Goal: Task Accomplishment & Management: Complete application form

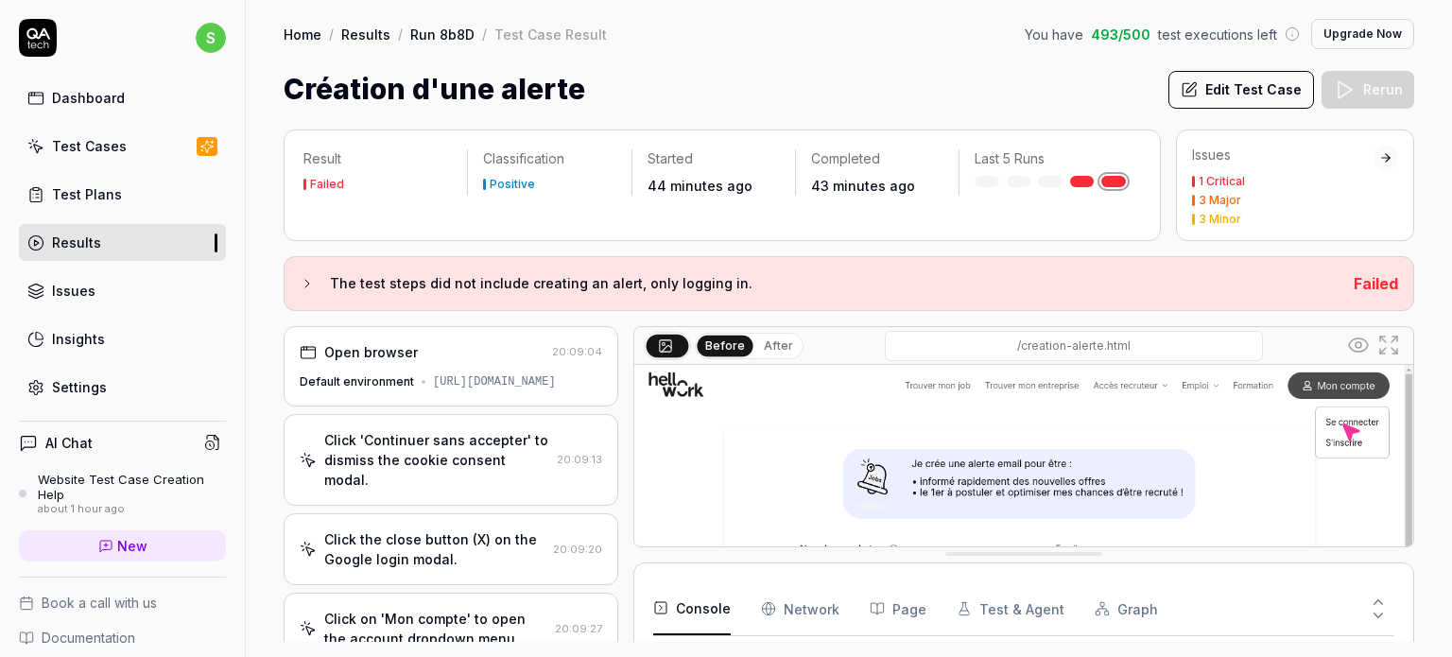
scroll to position [1105, 0]
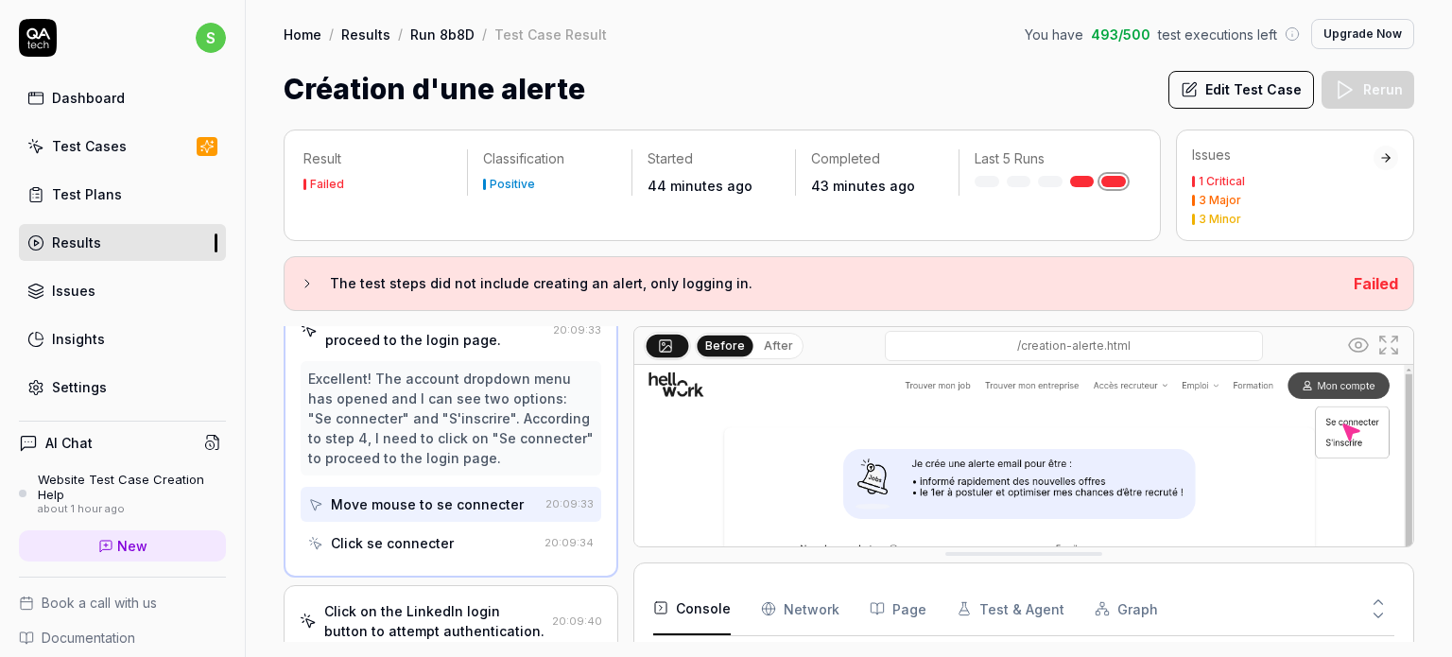
click at [1380, 160] on div at bounding box center [1385, 157] width 13 height 13
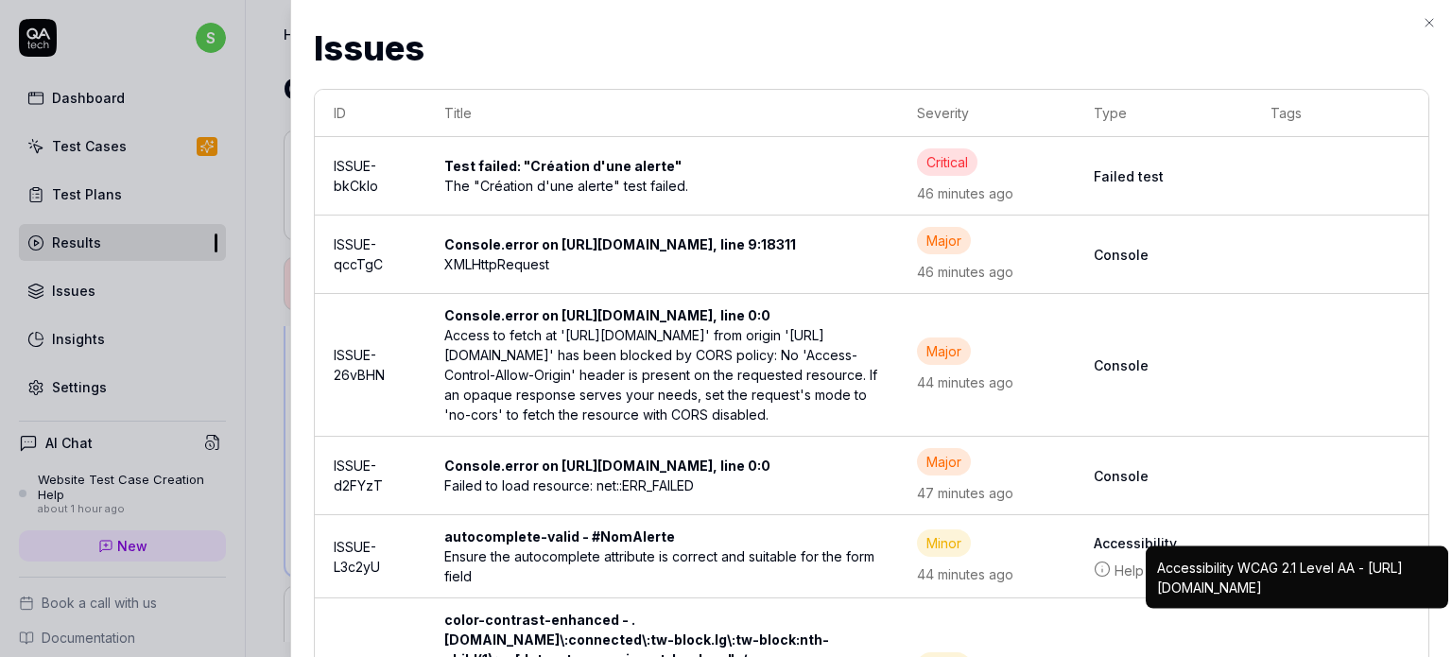
click at [600, 186] on div "The "Création d'une alerte" test failed." at bounding box center [661, 186] width 434 height 20
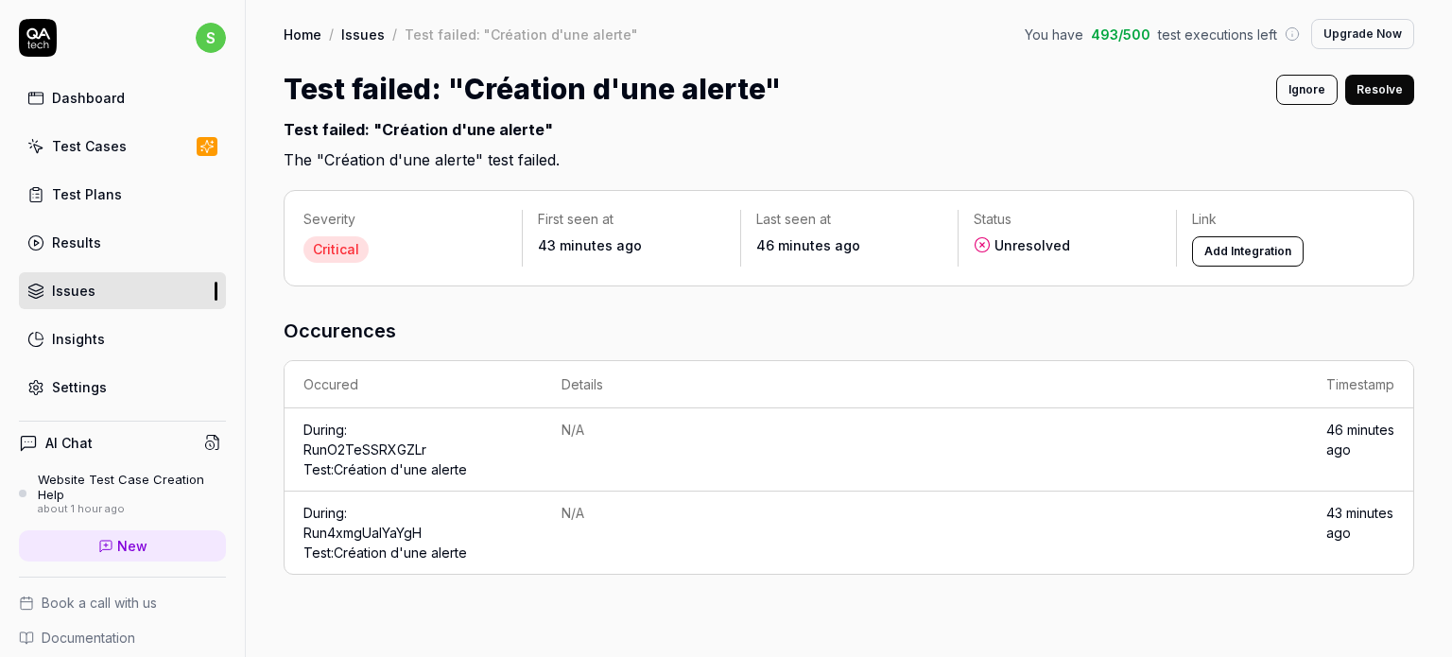
click at [1236, 249] on button "Add Integration" at bounding box center [1248, 251] width 112 height 30
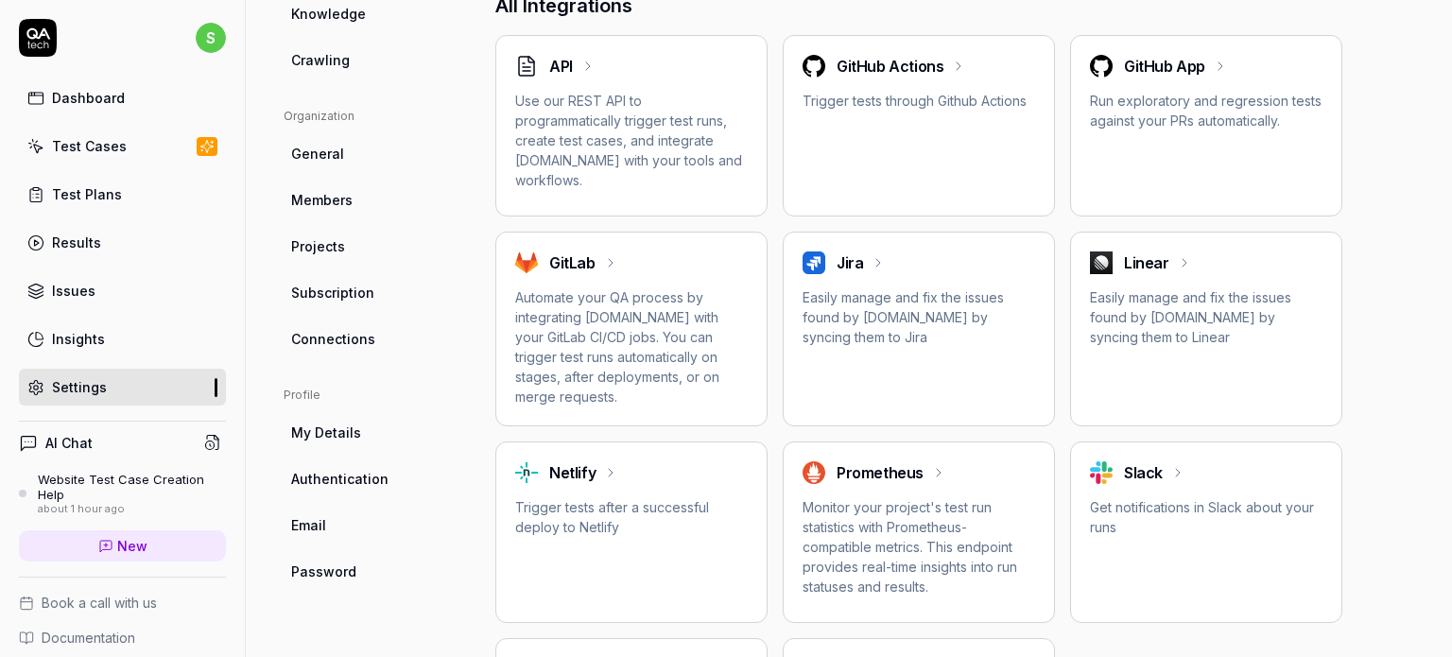
scroll to position [507, 0]
click at [900, 335] on p "Easily manage and fix the issues found by QA.tech by syncing them to Jira" at bounding box center [918, 315] width 232 height 60
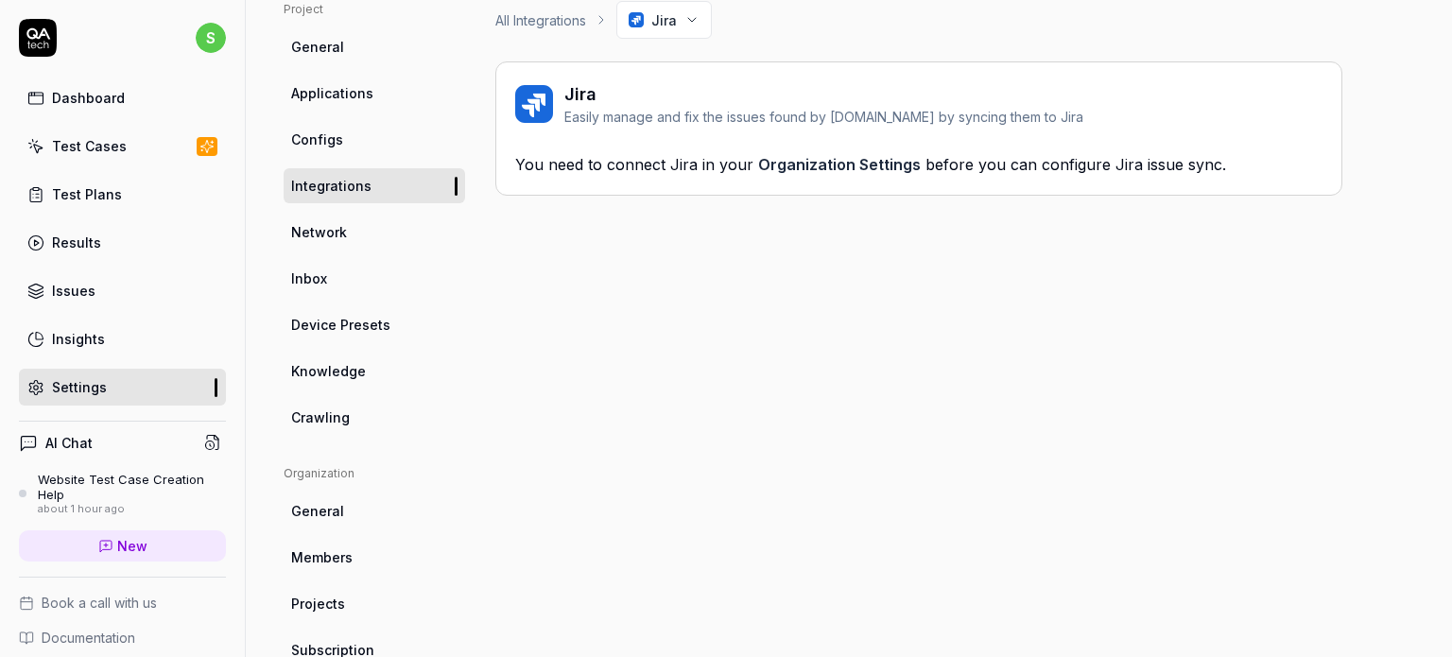
click at [814, 169] on link "Organization Settings" at bounding box center [839, 164] width 163 height 19
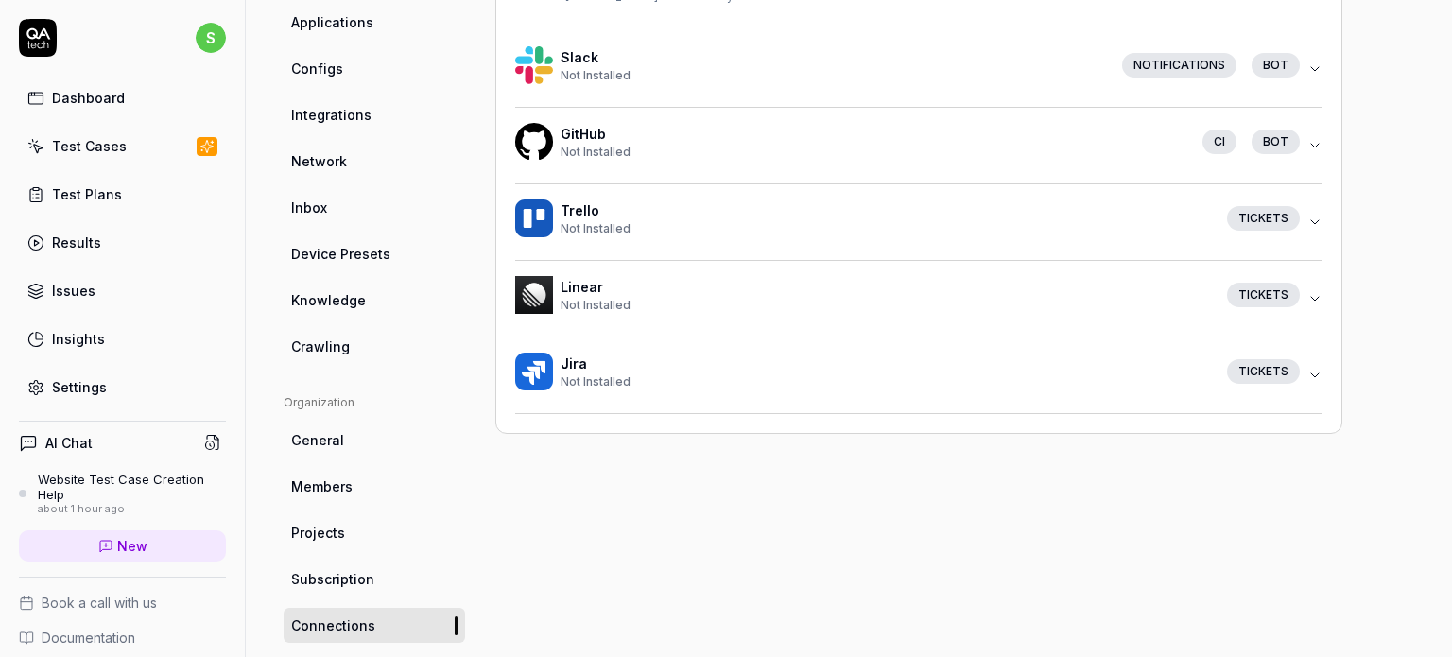
scroll to position [219, 0]
click at [1323, 367] on div "Connections Connect QA.tech to the tools you use and love Slack Not Installed N…" at bounding box center [918, 181] width 847 height 504
click at [1316, 367] on icon "button" at bounding box center [1314, 374] width 15 height 15
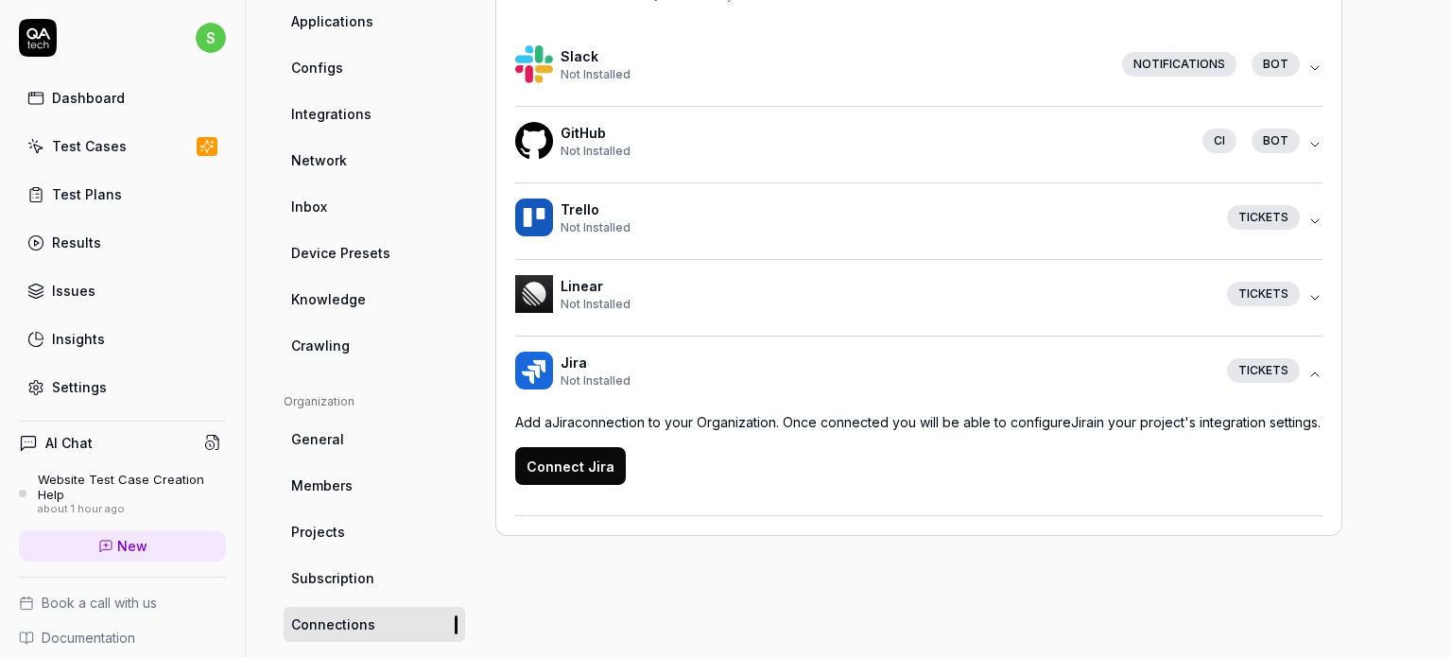
click at [1316, 367] on icon "button" at bounding box center [1314, 374] width 15 height 15
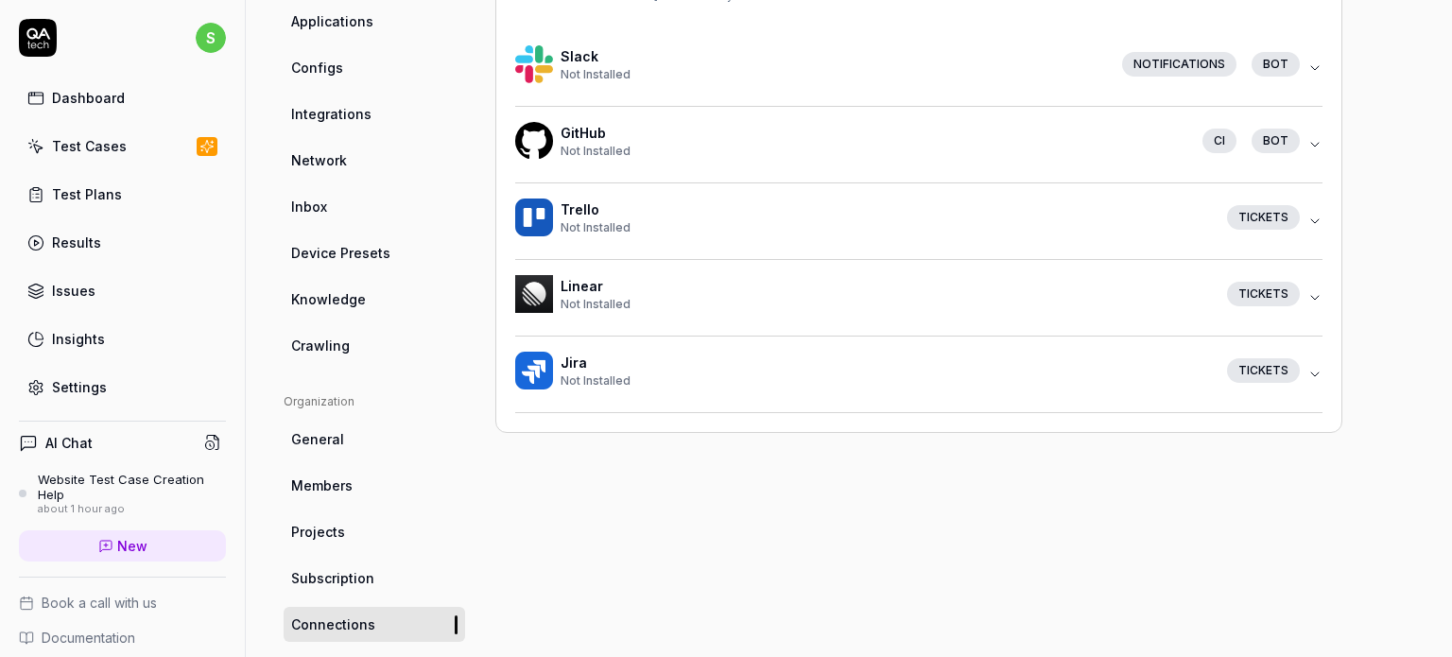
click at [1312, 66] on icon "button" at bounding box center [1315, 68] width 8 height 4
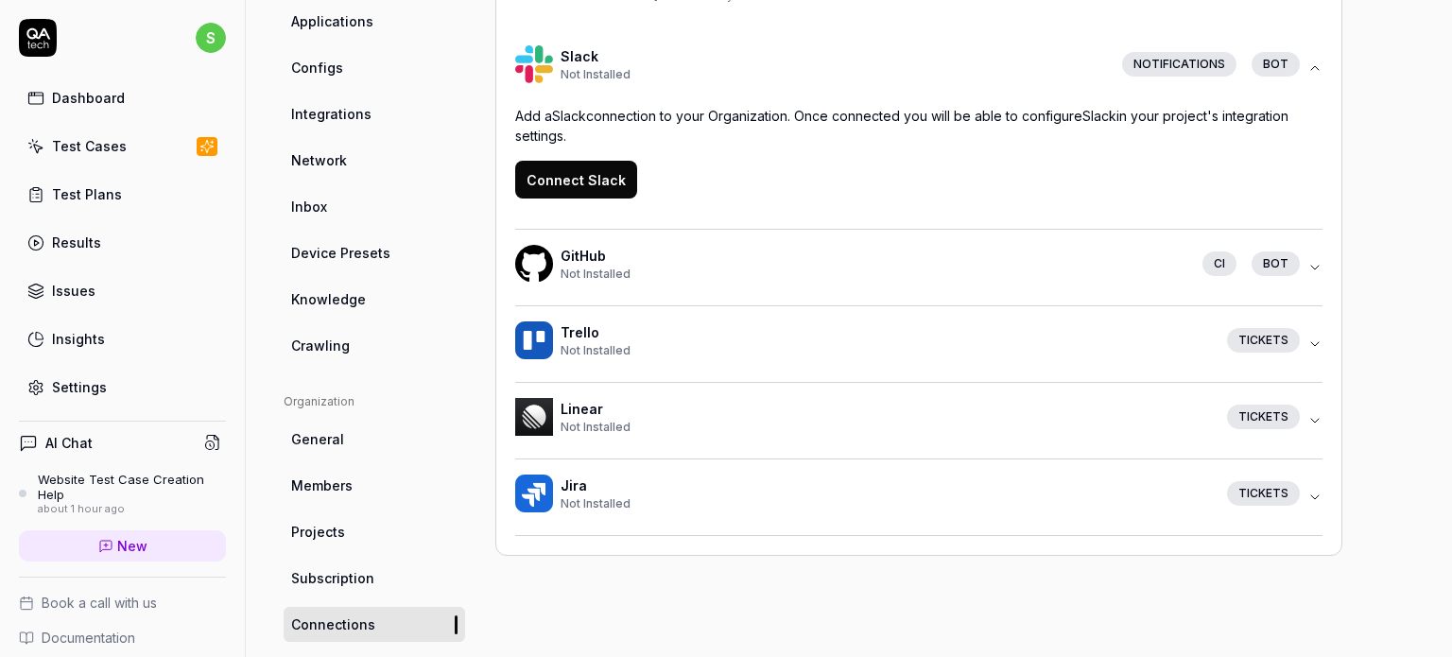
click at [1312, 65] on icon "button" at bounding box center [1314, 67] width 15 height 15
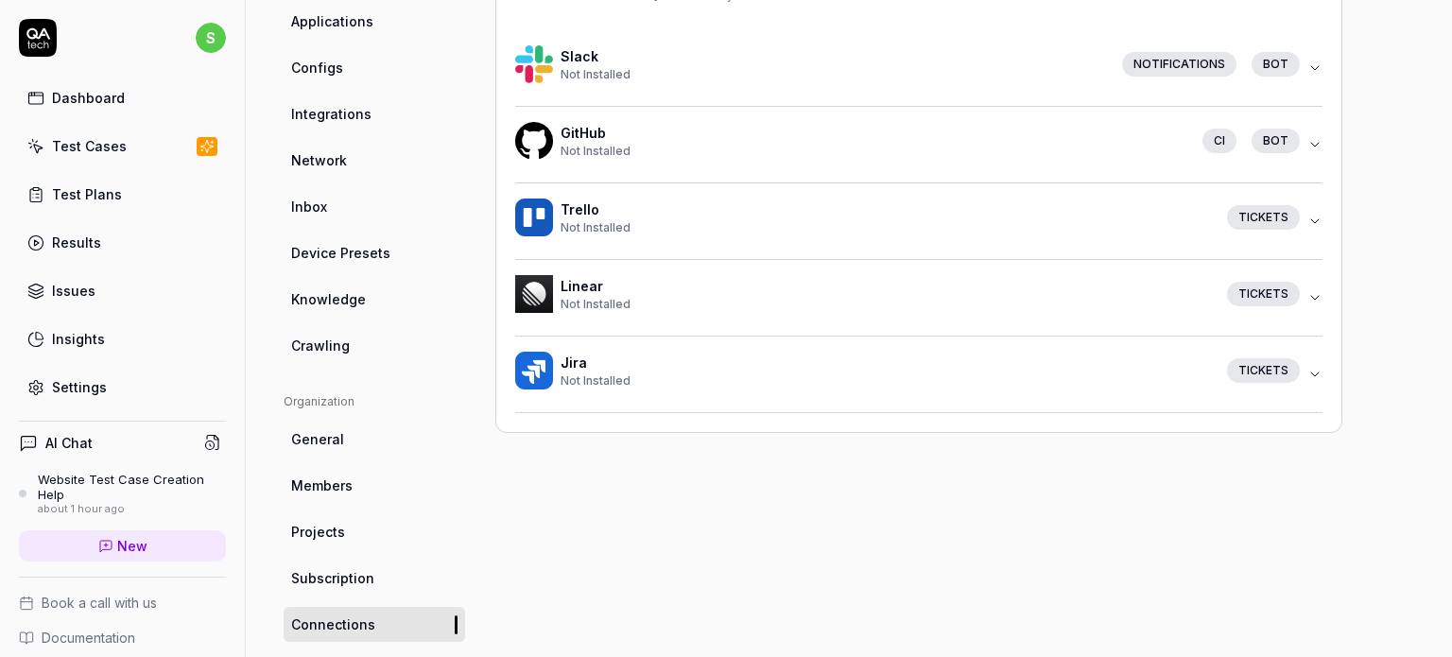
click at [1324, 66] on div "Connections Connect QA.tech to the tools you use and love Slack Not Installed N…" at bounding box center [918, 181] width 847 height 504
click at [1312, 63] on icon "button" at bounding box center [1314, 67] width 15 height 15
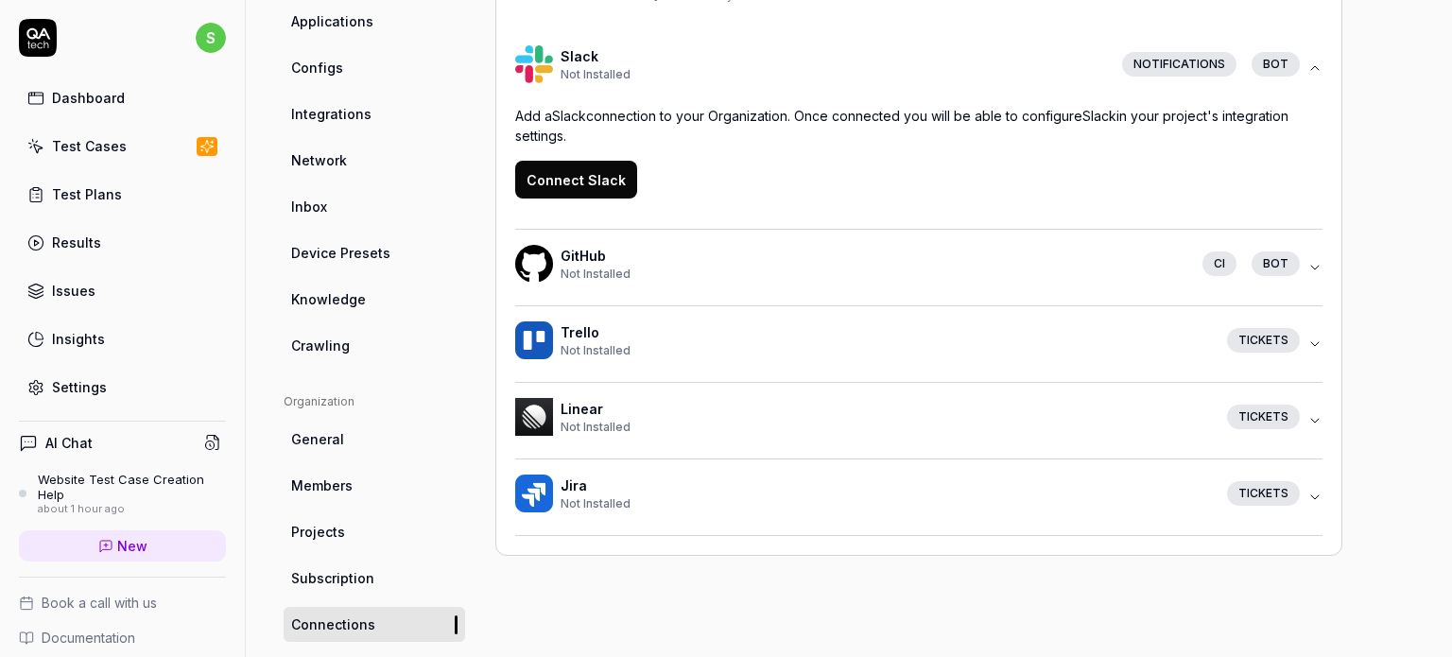
click at [592, 177] on button "Connect Slack" at bounding box center [576, 180] width 122 height 38
click at [118, 136] on div "Test Cases" at bounding box center [89, 146] width 75 height 20
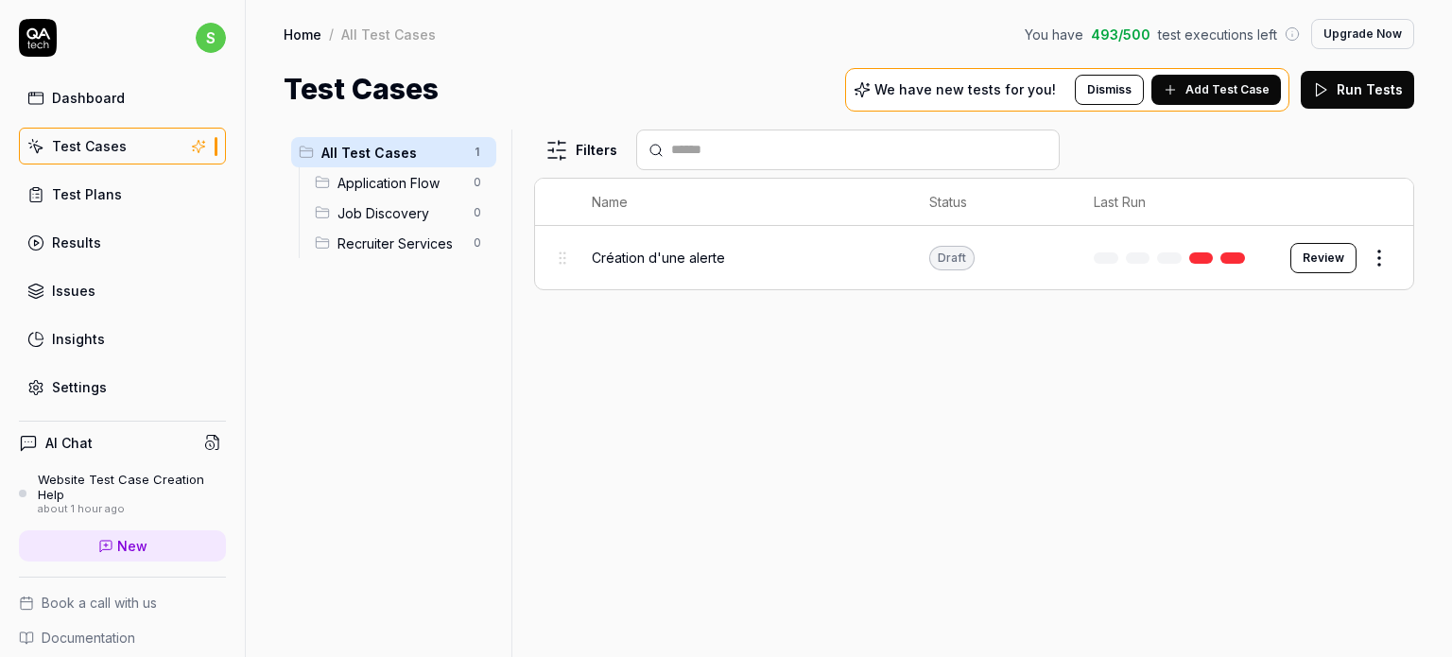
click at [1380, 259] on html "s Dashboard Test Cases Test Plans Results Issues Insights Settings AI Chat Webs…" at bounding box center [726, 328] width 1452 height 657
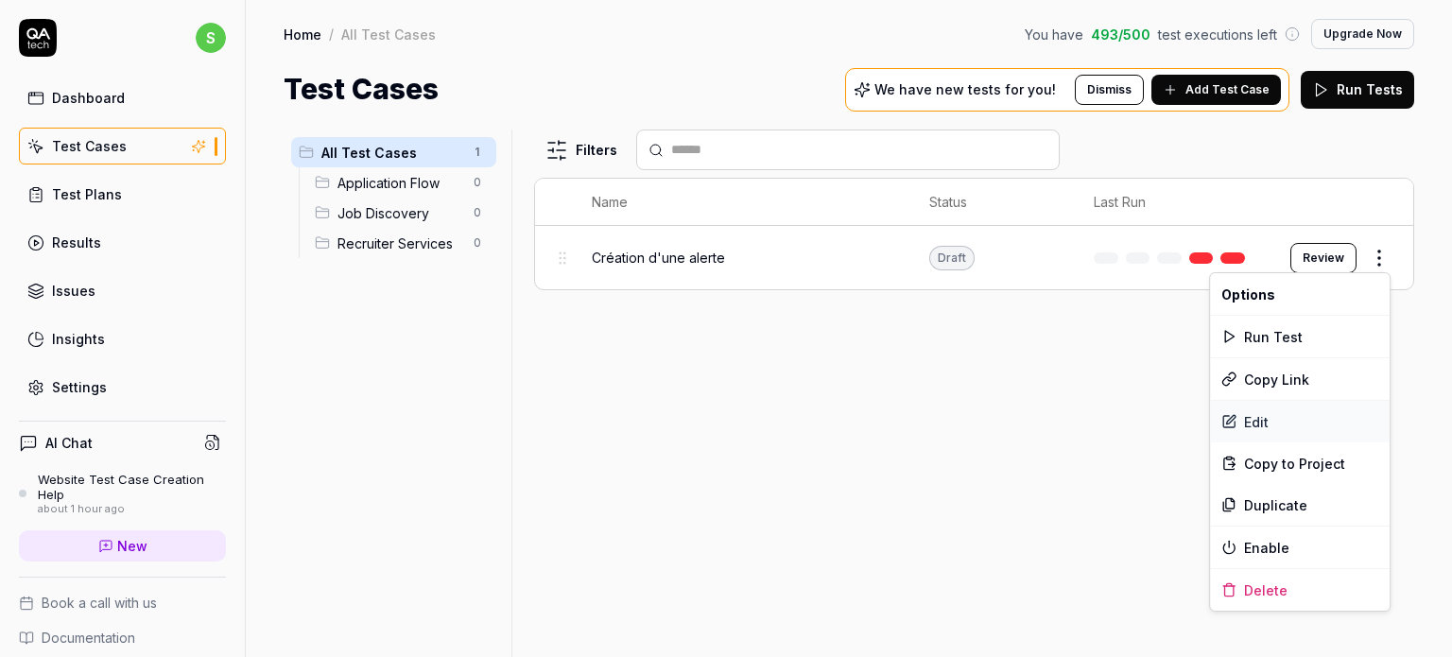
click at [1255, 422] on div "Edit" at bounding box center [1300, 422] width 180 height 42
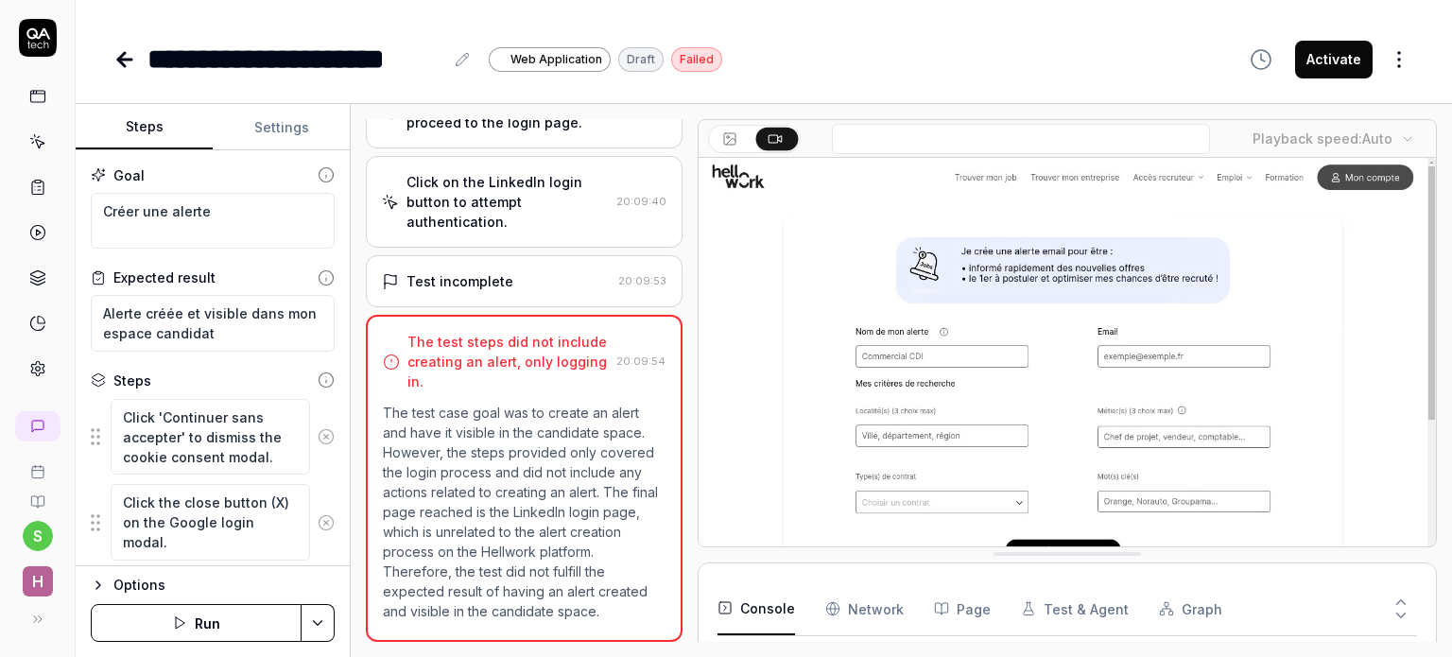
scroll to position [401, 0]
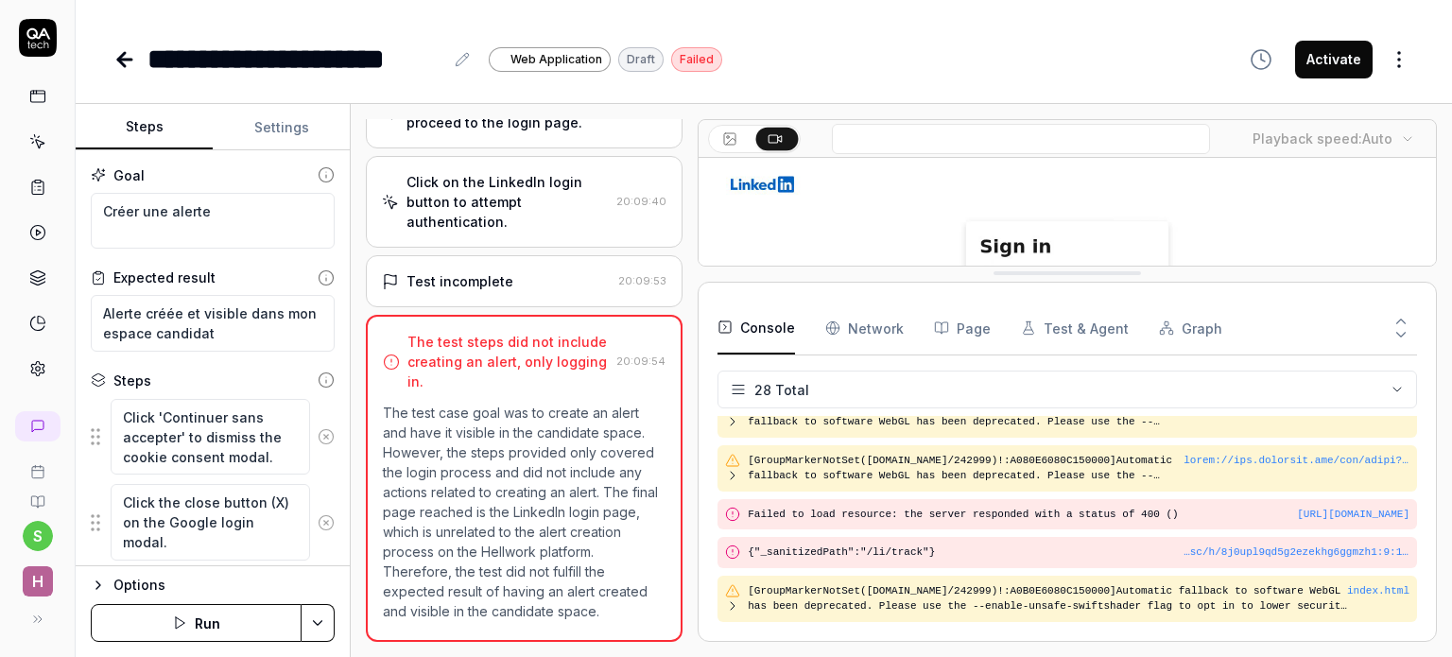
scroll to position [1028, 0]
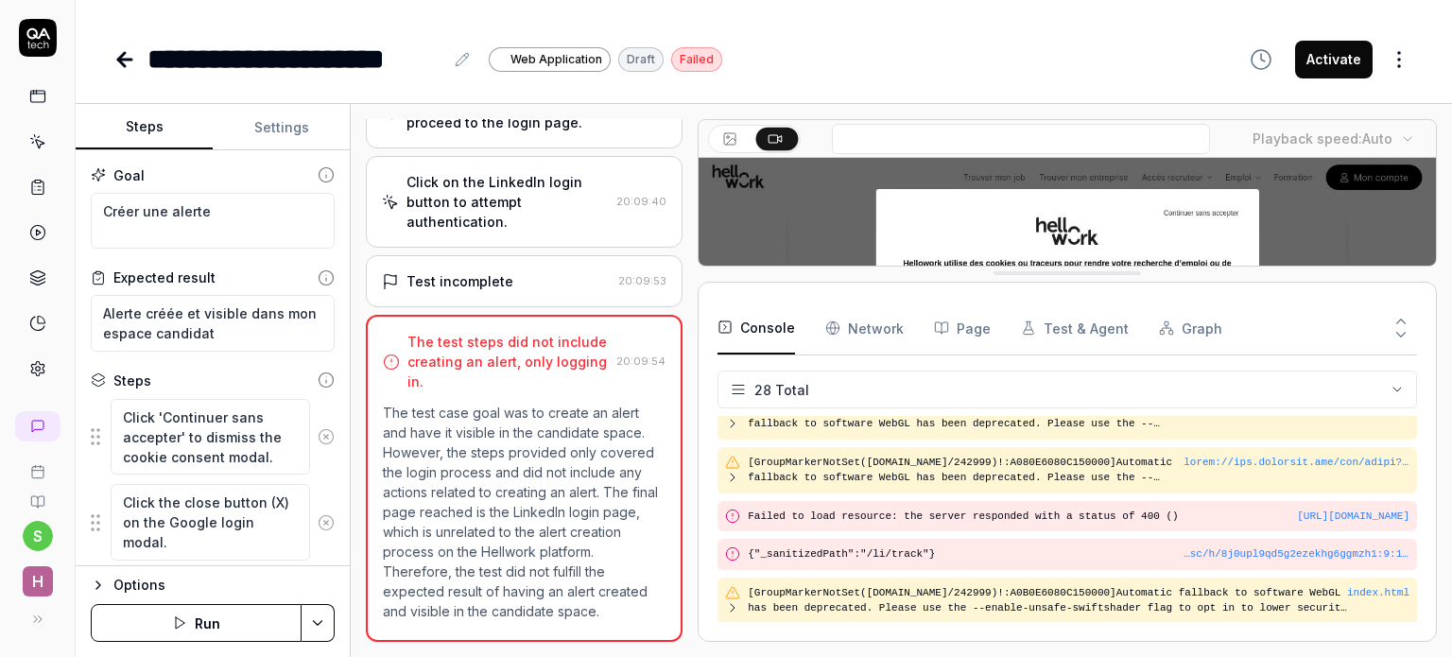
drag, startPoint x: 1149, startPoint y: 559, endPoint x: 1134, endPoint y: 278, distance: 281.1
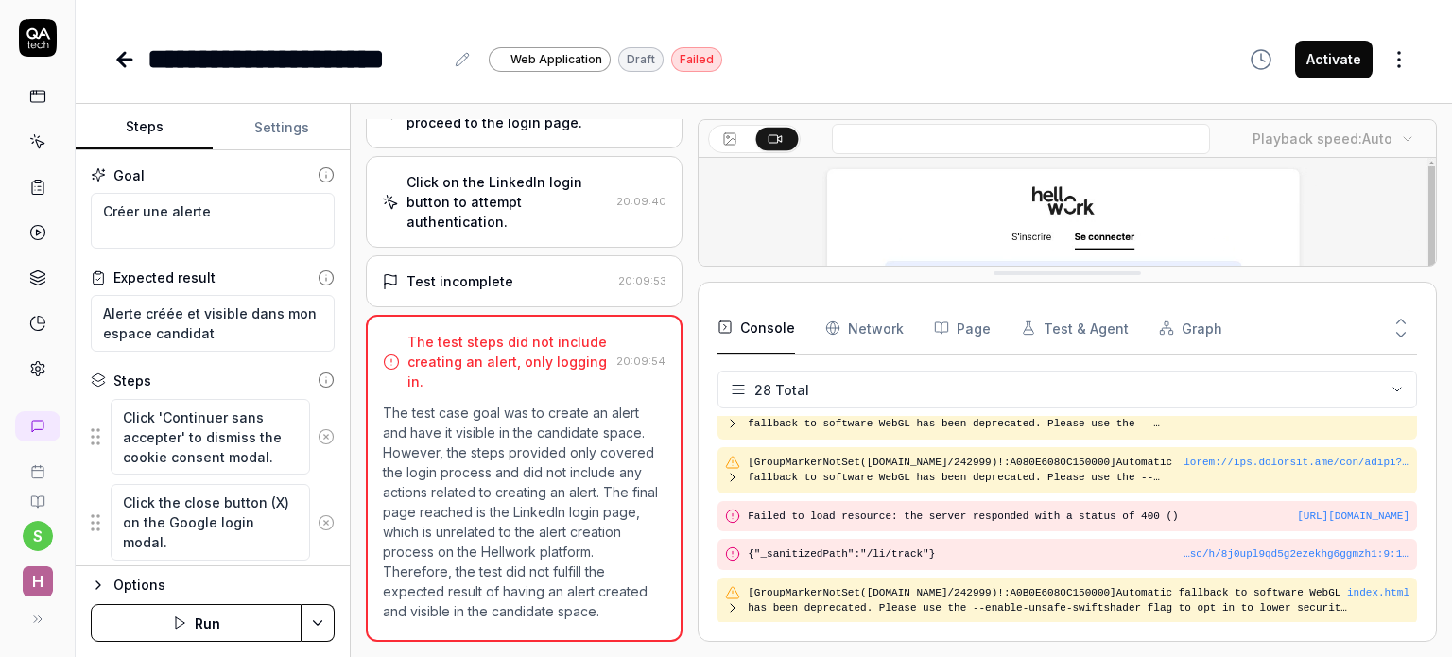
click at [1074, 325] on button "Test & Agent" at bounding box center [1075, 327] width 108 height 53
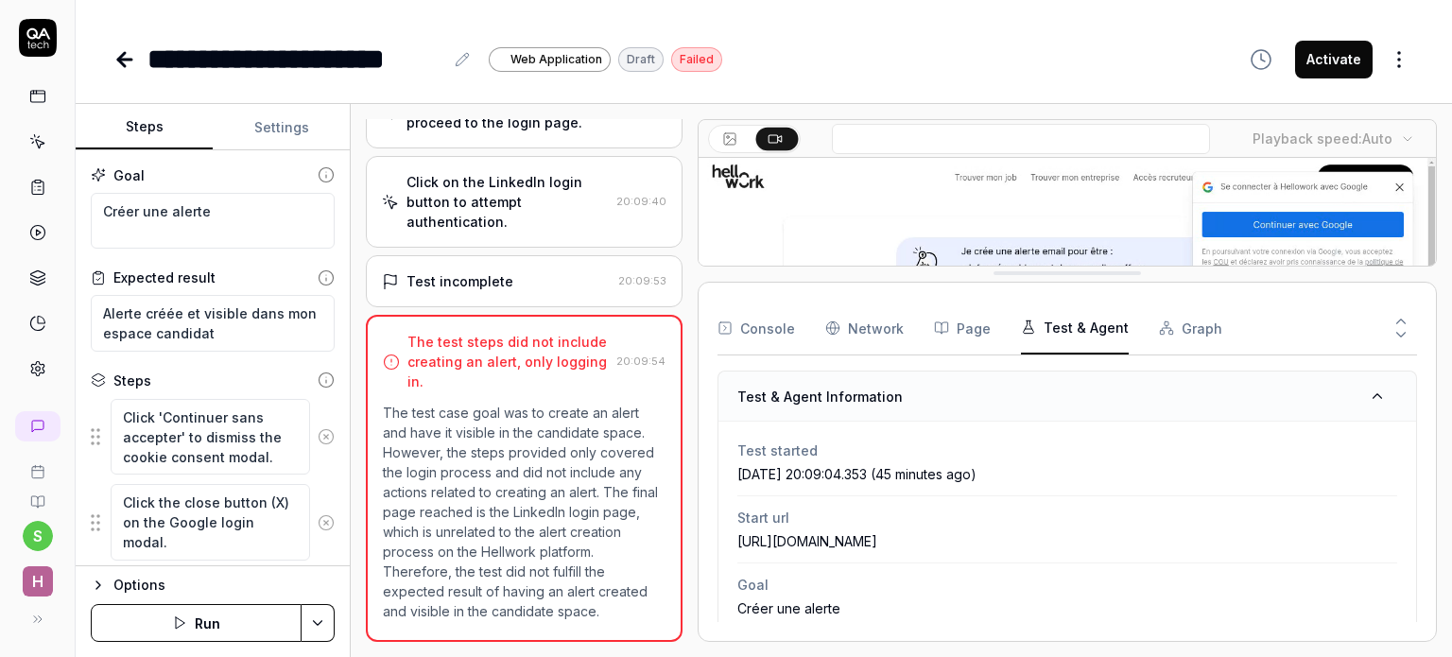
click at [1185, 329] on button "Graph" at bounding box center [1190, 327] width 63 height 53
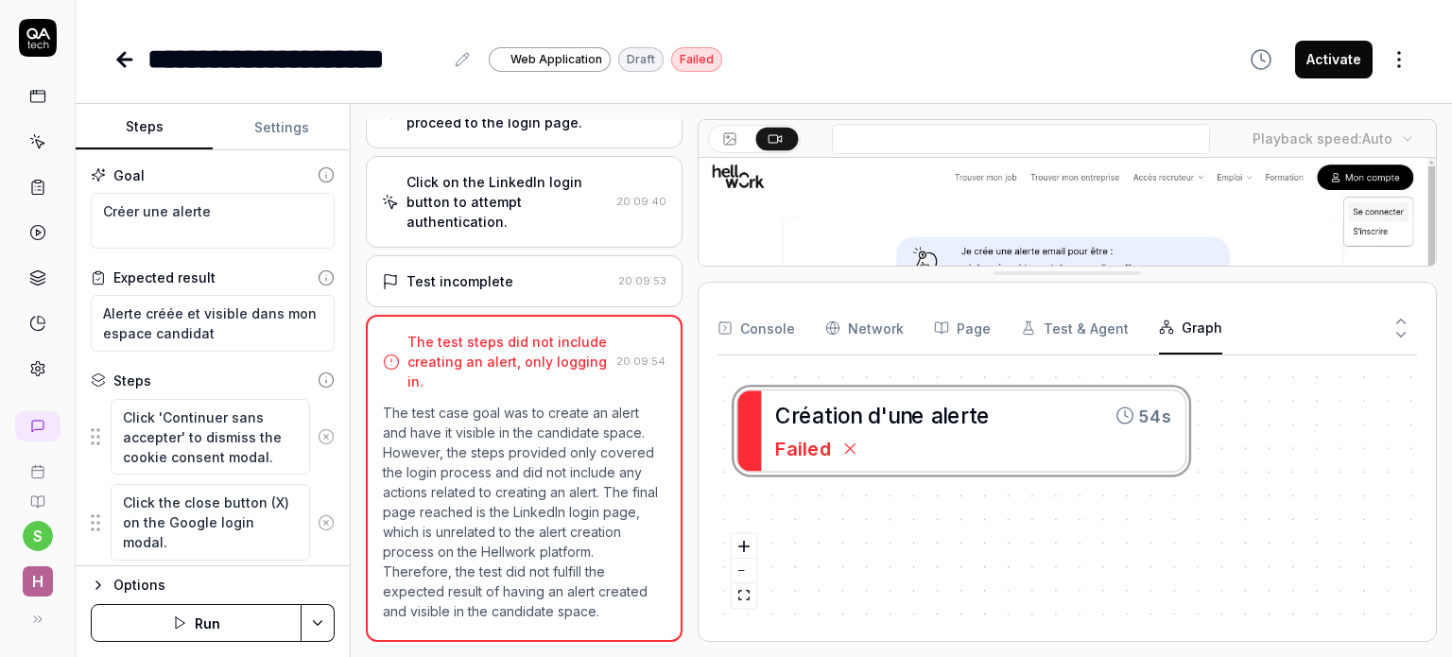
click at [772, 328] on button "Console" at bounding box center [755, 327] width 77 height 53
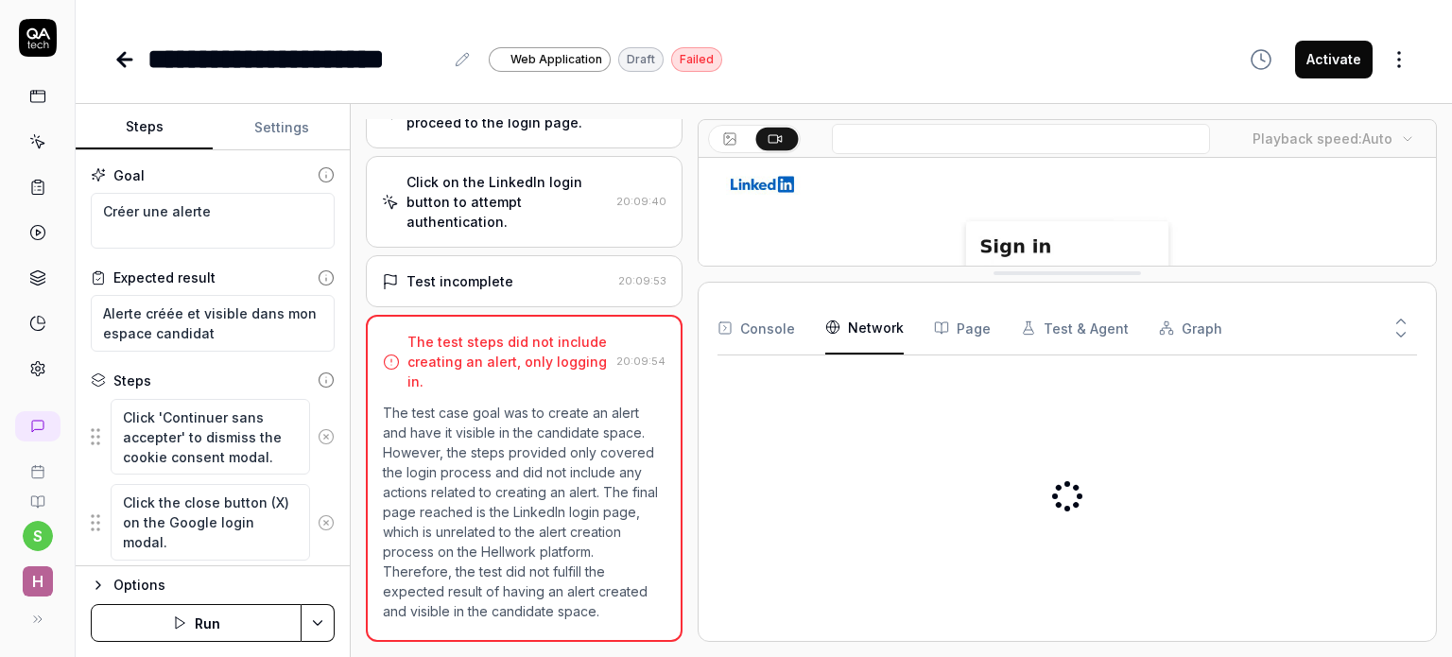
click at [848, 328] on Requests "Network" at bounding box center [864, 327] width 78 height 53
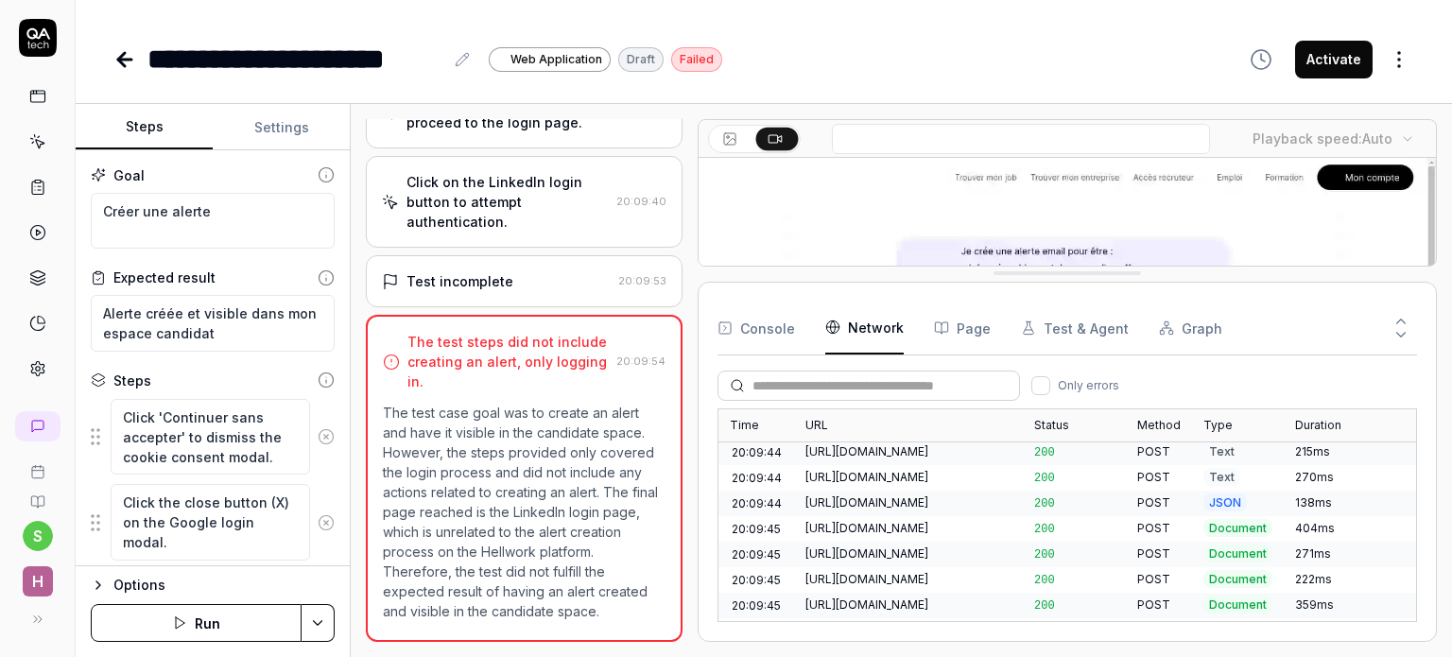
scroll to position [2498, 0]
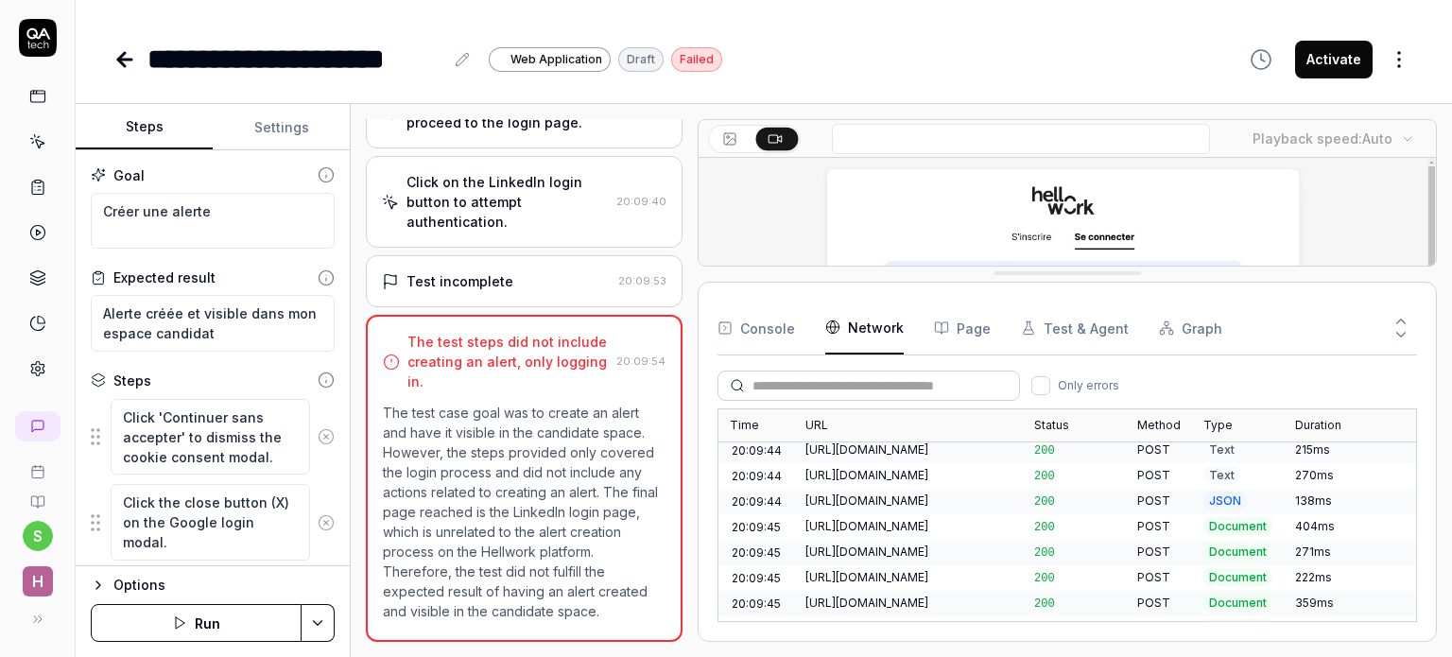
click at [743, 320] on button "Console" at bounding box center [755, 327] width 77 height 53
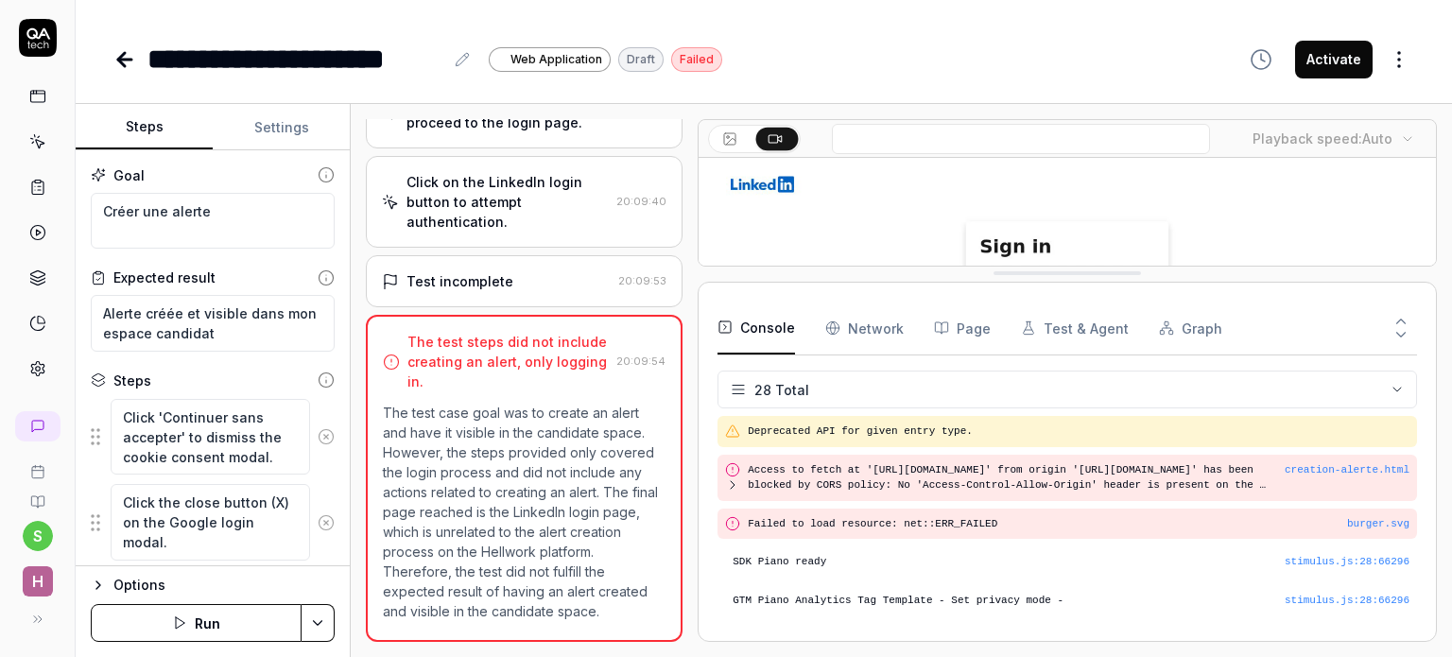
scroll to position [1028, 0]
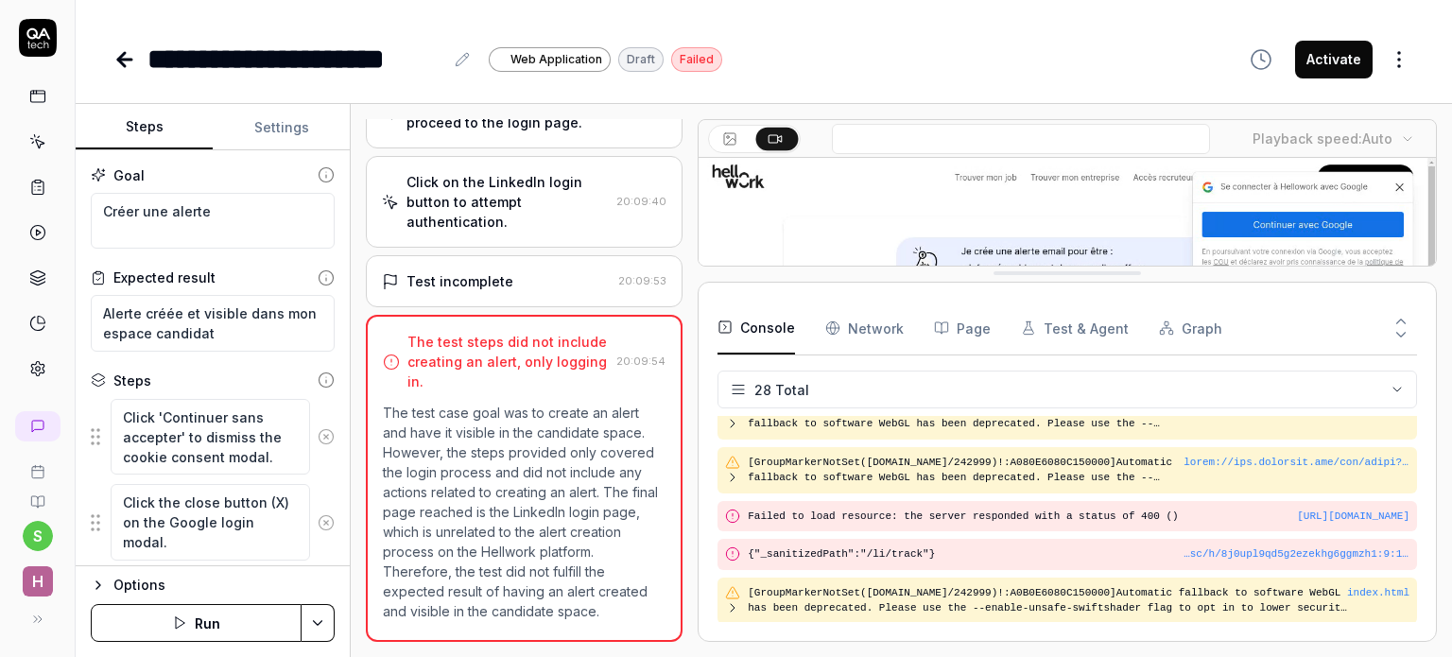
click at [727, 324] on icon "button" at bounding box center [724, 326] width 15 height 15
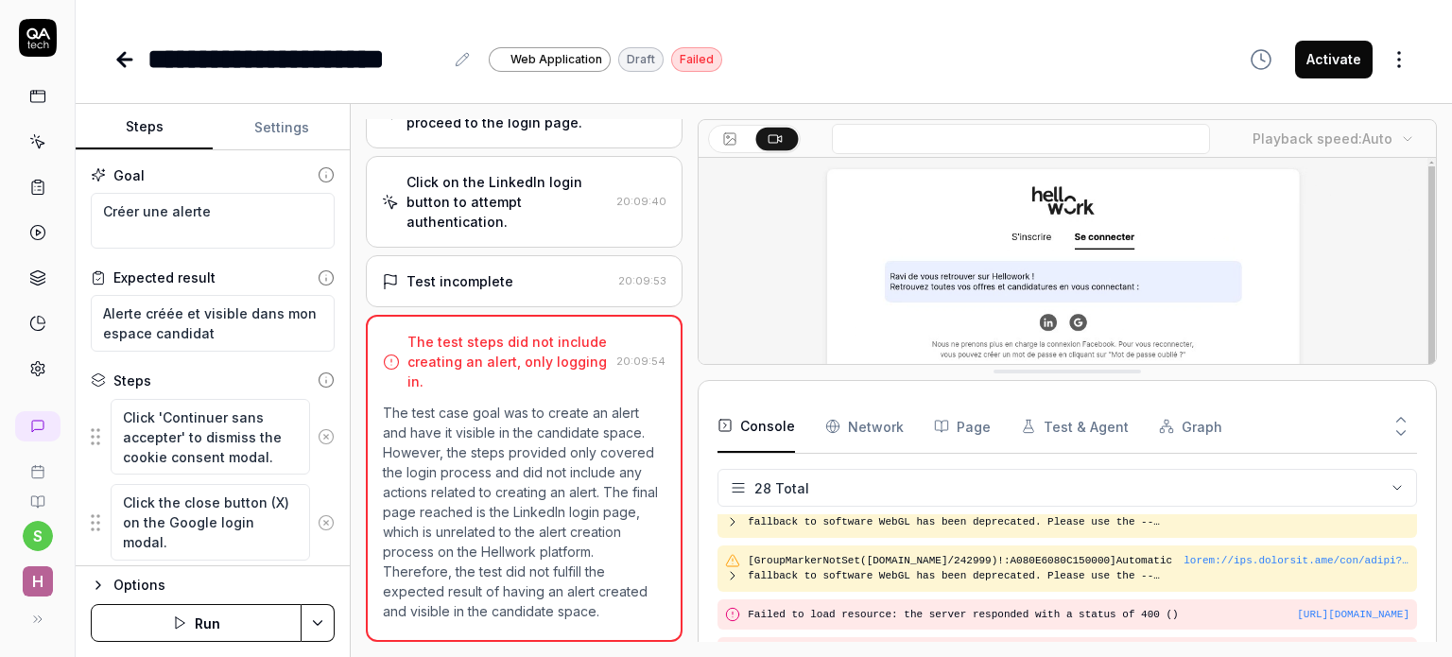
scroll to position [1105, 0]
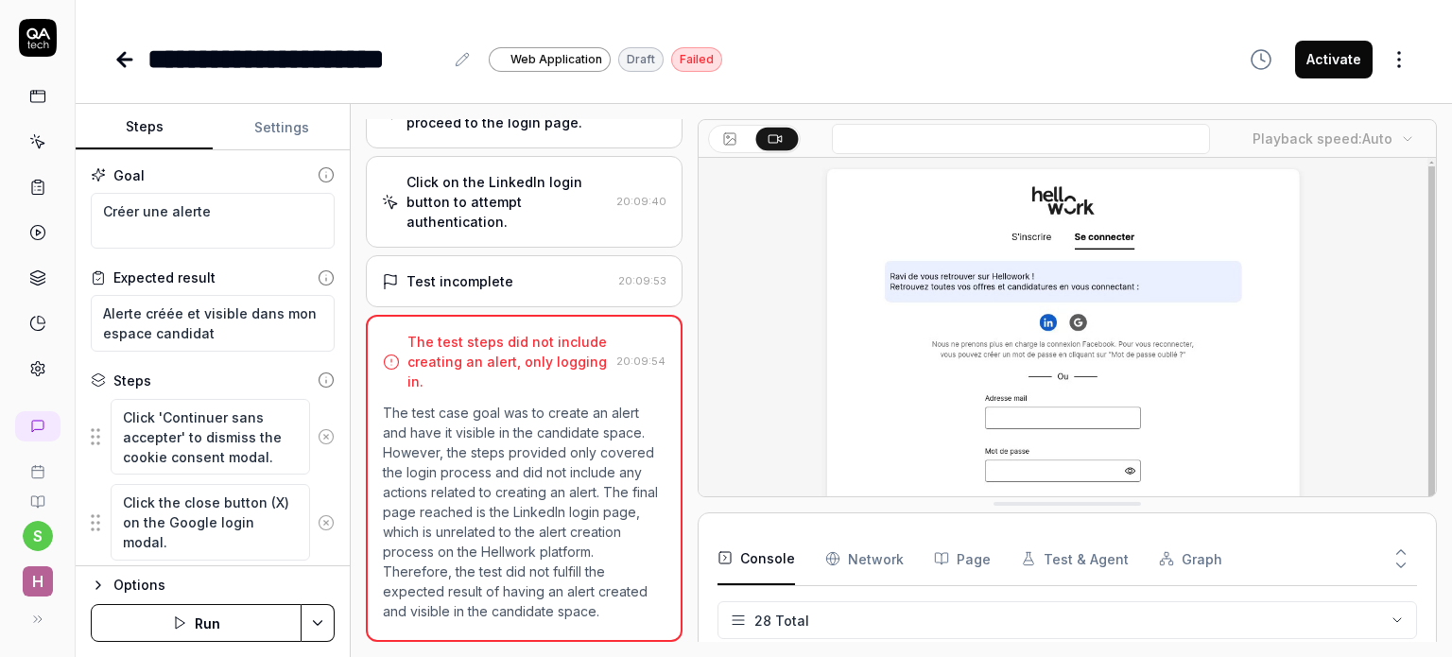
drag, startPoint x: 800, startPoint y: 279, endPoint x: 797, endPoint y: 509, distance: 230.6
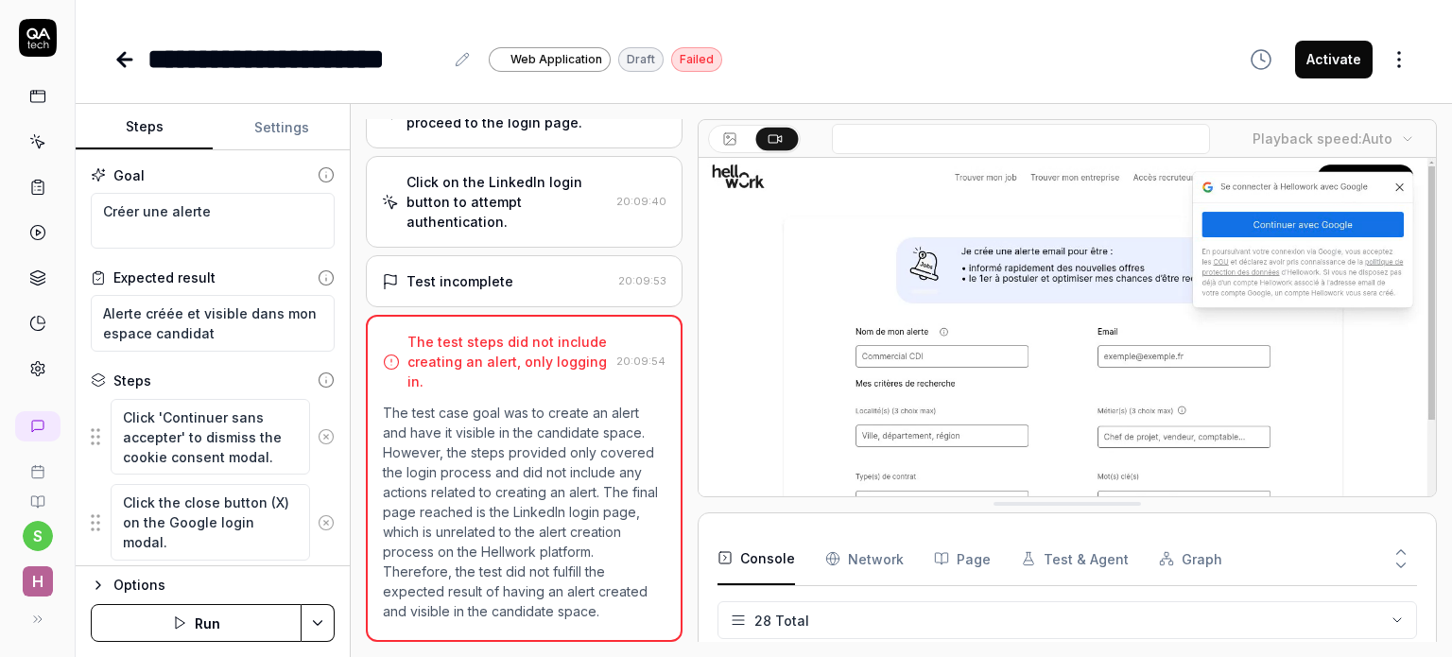
click at [488, 271] on div "Test incomplete" at bounding box center [459, 281] width 107 height 20
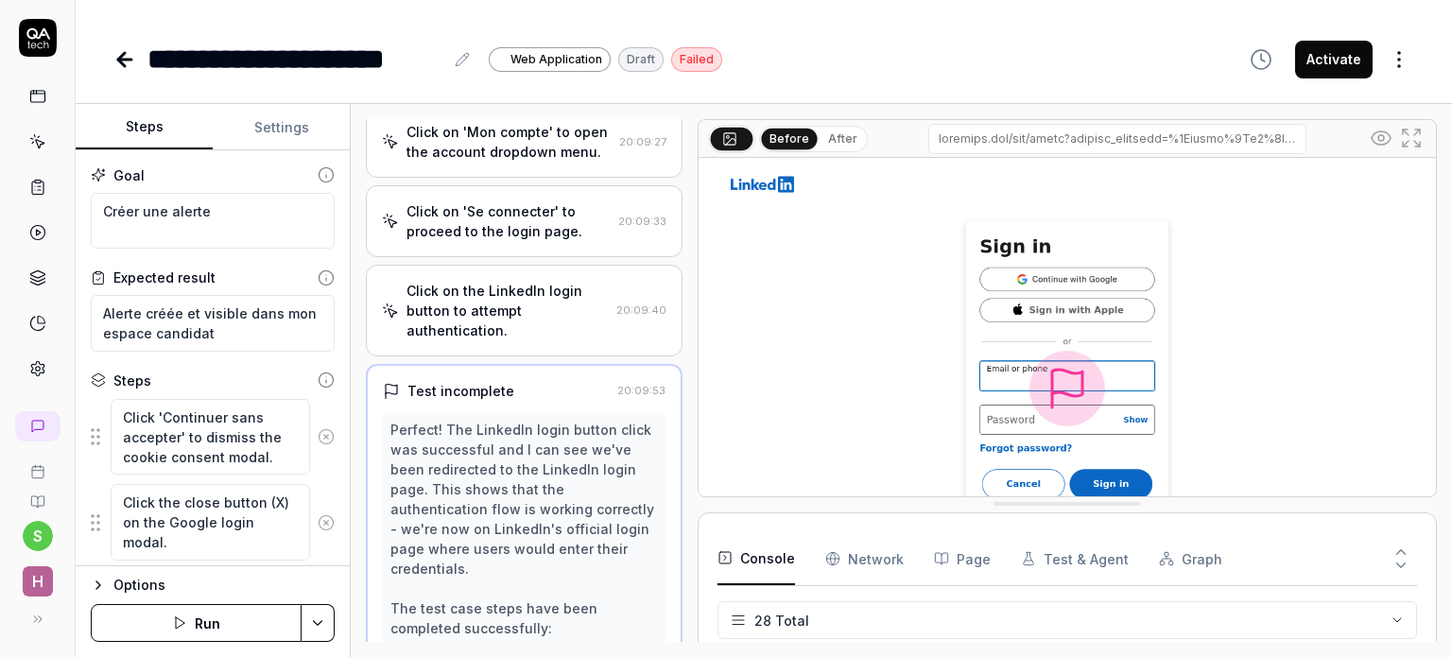
scroll to position [0, 0]
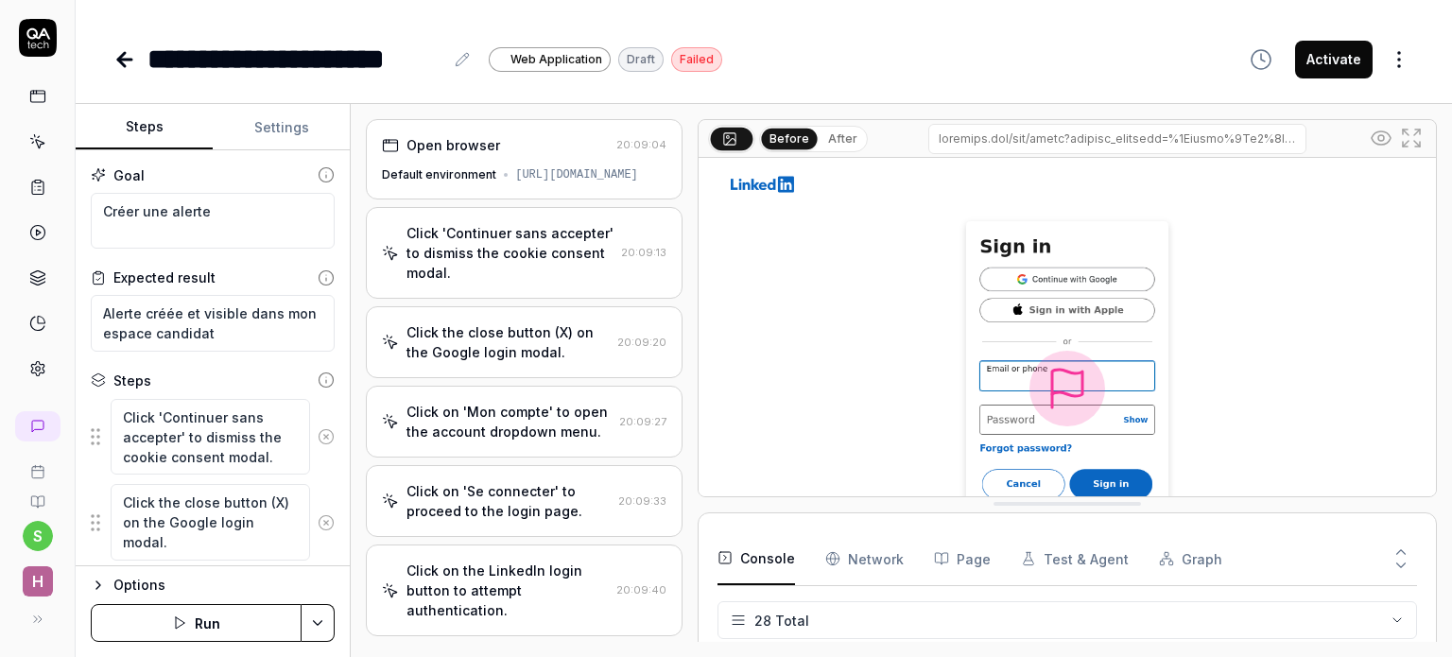
click at [510, 271] on div "Click 'Continuer sans accepter' to dismiss the cookie consent modal." at bounding box center [509, 253] width 207 height 60
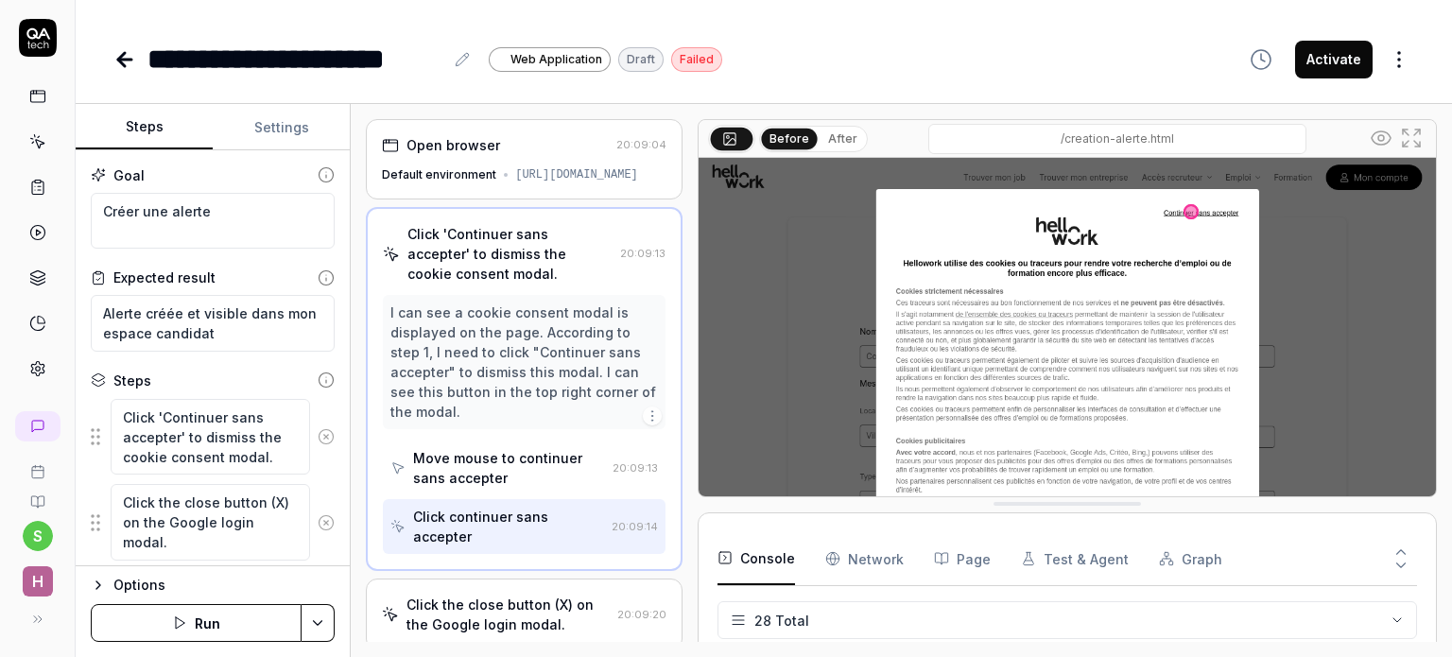
click at [480, 536] on div "Click continuer sans accepter" at bounding box center [508, 527] width 191 height 40
click at [474, 541] on div "Click continuer sans accepter" at bounding box center [508, 527] width 191 height 40
click at [1193, 215] on img at bounding box center [1066, 388] width 737 height 460
click at [645, 423] on icon "button" at bounding box center [652, 415] width 15 height 15
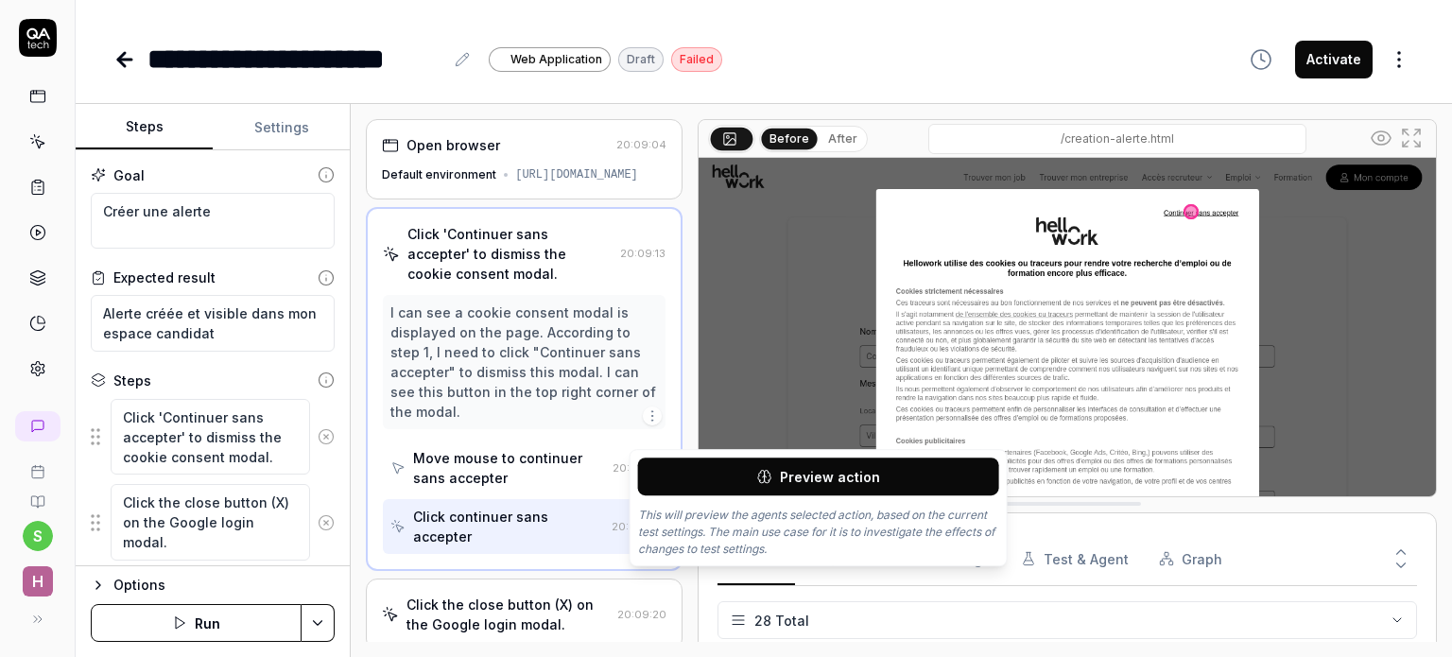
click at [645, 423] on icon "button" at bounding box center [652, 415] width 15 height 15
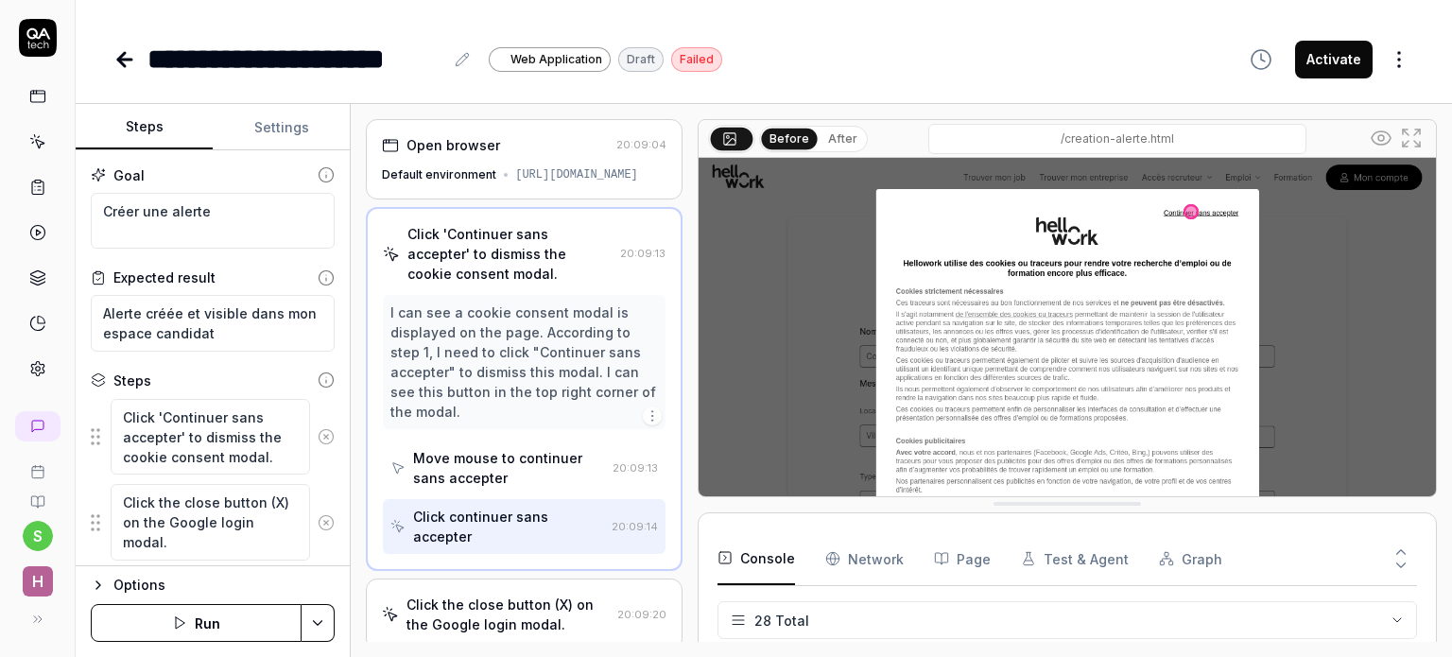
click at [645, 423] on icon "button" at bounding box center [652, 415] width 15 height 15
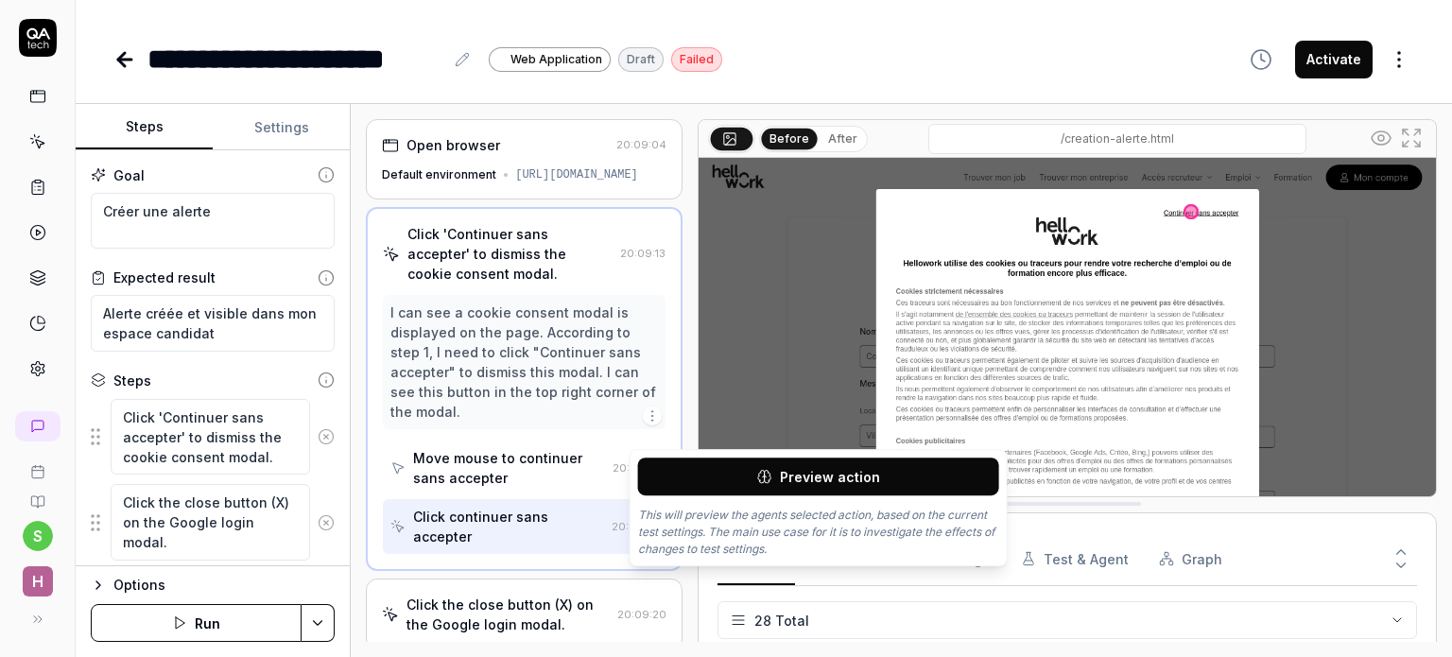
click at [692, 461] on button "Preview action" at bounding box center [818, 476] width 361 height 38
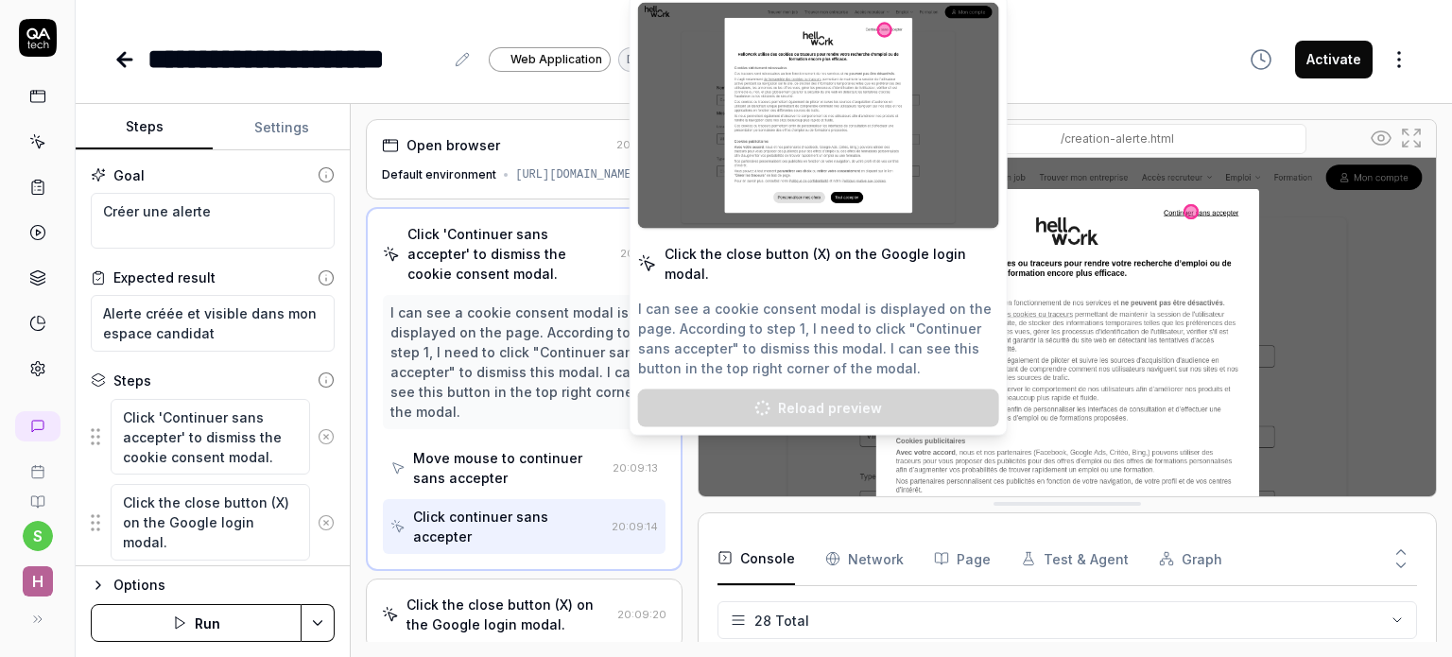
type textarea "*"
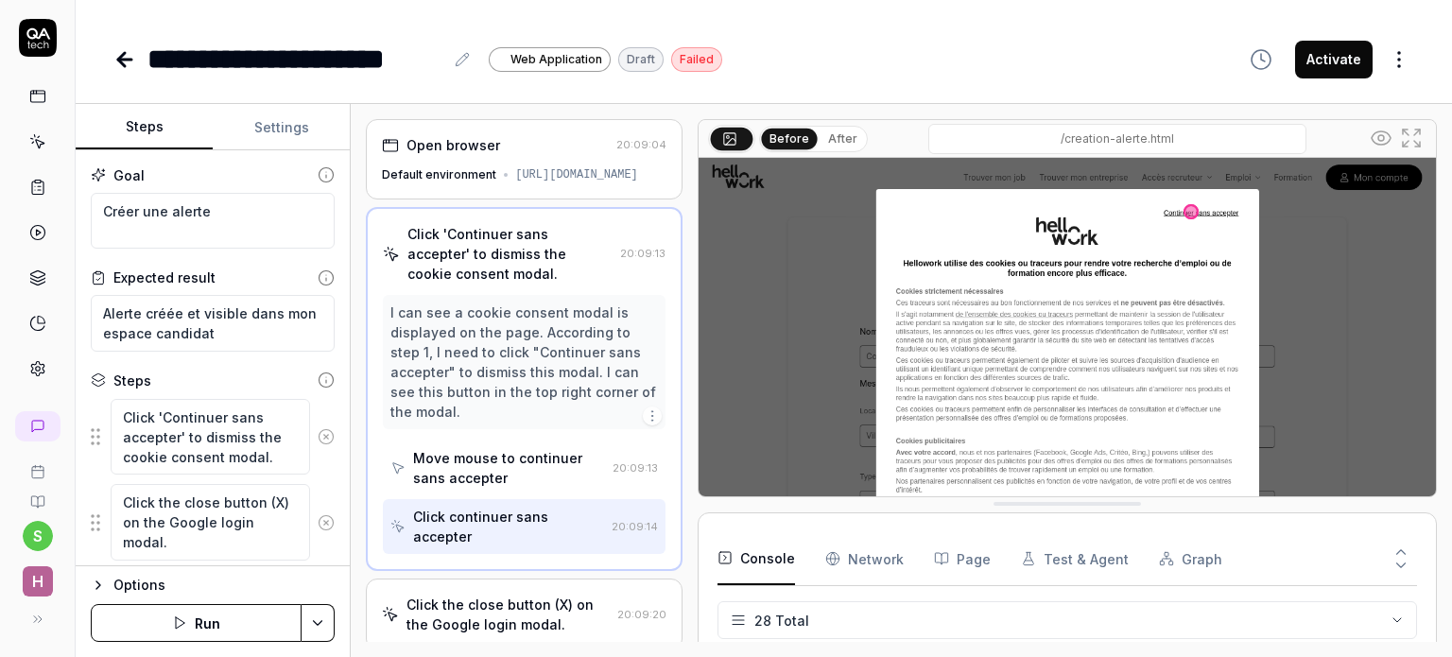
click at [465, 539] on div "Click continuer sans accepter" at bounding box center [508, 527] width 191 height 40
click at [402, 534] on icon at bounding box center [397, 526] width 15 height 15
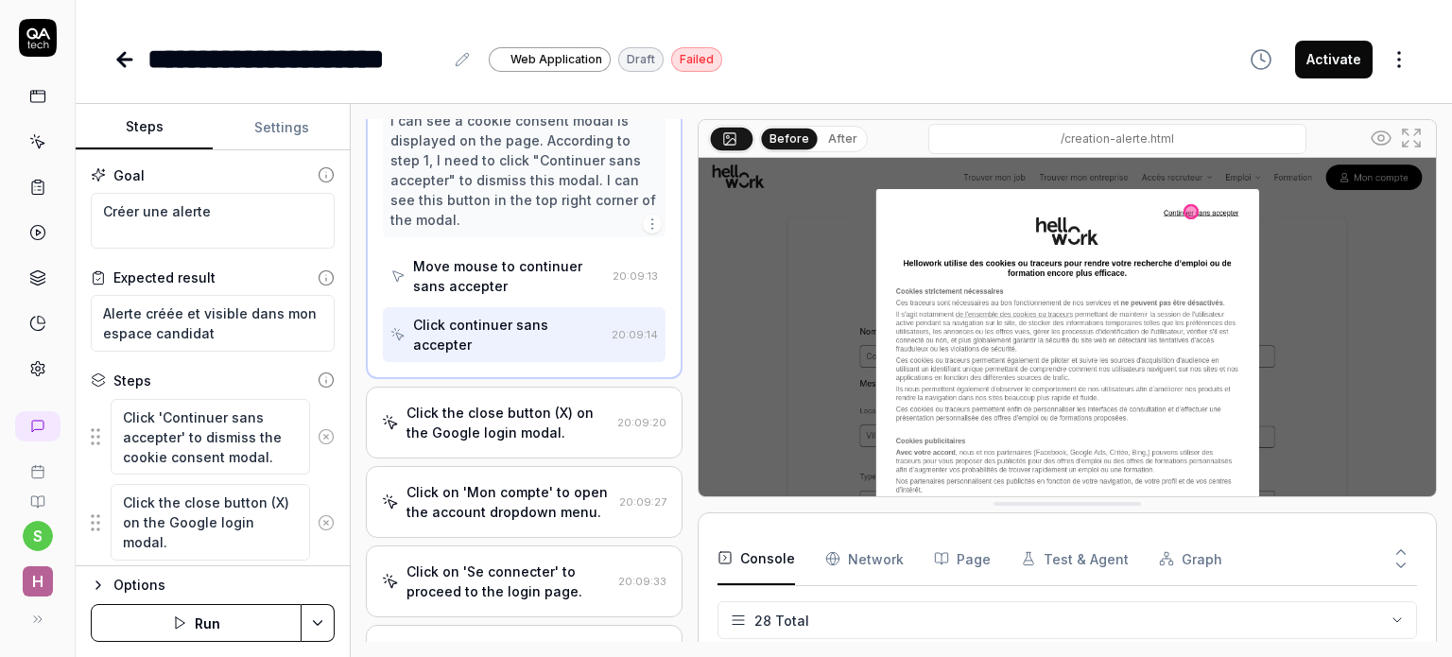
scroll to position [197, 0]
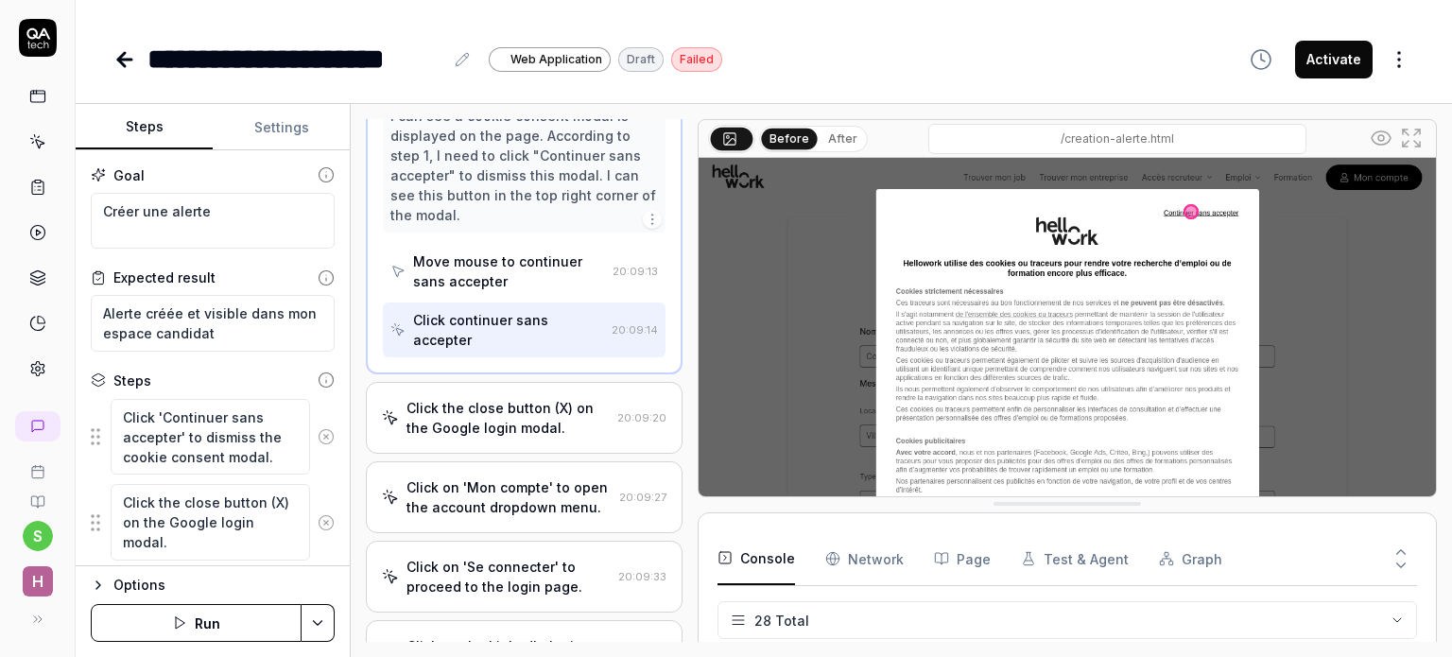
click at [565, 438] on div "Click the close button (X) on the Google login modal." at bounding box center [507, 418] width 203 height 40
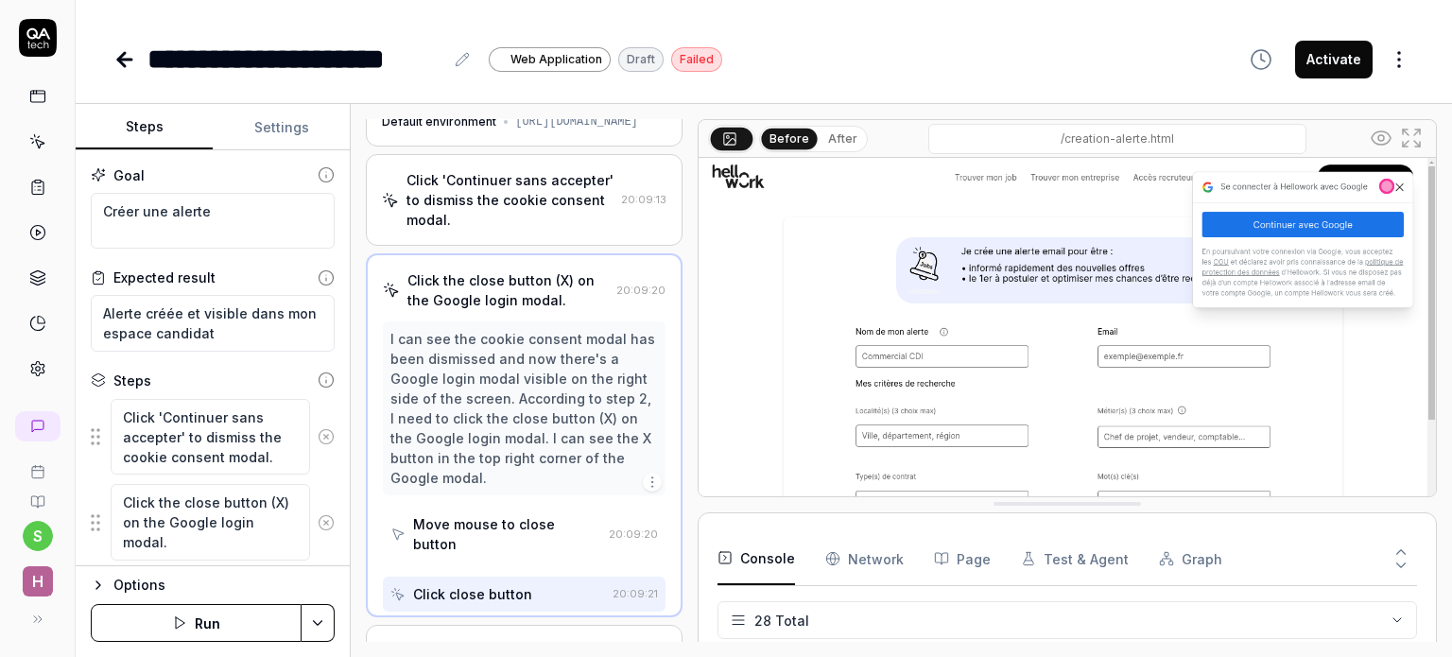
scroll to position [23, 0]
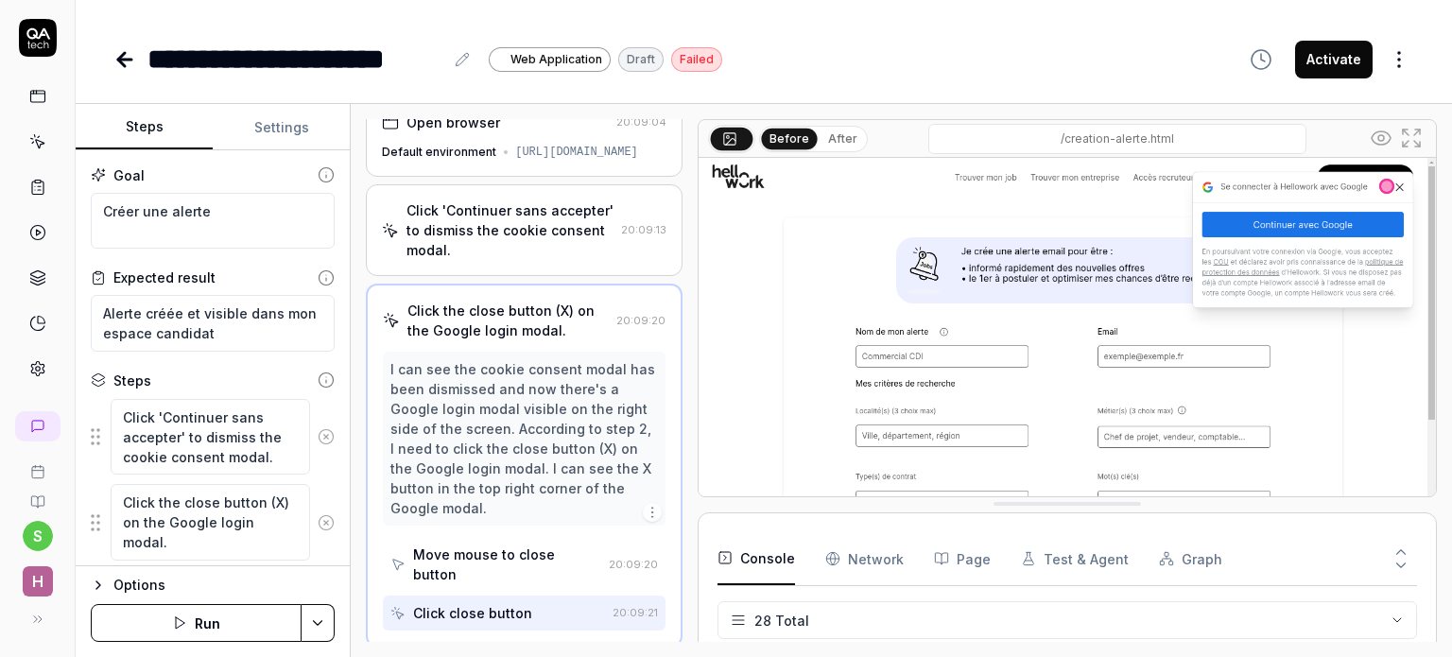
click at [460, 613] on div "Click close button" at bounding box center [472, 613] width 119 height 20
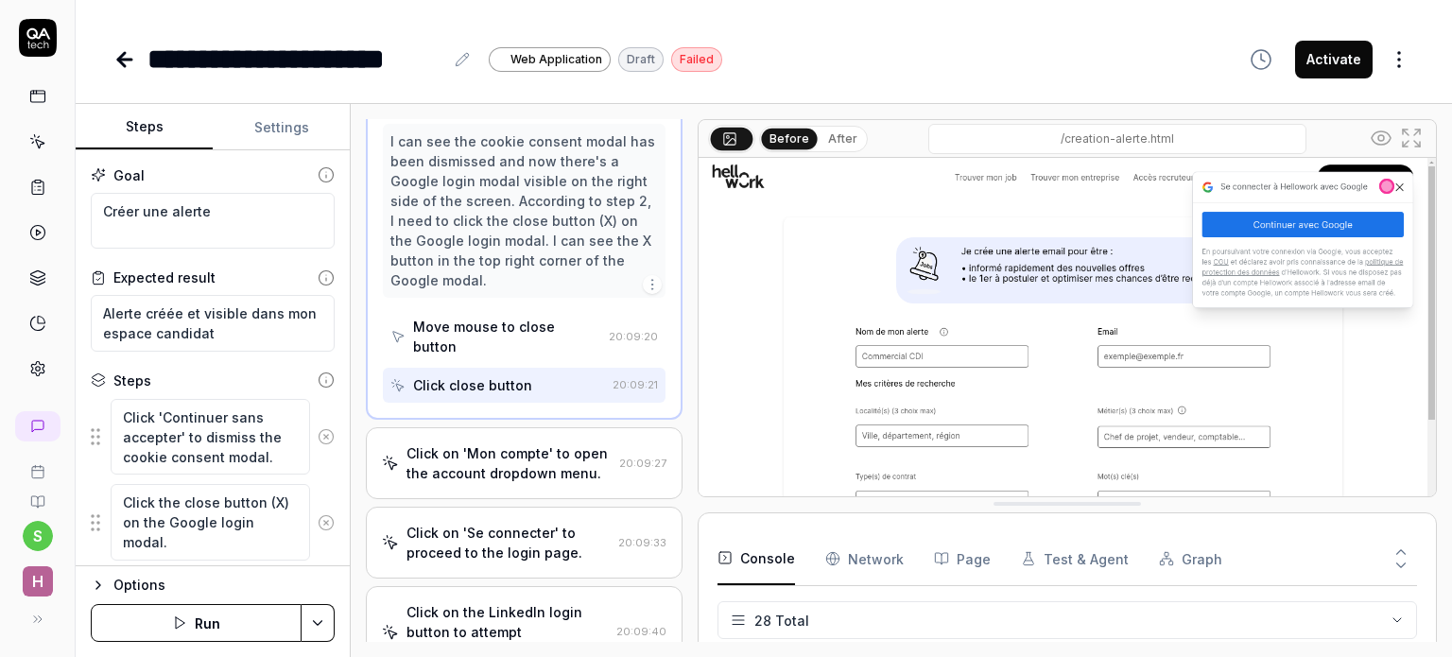
scroll to position [260, 0]
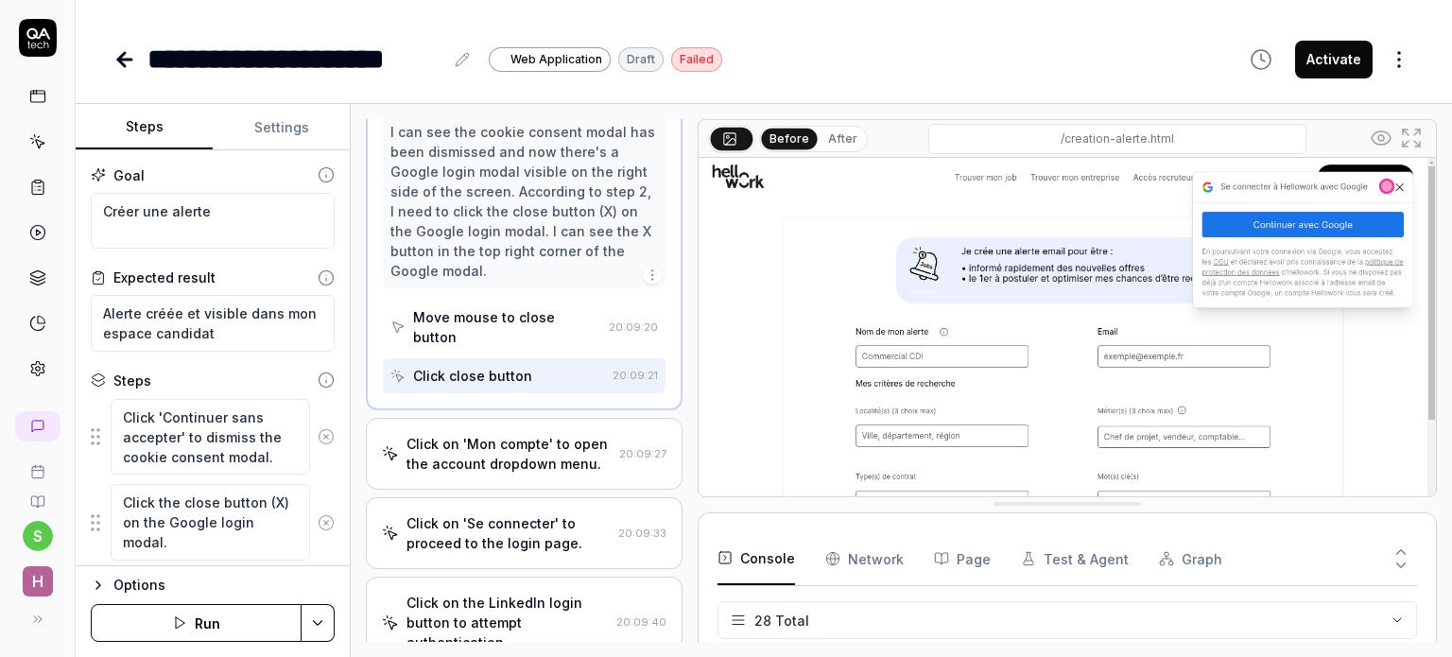
click at [552, 435] on div "Click on 'Mon compte' to open the account dropdown menu." at bounding box center [508, 454] width 205 height 40
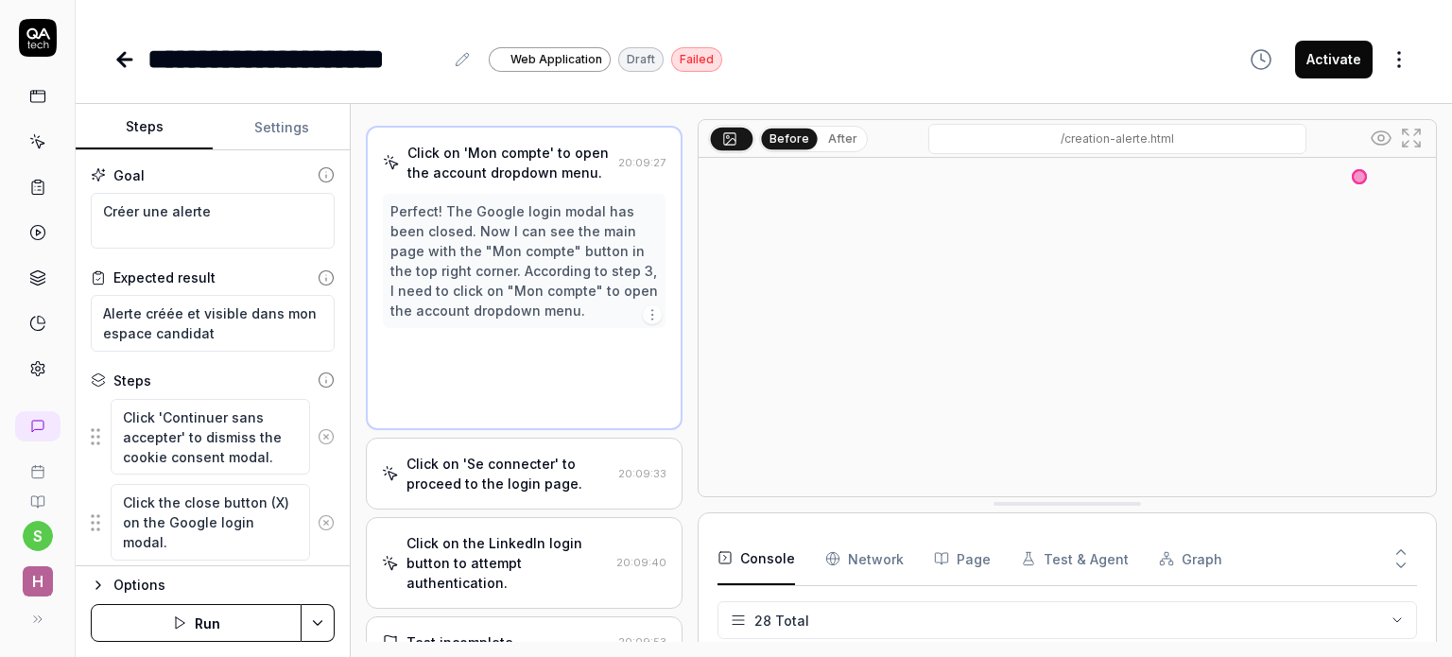
scroll to position [83, 0]
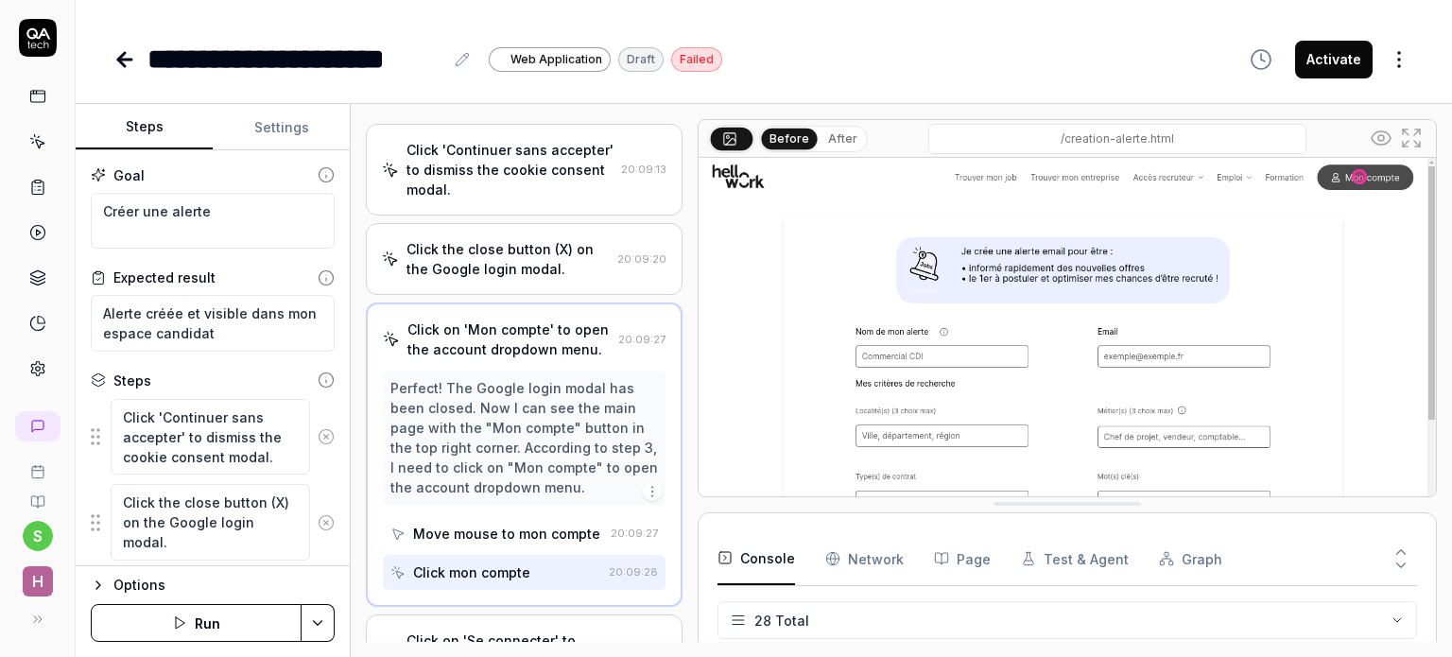
click at [496, 543] on div "Move mouse to mon compte" at bounding box center [506, 534] width 187 height 20
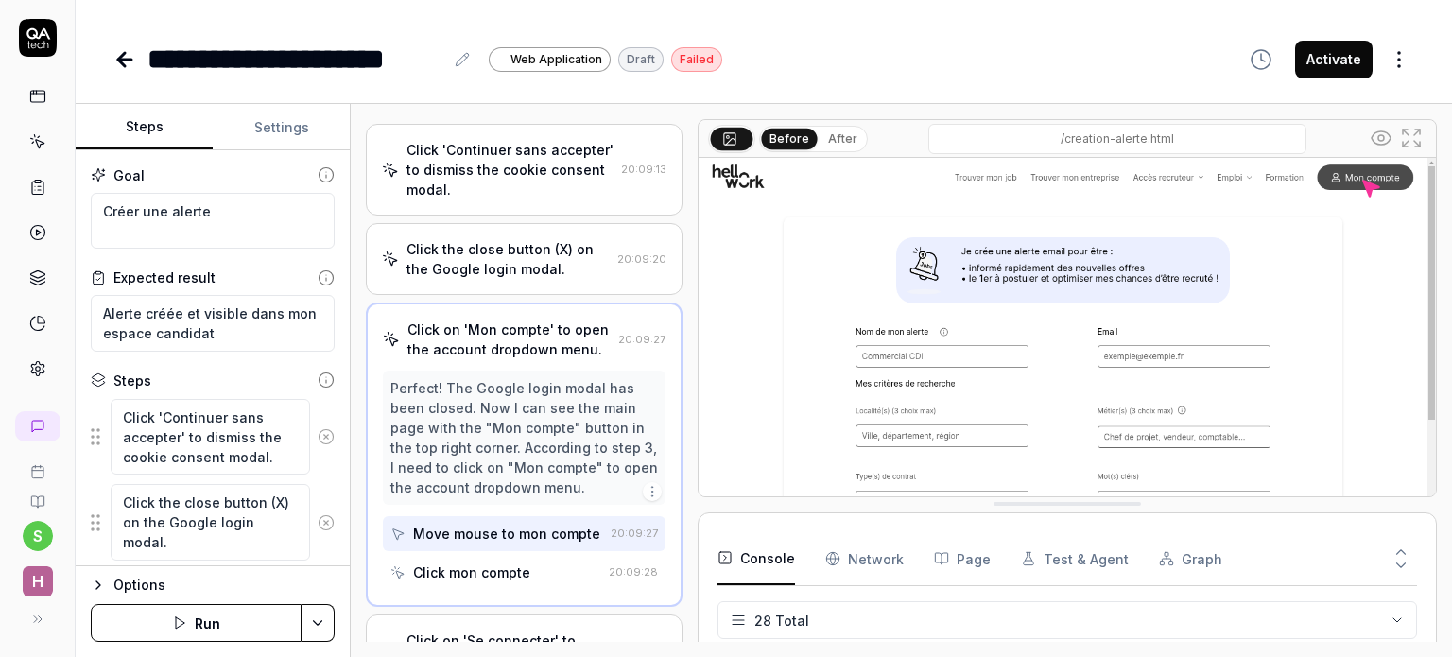
click at [890, 349] on img at bounding box center [1066, 388] width 737 height 460
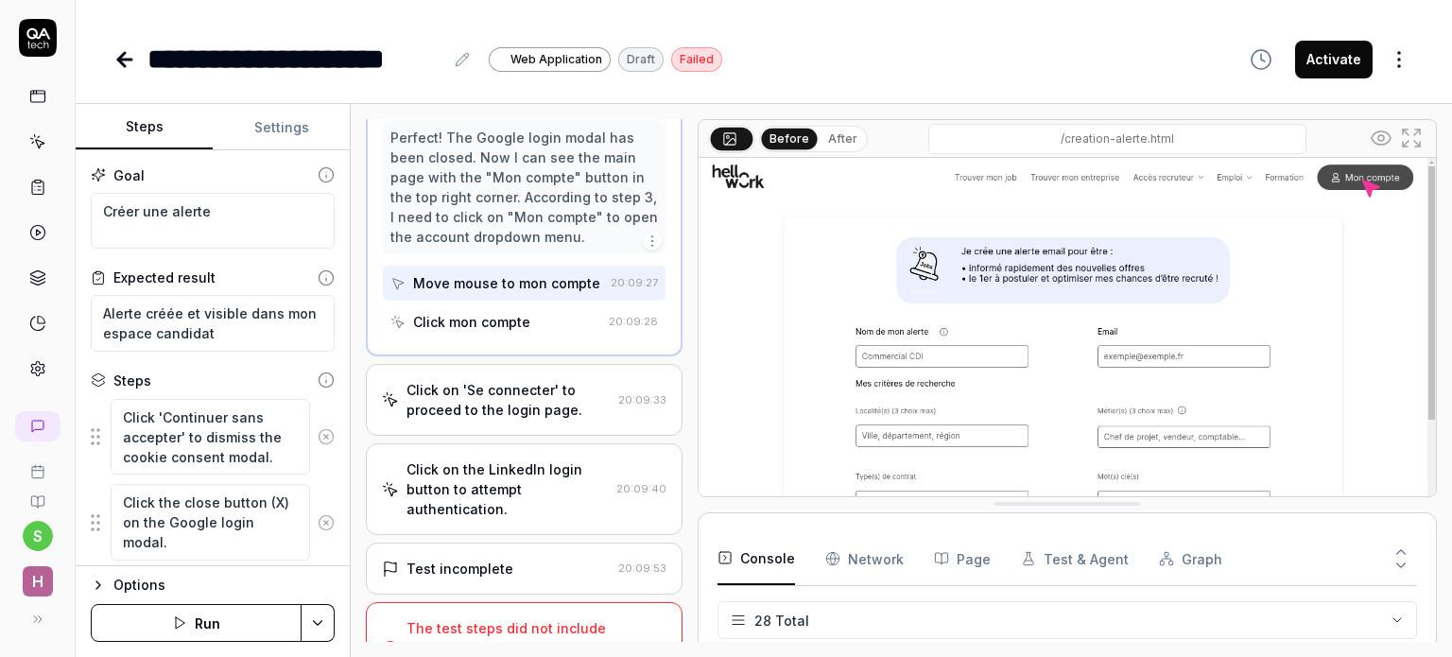
scroll to position [335, 0]
click at [566, 418] on div "Click on 'Se connecter' to proceed to the login page." at bounding box center [508, 398] width 204 height 40
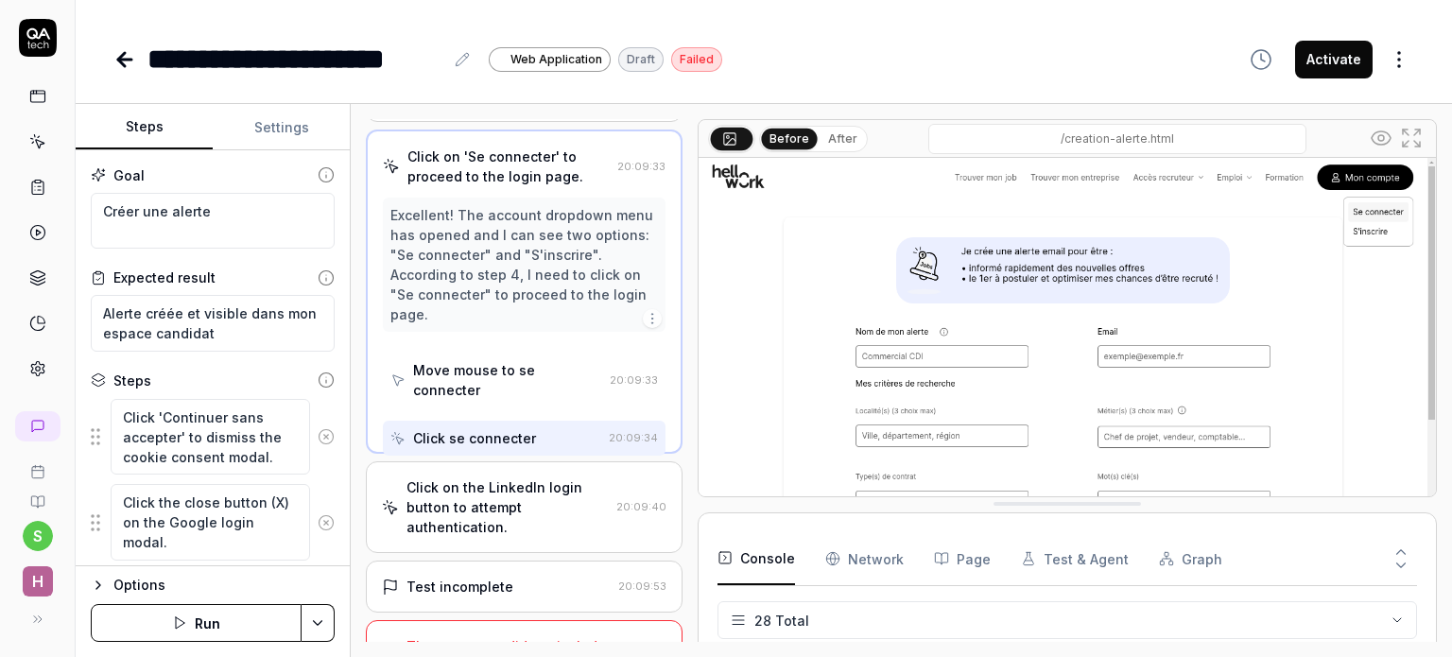
scroll to position [162, 0]
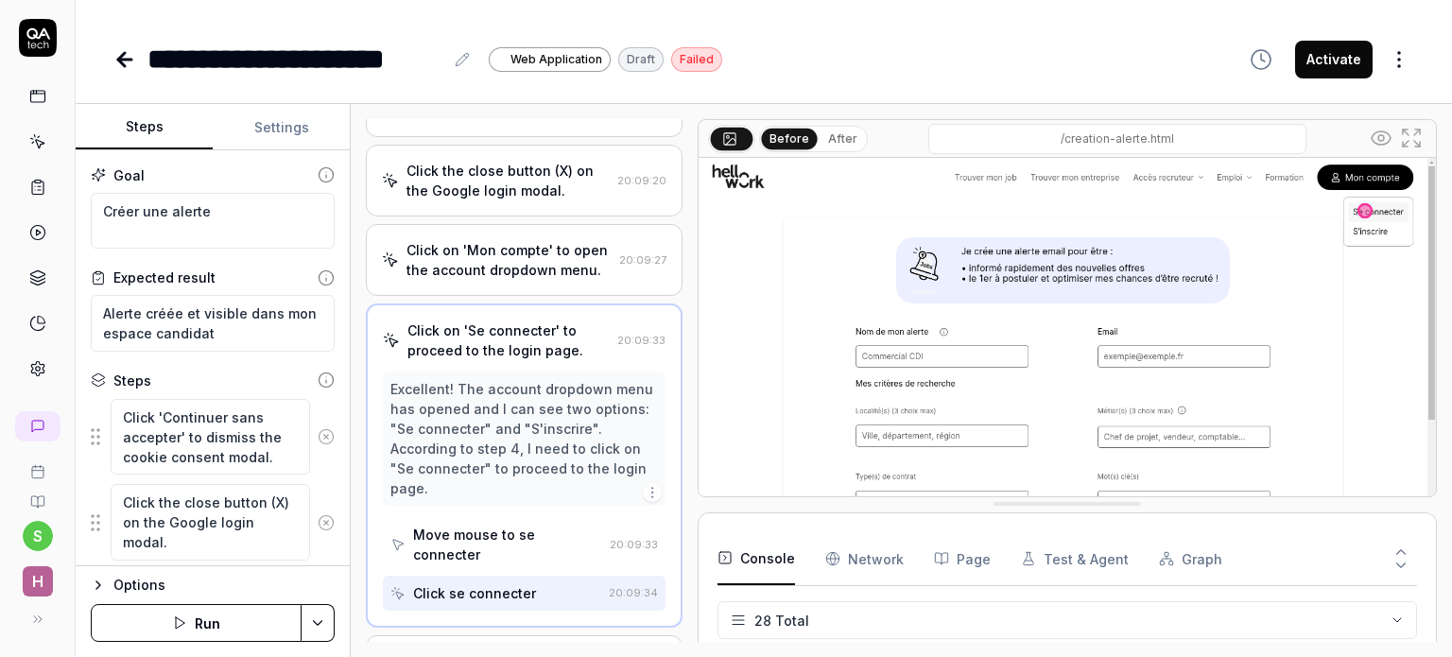
click at [480, 564] on div "Move mouse to se connecter" at bounding box center [507, 544] width 189 height 40
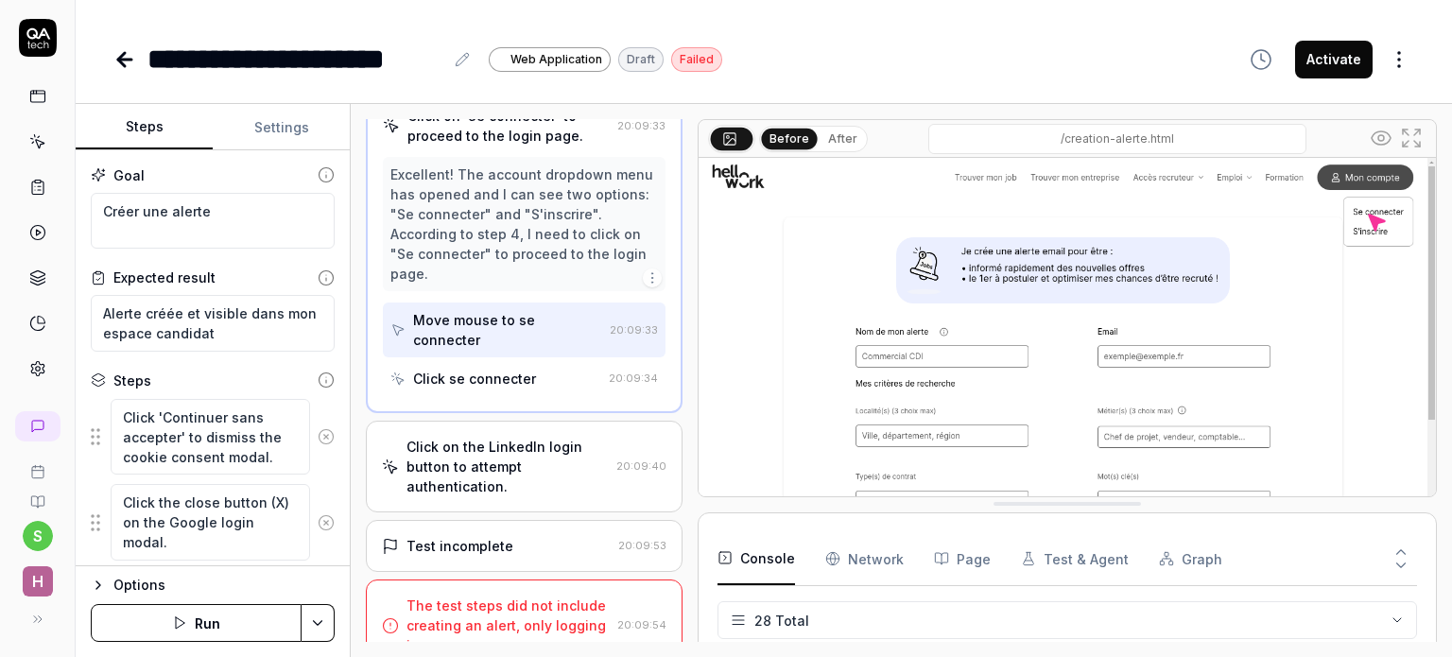
scroll to position [381, 0]
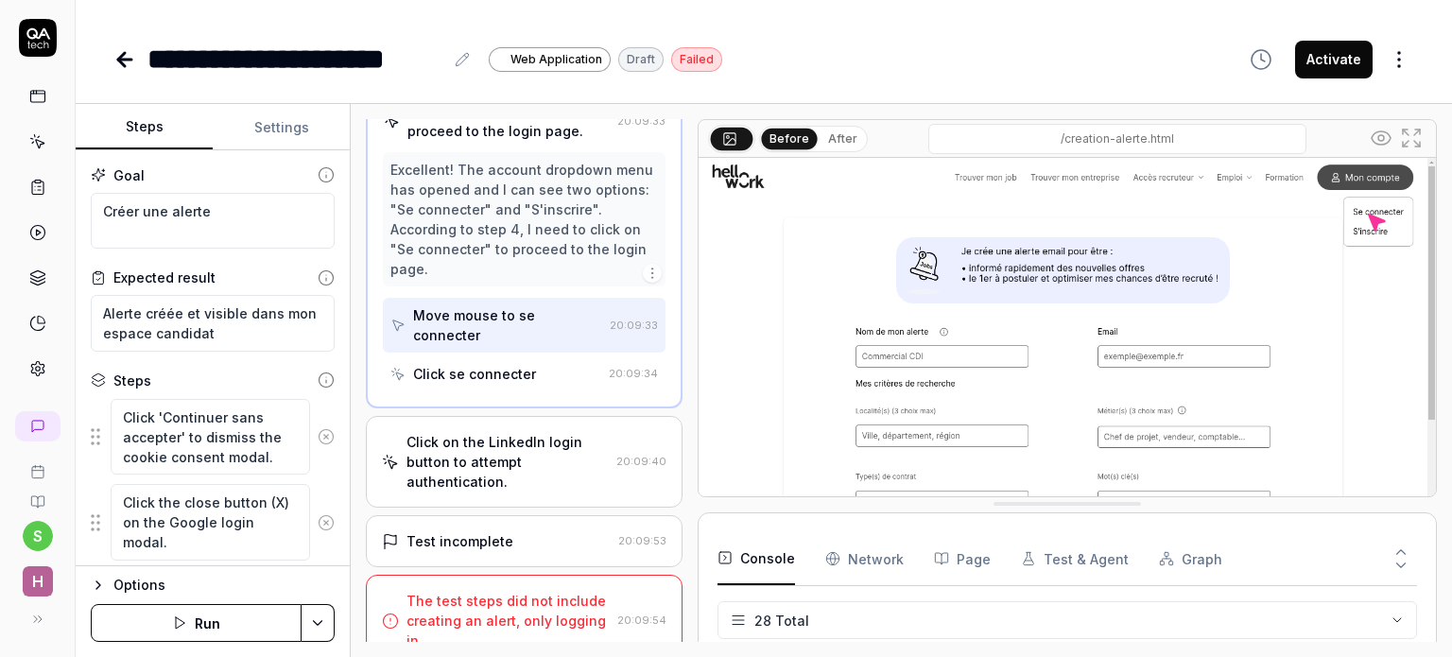
click at [541, 476] on div "Click on the LinkedIn login button to attempt authentication." at bounding box center [507, 462] width 202 height 60
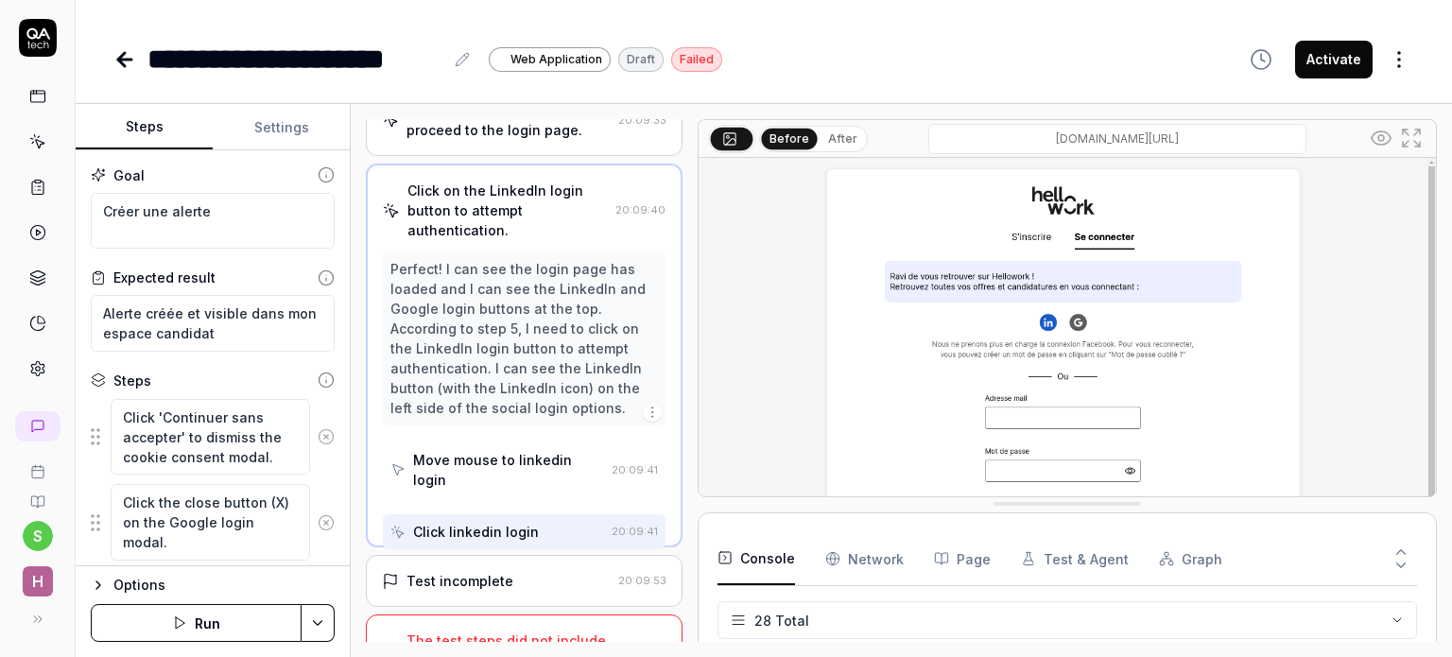
scroll to position [300, 0]
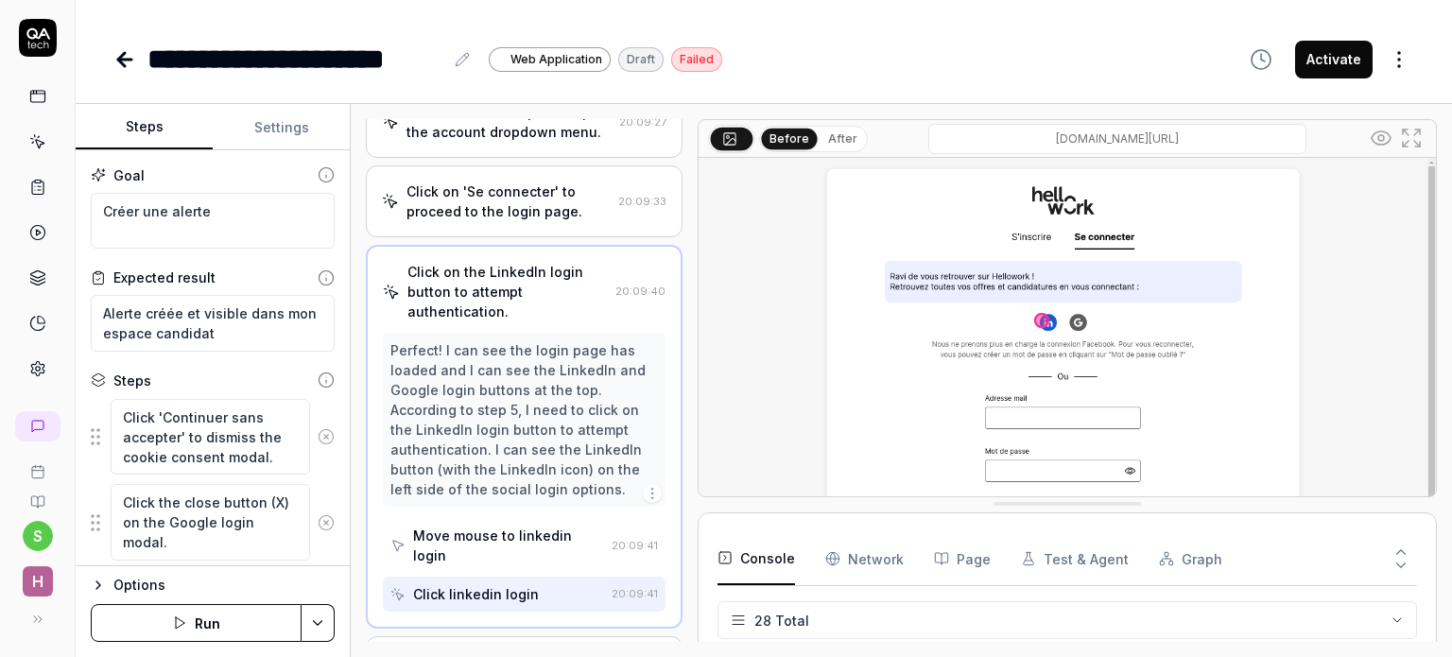
click at [474, 553] on div "Move mouse to linkedin login" at bounding box center [508, 545] width 191 height 40
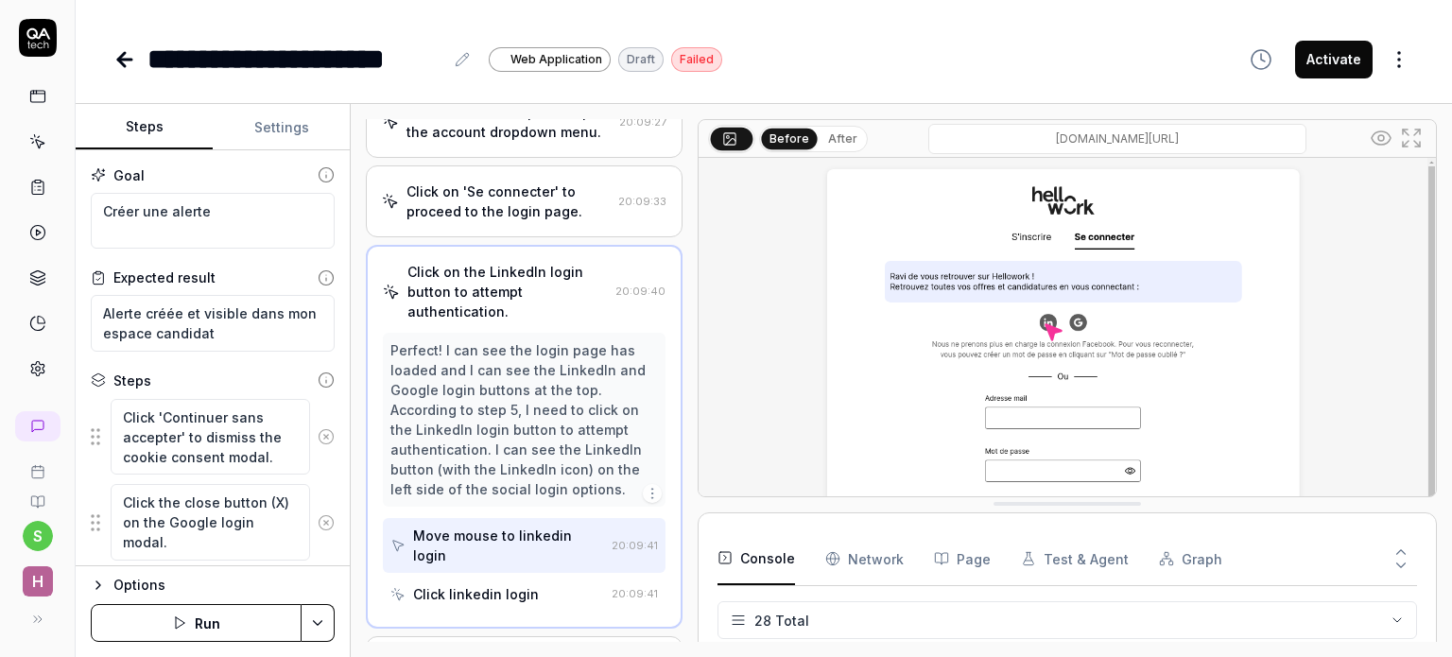
scroll to position [457, 0]
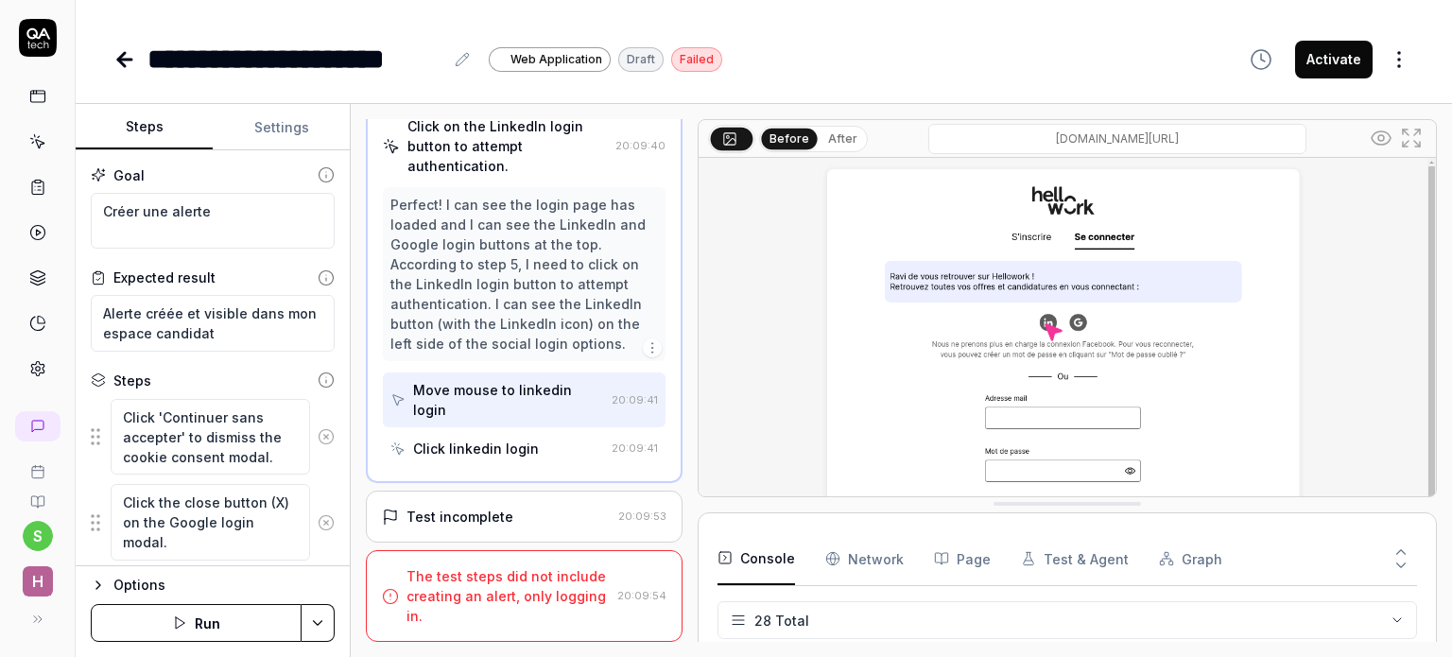
click at [511, 506] on div "Test incomplete 20:09:53" at bounding box center [524, 516] width 317 height 52
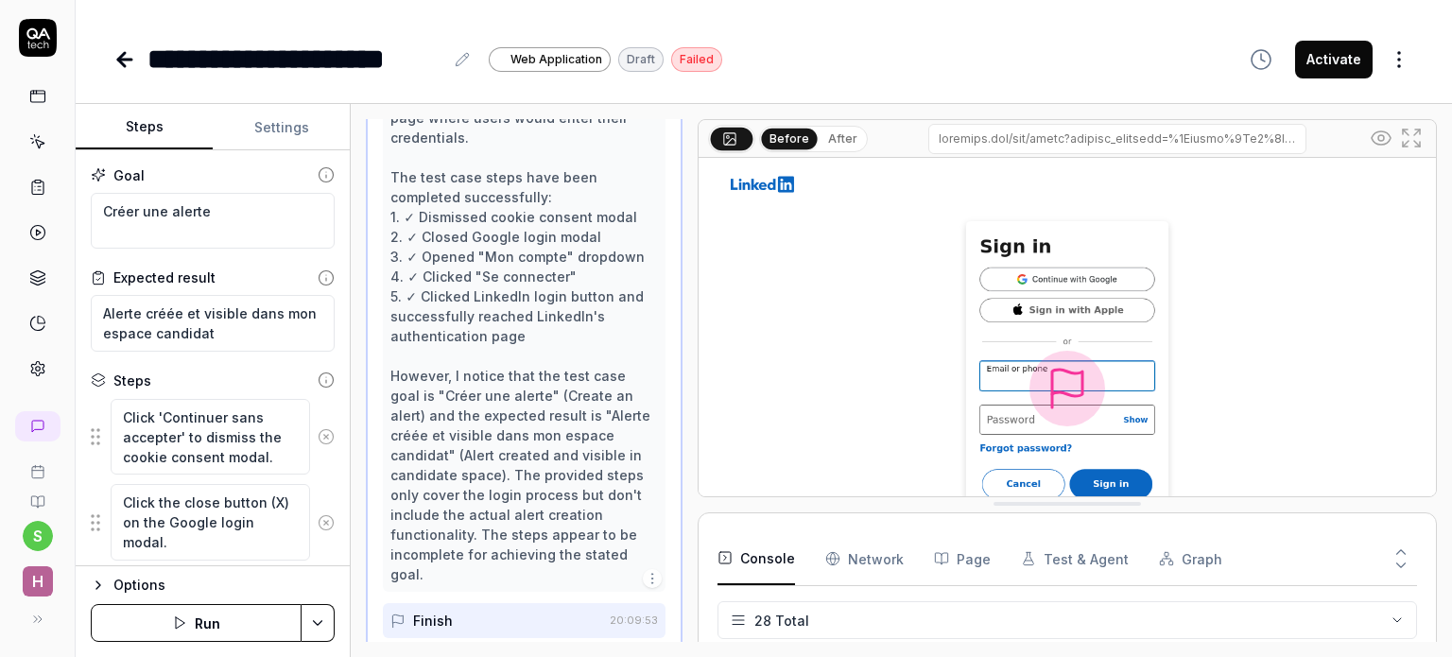
scroll to position [717, 0]
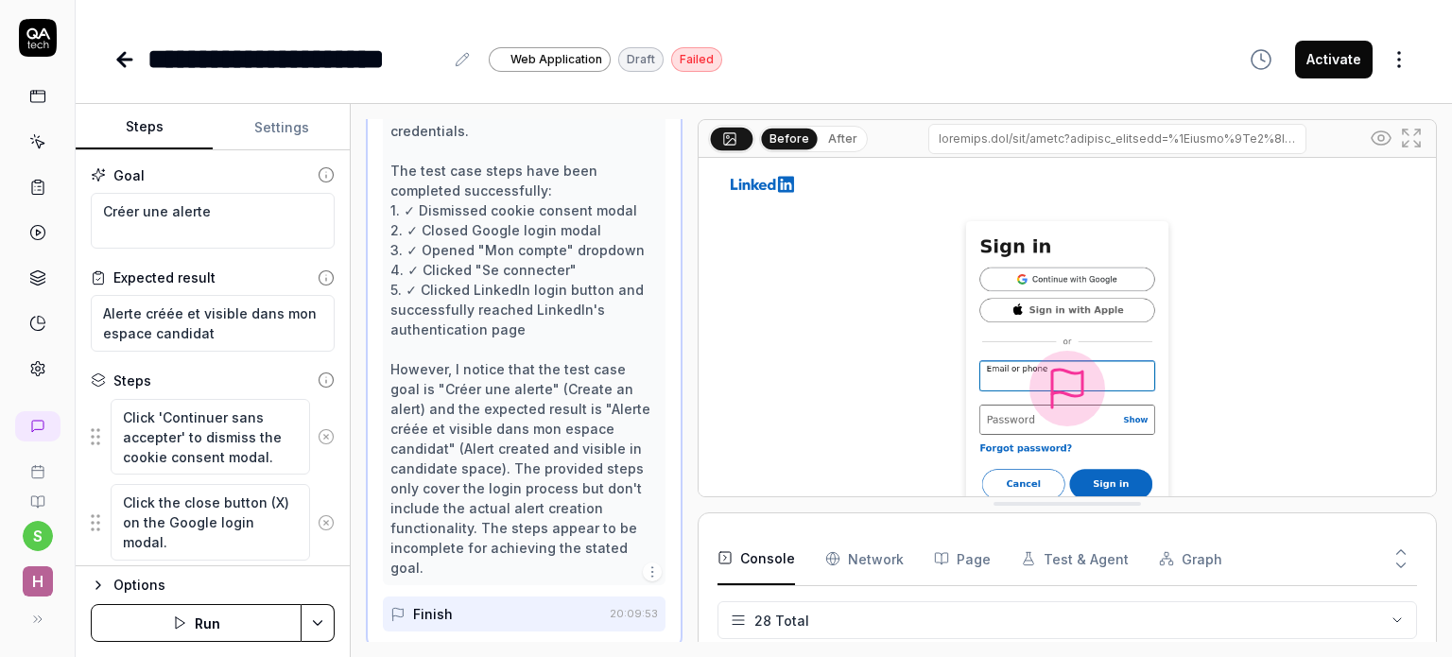
click at [829, 143] on button "After" at bounding box center [842, 139] width 44 height 21
click at [794, 131] on button "Before" at bounding box center [789, 139] width 55 height 21
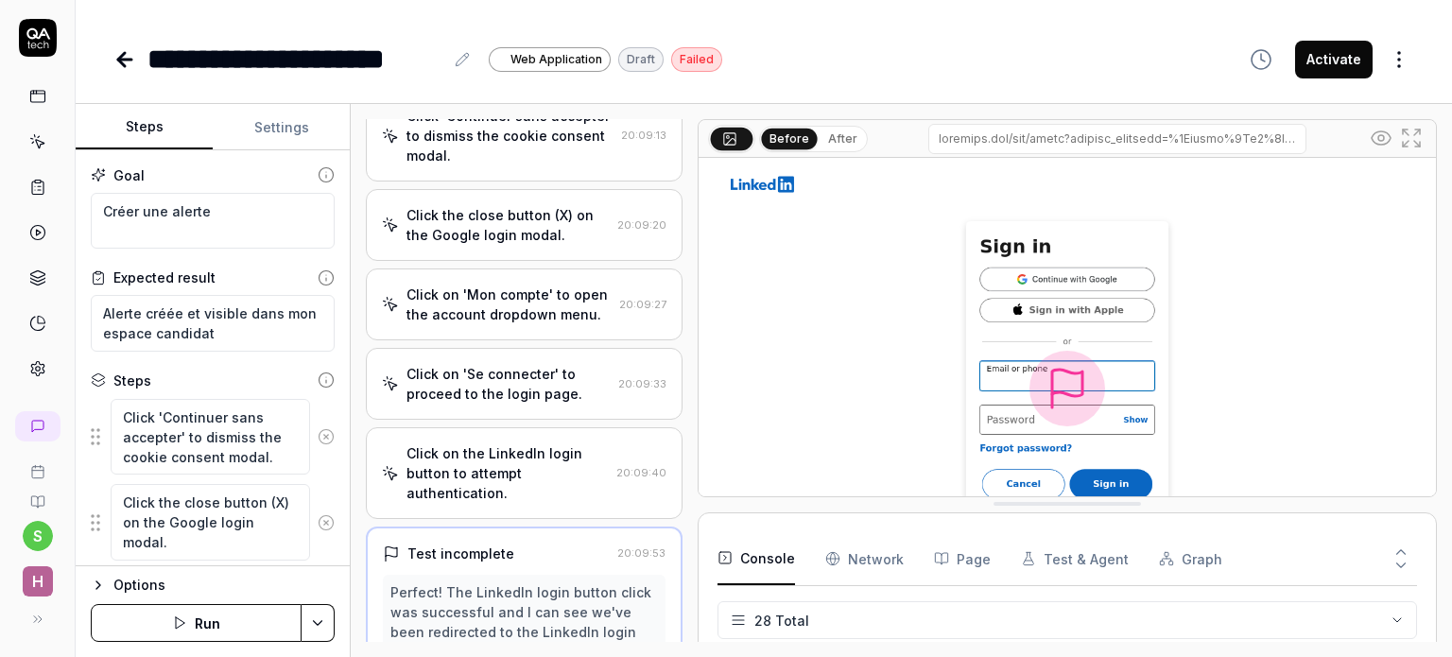
scroll to position [0, 0]
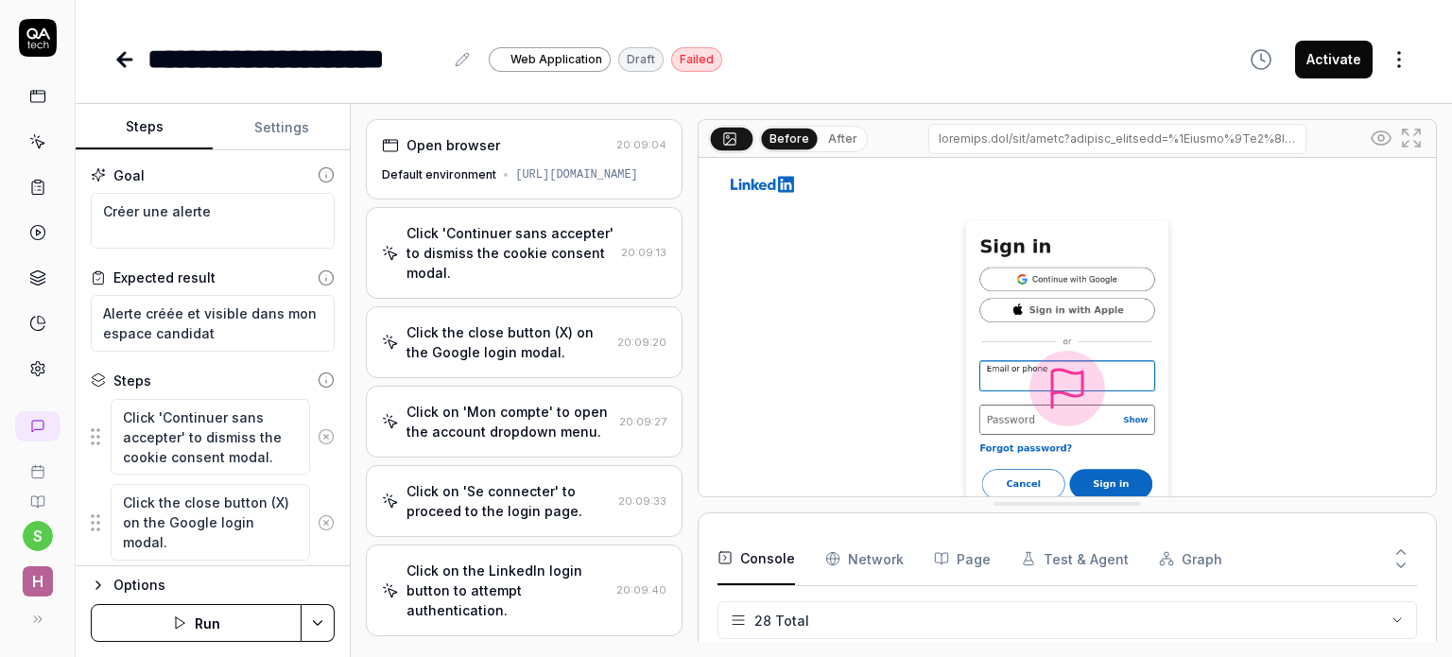
click at [318, 440] on icon at bounding box center [326, 436] width 17 height 17
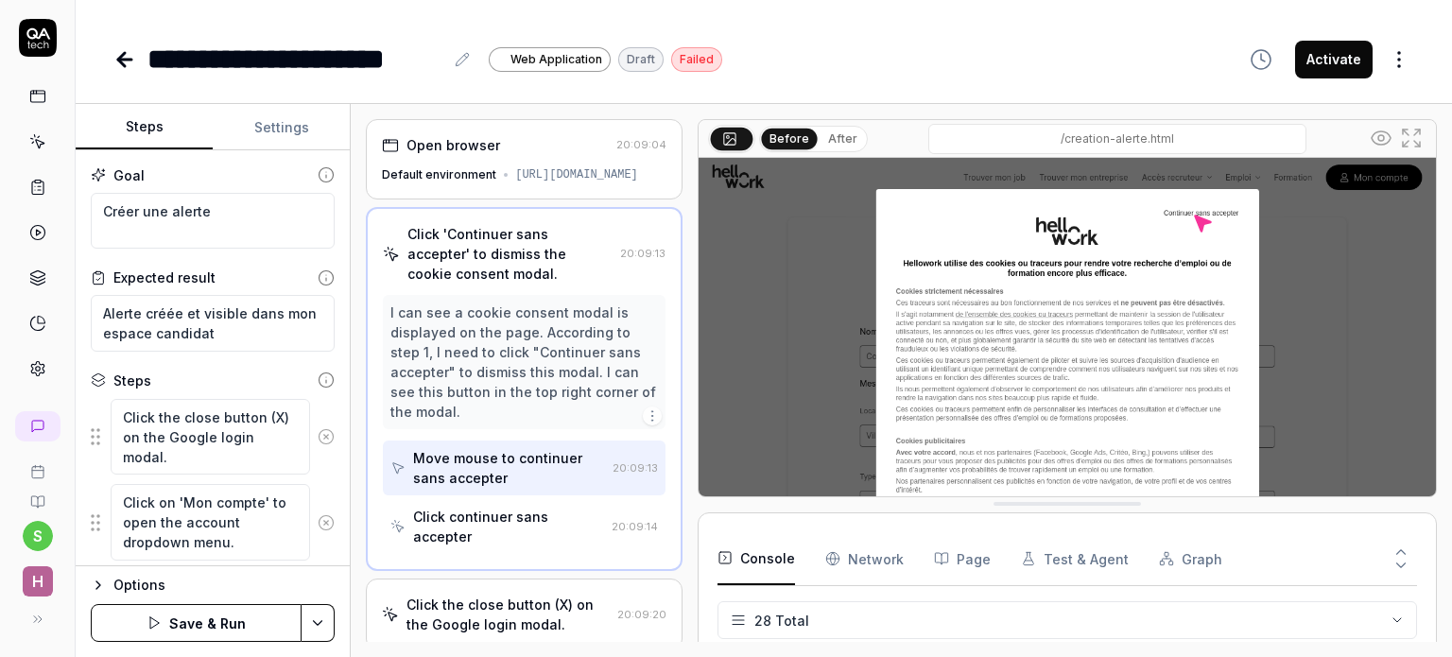
click at [318, 440] on icon at bounding box center [326, 436] width 17 height 17
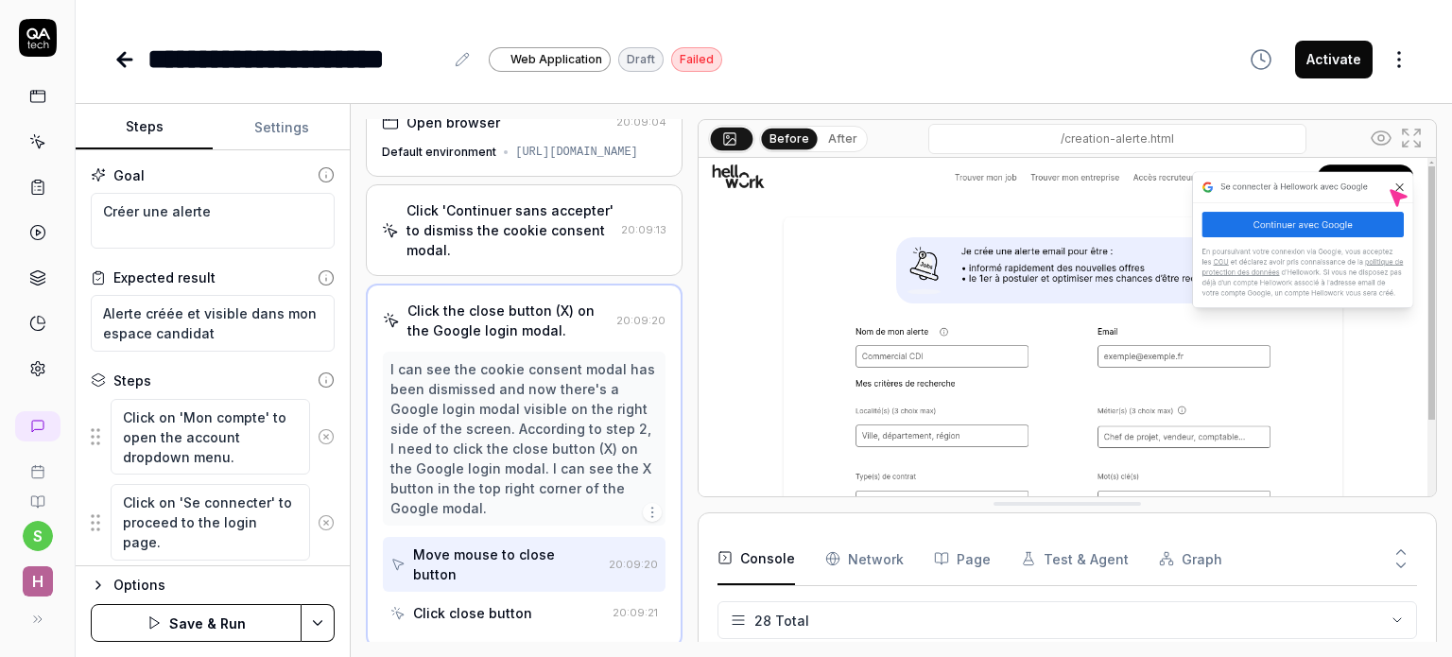
click at [318, 440] on icon at bounding box center [326, 436] width 17 height 17
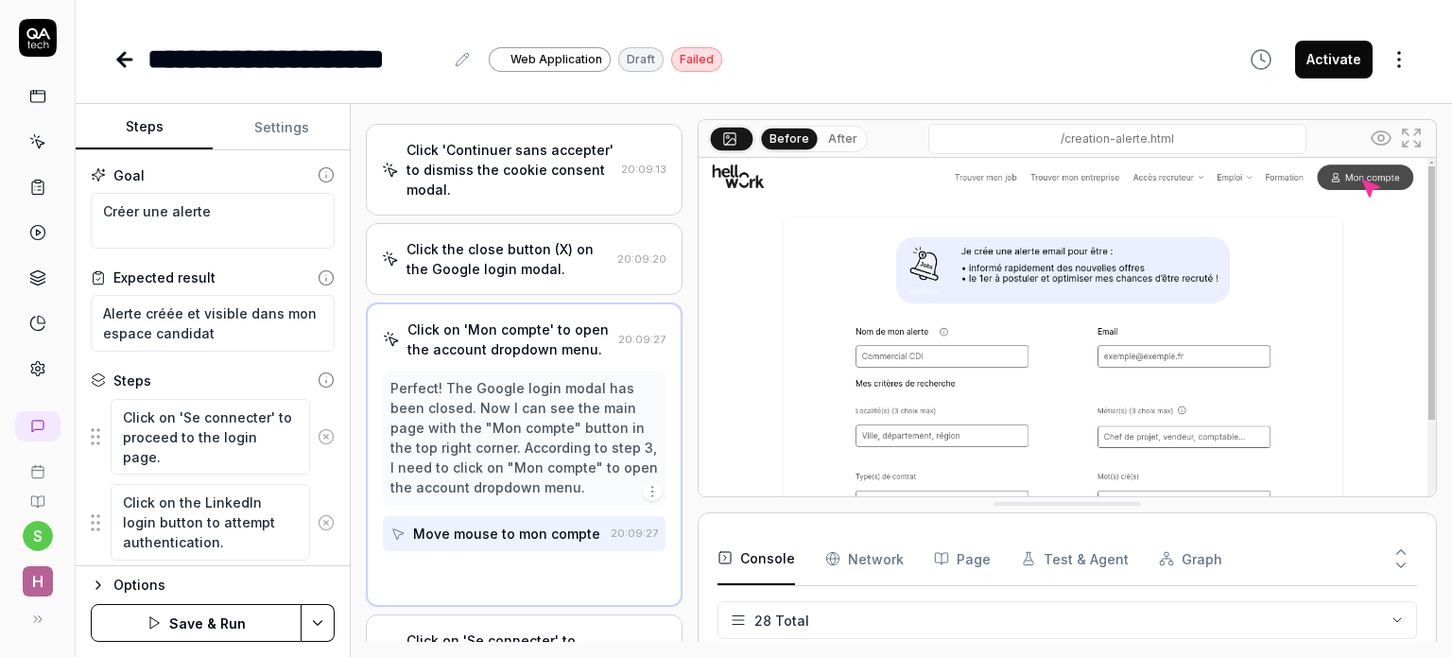
click at [318, 440] on icon at bounding box center [326, 436] width 17 height 17
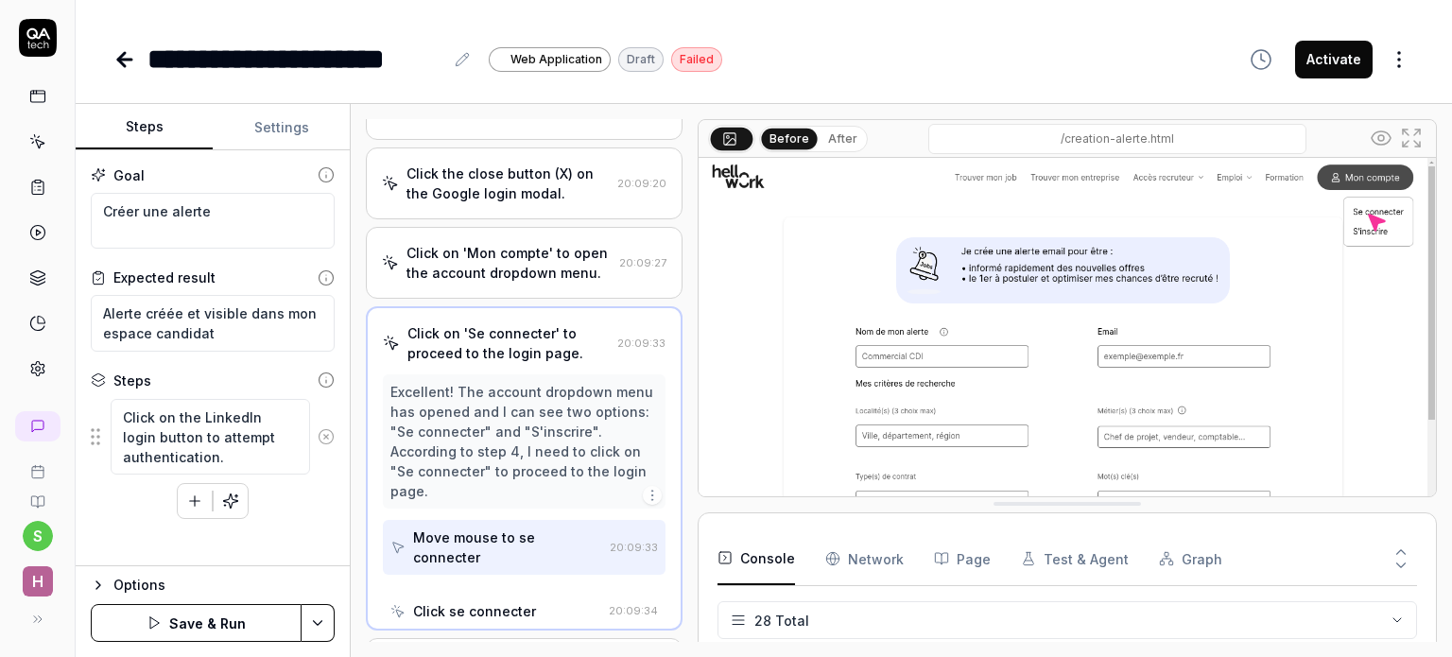
scroll to position [162, 0]
click at [324, 438] on icon at bounding box center [326, 436] width 17 height 17
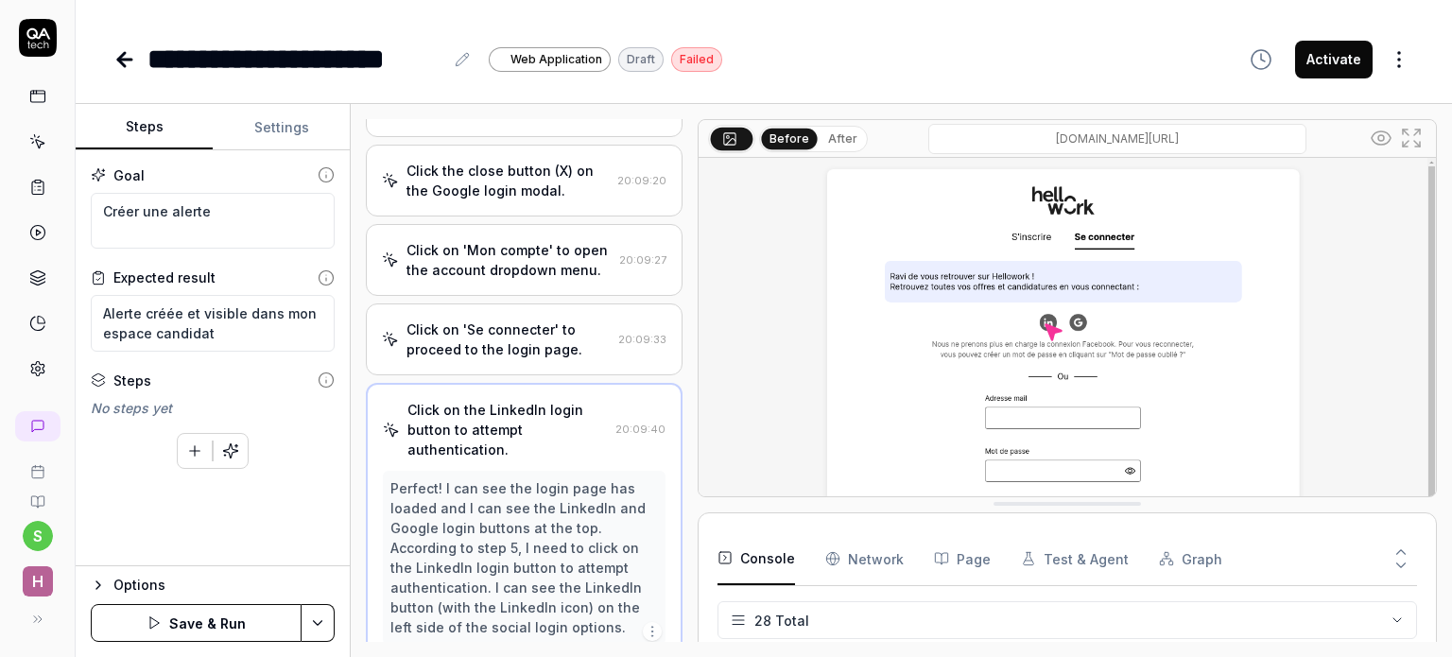
scroll to position [300, 0]
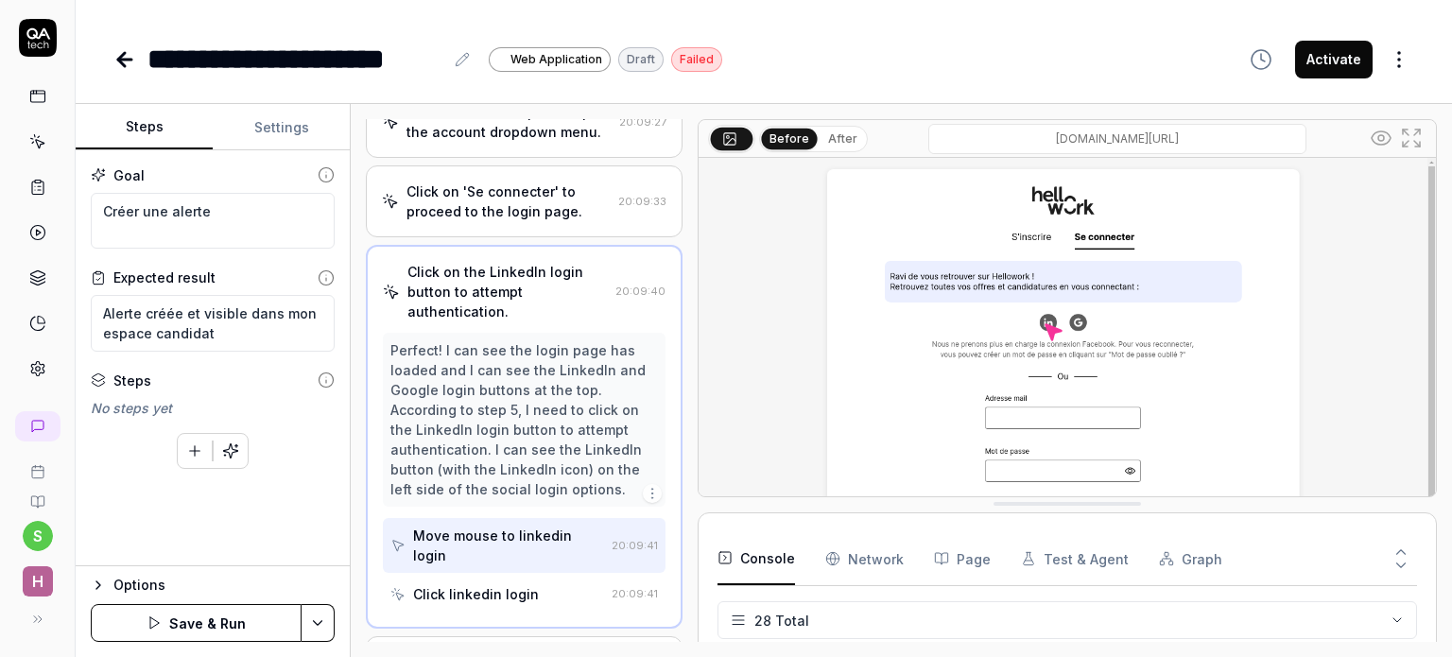
click at [103, 589] on icon "button" at bounding box center [98, 584] width 15 height 15
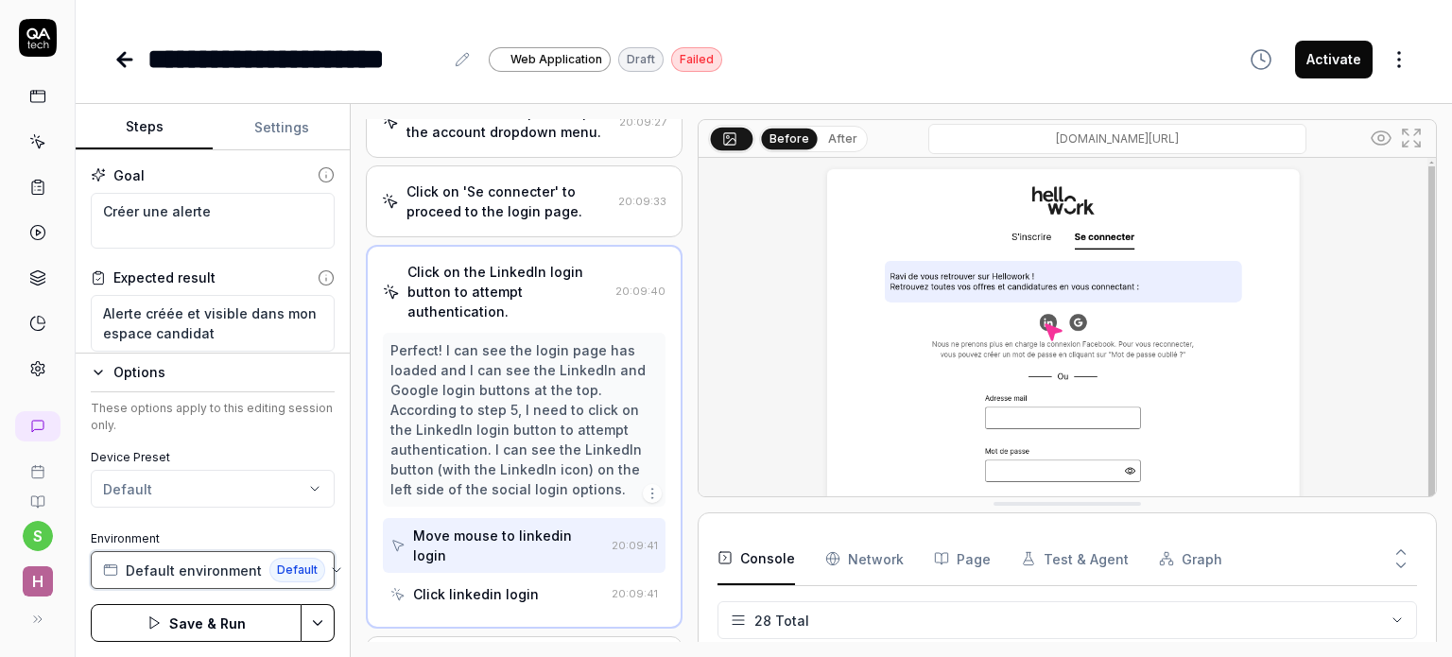
click at [152, 566] on span "Default environment" at bounding box center [194, 570] width 136 height 20
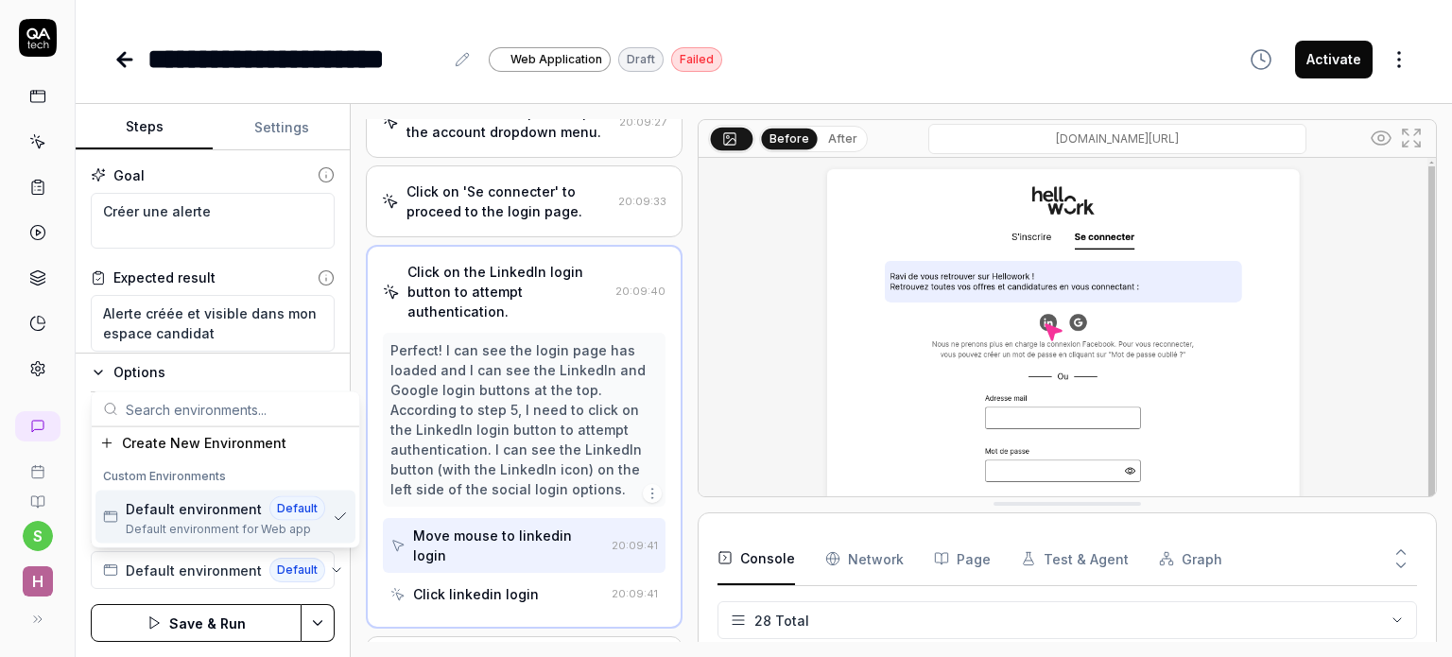
click at [174, 527] on span "Default environment for Web app" at bounding box center [225, 529] width 199 height 17
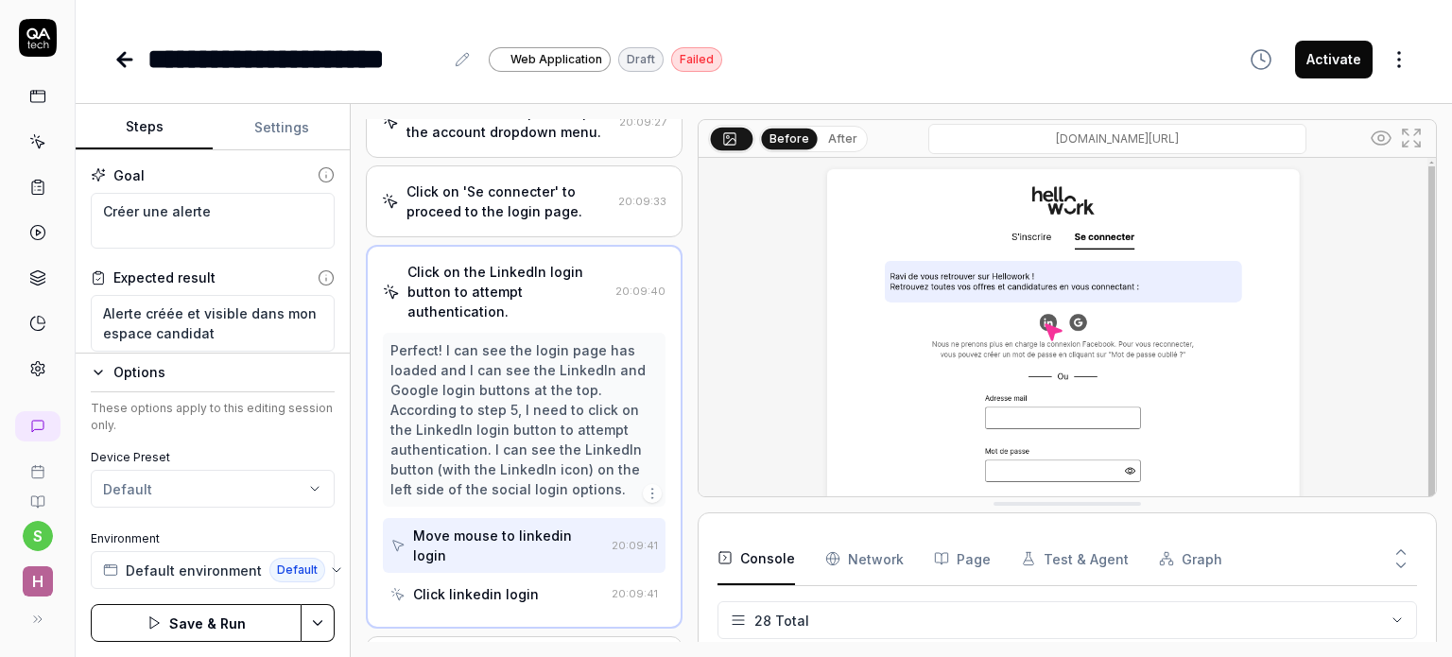
click at [167, 506] on body "**********" at bounding box center [726, 328] width 1452 height 657
click at [169, 500] on html "**********" at bounding box center [726, 328] width 1452 height 657
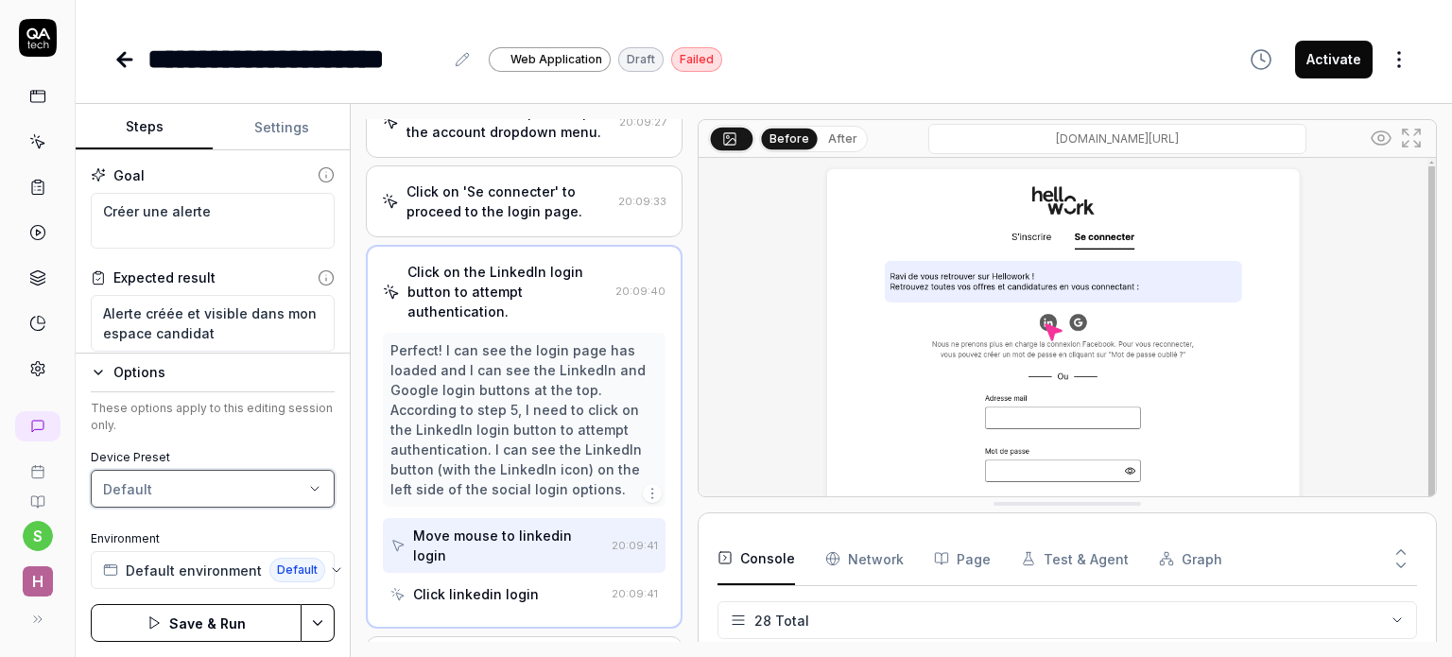
click at [202, 453] on html "**********" at bounding box center [726, 328] width 1452 height 657
click at [94, 378] on icon "button" at bounding box center [98, 372] width 15 height 15
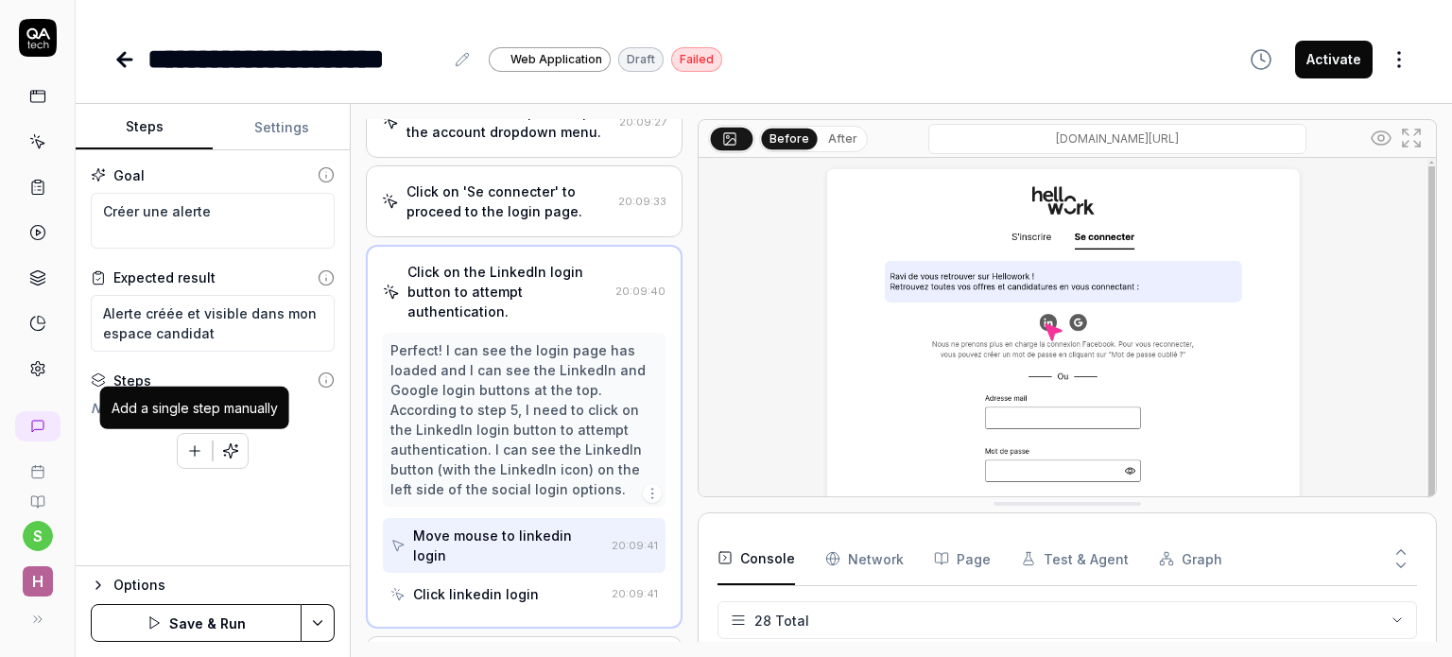
click at [198, 448] on icon "button" at bounding box center [194, 450] width 17 height 17
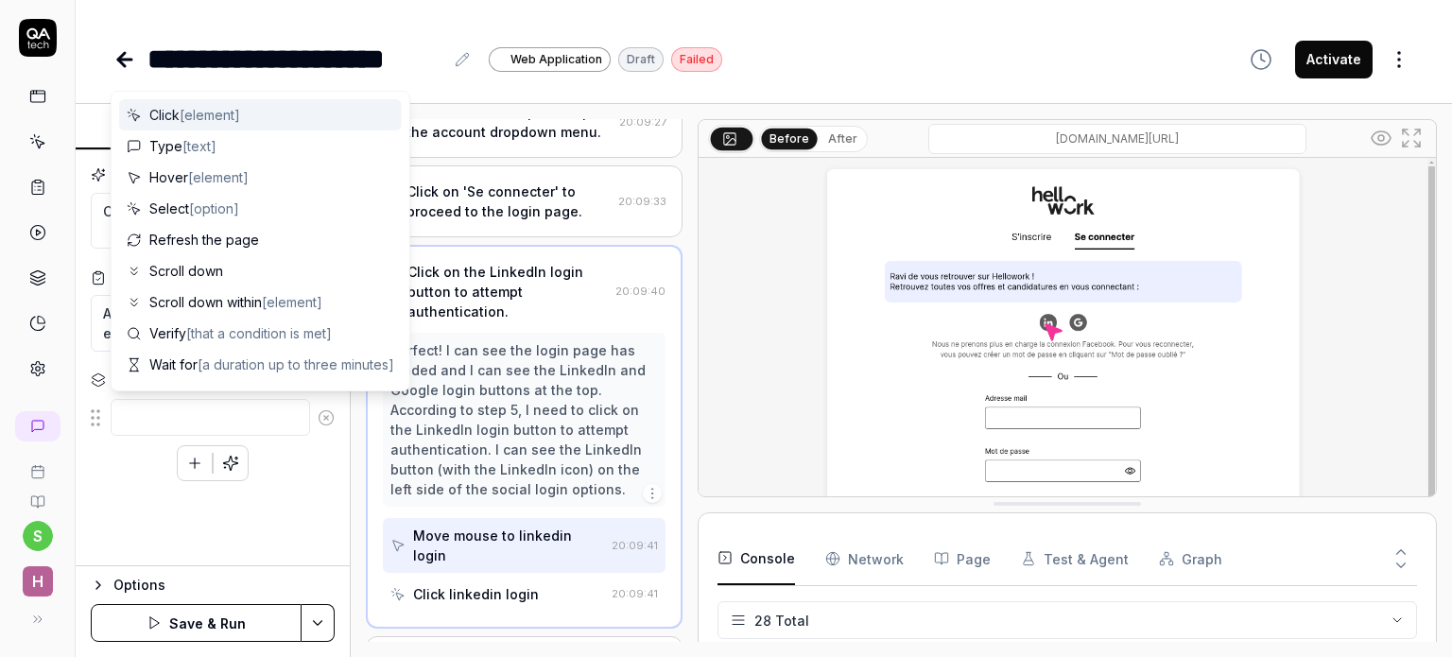
click at [249, 115] on div "Click [element]" at bounding box center [260, 114] width 283 height 31
type textarea "*"
type textarea "Click"
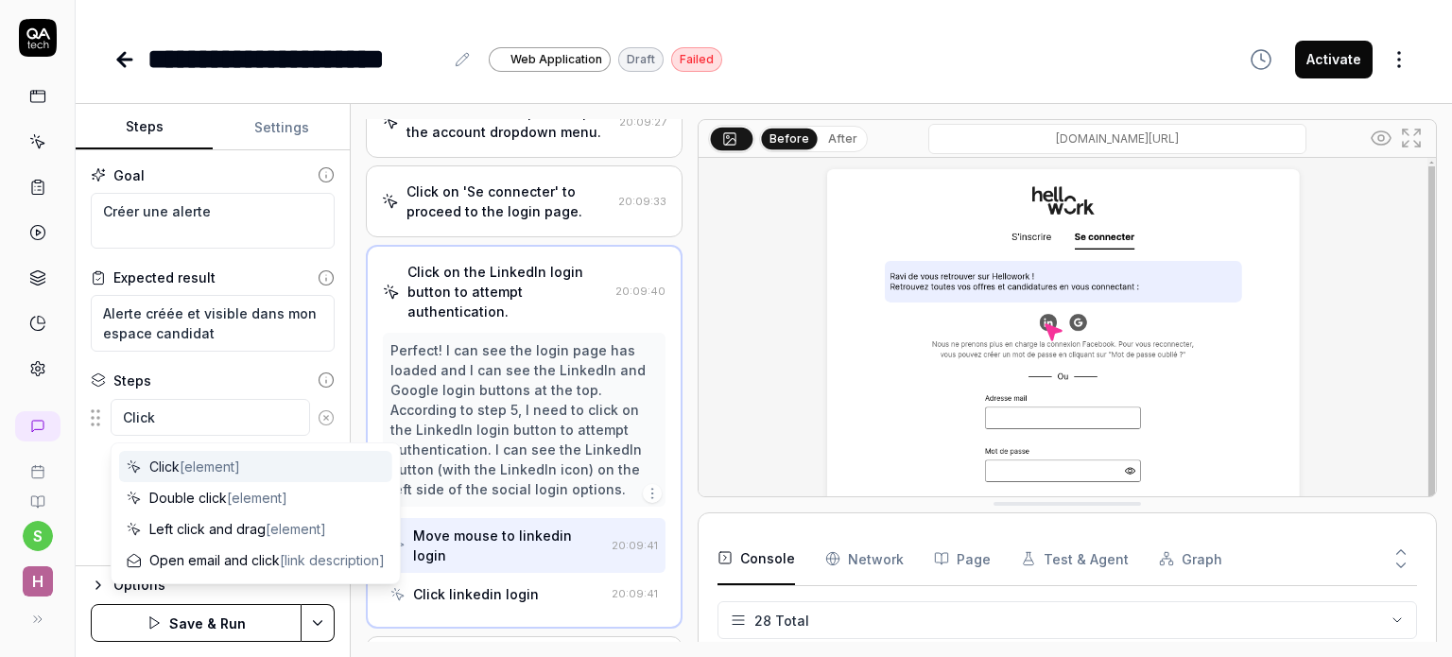
type textarea "*"
click at [269, 134] on button "Settings" at bounding box center [281, 127] width 137 height 45
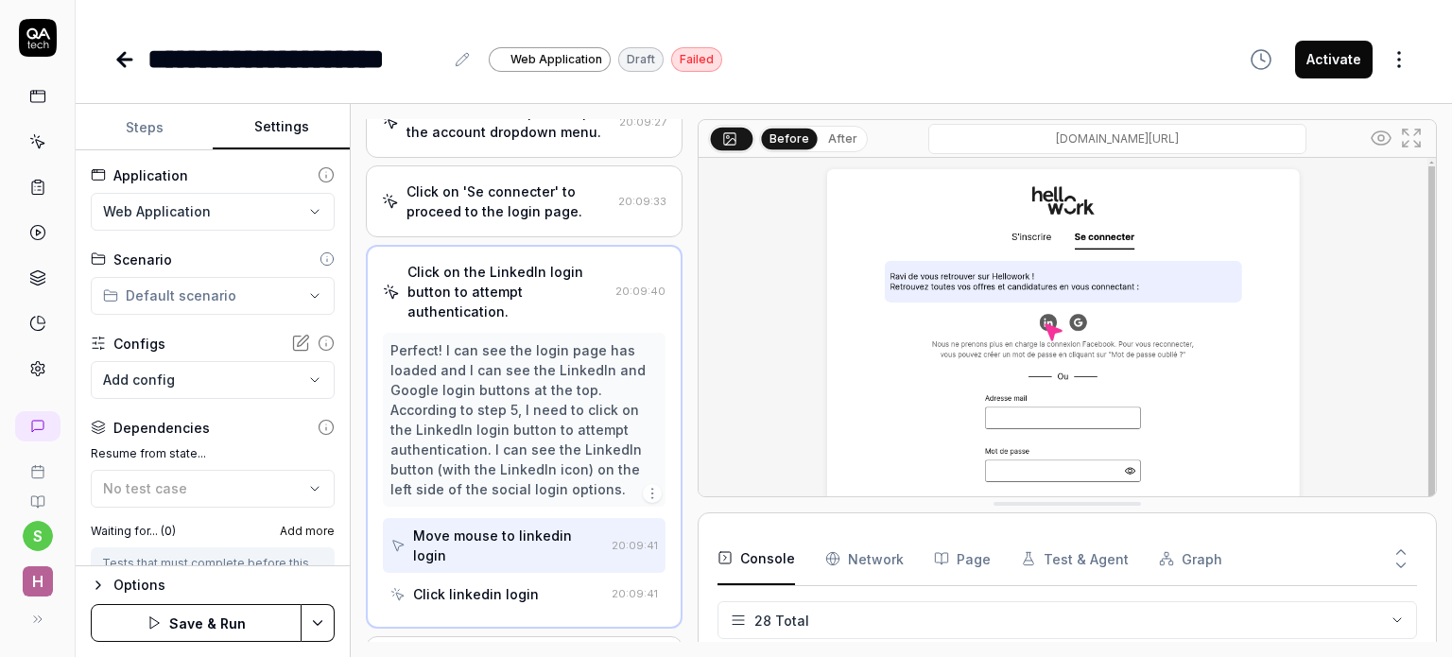
click at [188, 301] on html "**********" at bounding box center [726, 328] width 1452 height 657
click at [181, 333] on span "Application Flow" at bounding box center [188, 331] width 120 height 20
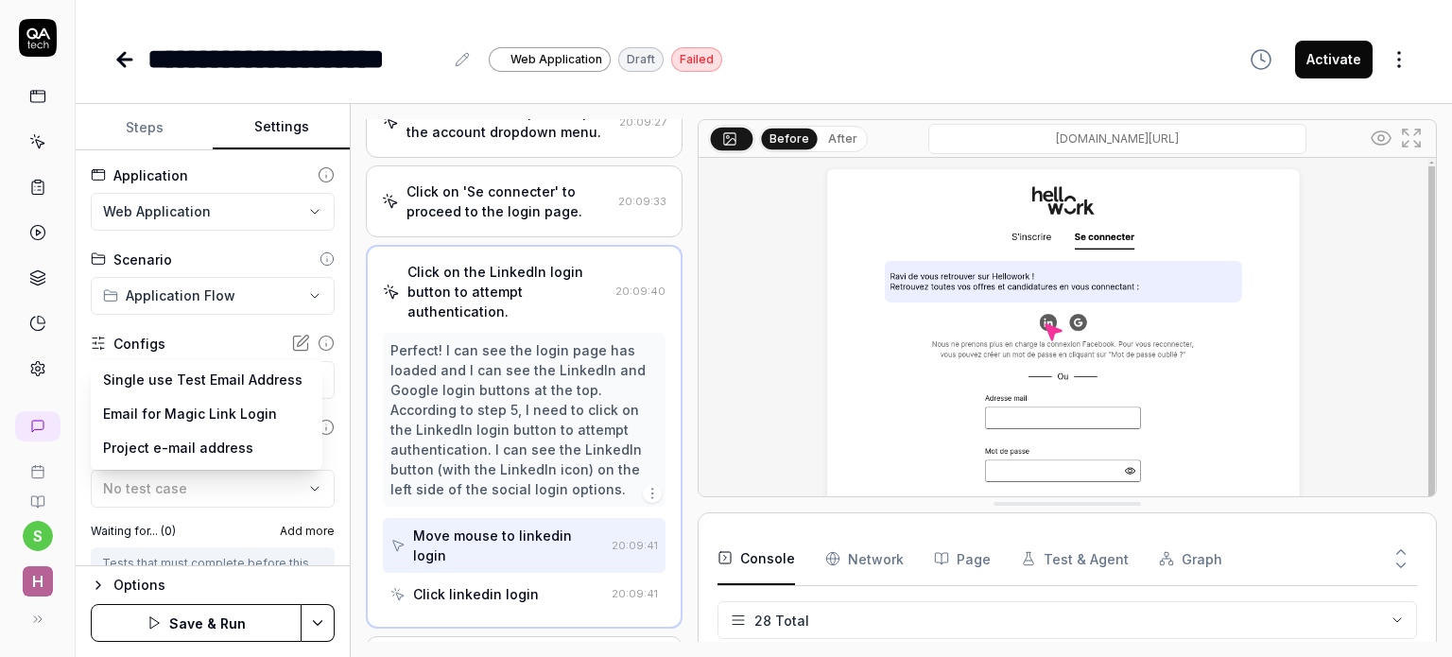
click at [212, 370] on body "**********" at bounding box center [726, 328] width 1452 height 657
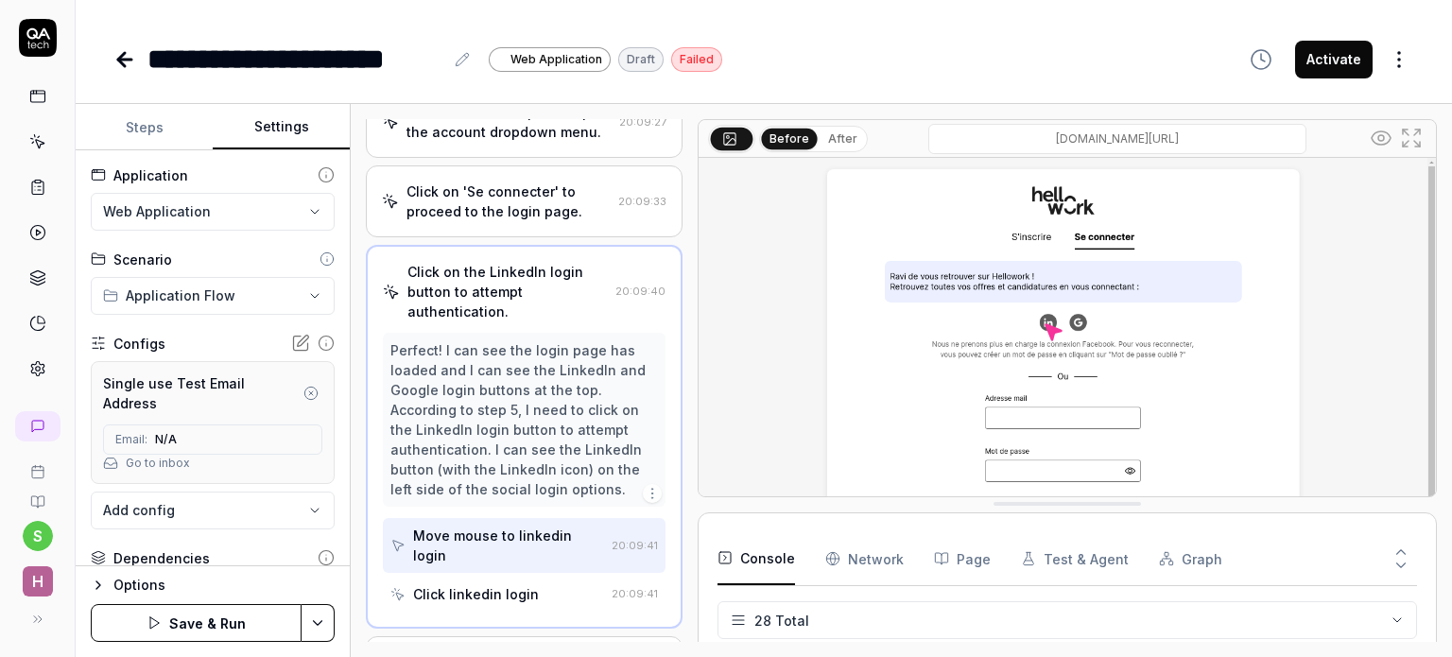
click at [227, 433] on div "Email: N/A" at bounding box center [212, 439] width 219 height 30
click at [167, 433] on span "N/A" at bounding box center [166, 439] width 22 height 17
click at [192, 435] on icon at bounding box center [191, 439] width 15 height 15
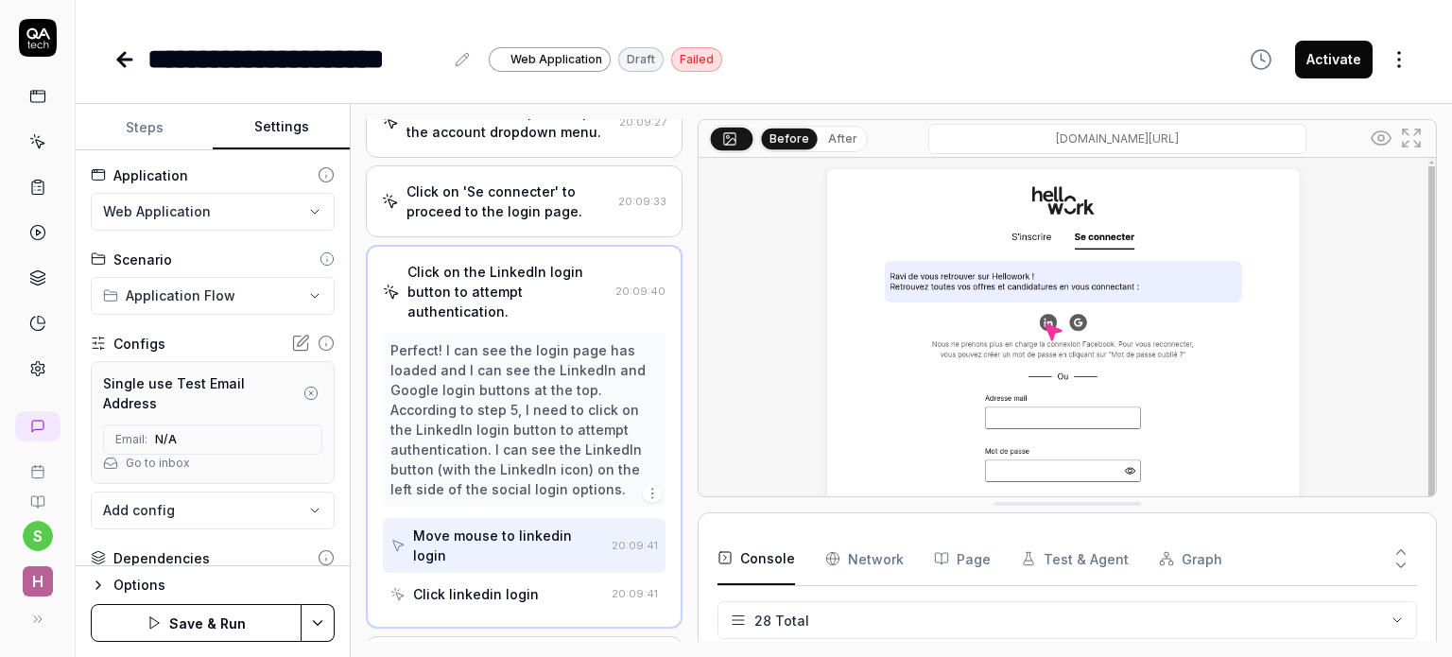
click at [215, 435] on div "Email: N/A" at bounding box center [212, 439] width 219 height 30
click at [250, 437] on div "Email: N/A" at bounding box center [212, 439] width 219 height 30
click at [164, 434] on span "N/A" at bounding box center [166, 439] width 22 height 17
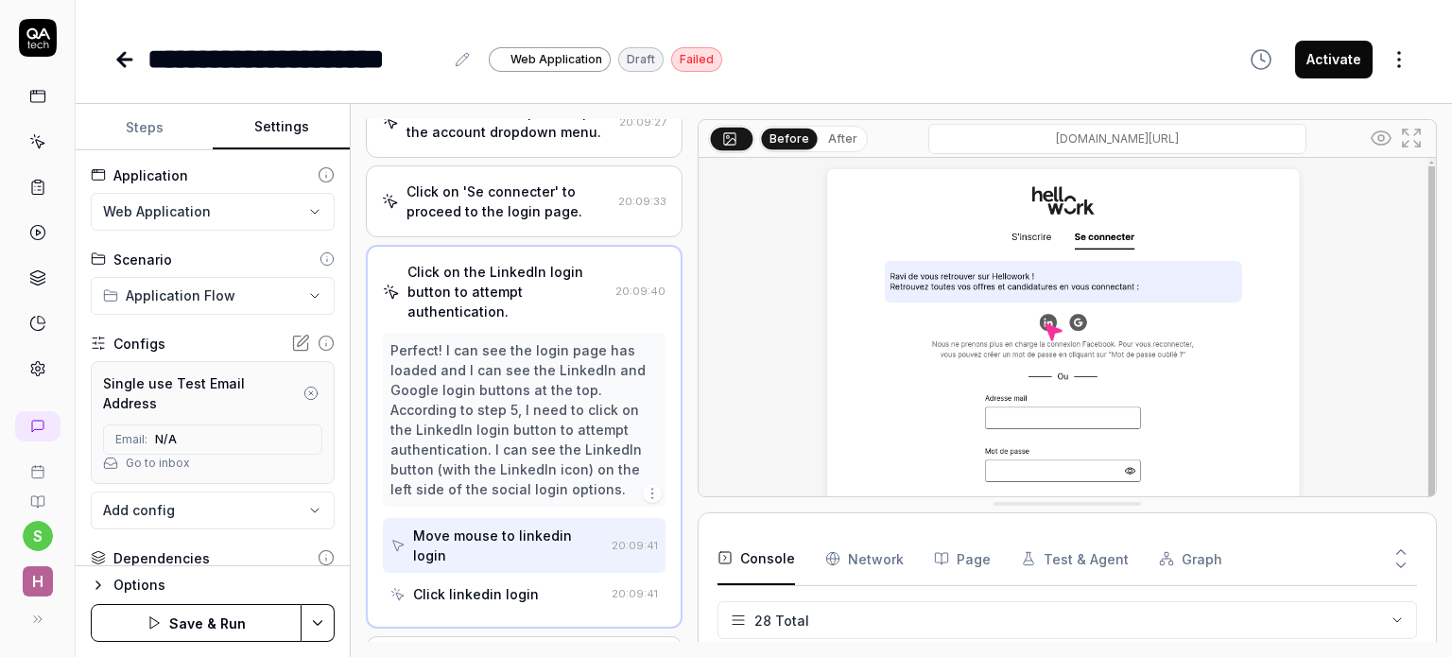
click at [175, 435] on span "N/A" at bounding box center [166, 439] width 22 height 17
click at [305, 387] on circle "button" at bounding box center [311, 393] width 12 height 12
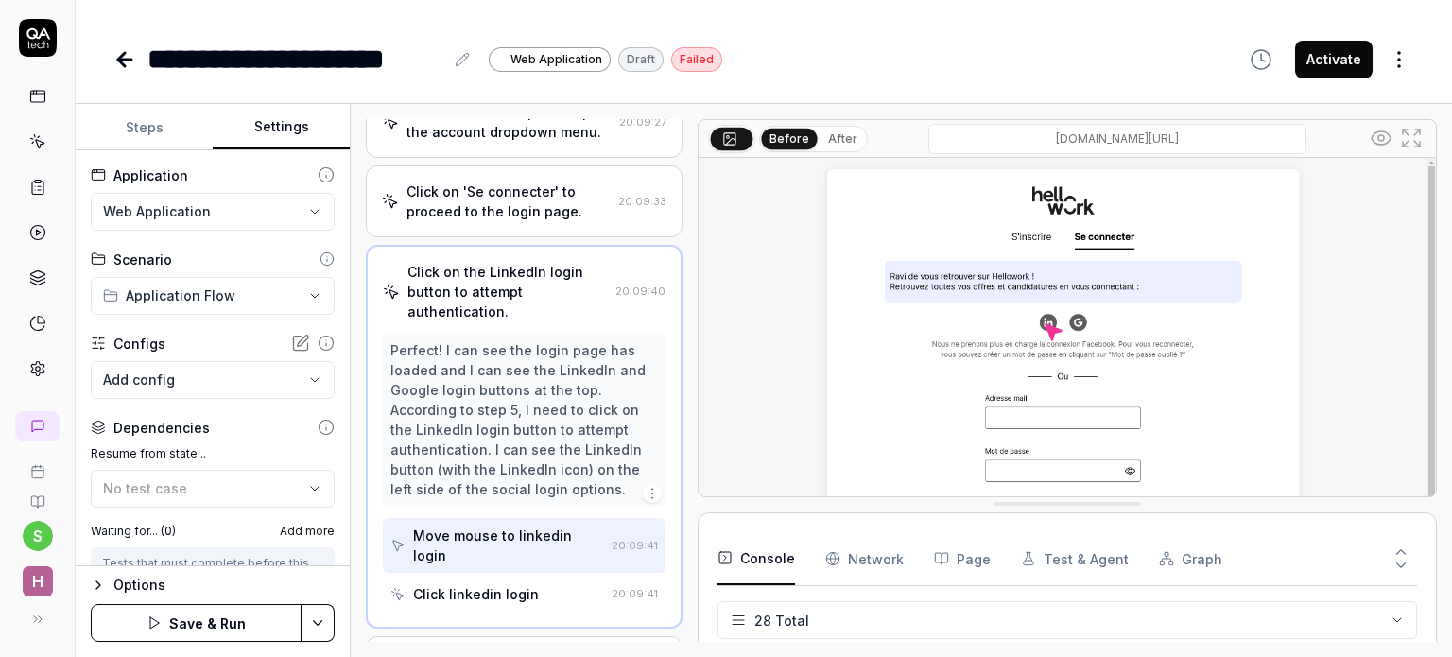
click at [229, 373] on body "**********" at bounding box center [726, 328] width 1452 height 657
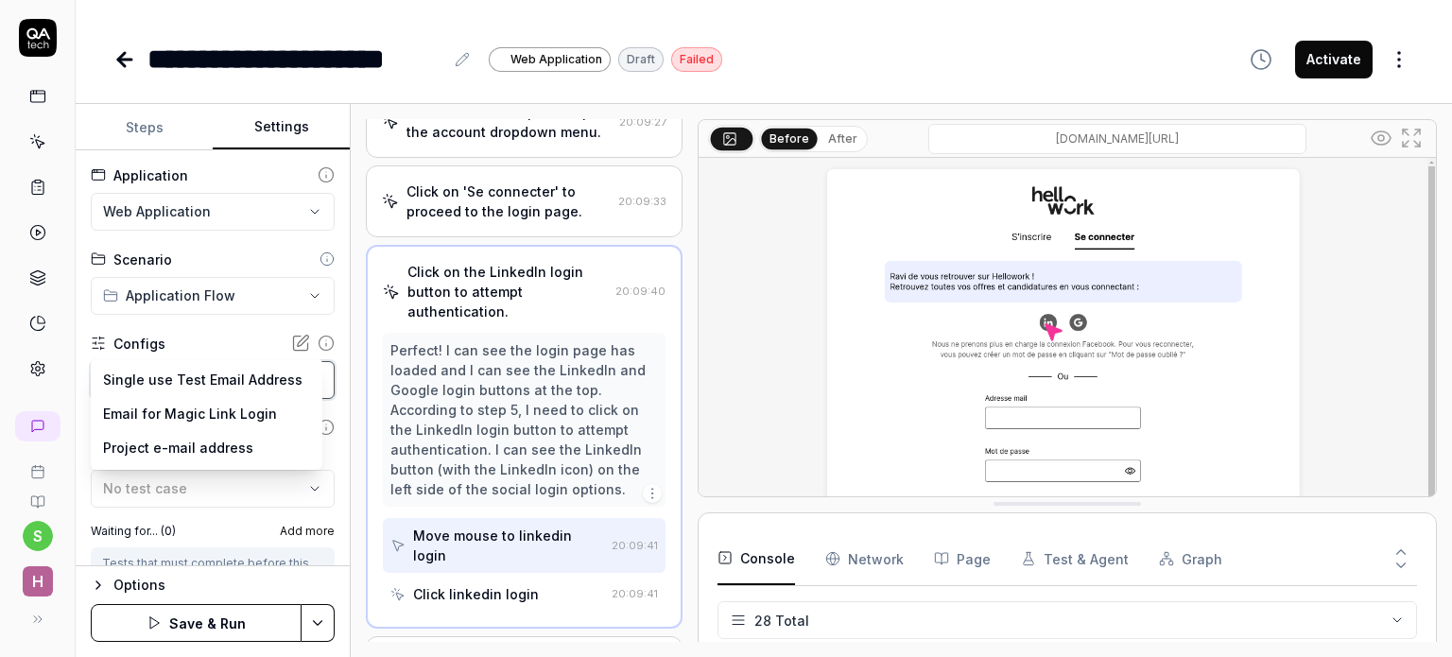
click at [296, 343] on html "**********" at bounding box center [726, 328] width 1452 height 657
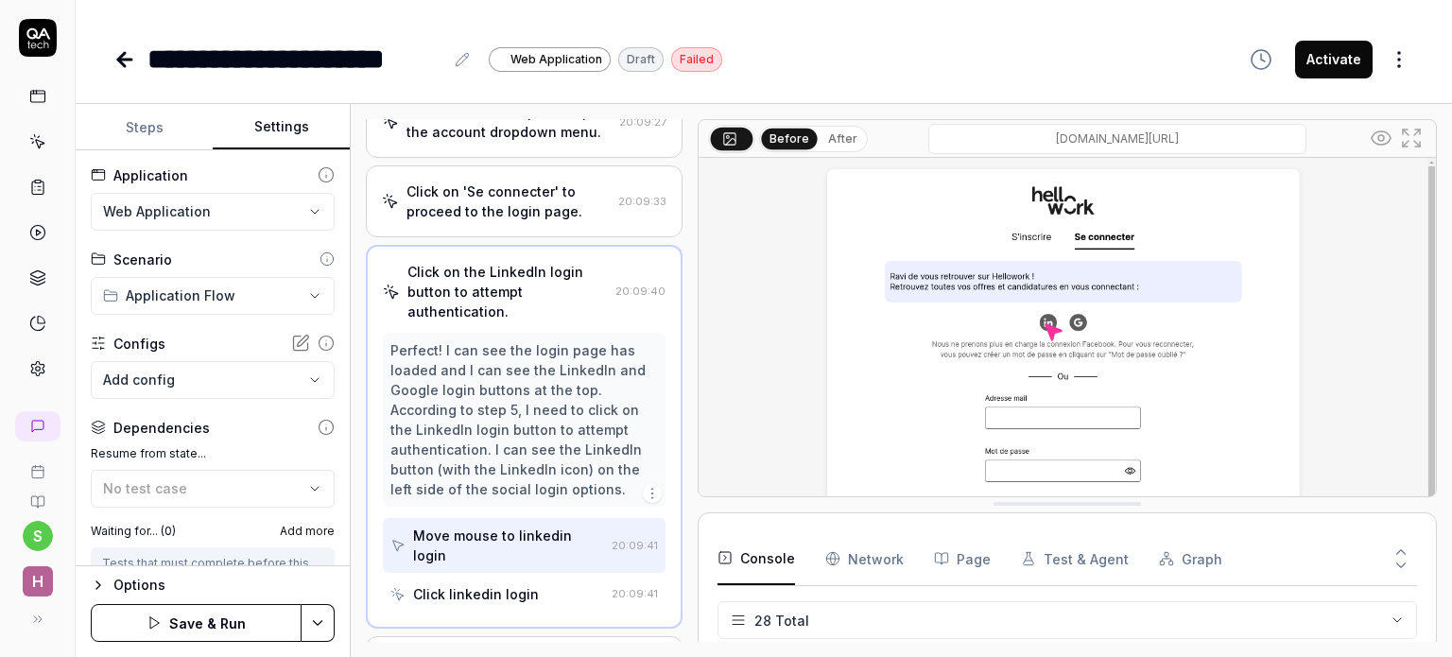
click at [291, 343] on icon at bounding box center [300, 343] width 19 height 19
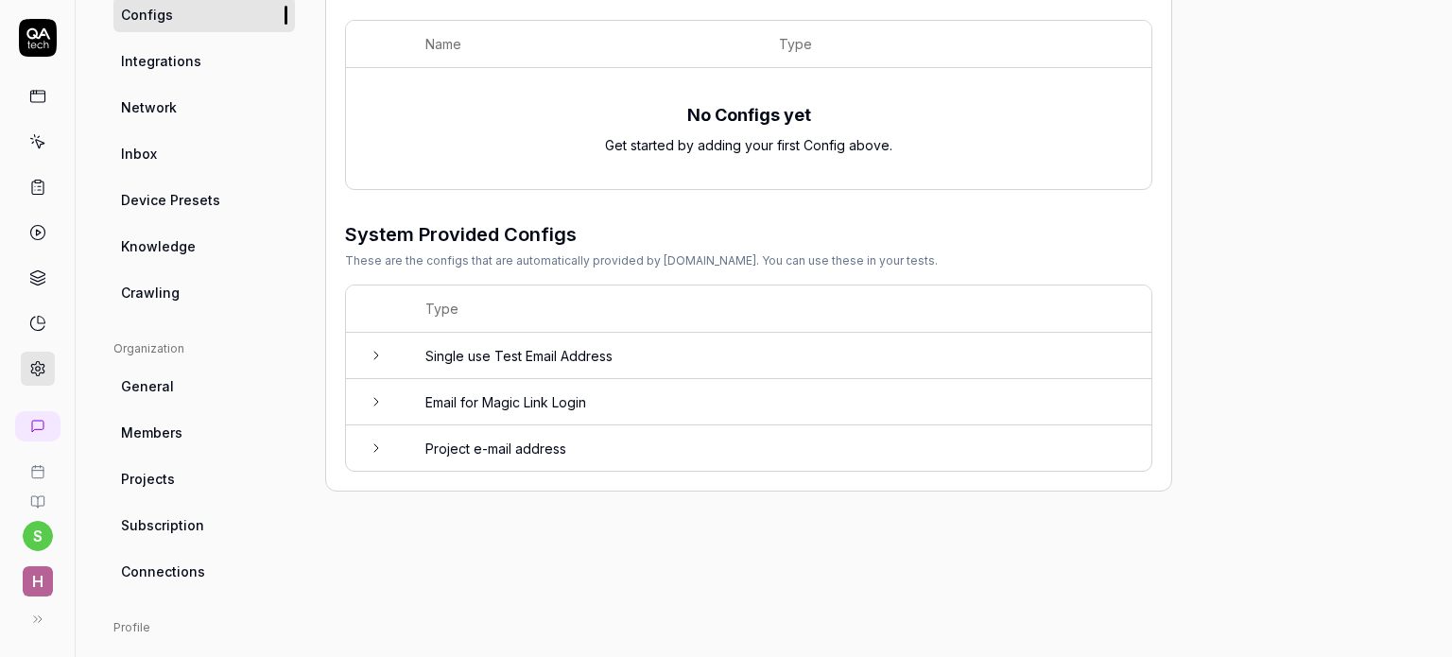
scroll to position [334, 0]
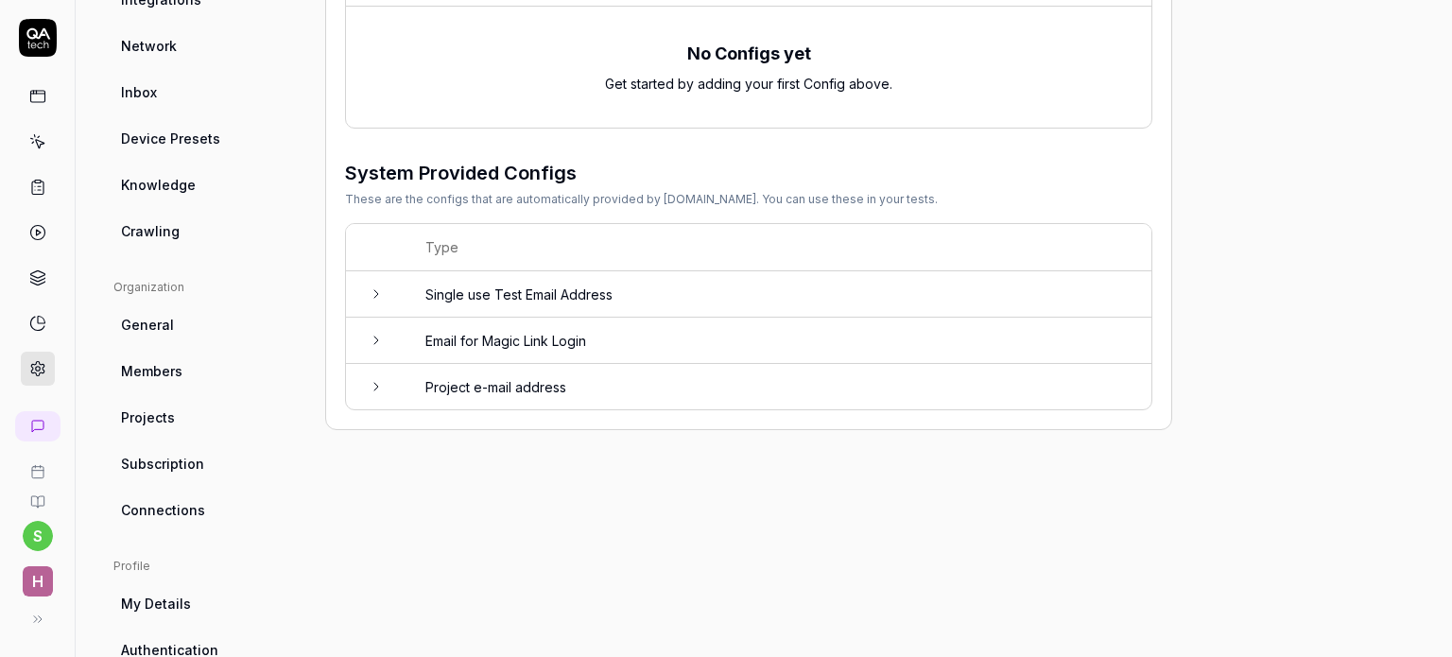
click at [375, 292] on icon at bounding box center [376, 293] width 15 height 15
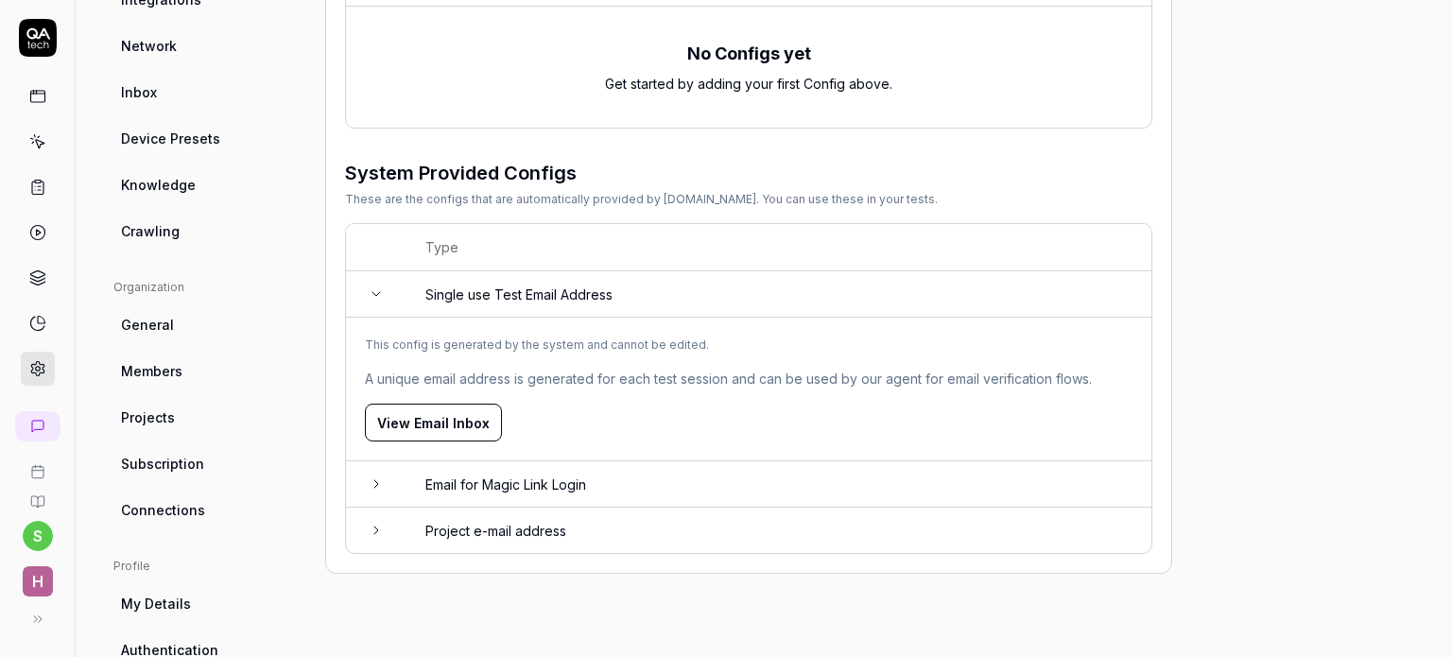
click at [375, 292] on icon at bounding box center [376, 293] width 15 height 15
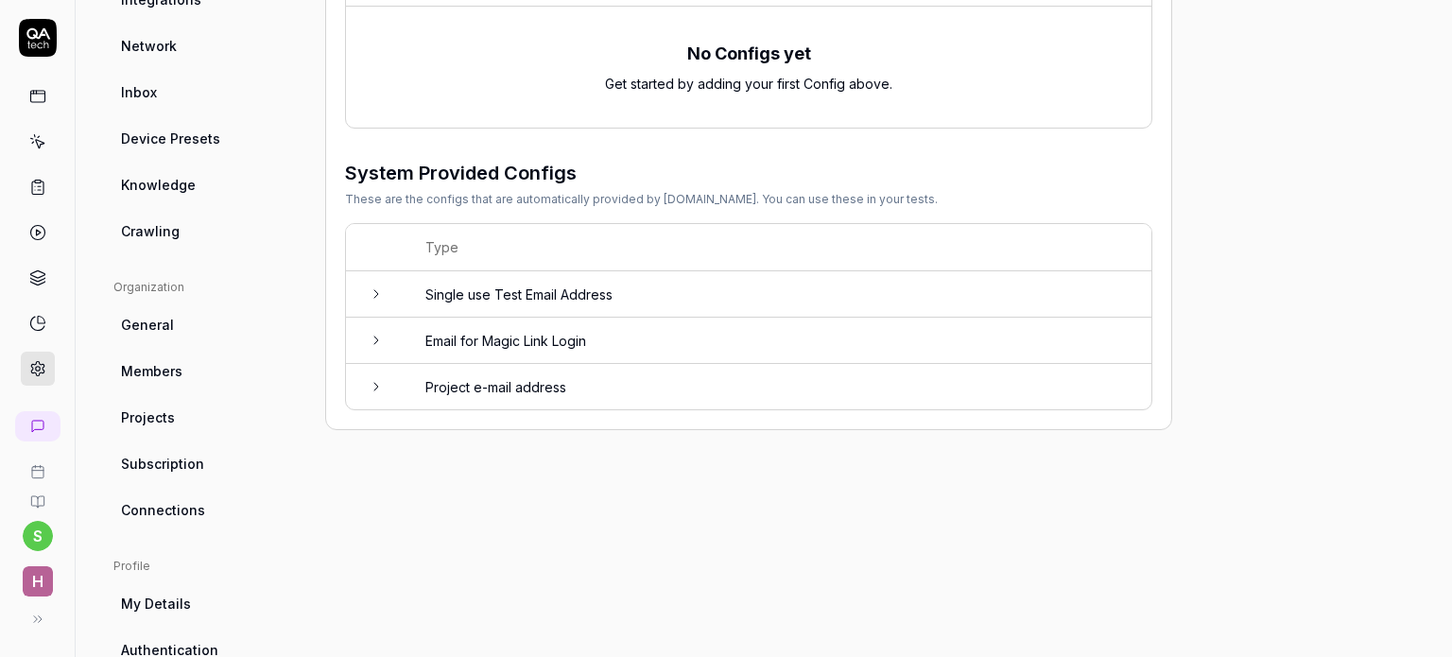
click at [378, 341] on icon at bounding box center [376, 340] width 15 height 15
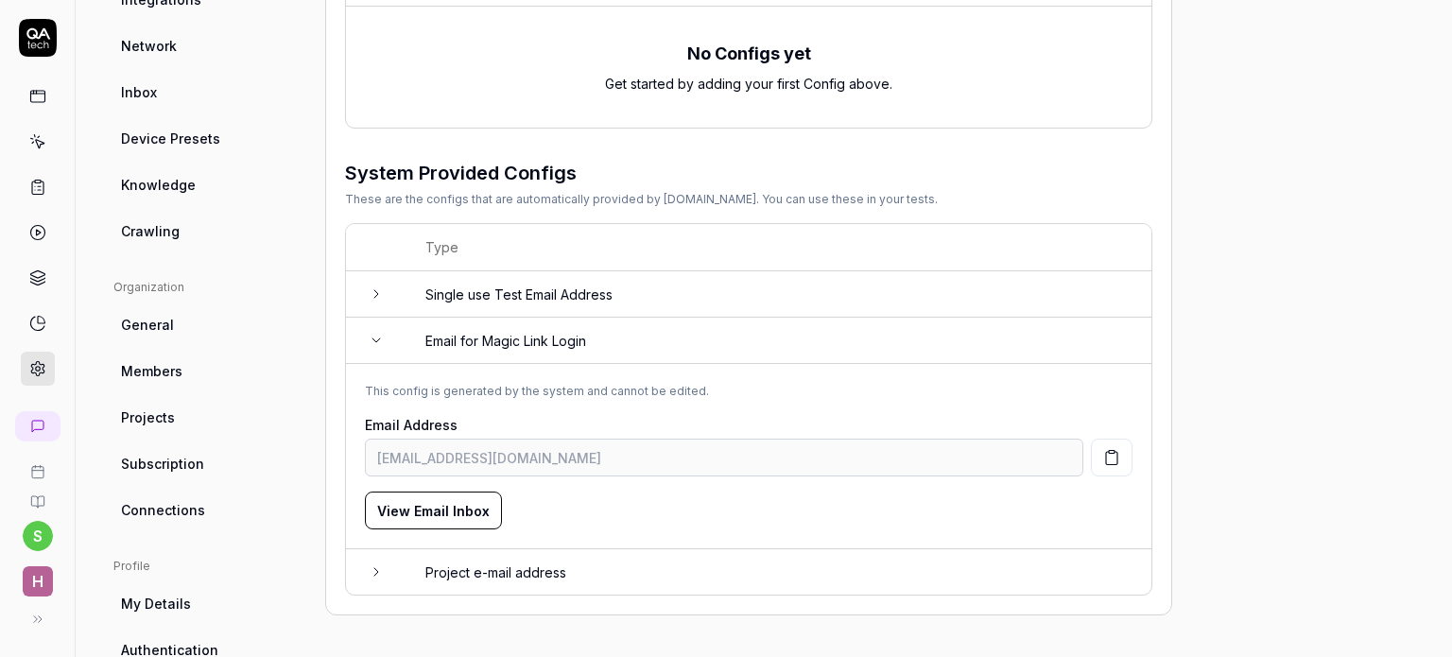
click at [378, 341] on icon at bounding box center [376, 340] width 15 height 15
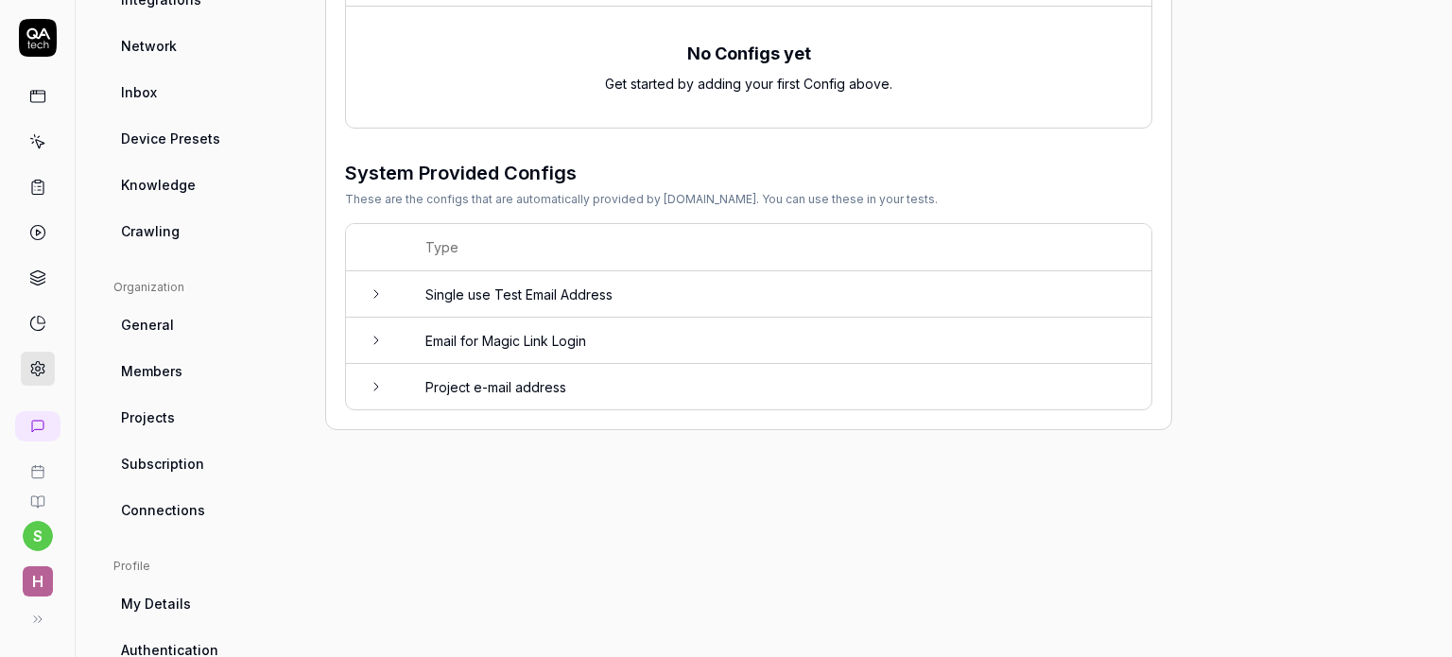
click at [372, 381] on icon at bounding box center [376, 386] width 15 height 15
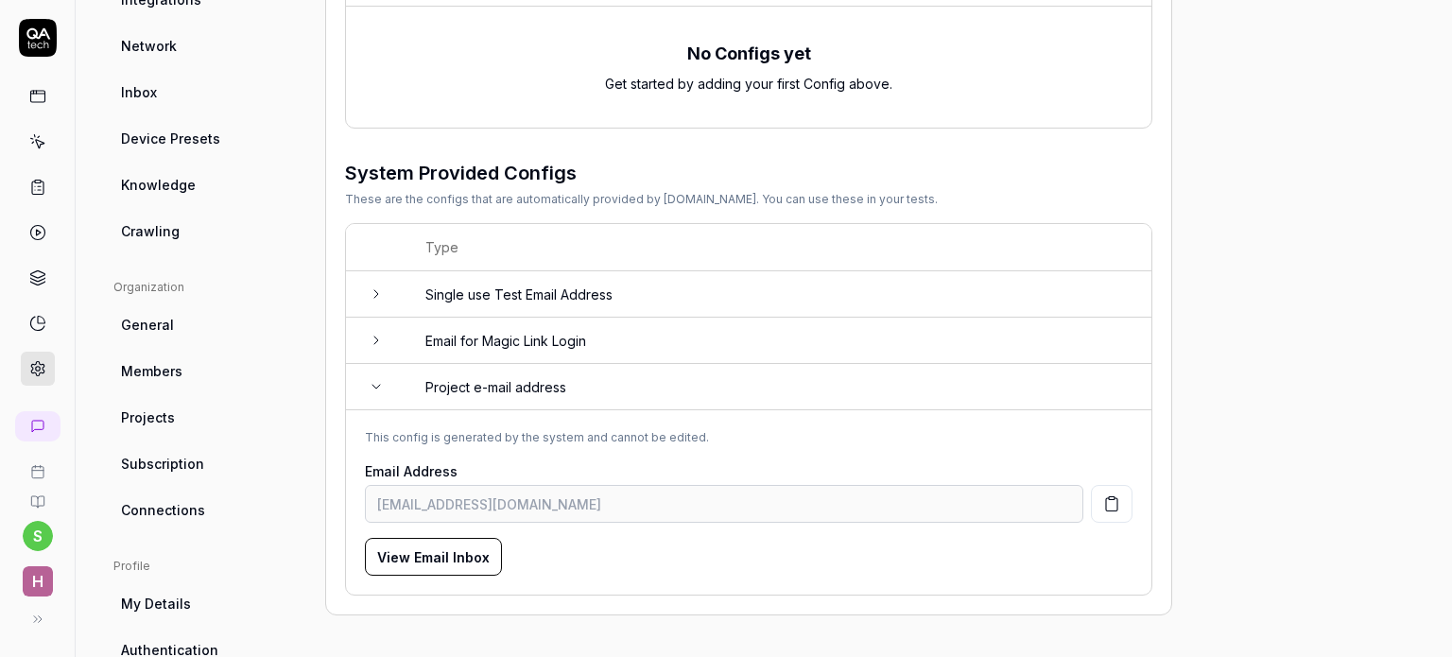
click at [446, 554] on button "View Email Inbox" at bounding box center [433, 557] width 137 height 38
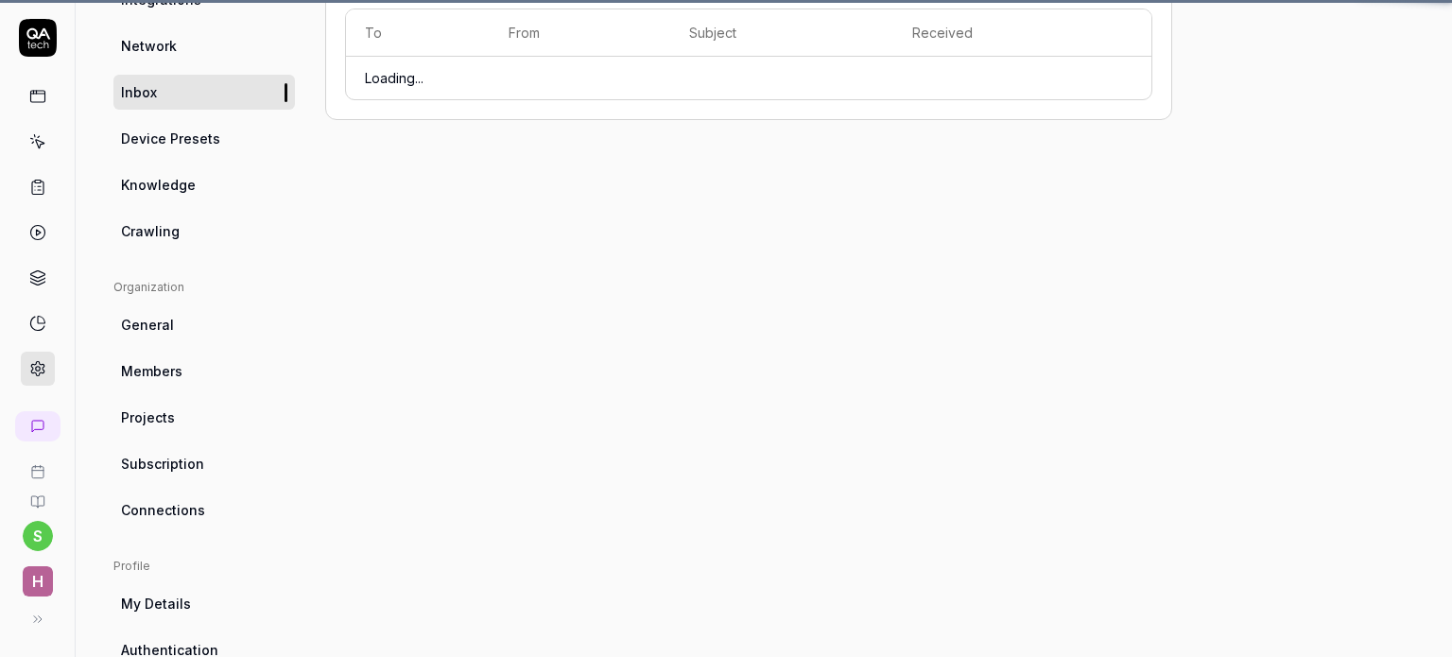
scroll to position [147, 0]
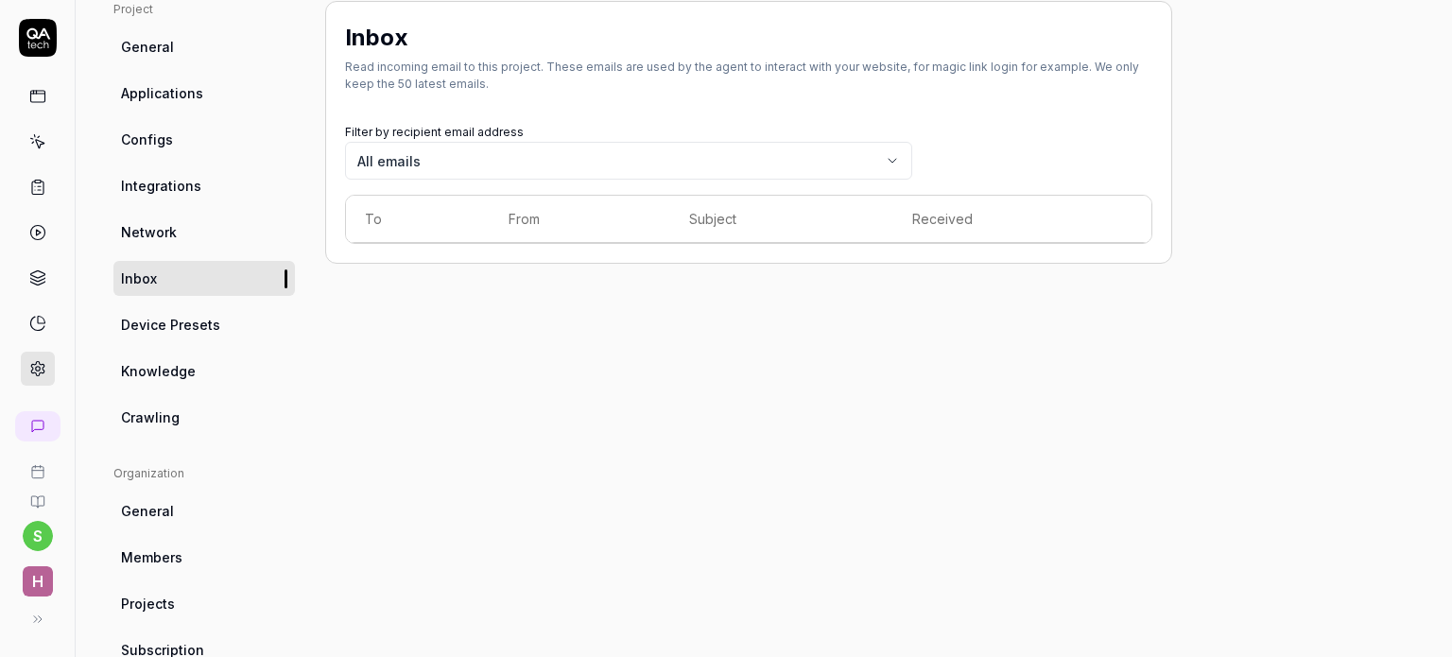
click at [172, 356] on link "Knowledge" at bounding box center [203, 370] width 181 height 35
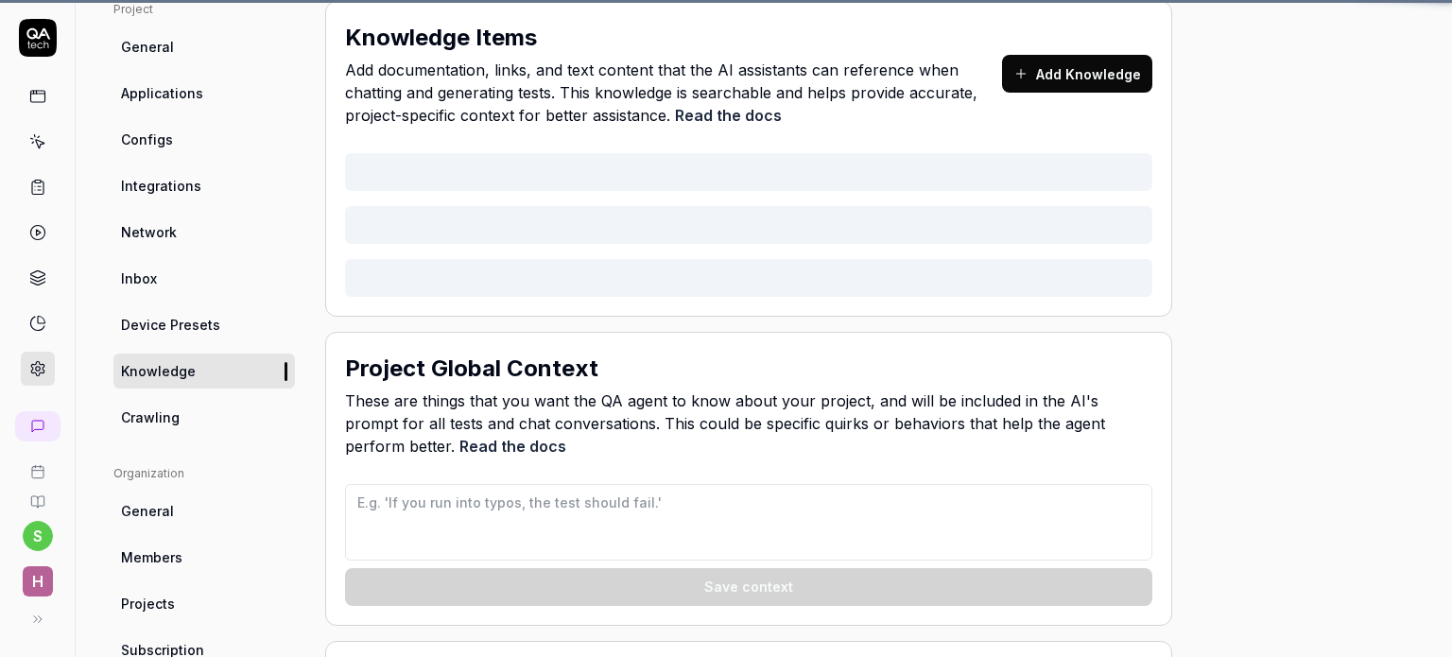
type textarea "*"
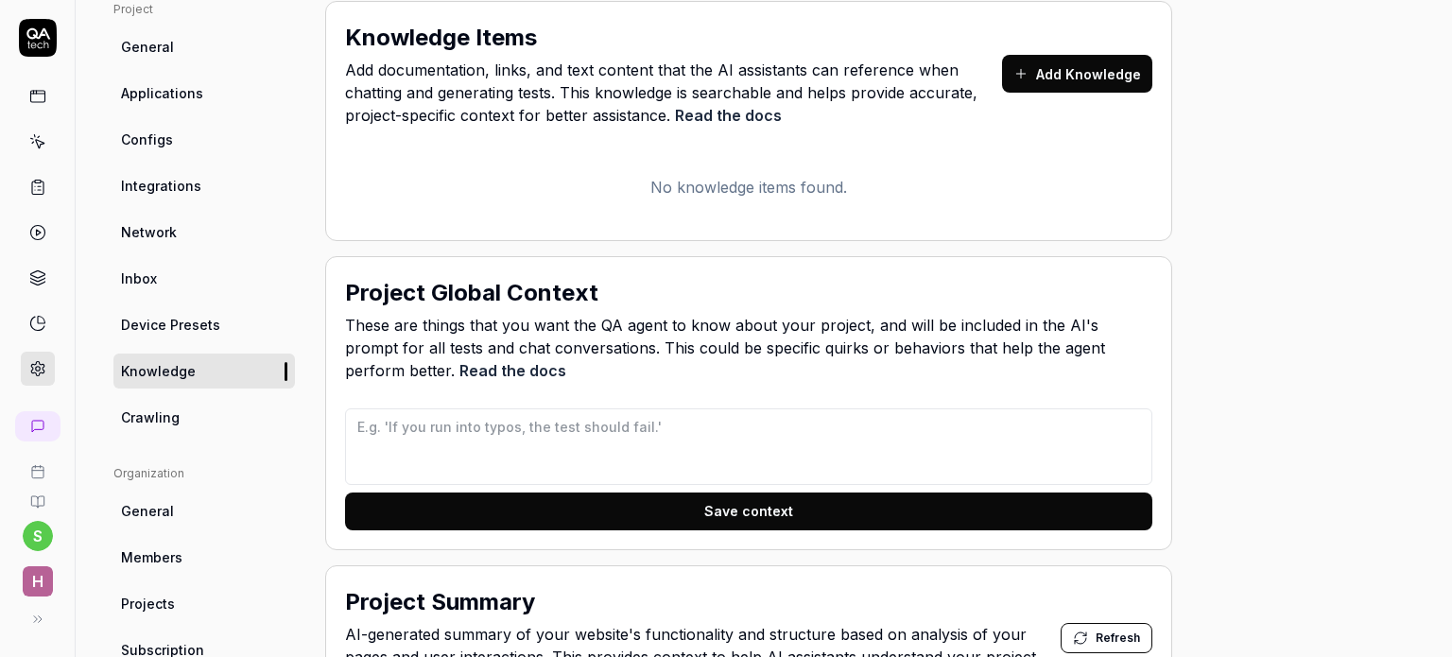
click at [185, 52] on link "General" at bounding box center [203, 46] width 181 height 35
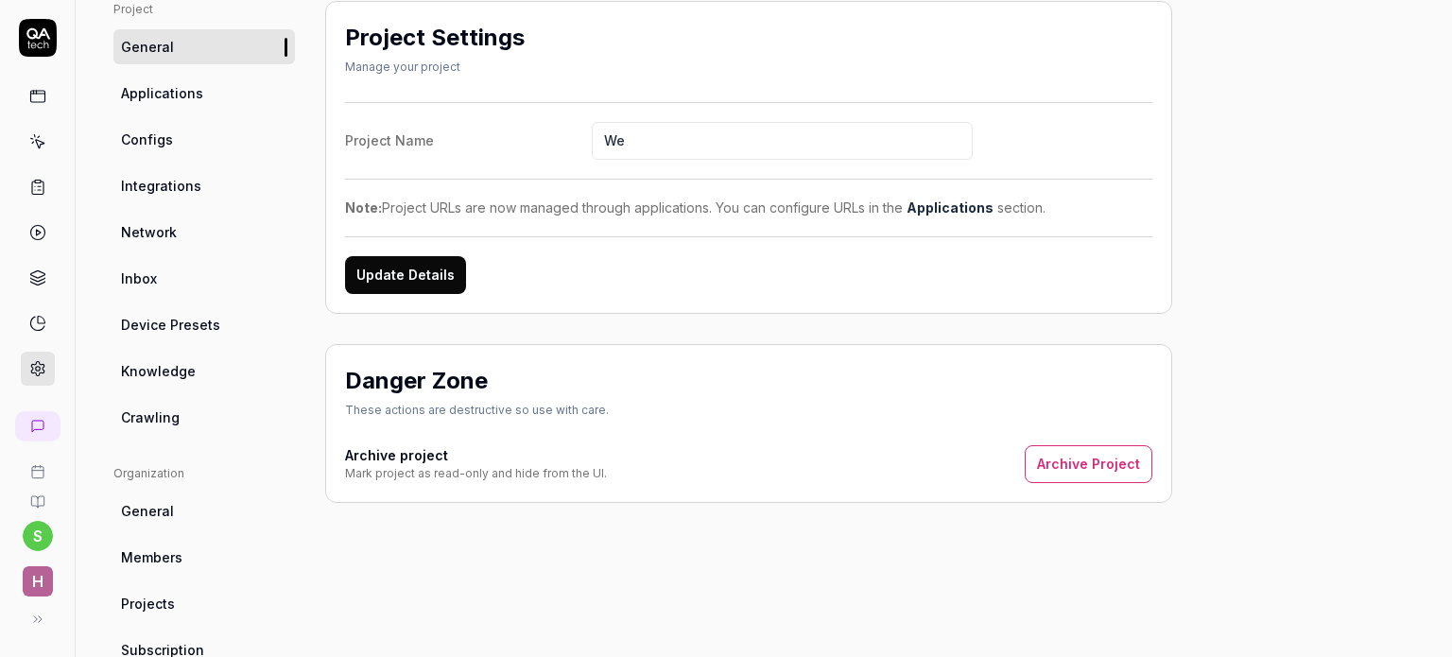
type input "W"
type input "Tests manuels"
click at [440, 280] on button "Update Details" at bounding box center [405, 275] width 121 height 38
click at [192, 86] on span "Applications" at bounding box center [162, 93] width 82 height 20
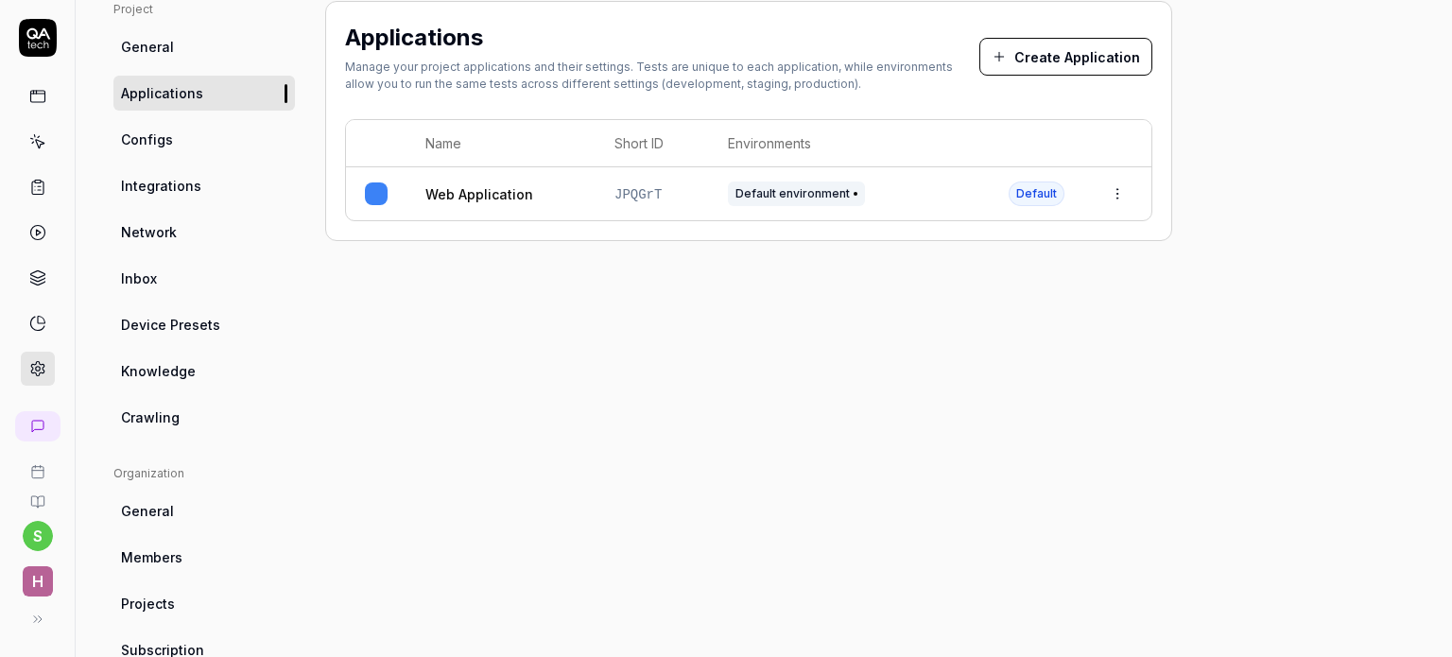
click at [491, 195] on link "Web Application" at bounding box center [479, 194] width 108 height 20
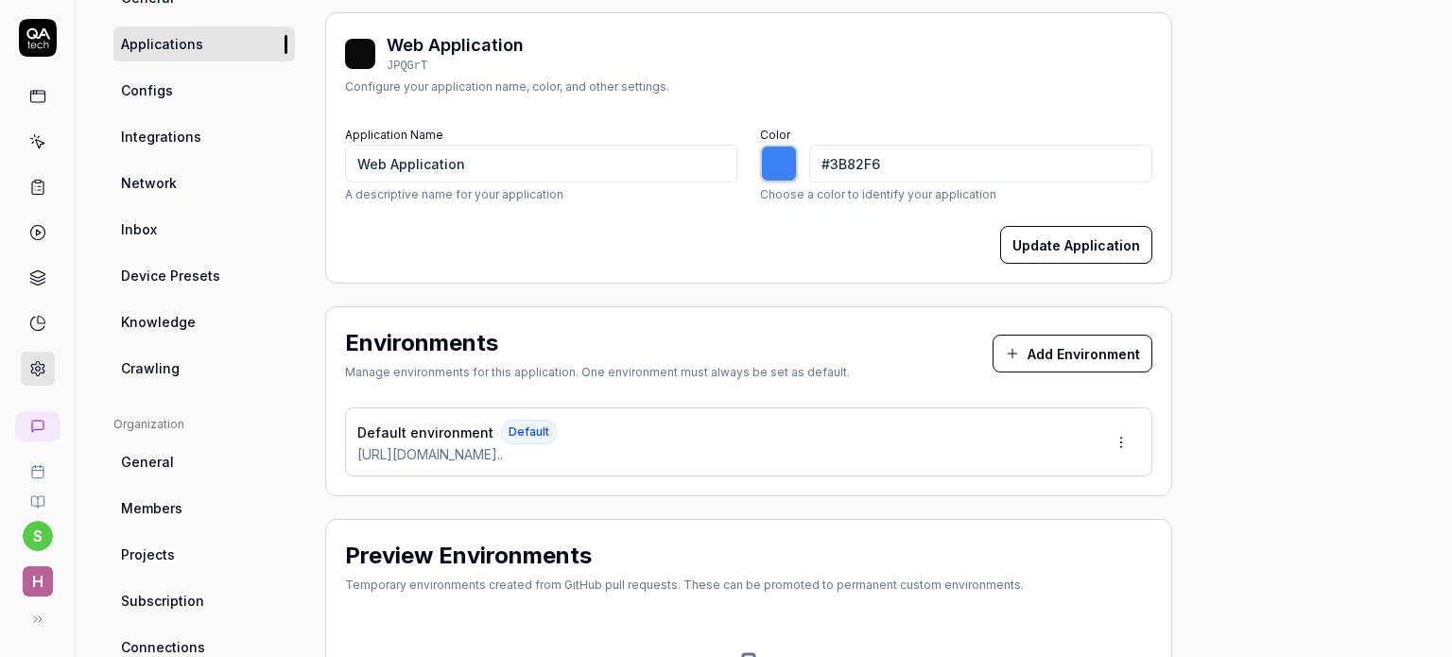
scroll to position [191, 0]
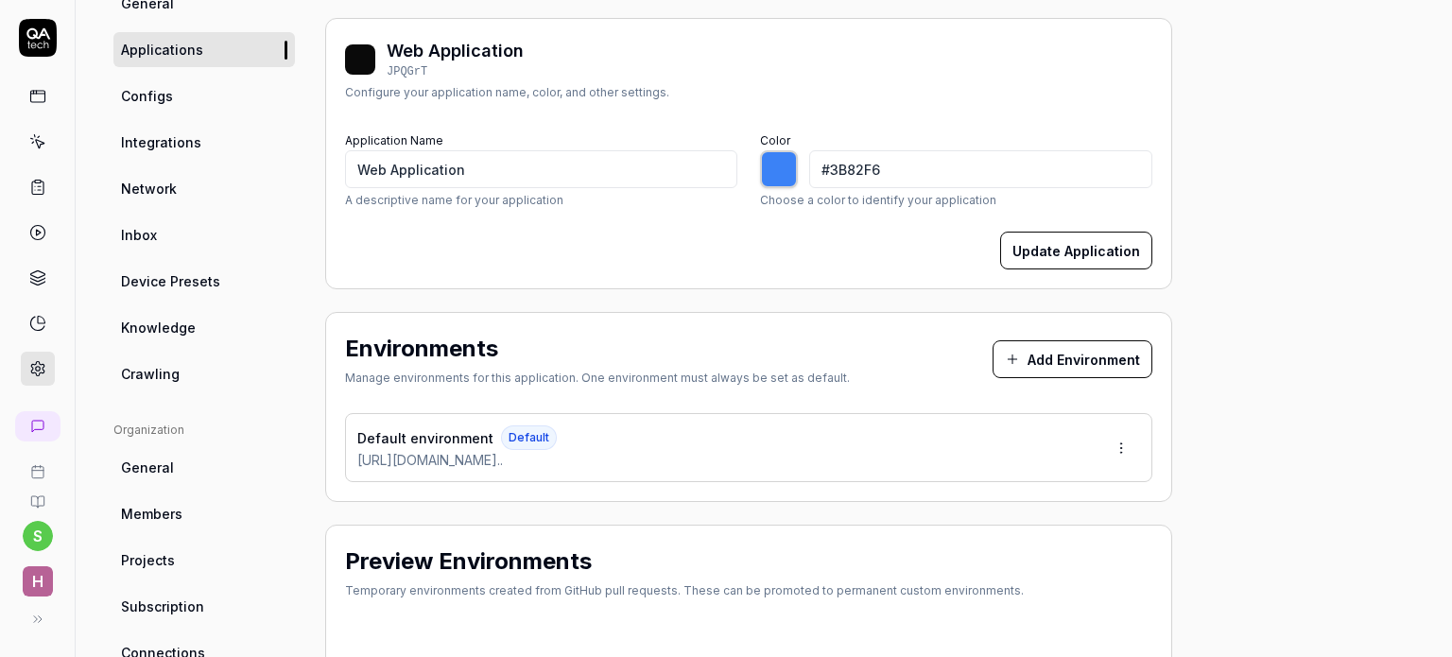
click at [1100, 368] on button "Add Environment" at bounding box center [1072, 359] width 160 height 38
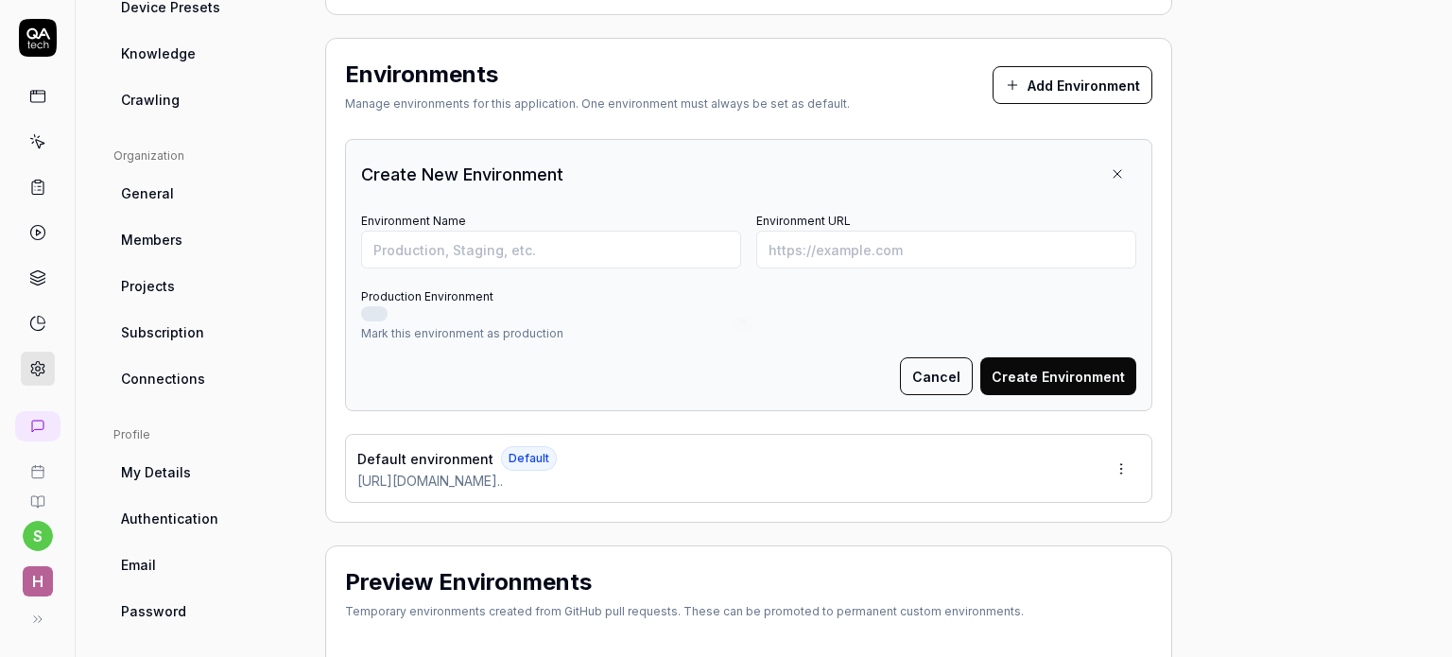
scroll to position [484, 0]
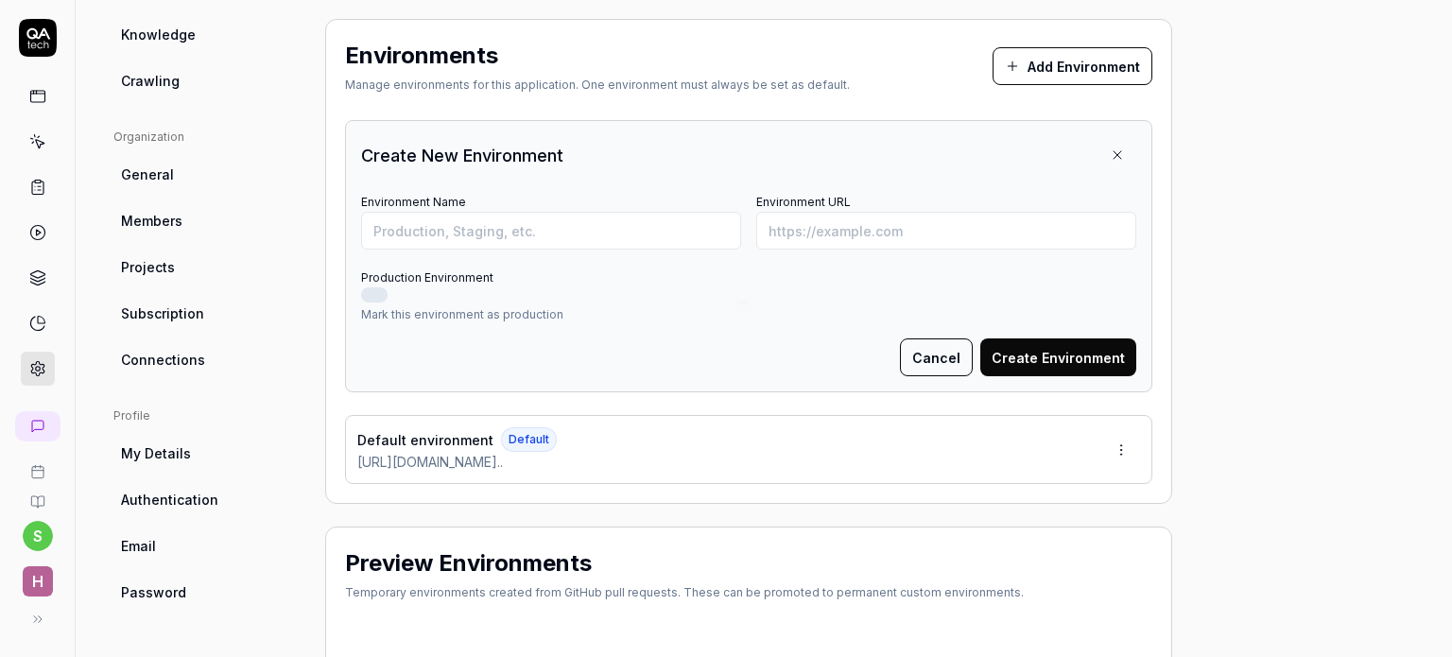
click at [557, 434] on div "Default environment Default" at bounding box center [456, 439] width 199 height 25
click at [1124, 438] on html "s H Home / Settings You have 493 / 500 test executions left Upgrade Now Home / …" at bounding box center [726, 328] width 1452 height 657
click at [1046, 533] on div "Edit" at bounding box center [1050, 535] width 192 height 42
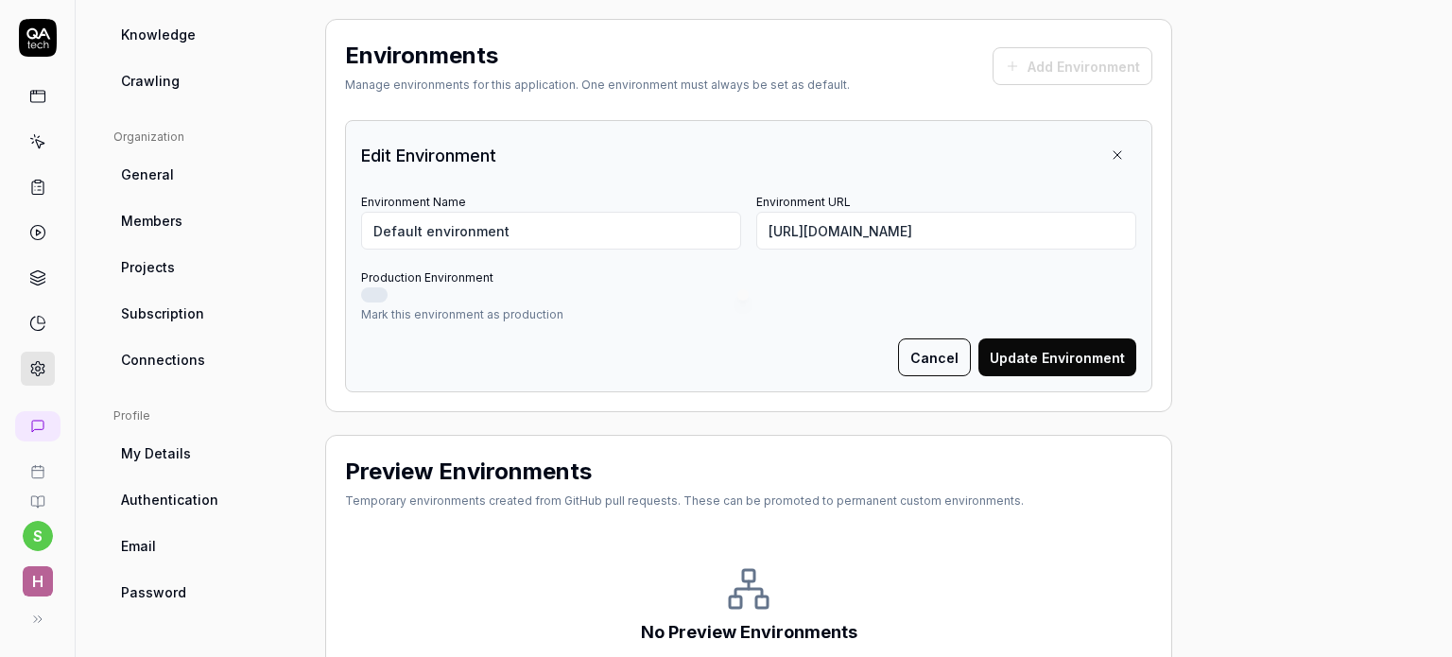
click at [544, 203] on div "Environment Name Default environment" at bounding box center [551, 219] width 380 height 60
drag, startPoint x: 541, startPoint y: 218, endPoint x: 315, endPoint y: 251, distance: 228.3
click at [315, 251] on div "Project General Applications Configs Integrations Network Inbox Device Presets …" at bounding box center [763, 218] width 1300 height 1106
type input "Prod"
click at [1062, 354] on button "Update Environment" at bounding box center [1057, 357] width 158 height 38
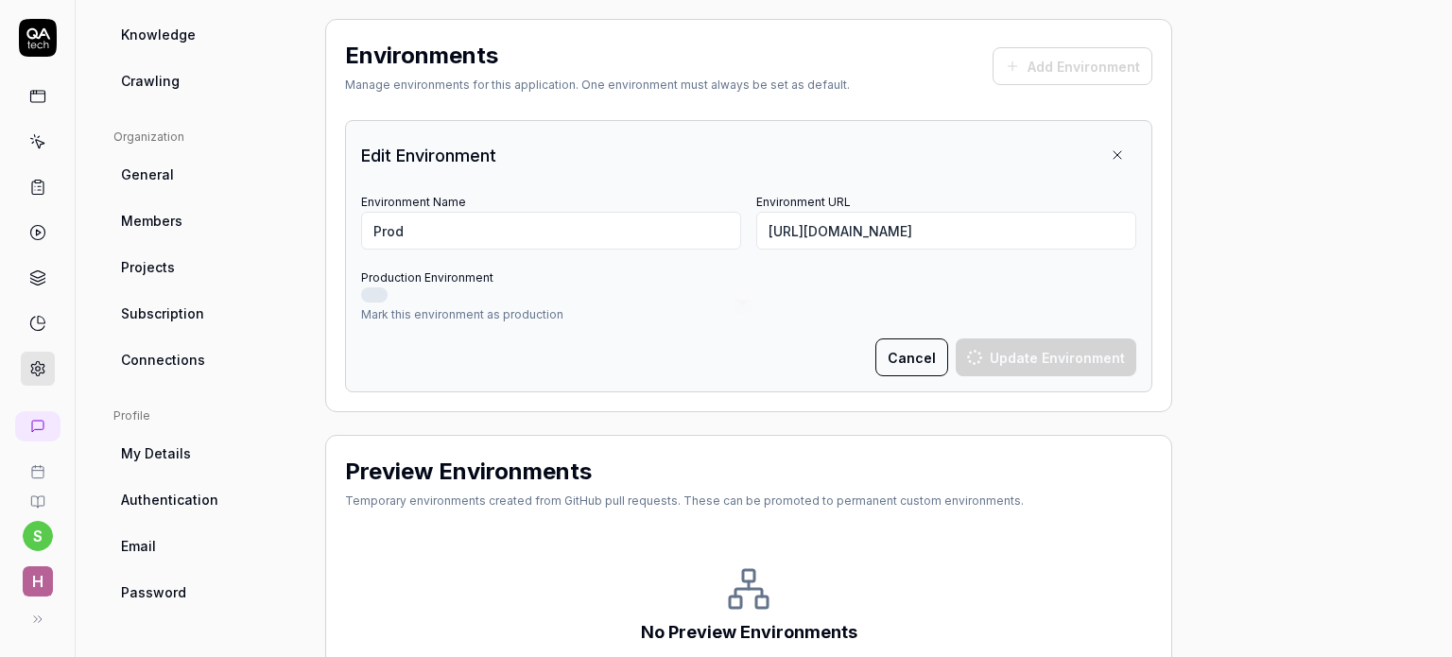
scroll to position [473, 0]
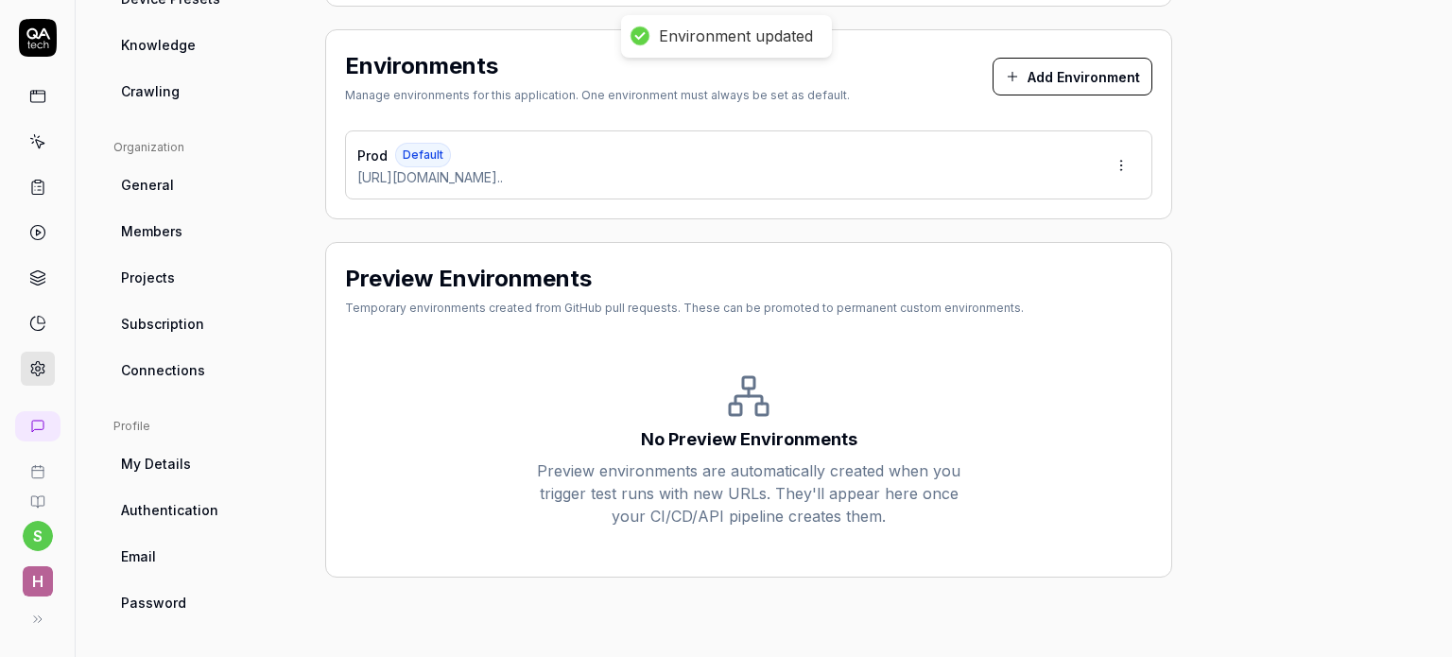
type input "*******"
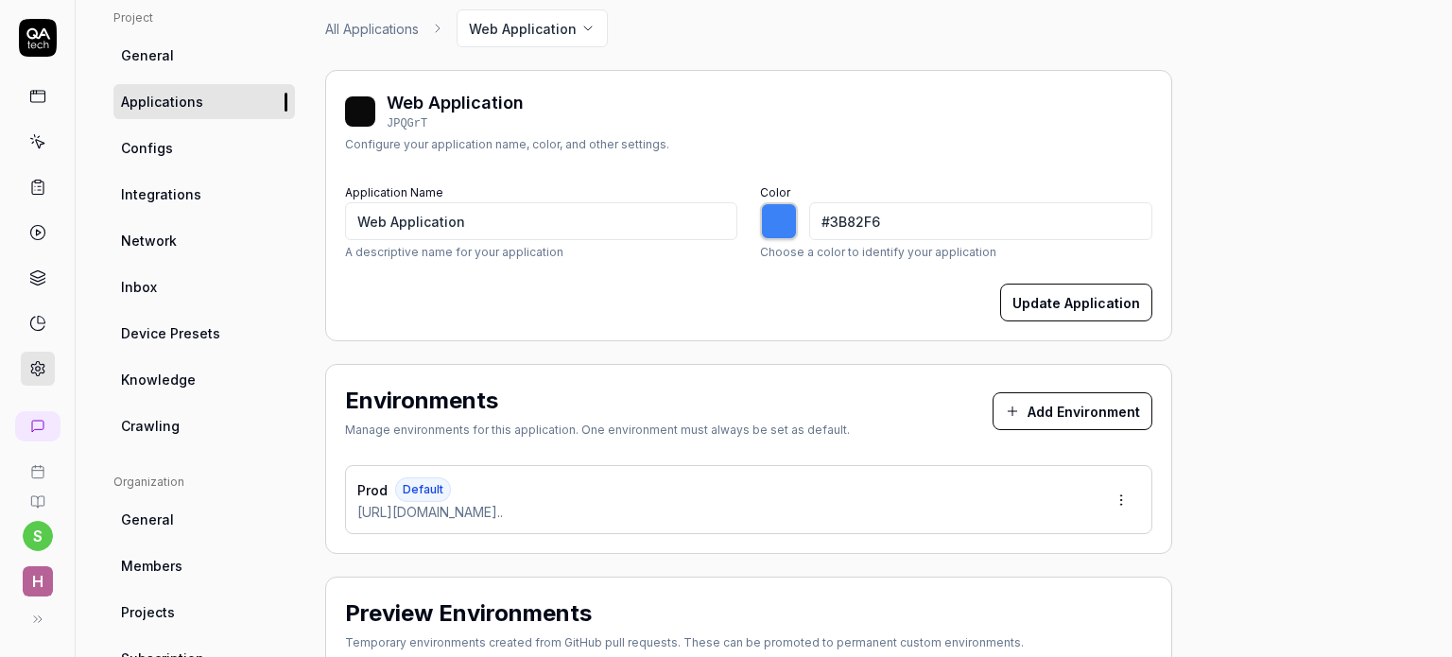
scroll to position [134, 0]
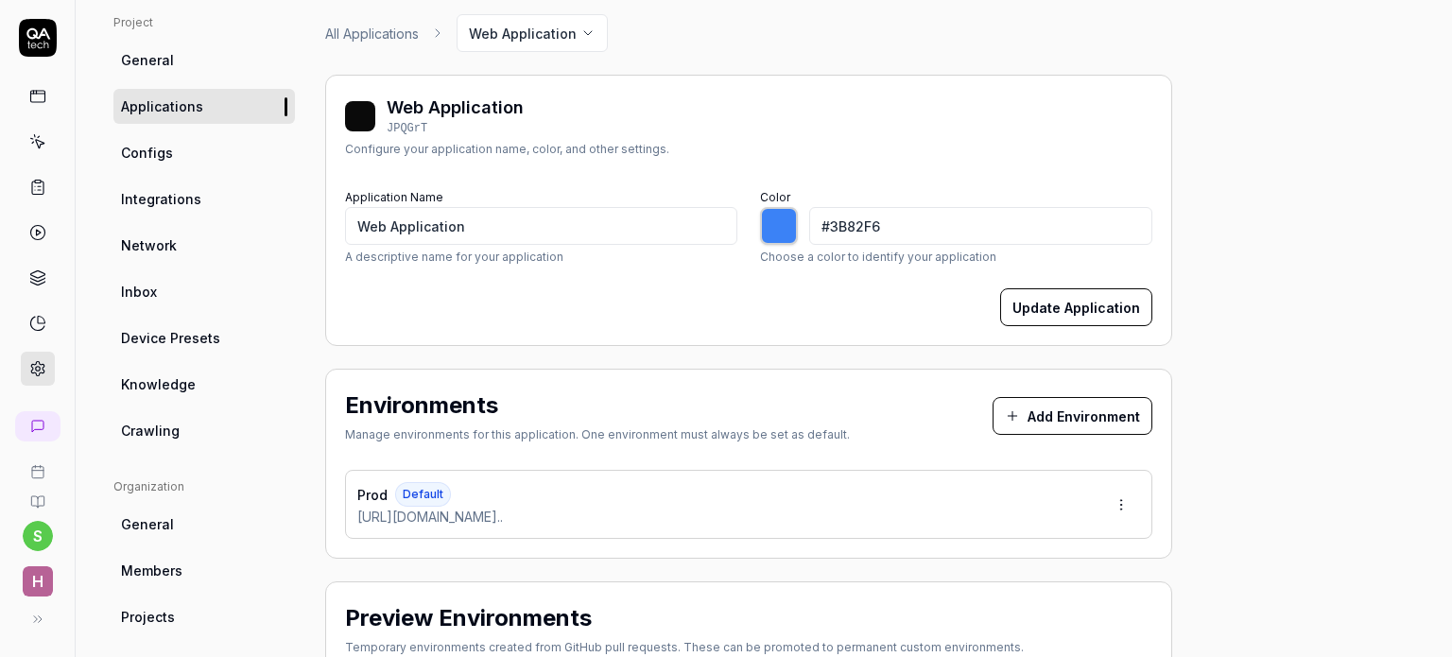
drag, startPoint x: 486, startPoint y: 203, endPoint x: 480, endPoint y: 162, distance: 42.0
click at [480, 162] on div "Web Application JPQGrT Configure your application name, color, and other settin…" at bounding box center [748, 210] width 847 height 271
click at [461, 232] on input "Web Application" at bounding box center [541, 226] width 392 height 38
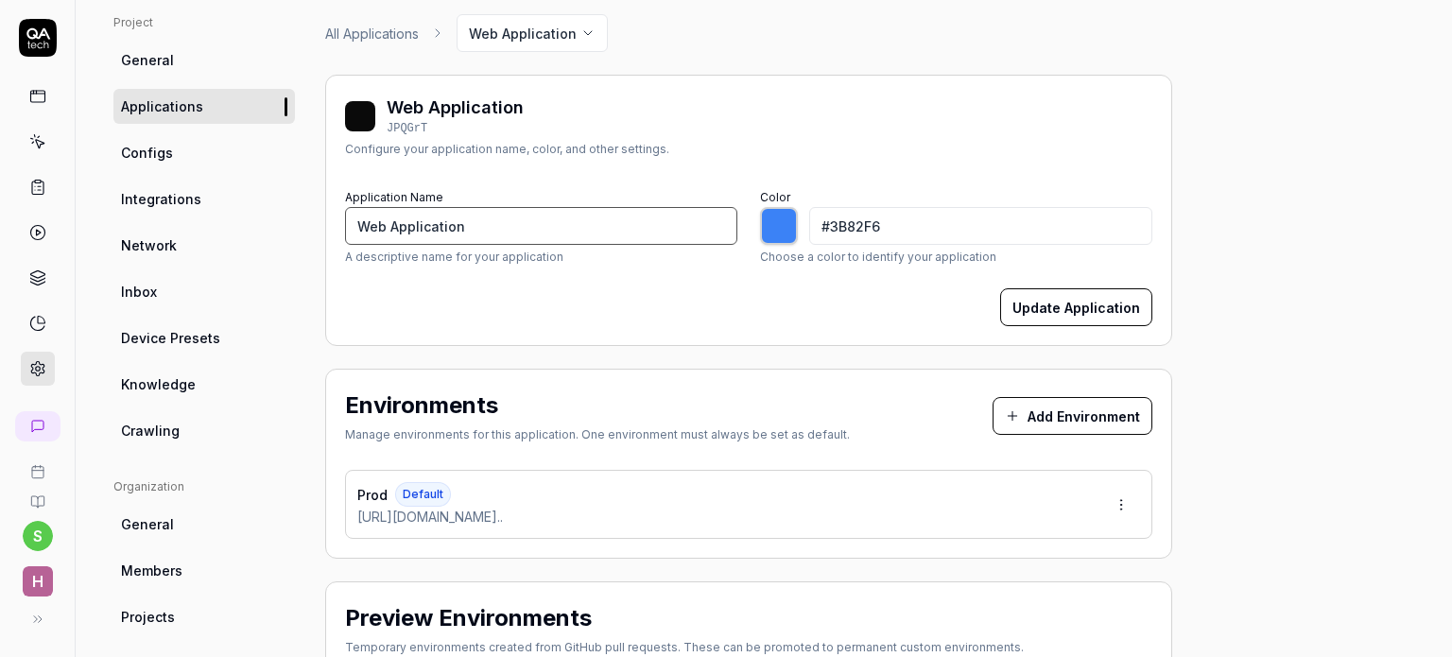
type input "H"
type input "*******"
type input "Hellowork"
click at [509, 307] on div "Update Application" at bounding box center [748, 307] width 807 height 38
click at [1089, 314] on button "Update Application" at bounding box center [1076, 307] width 152 height 38
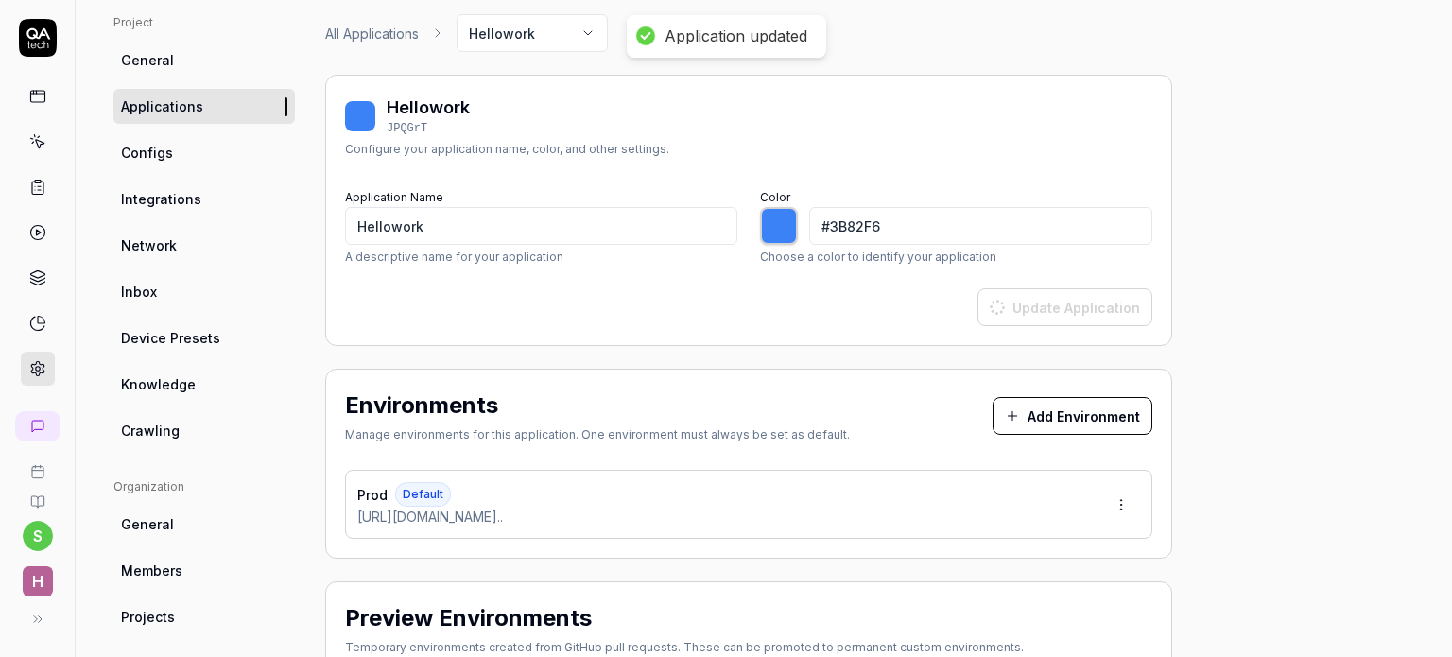
type input "*******"
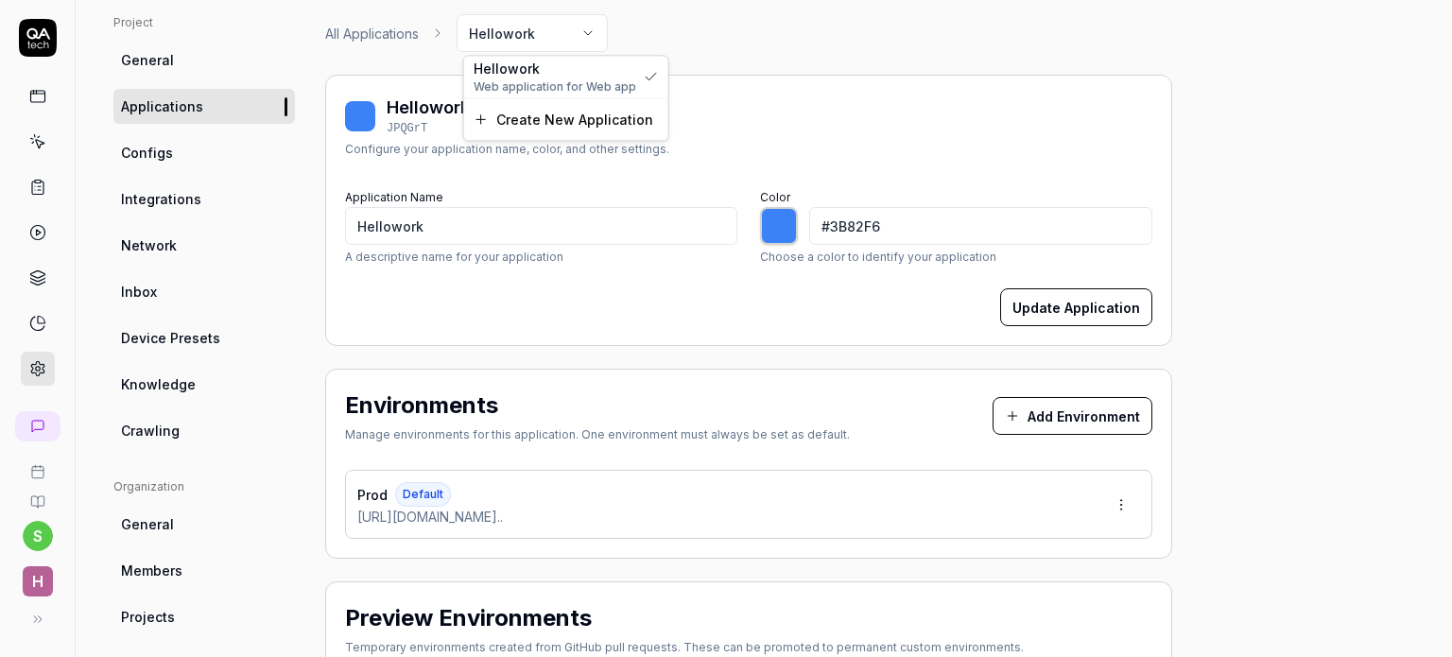
click at [541, 37] on html "Application updated s H Home / Settings You have 493 / 500 test executions left…" at bounding box center [726, 328] width 1452 height 657
click at [541, 37] on html "s H Home / Settings You have 493 / 500 test executions left Upgrade Now Home / …" at bounding box center [726, 328] width 1452 height 657
click at [184, 162] on link "Configs" at bounding box center [203, 152] width 181 height 35
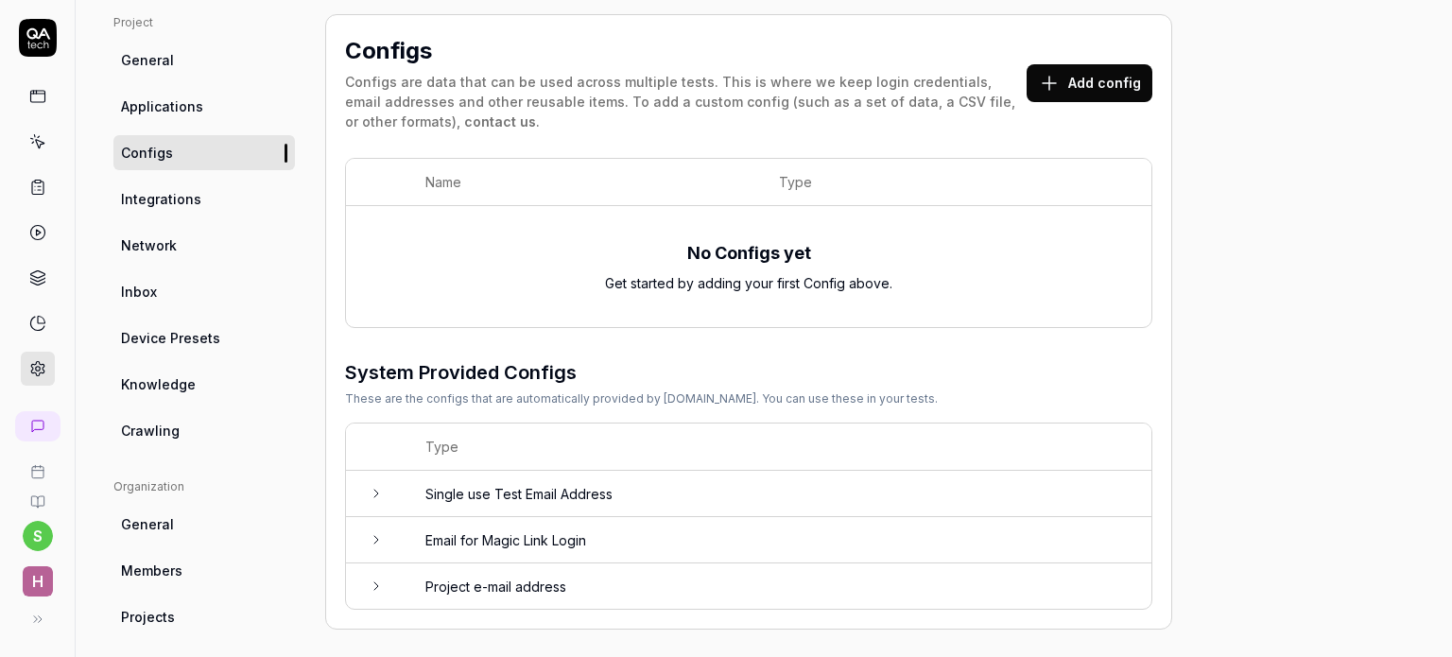
click at [1054, 83] on icon at bounding box center [1049, 83] width 23 height 23
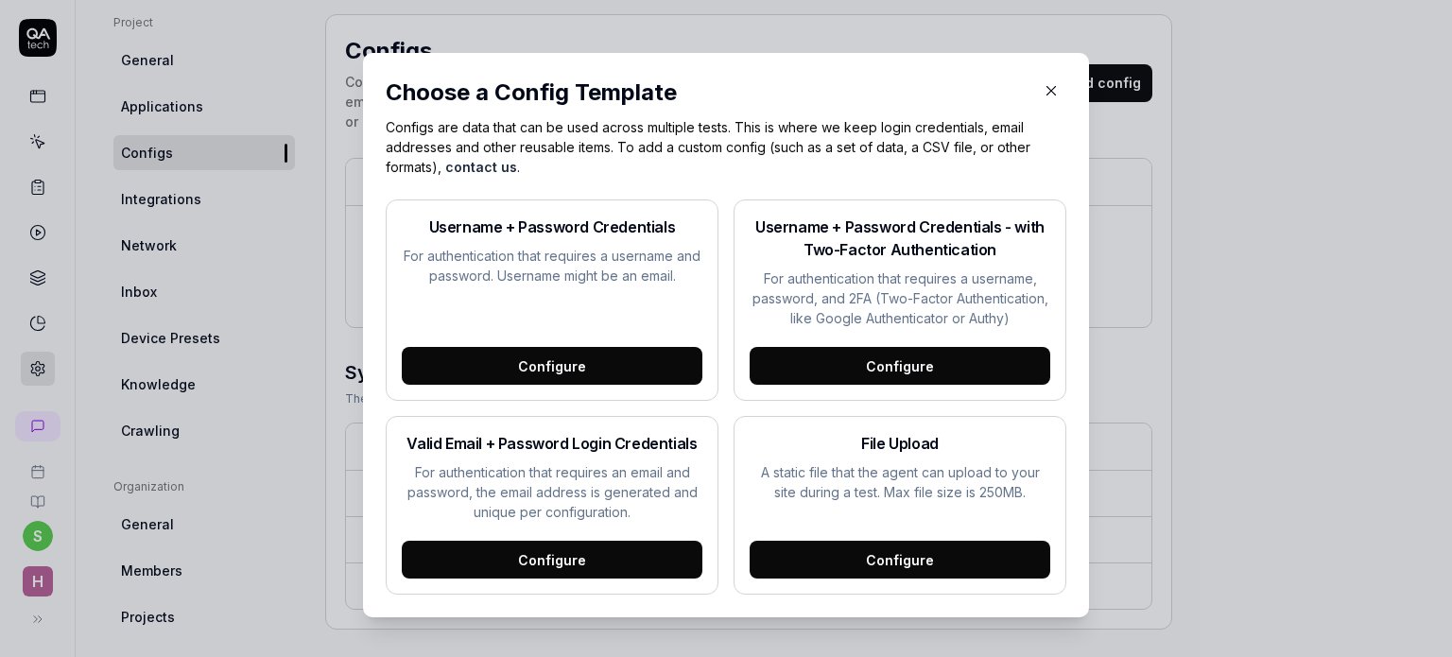
click at [1050, 92] on icon "button" at bounding box center [1050, 90] width 17 height 17
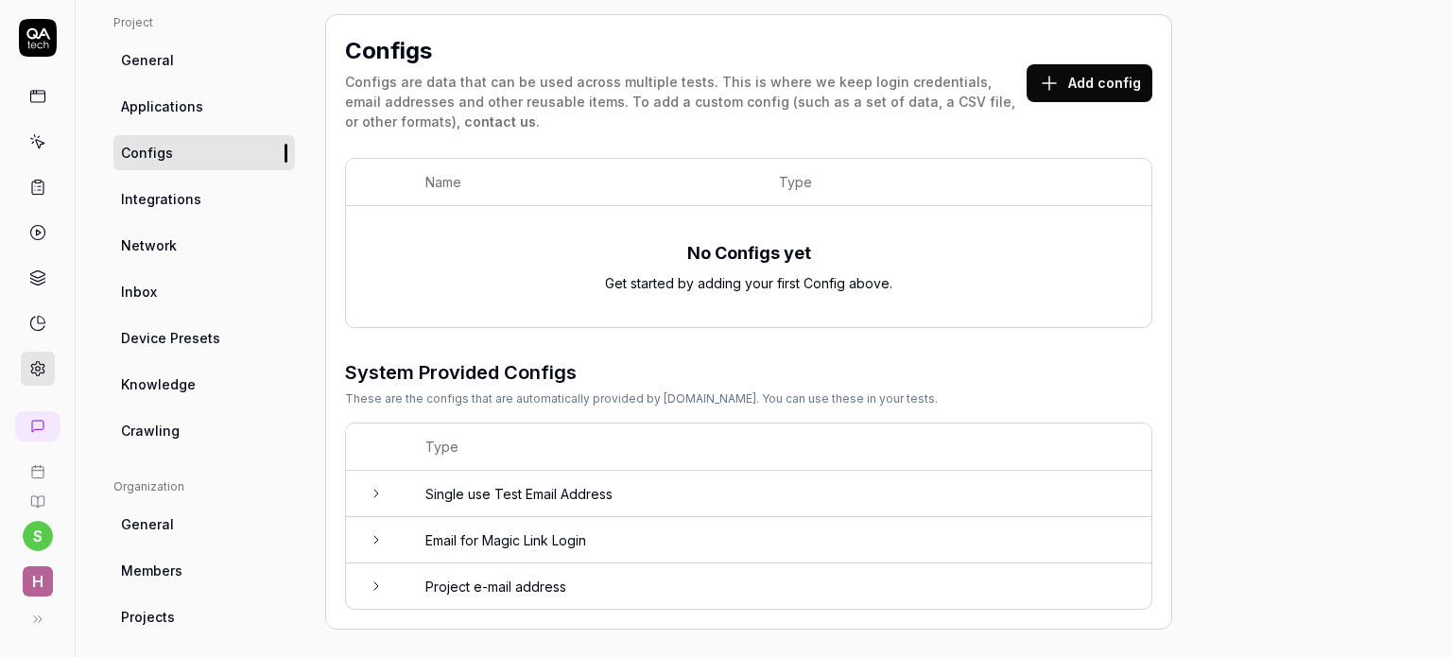
click at [167, 258] on link "Network" at bounding box center [203, 245] width 181 height 35
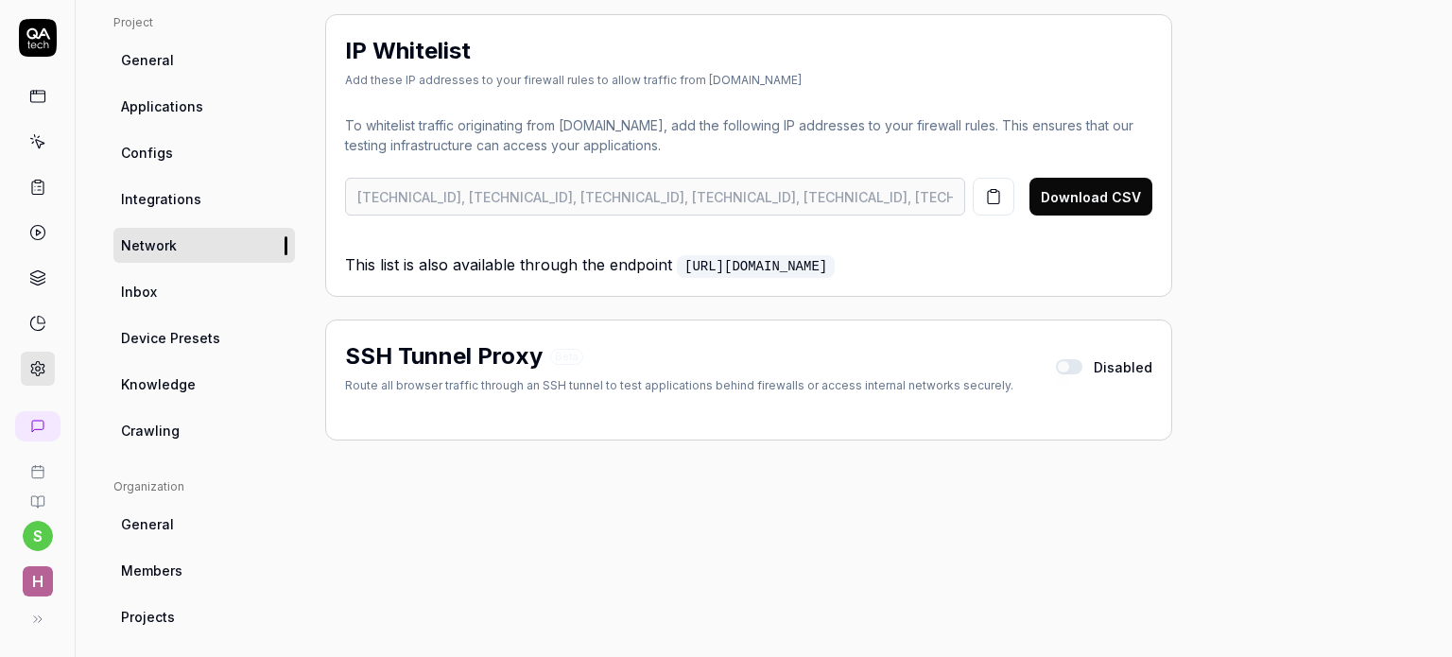
click at [153, 290] on span "Inbox" at bounding box center [139, 292] width 36 height 20
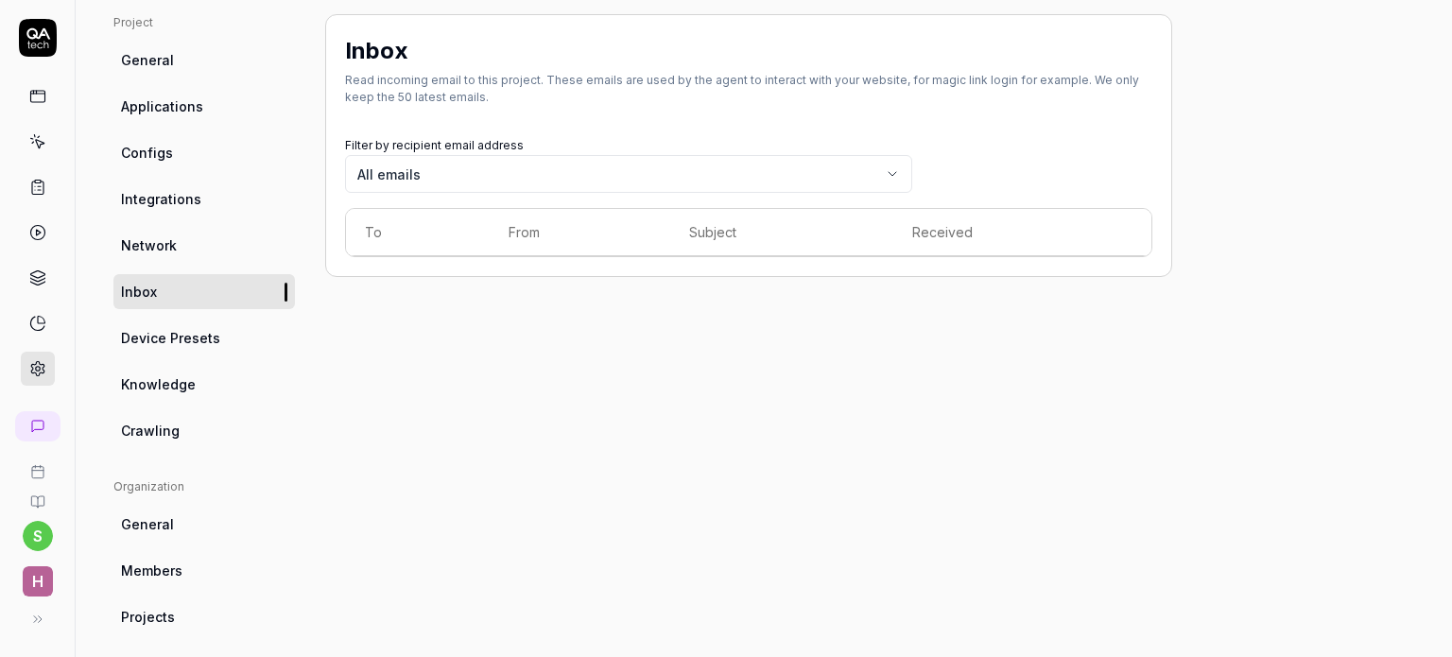
click at [173, 60] on link "General" at bounding box center [203, 60] width 181 height 35
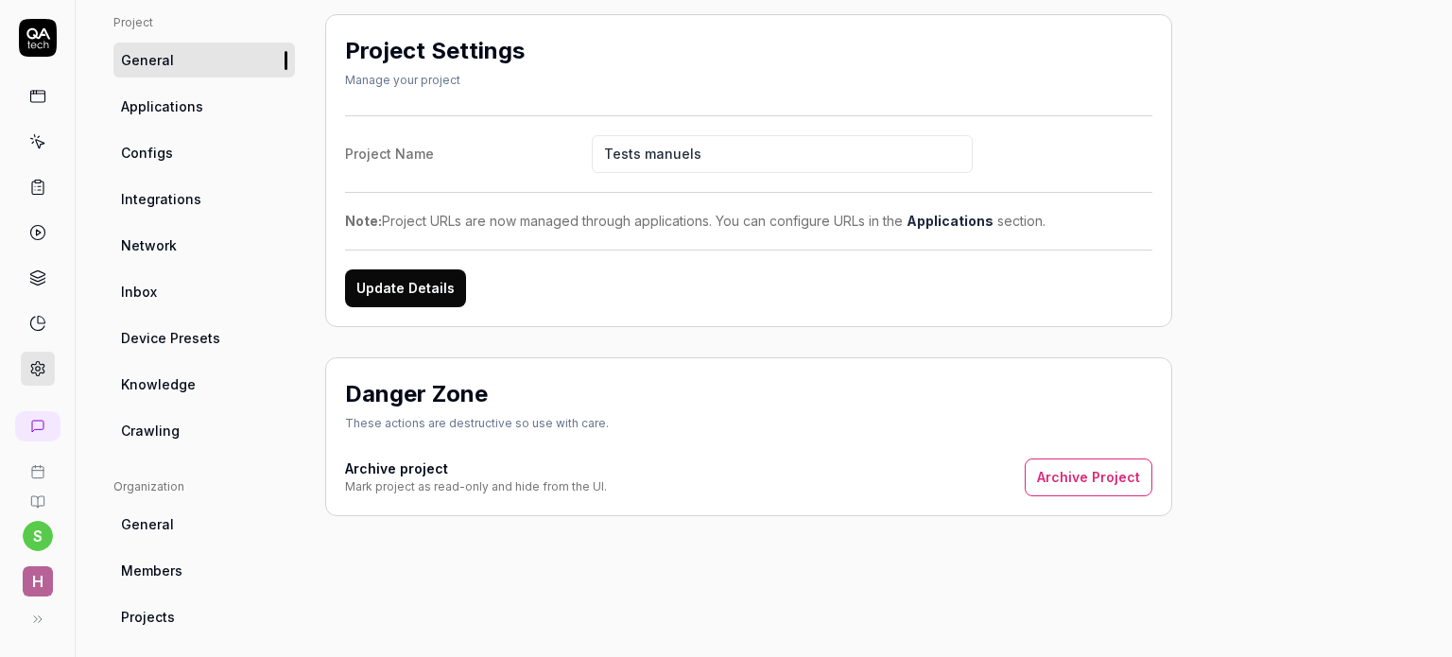
click at [1260, 269] on div "Project General Applications Configs Integrations Network Inbox Device Presets …" at bounding box center [763, 486] width 1300 height 945
click at [42, 91] on icon at bounding box center [37, 96] width 17 height 17
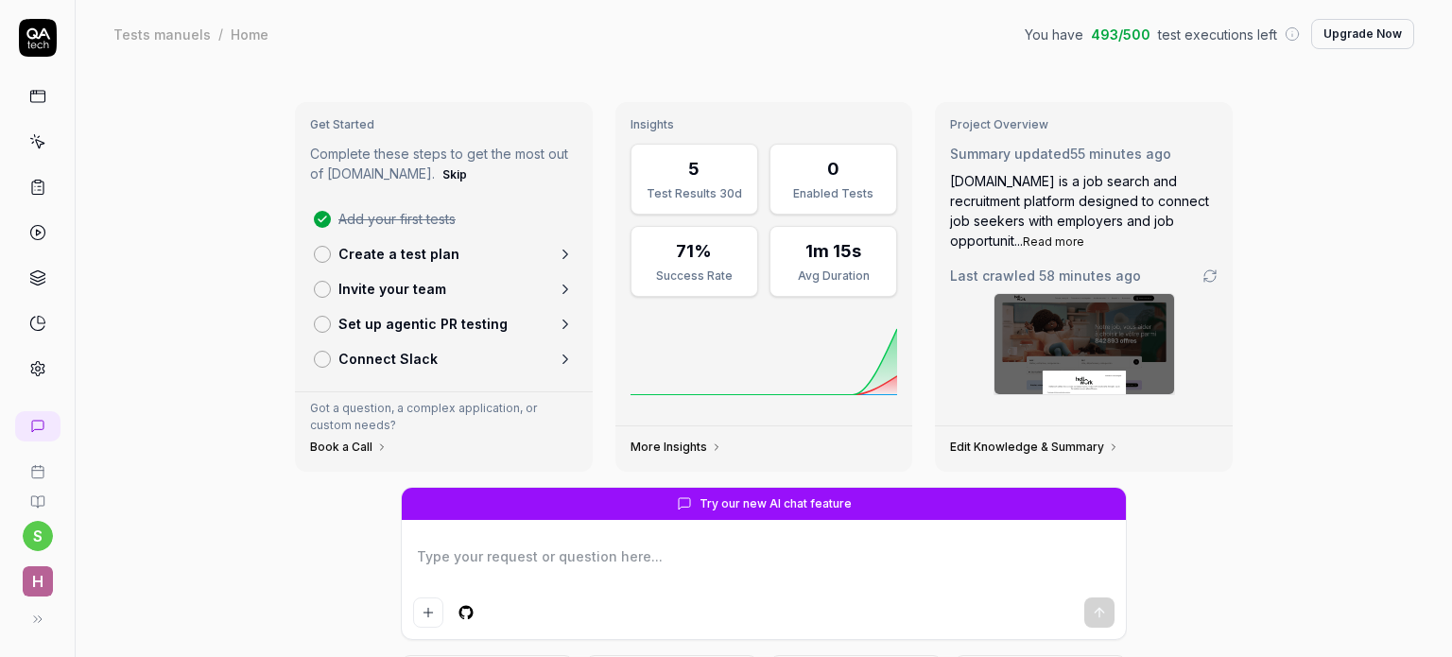
click at [38, 143] on icon at bounding box center [37, 141] width 17 height 17
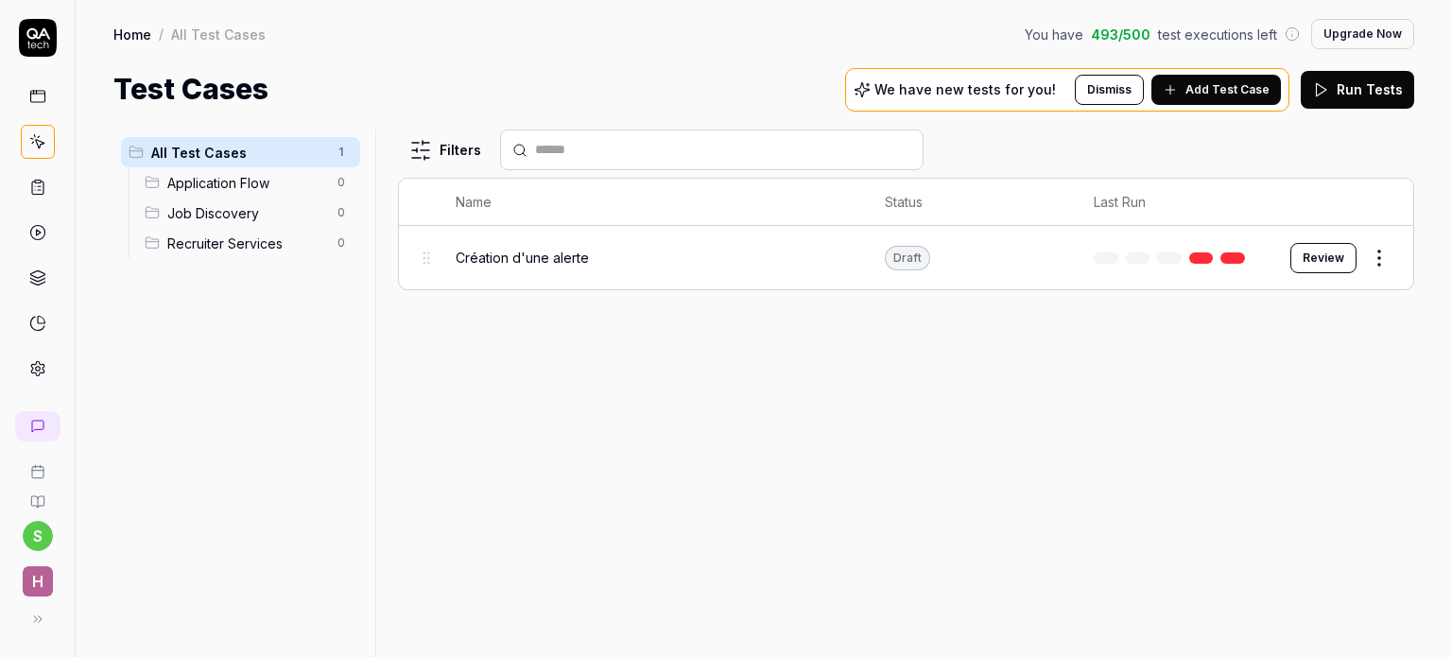
click at [915, 259] on div "Draft" at bounding box center [907, 258] width 45 height 25
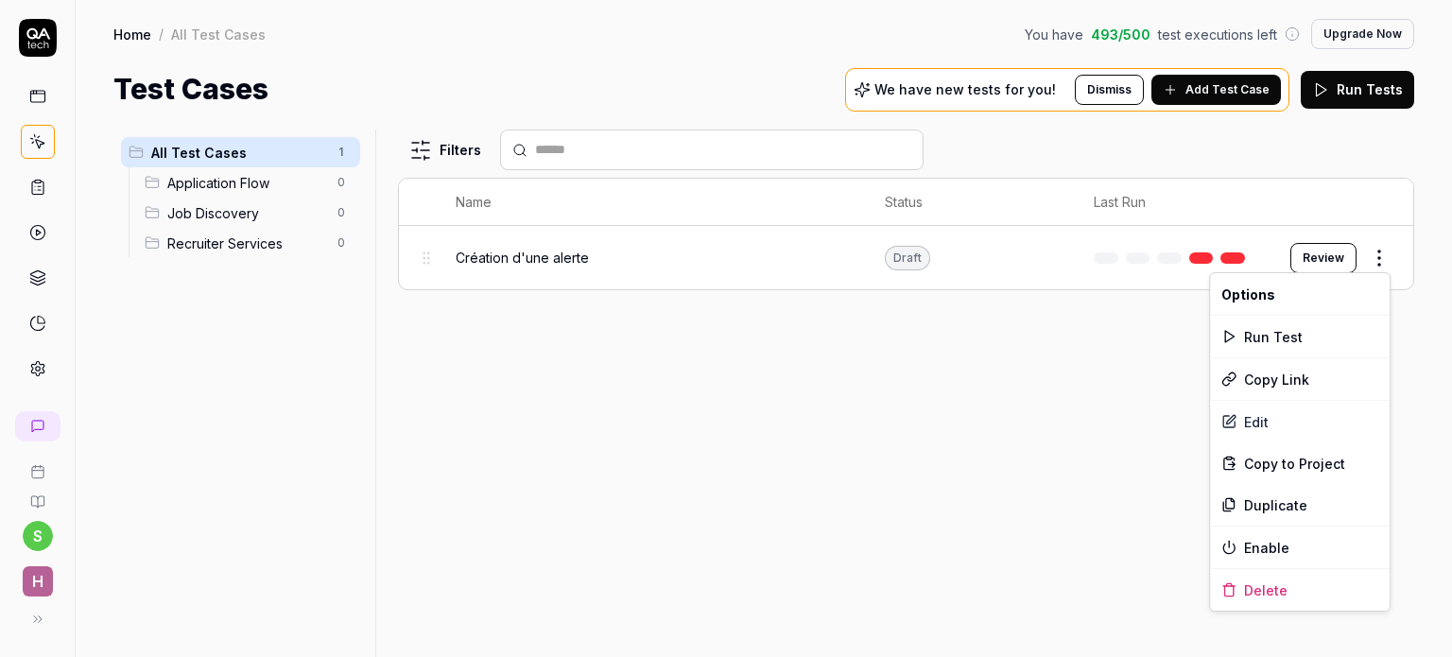
click at [1371, 256] on html "s H Home / All Test Cases You have 493 / 500 test executions left Upgrade Now H…" at bounding box center [726, 328] width 1452 height 657
click at [1247, 426] on div "Edit" at bounding box center [1300, 422] width 180 height 42
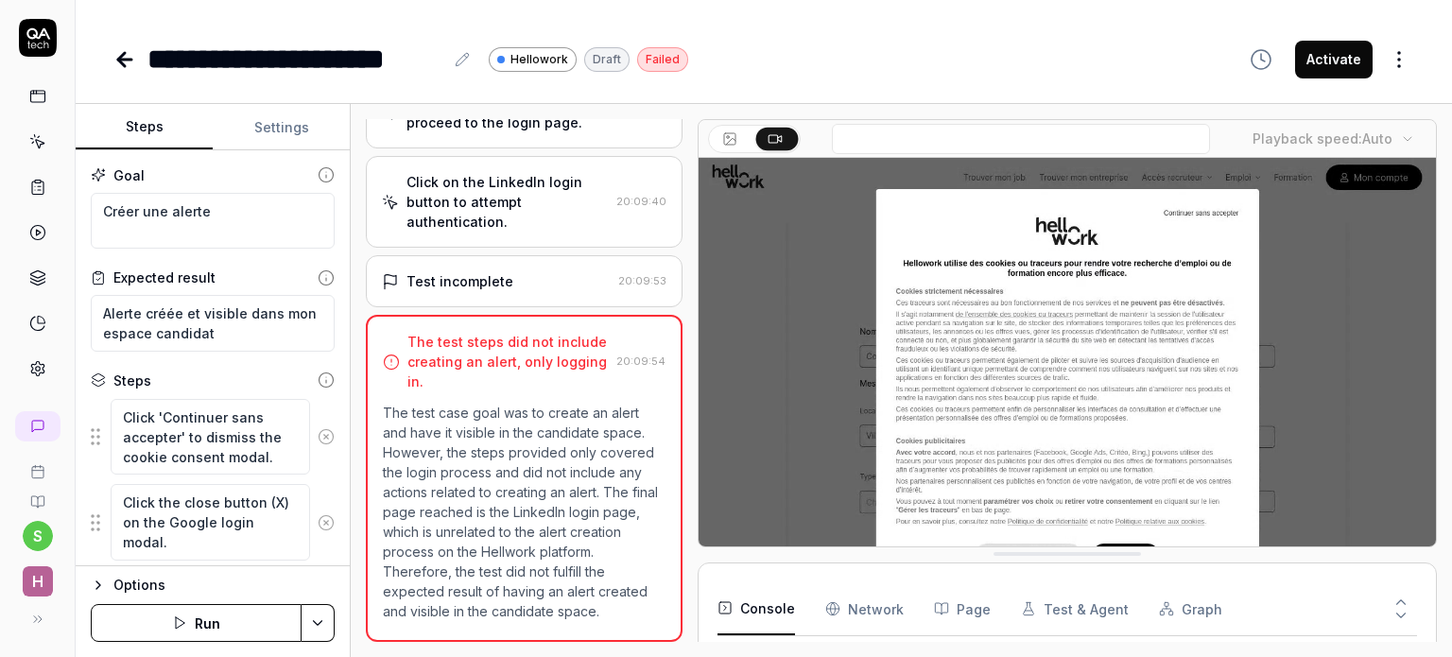
scroll to position [401, 0]
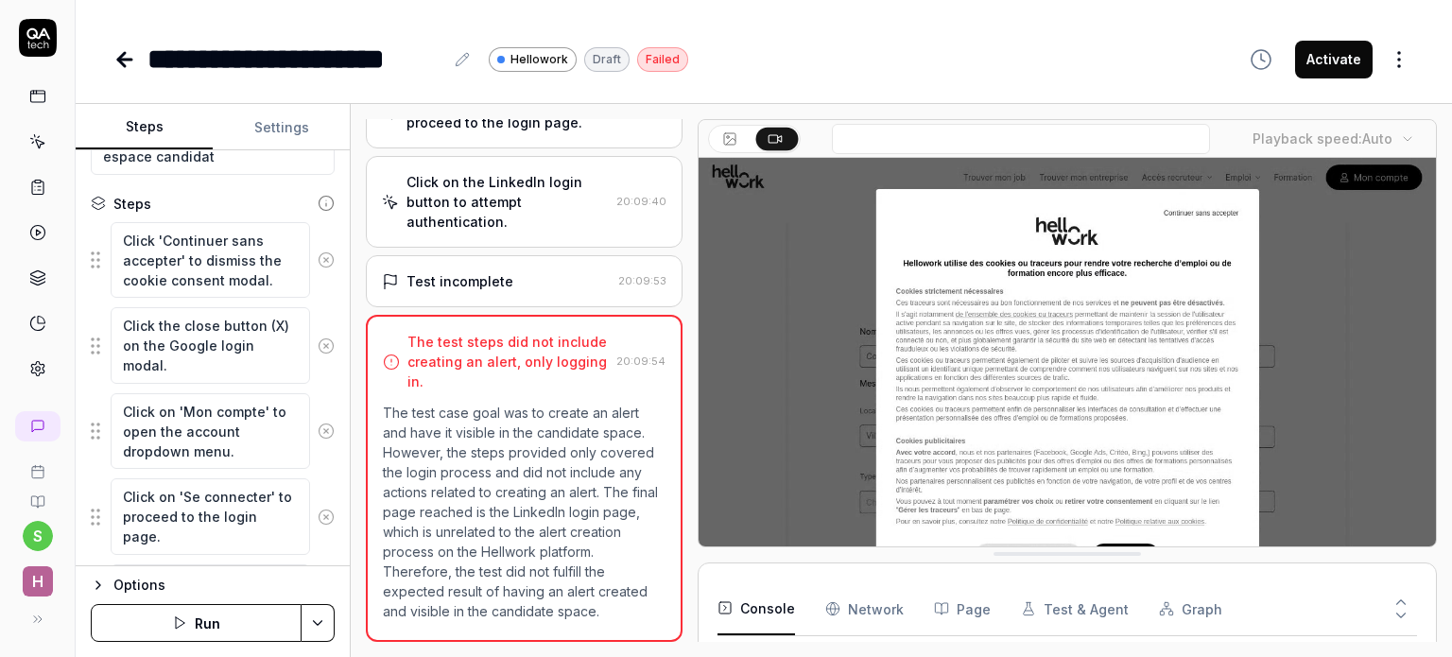
scroll to position [181, 0]
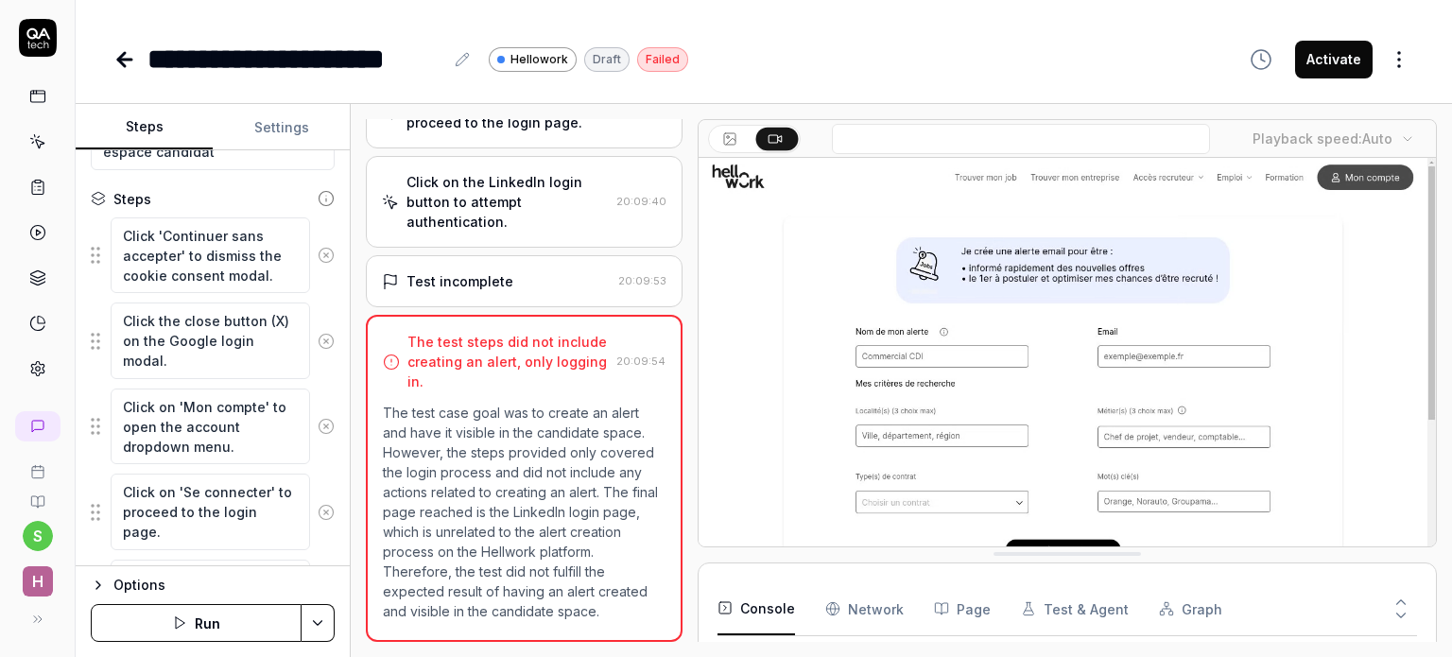
click at [318, 421] on icon at bounding box center [326, 426] width 17 height 17
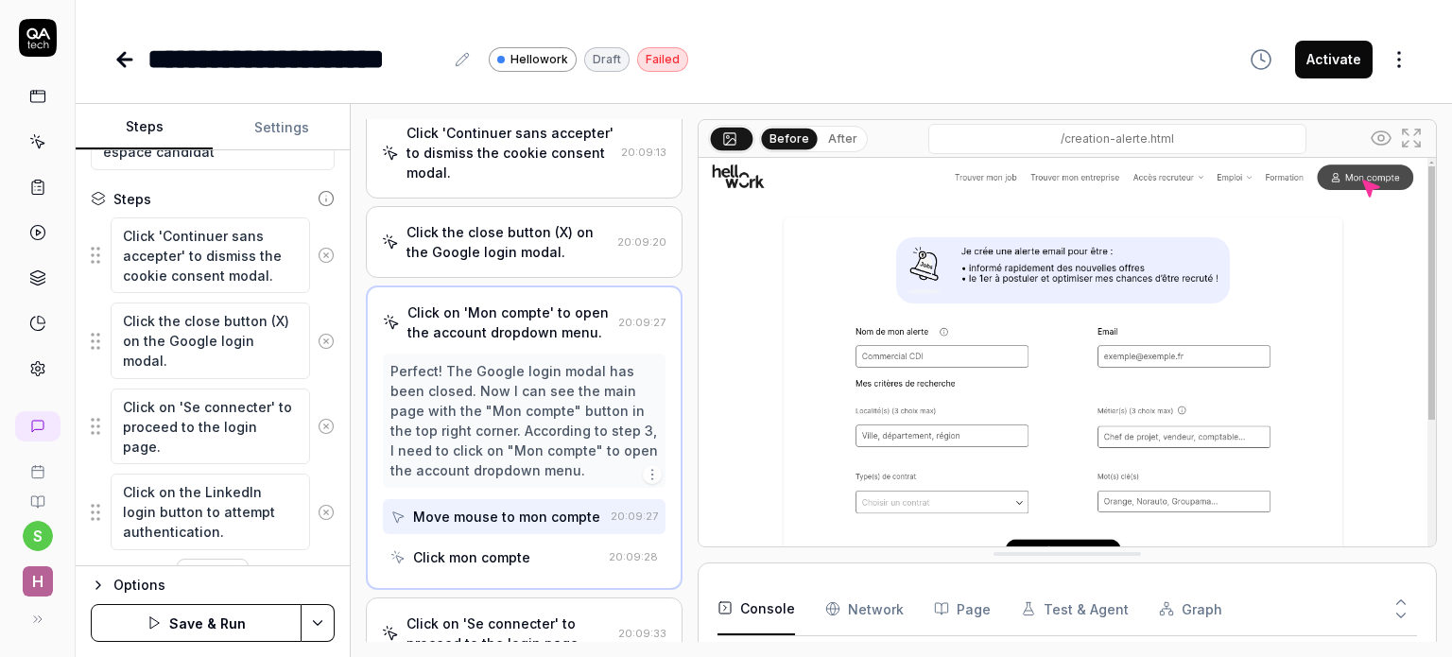
scroll to position [83, 0]
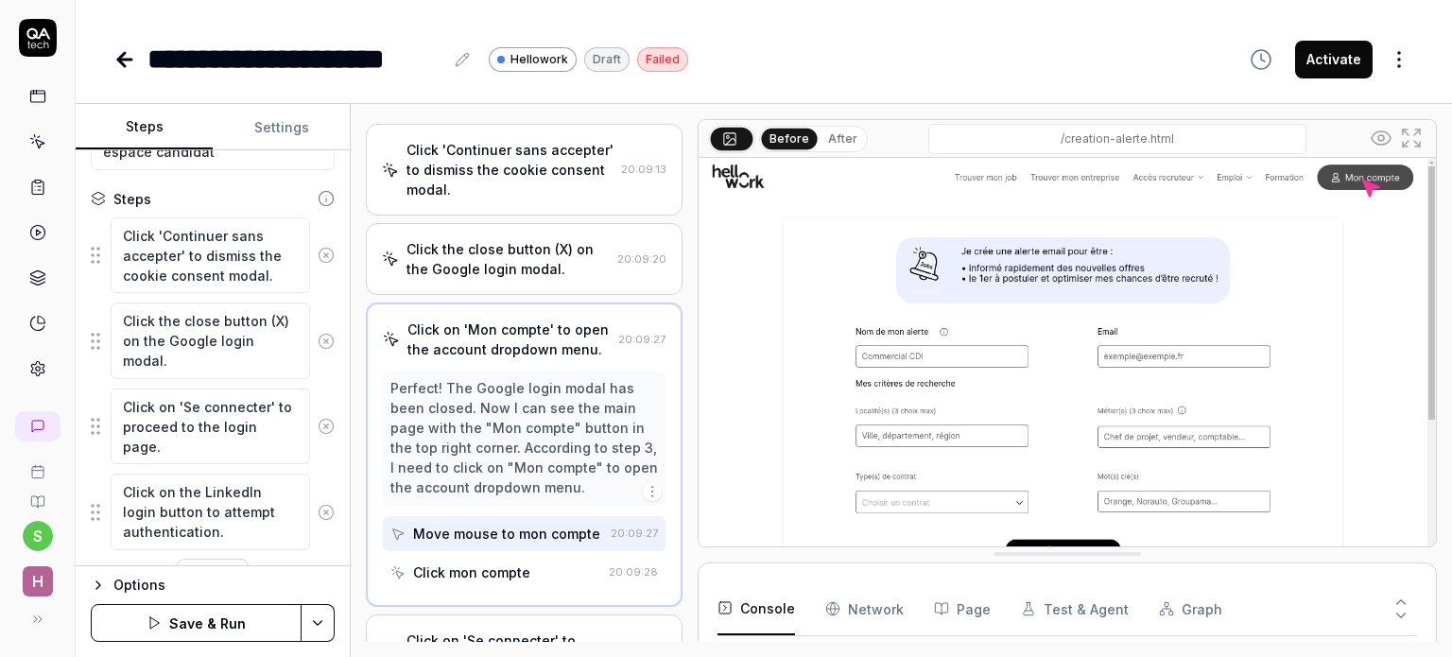
click at [318, 421] on icon at bounding box center [326, 426] width 17 height 17
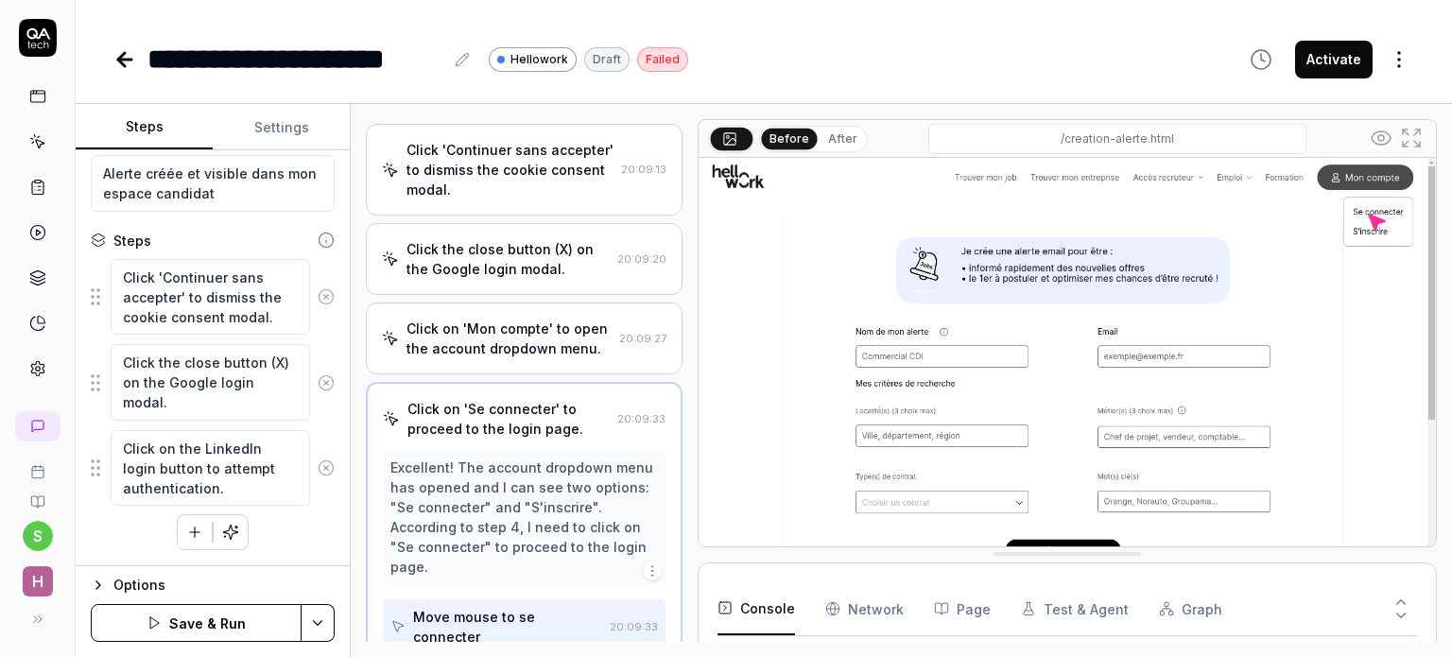
scroll to position [162, 0]
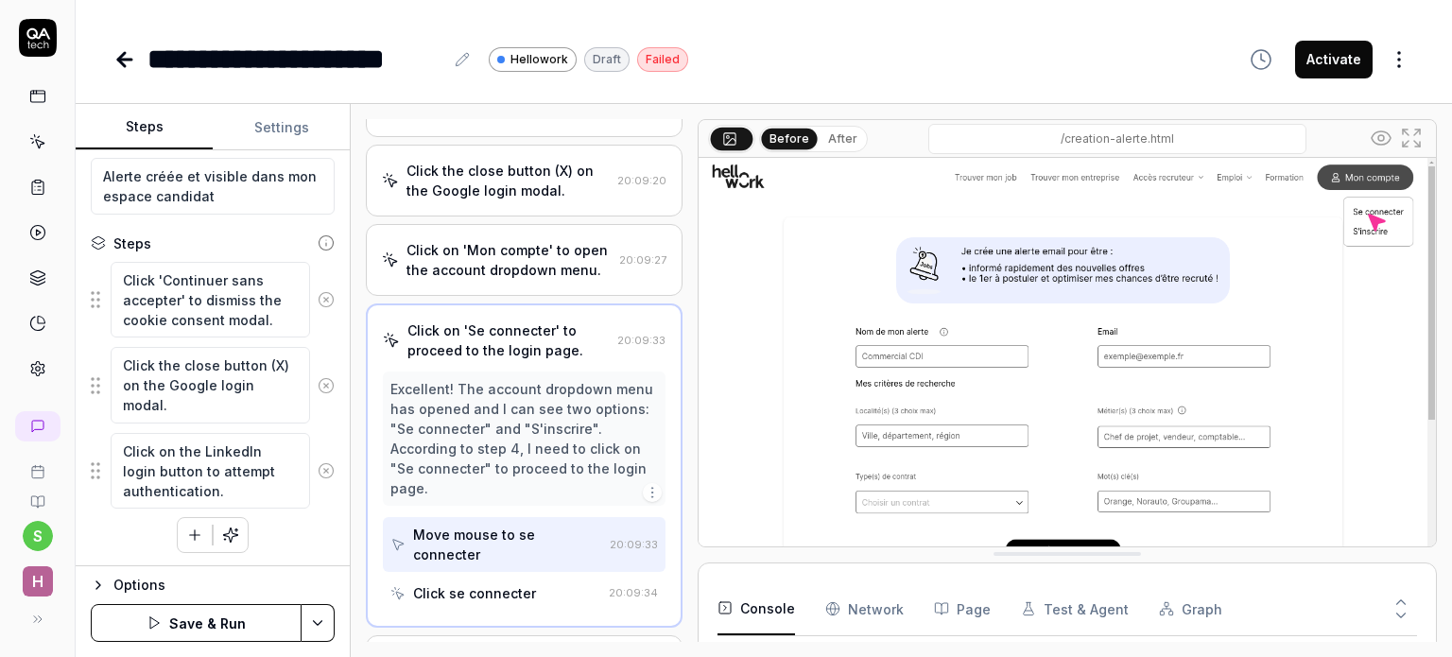
click at [318, 467] on icon at bounding box center [326, 470] width 17 height 17
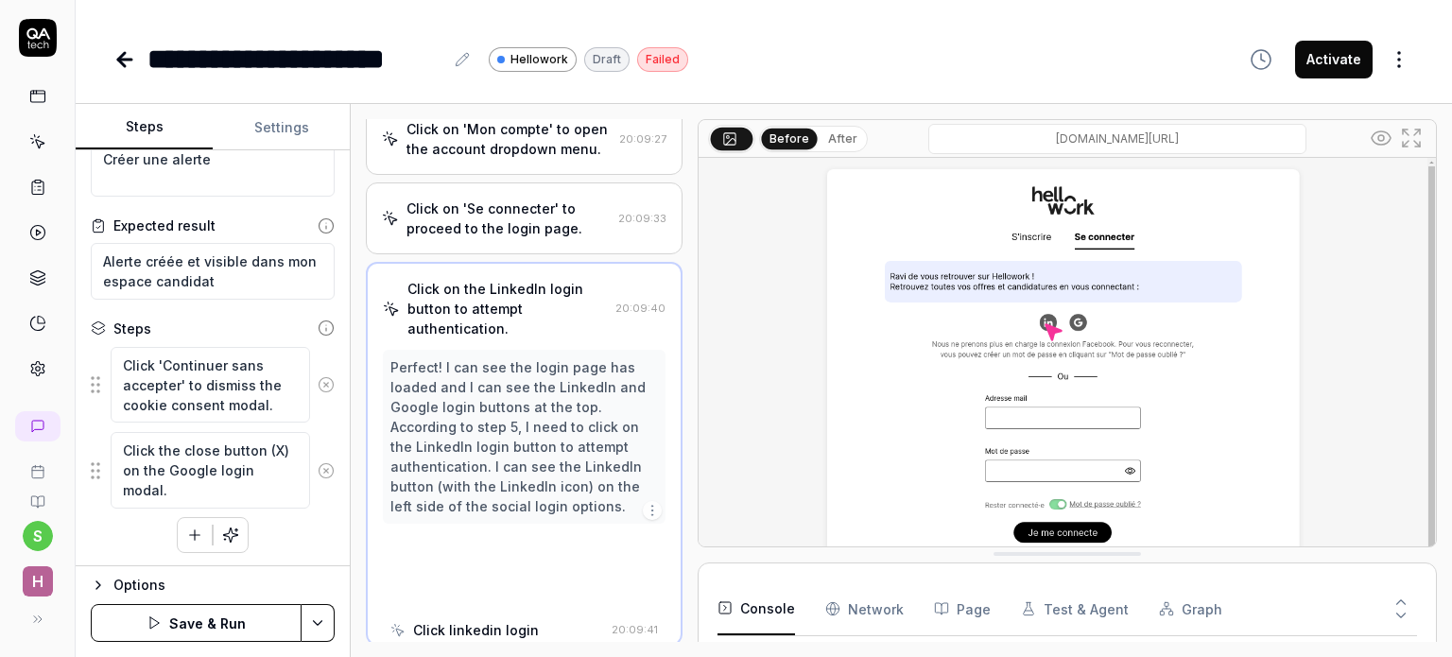
scroll to position [300, 0]
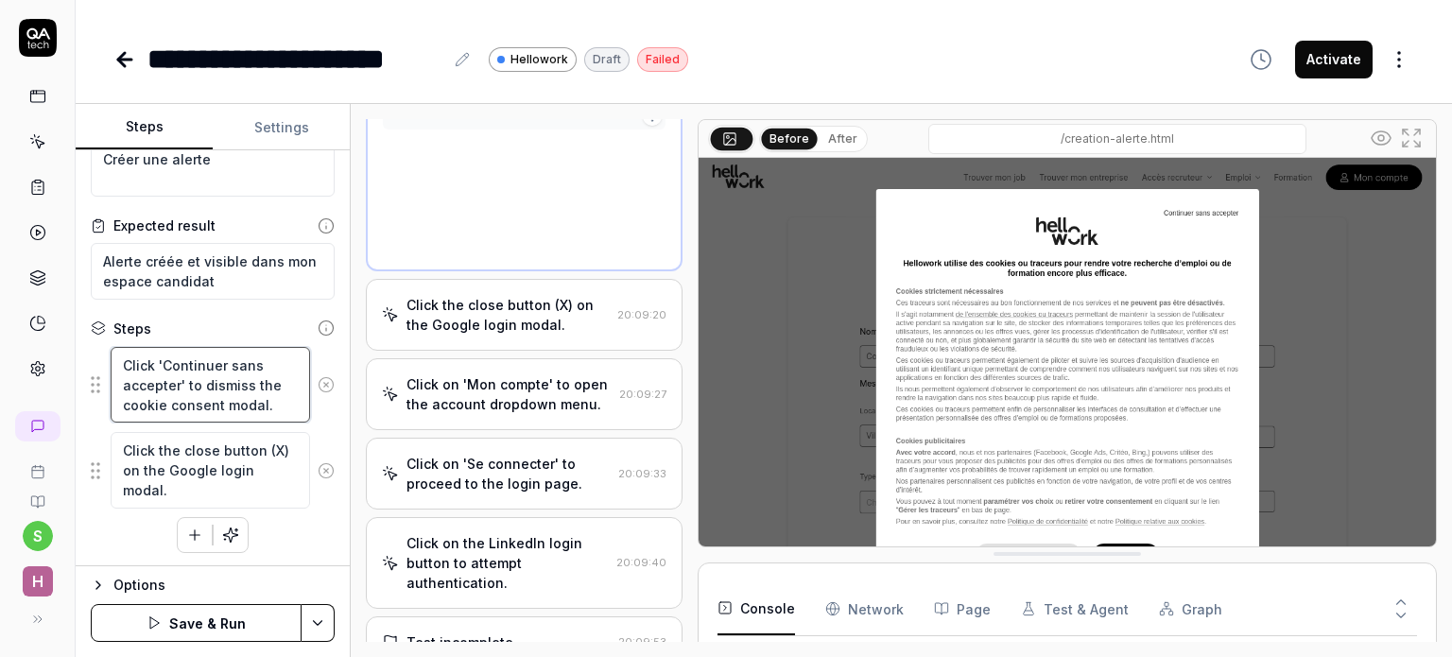
click at [215, 387] on textarea "Click 'Continuer sans accepter' to dismiss the cookie consent modal." at bounding box center [210, 385] width 199 height 77
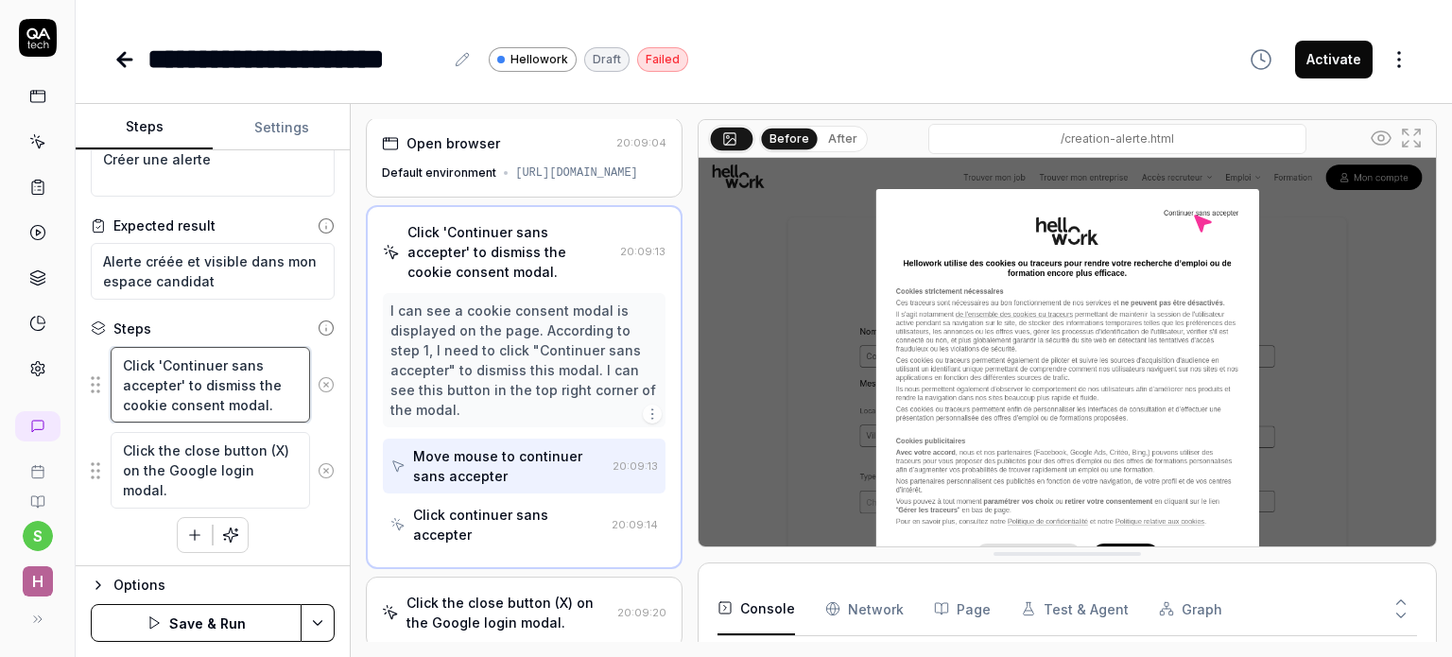
scroll to position [0, 0]
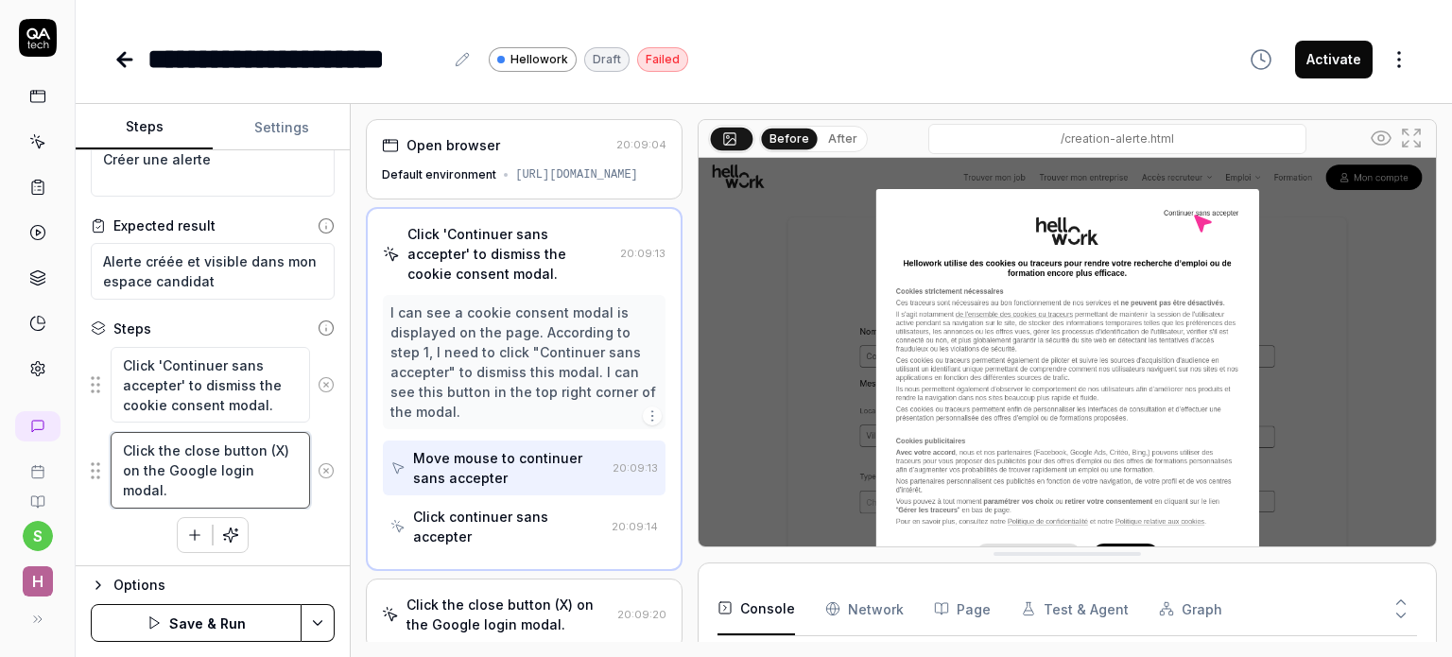
click at [202, 461] on textarea "Click the close button (X) on the Google login modal." at bounding box center [210, 470] width 199 height 77
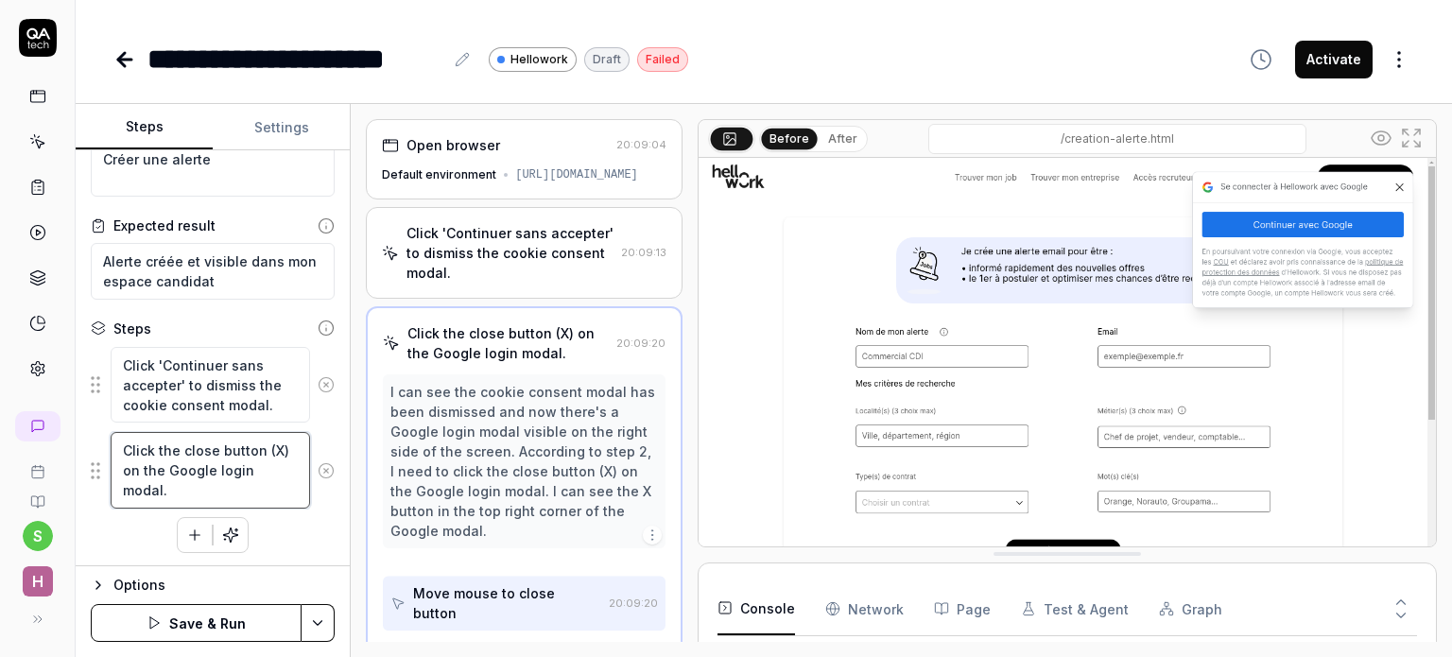
scroll to position [23, 0]
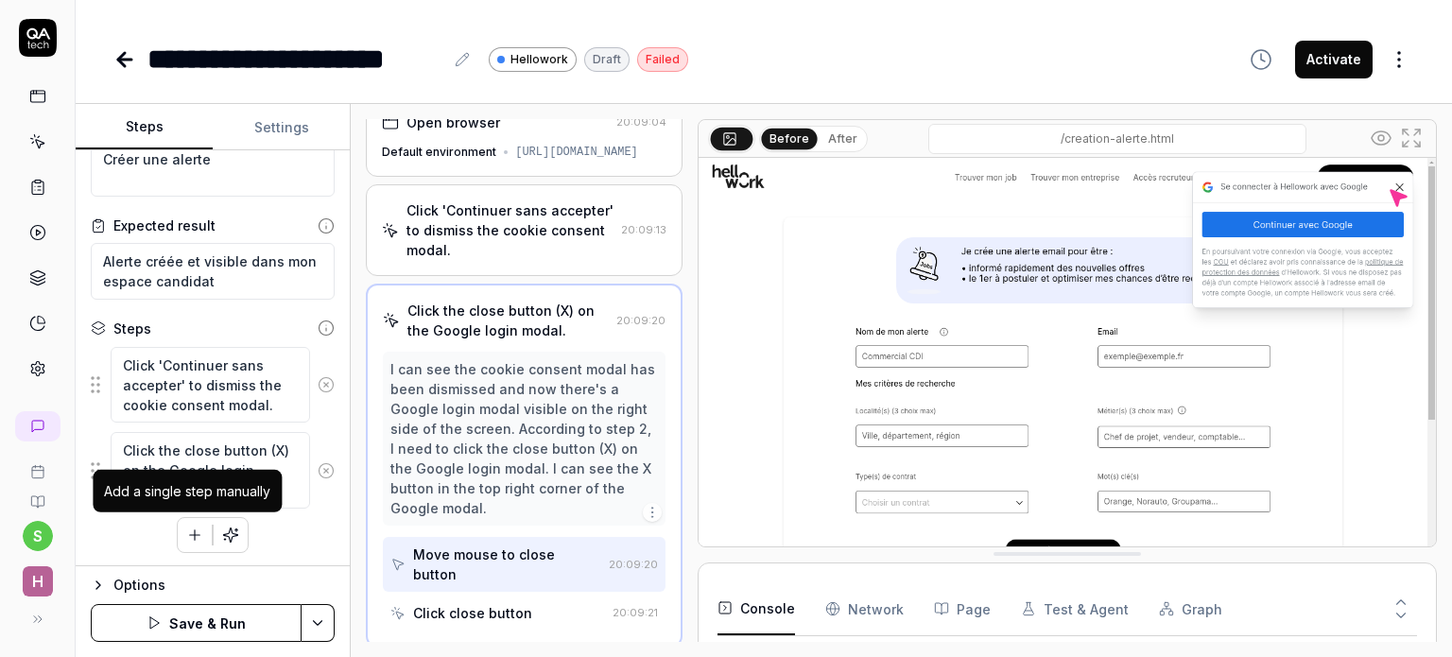
click at [186, 527] on icon "button" at bounding box center [194, 534] width 17 height 17
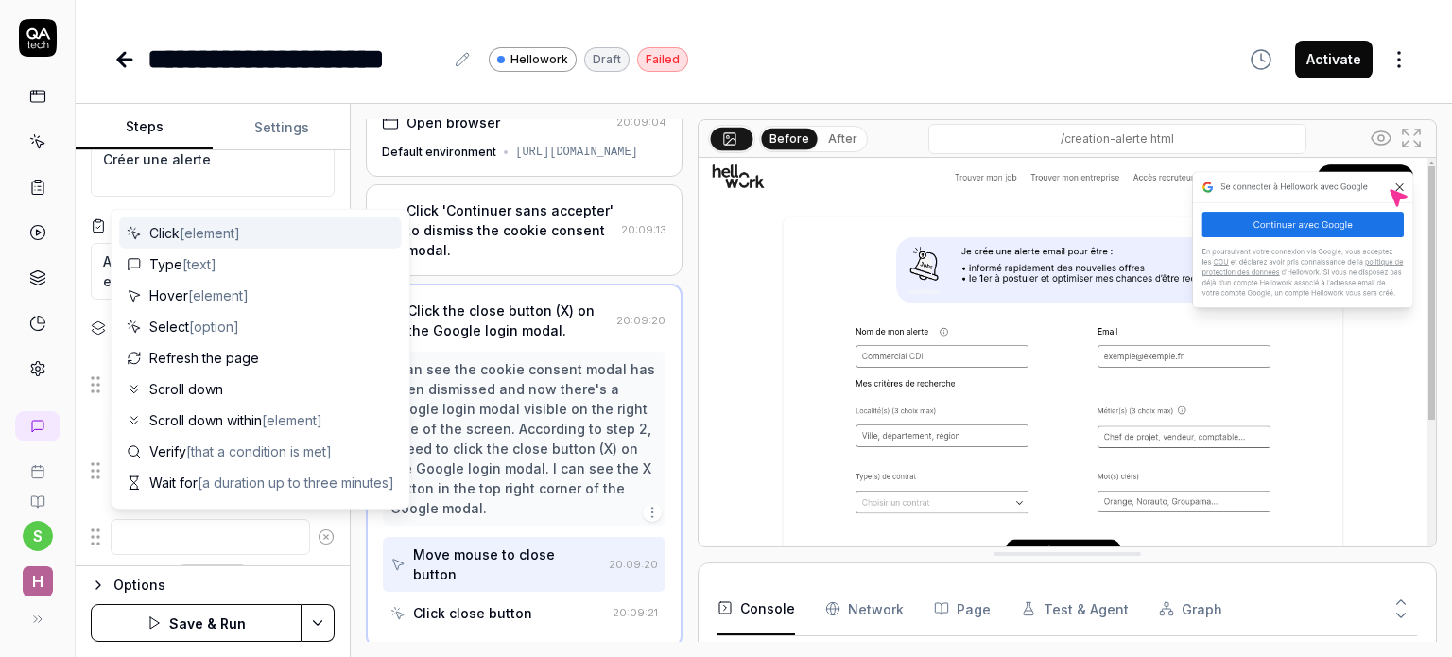
click at [251, 235] on div "Click [element]" at bounding box center [260, 232] width 283 height 31
type textarea "*"
type textarea "Click"
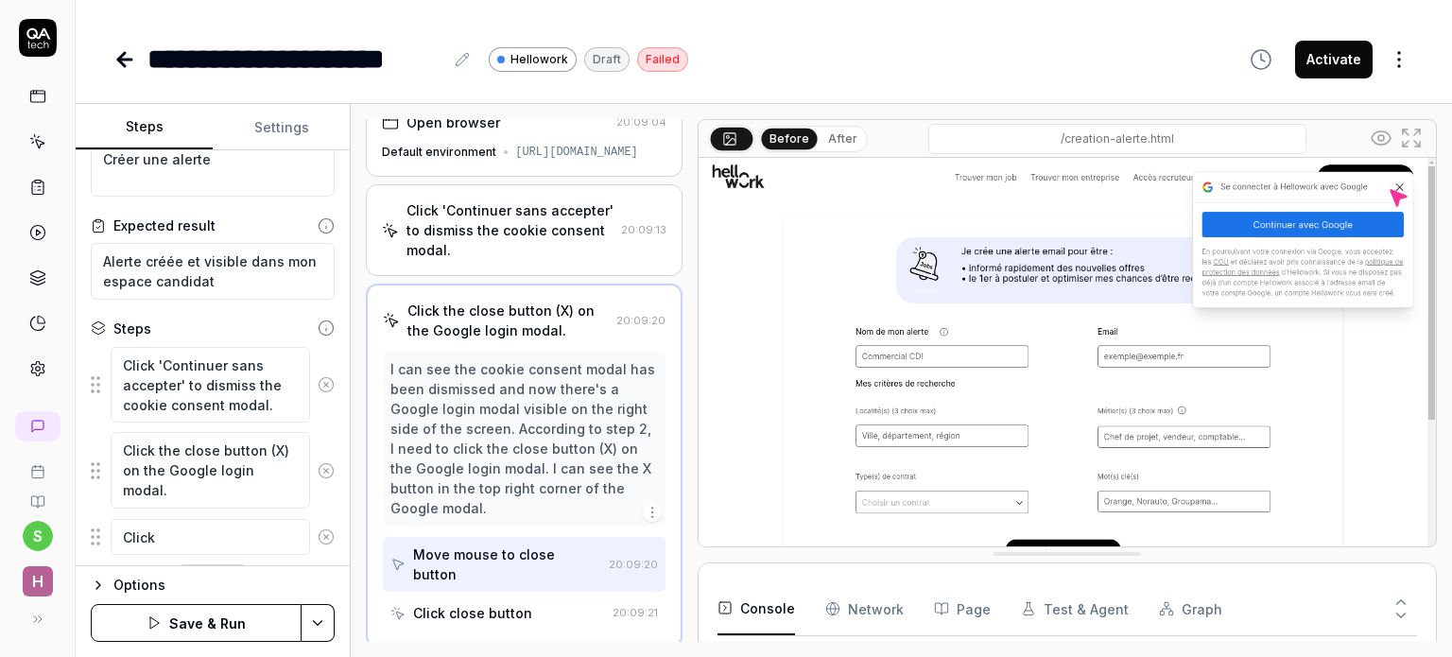
click at [892, 353] on img at bounding box center [1066, 388] width 737 height 460
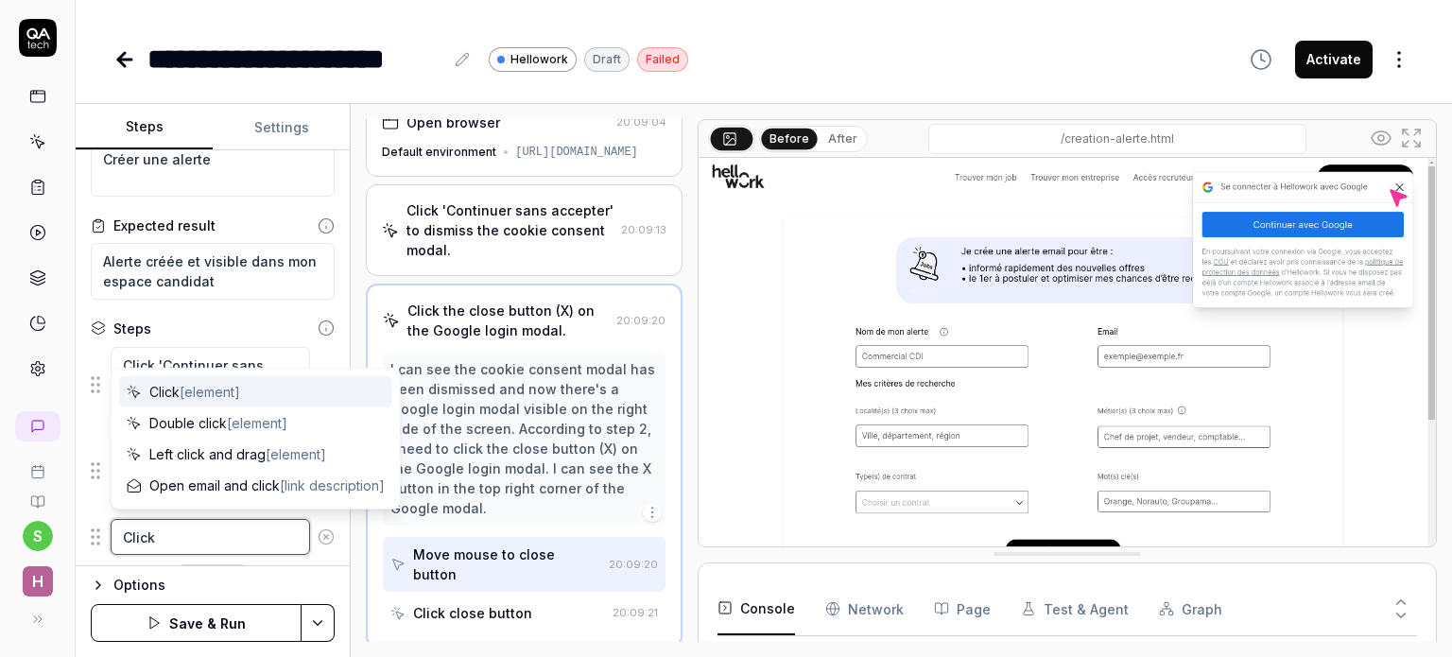
click at [215, 536] on textarea "Click" at bounding box center [210, 537] width 199 height 37
click at [218, 390] on span "[element]" at bounding box center [210, 392] width 60 height 16
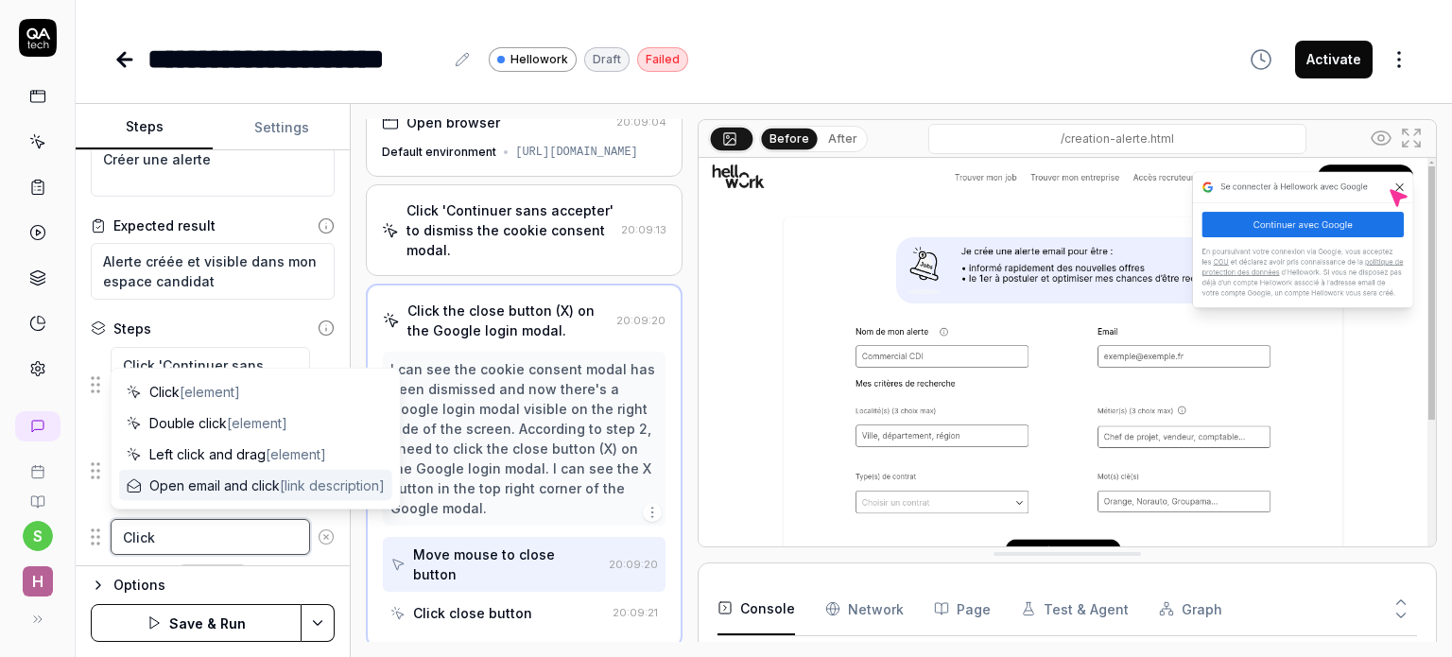
click at [189, 542] on textarea "Click" at bounding box center [210, 537] width 199 height 37
type textarea "*"
type textarea "Click d"
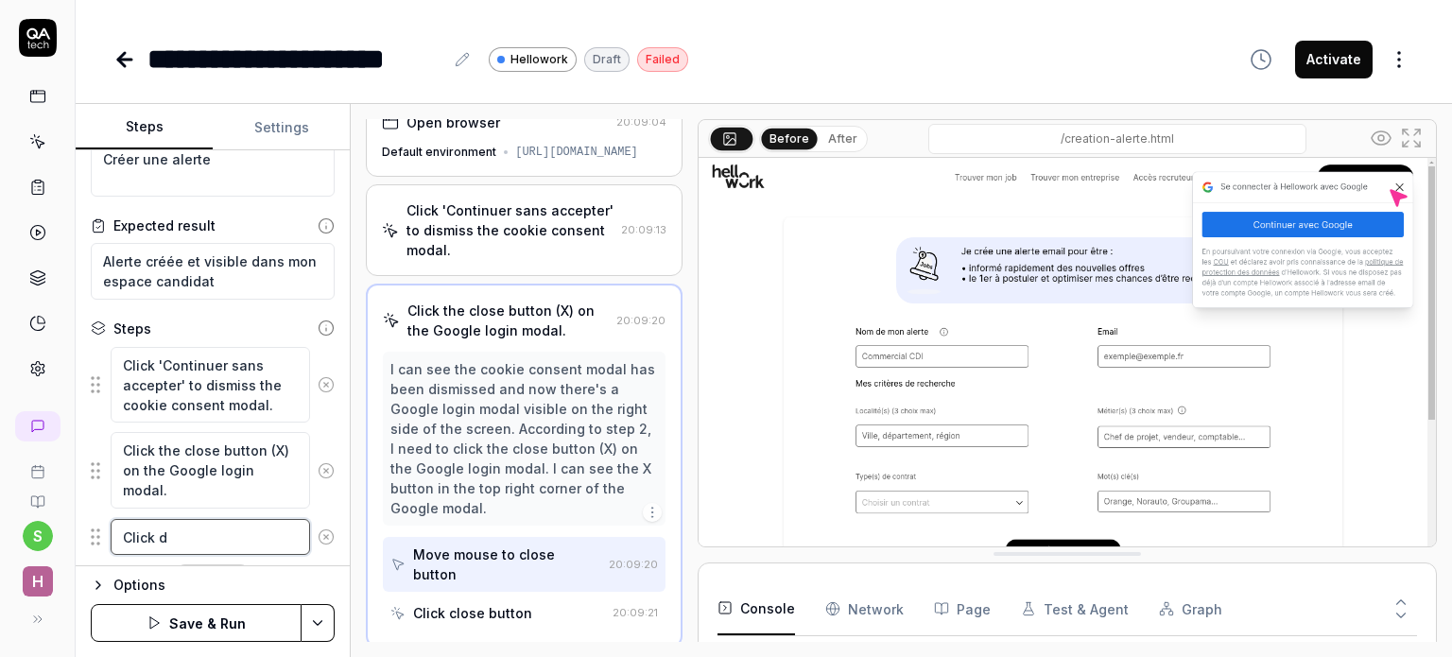
type textarea "*"
type textarea "Click da"
type textarea "*"
type textarea "Click [PERSON_NAME]"
type textarea "*"
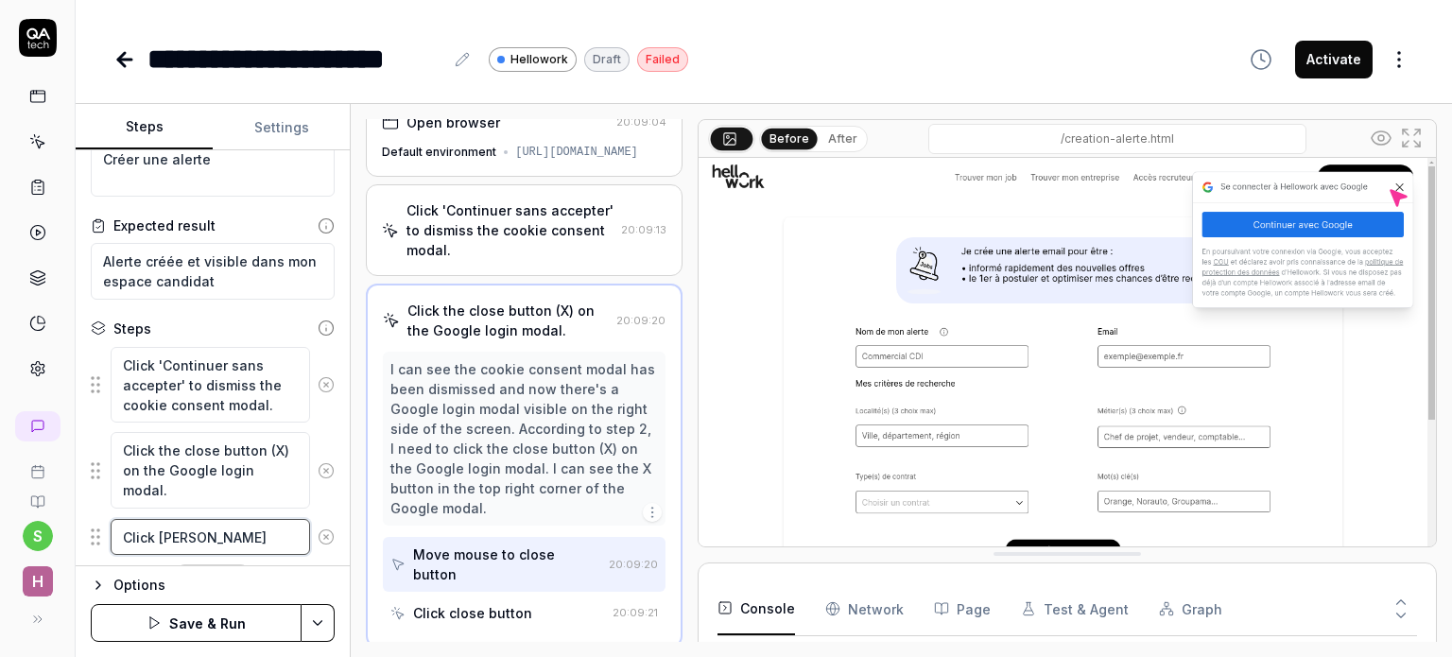
type textarea "Click dans"
type textarea "*"
type textarea "Click dans"
type textarea "*"
type textarea "Click dans c"
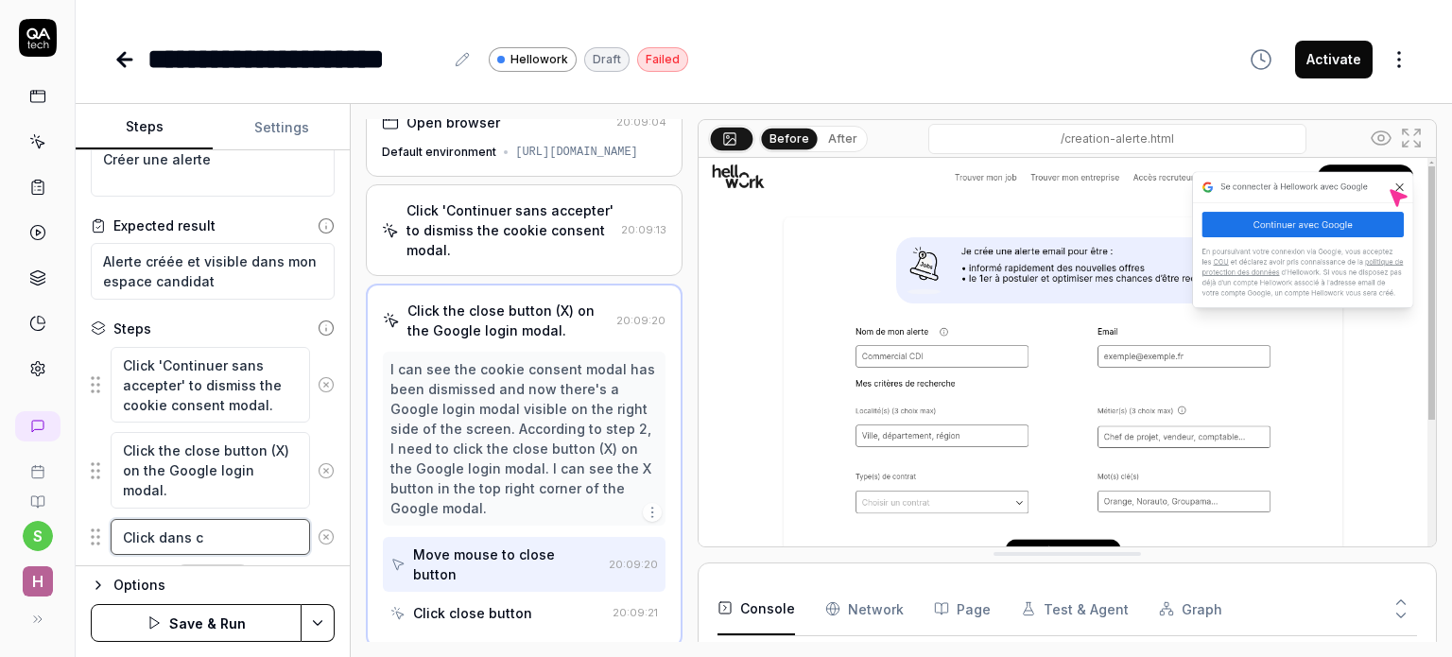
type textarea "*"
type textarea "Click dans ch"
type textarea "*"
type textarea "Click dans cha"
type textarea "*"
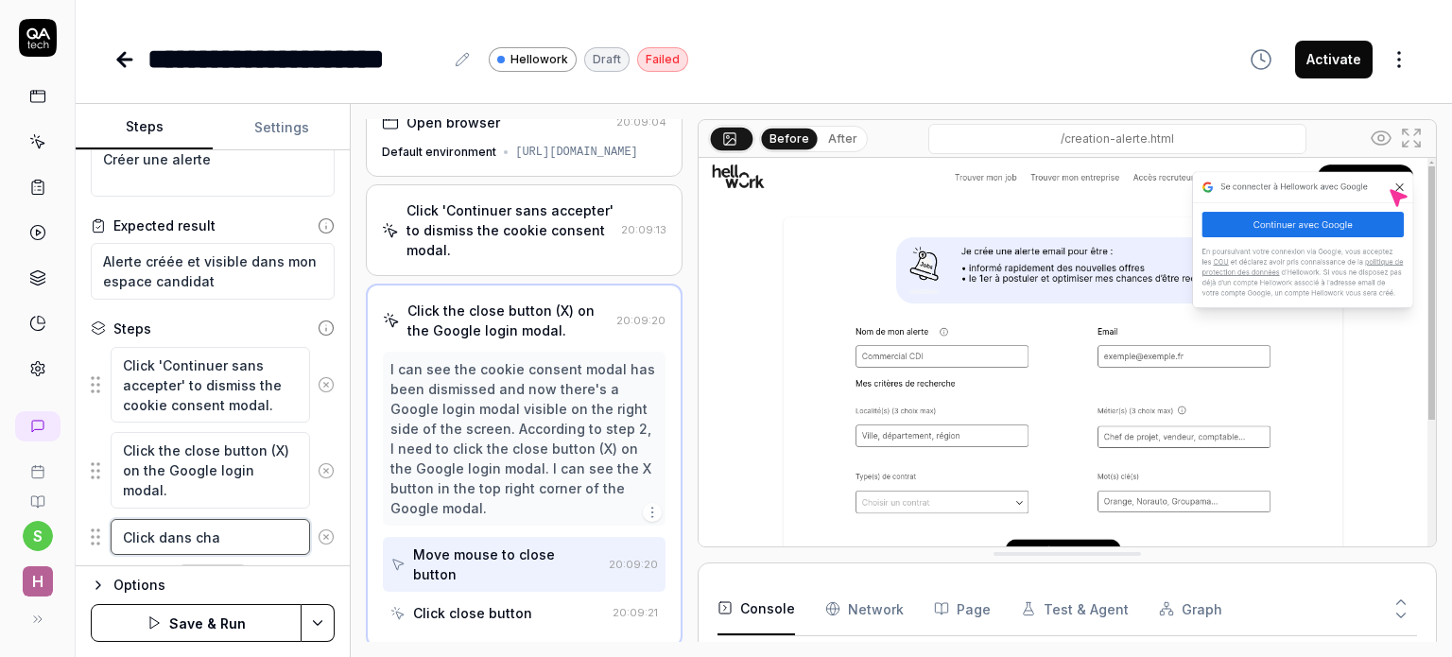
type textarea "Click dans [GEOGRAPHIC_DATA]"
type textarea "*"
type textarea "Click dans champ"
type textarea "*"
type textarea "Click dans champ"
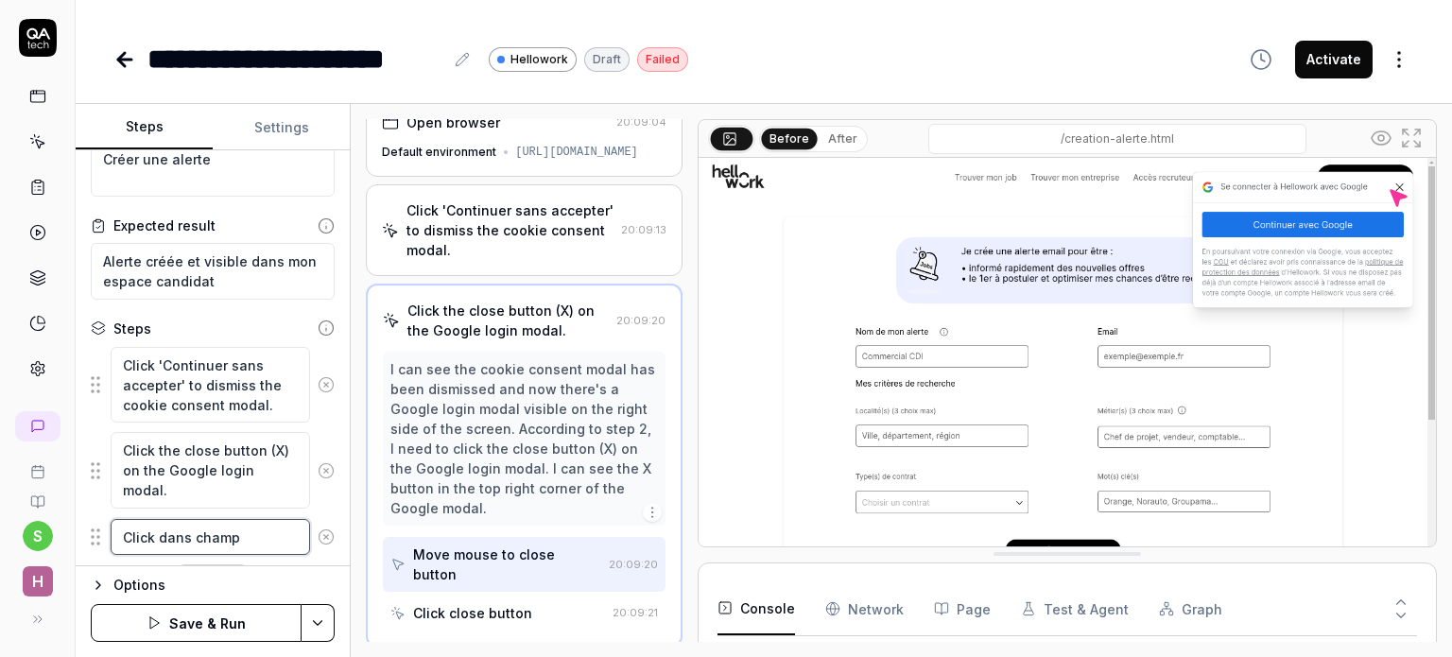
type textarea "*"
type textarea "Click dans champ N"
type textarea "*"
type textarea "Click dans champ No"
type textarea "*"
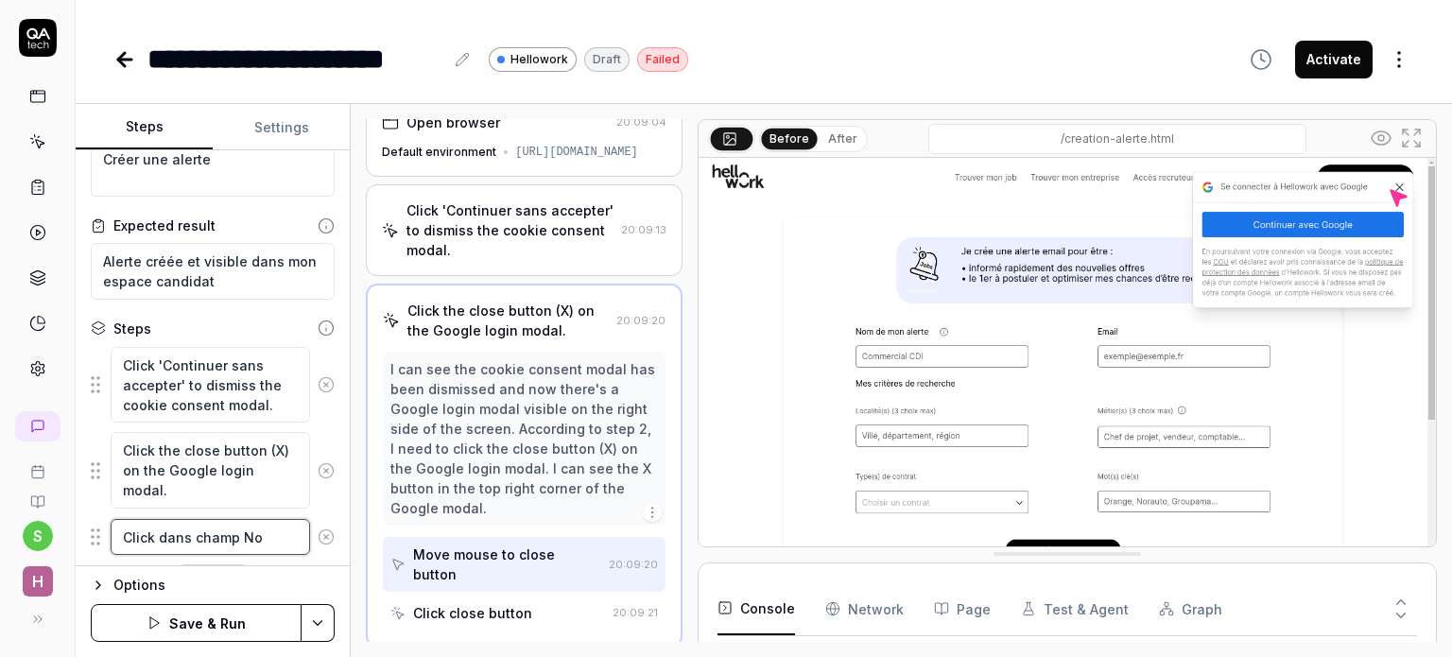
type textarea "Click dans champ Nom"
type textarea "*"
type textarea "Click dans champ Nom"
type textarea "*"
type textarea "Click dans champ Nom d"
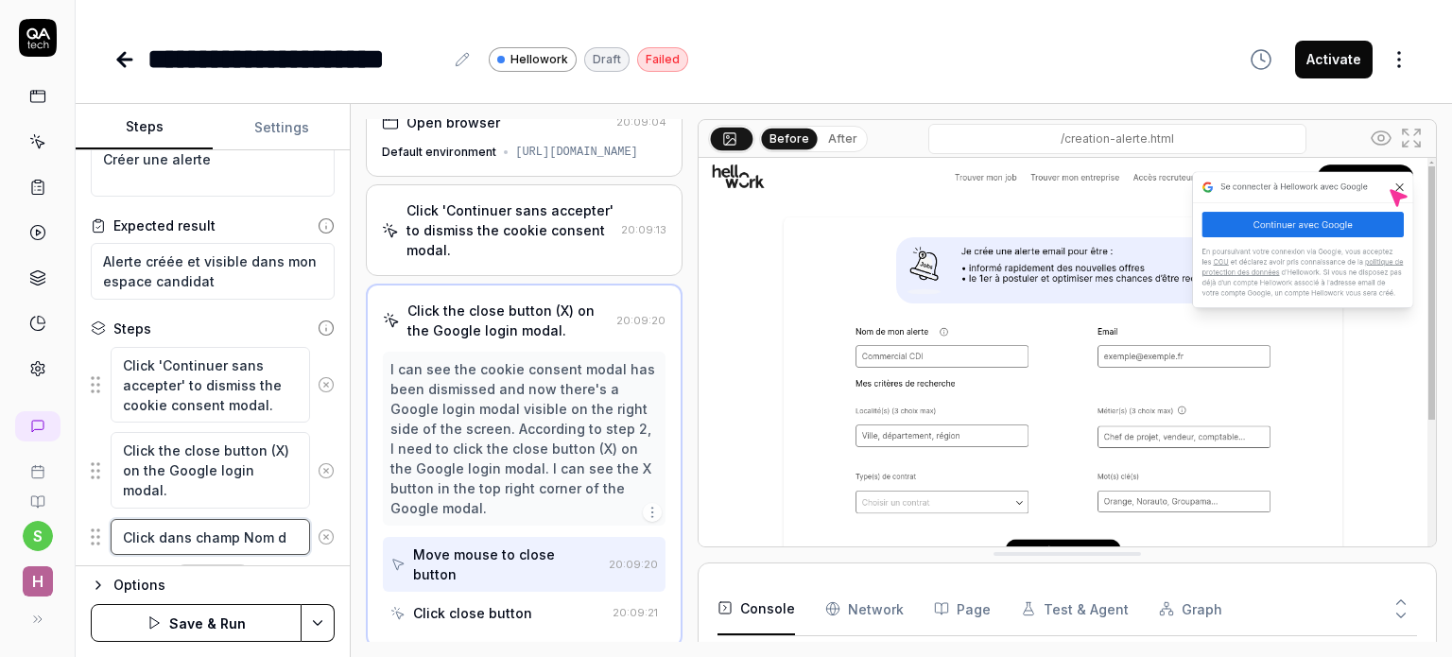
type textarea "*"
type textarea "Click dans champ Nom de"
type textarea "*"
type textarea "Click dans champ Nom de l"
type textarea "*"
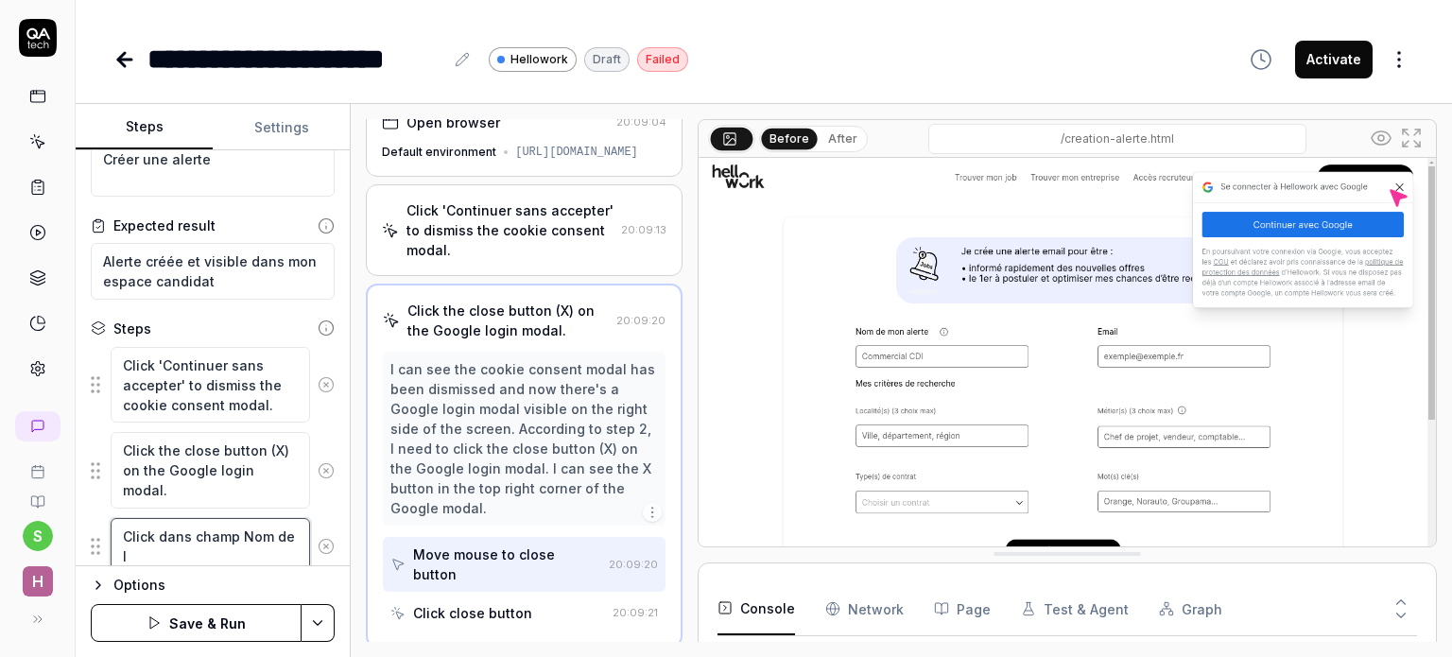
type textarea "Click dans champ Nom de l'"
type textarea "*"
type textarea "Click dans champ Nom de l'a"
type textarea "*"
type textarea "Click dans champ Nom de l'al"
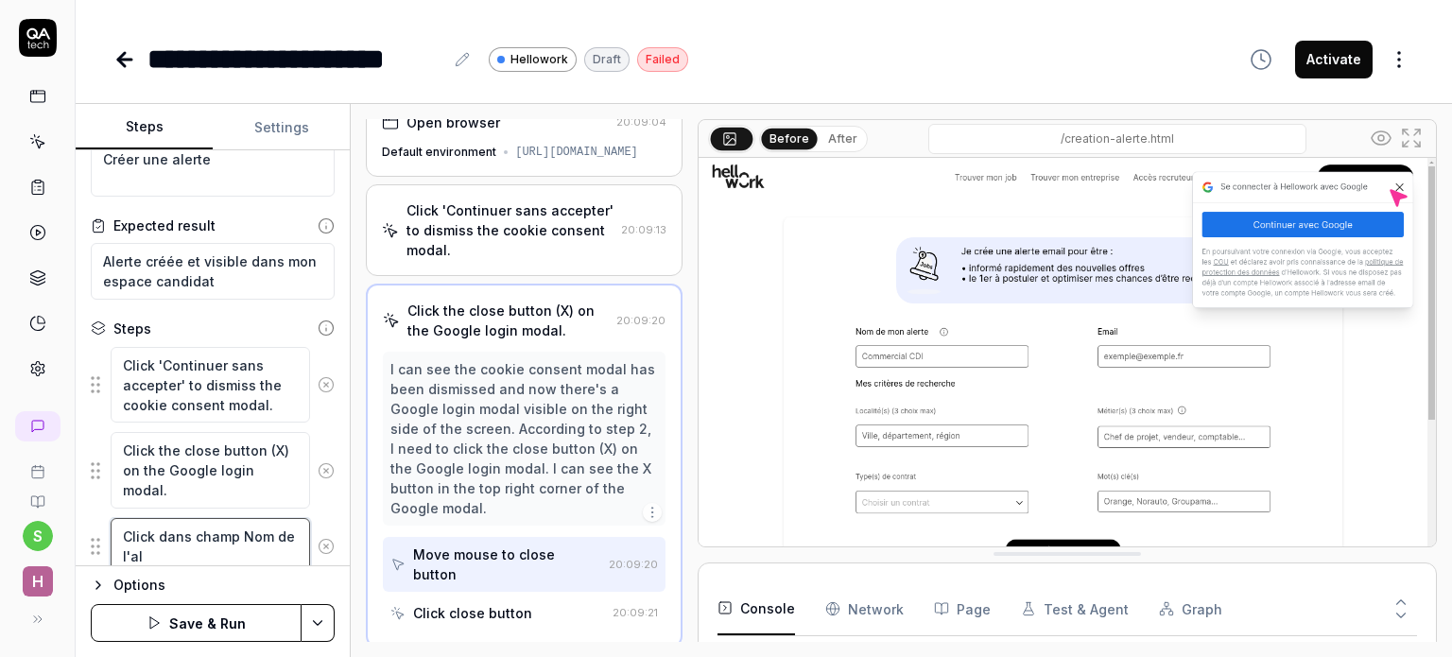
type textarea "*"
type textarea "Click dans champ Nom de l'ale"
type textarea "*"
type textarea "Click dans champ Nom de l'aler"
type textarea "*"
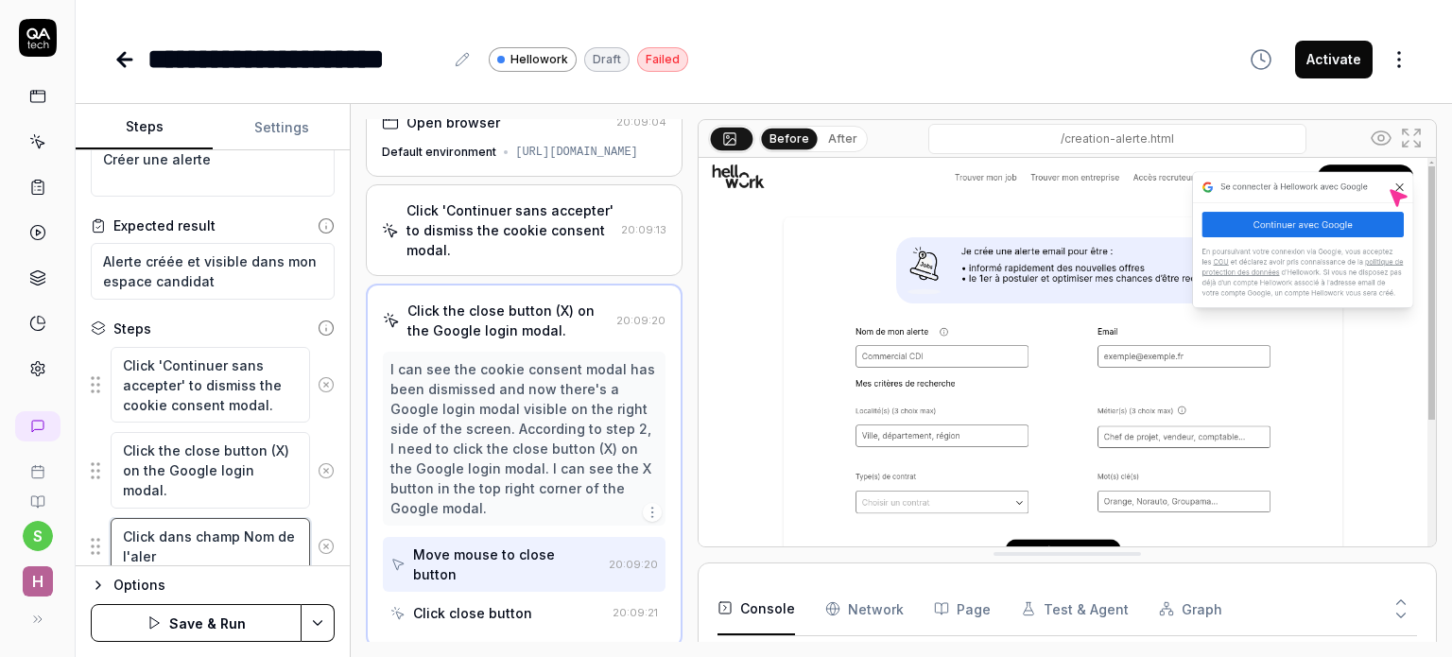
type textarea "Click dans champ Nom de l'alert"
type textarea "*"
type textarea "Click dans champ Nom de l'alerte"
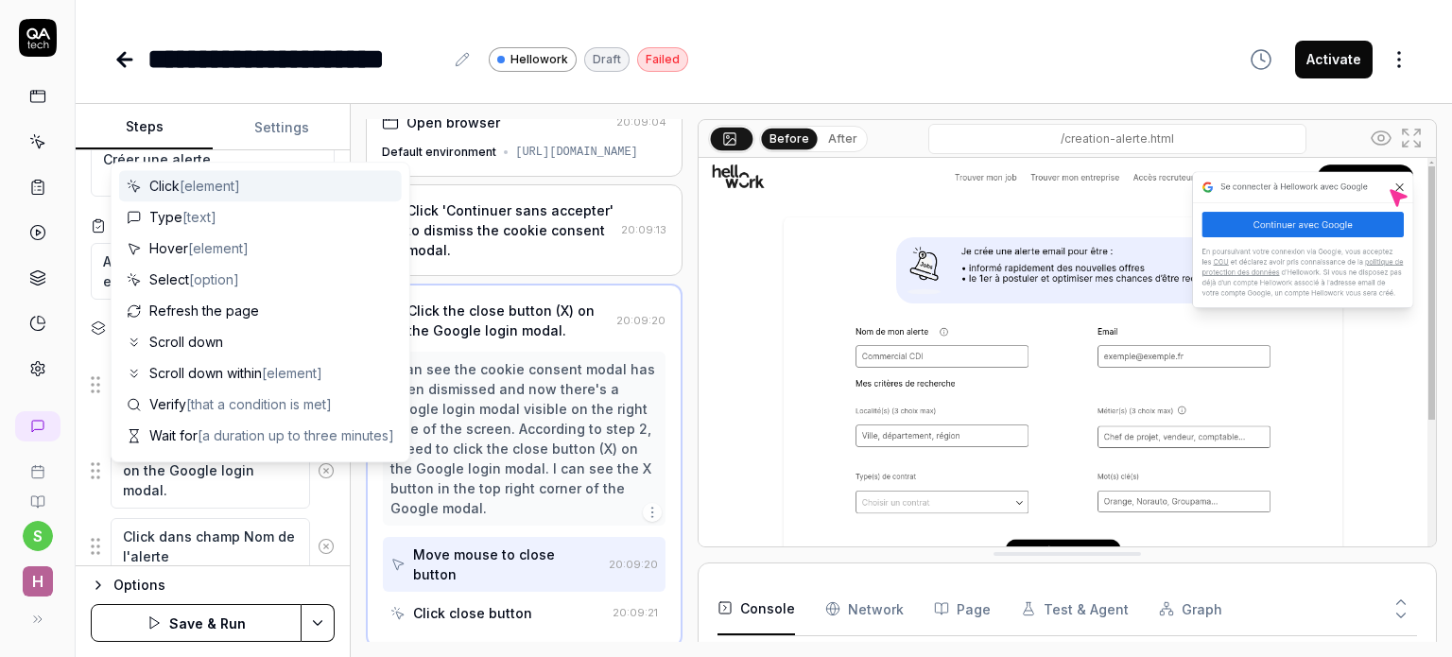
scroll to position [164, 0]
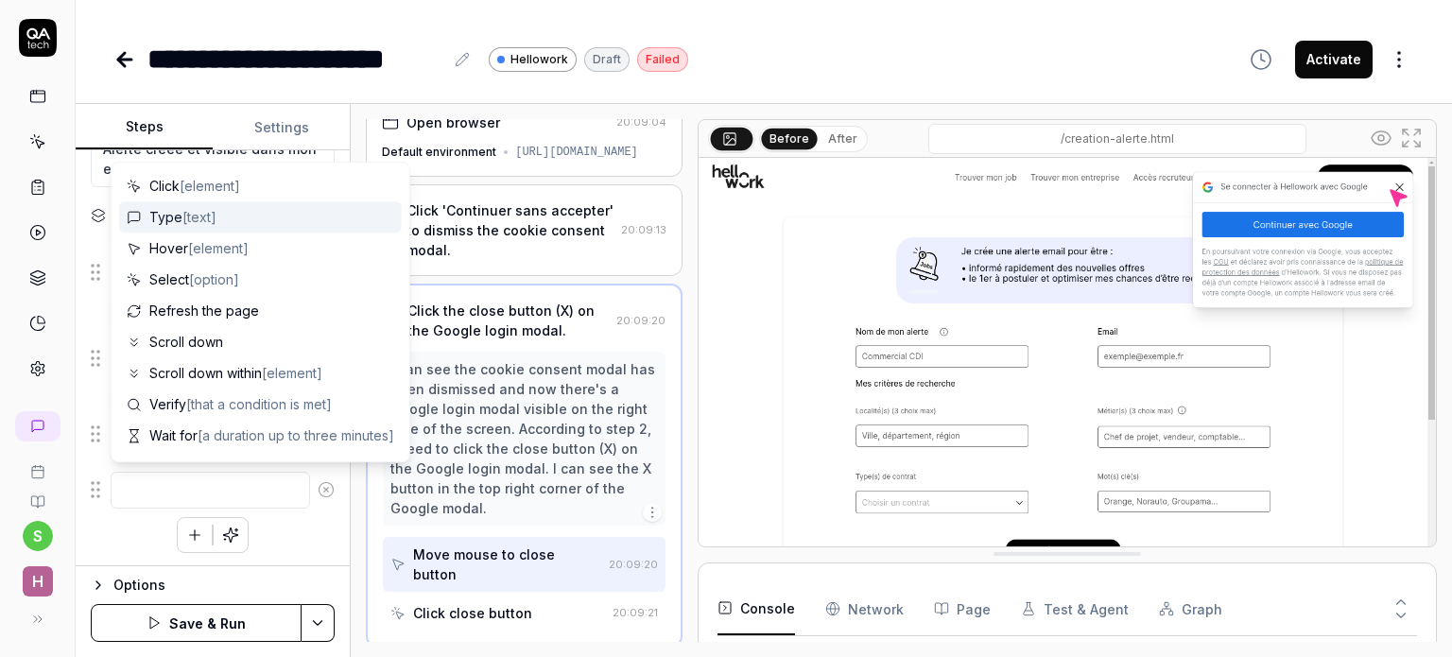
click at [185, 214] on span "[text]" at bounding box center [199, 217] width 34 height 16
type textarea "*"
type textarea "Type"
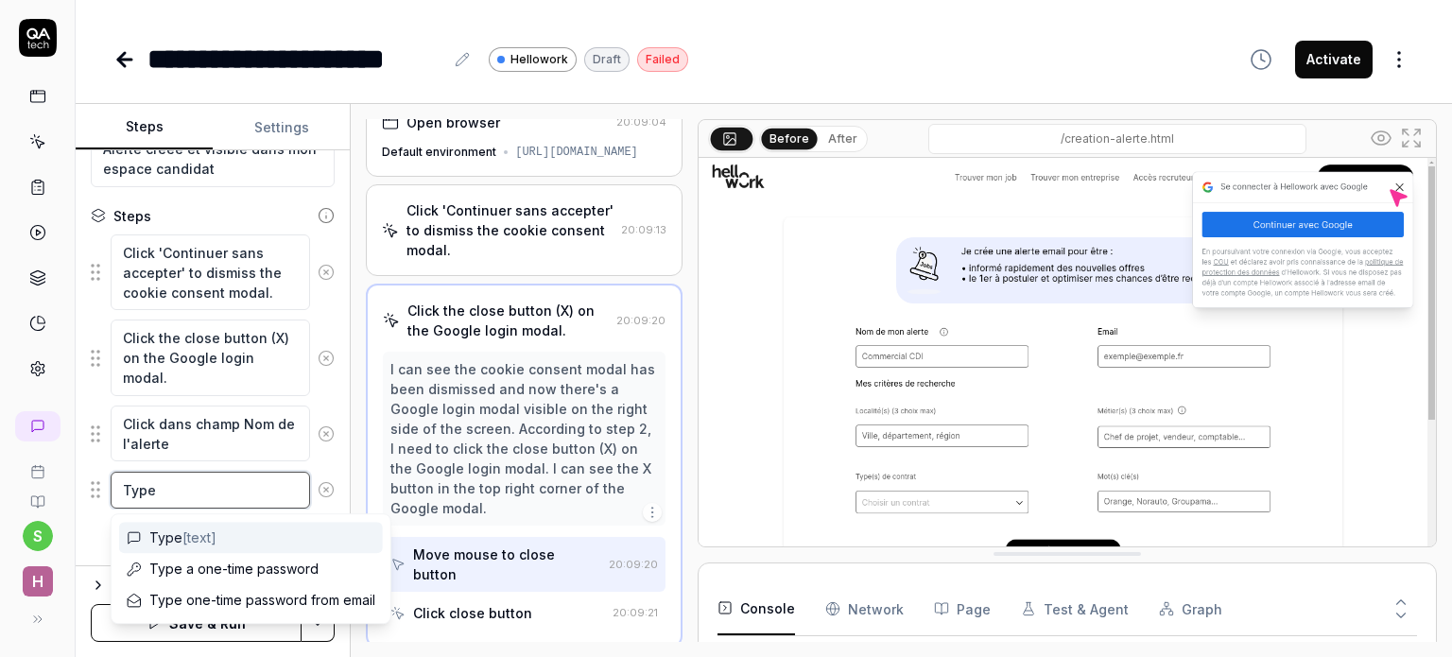
type textarea "*"
type textarea "Type g"
type textarea "*"
type textarea "Type gd"
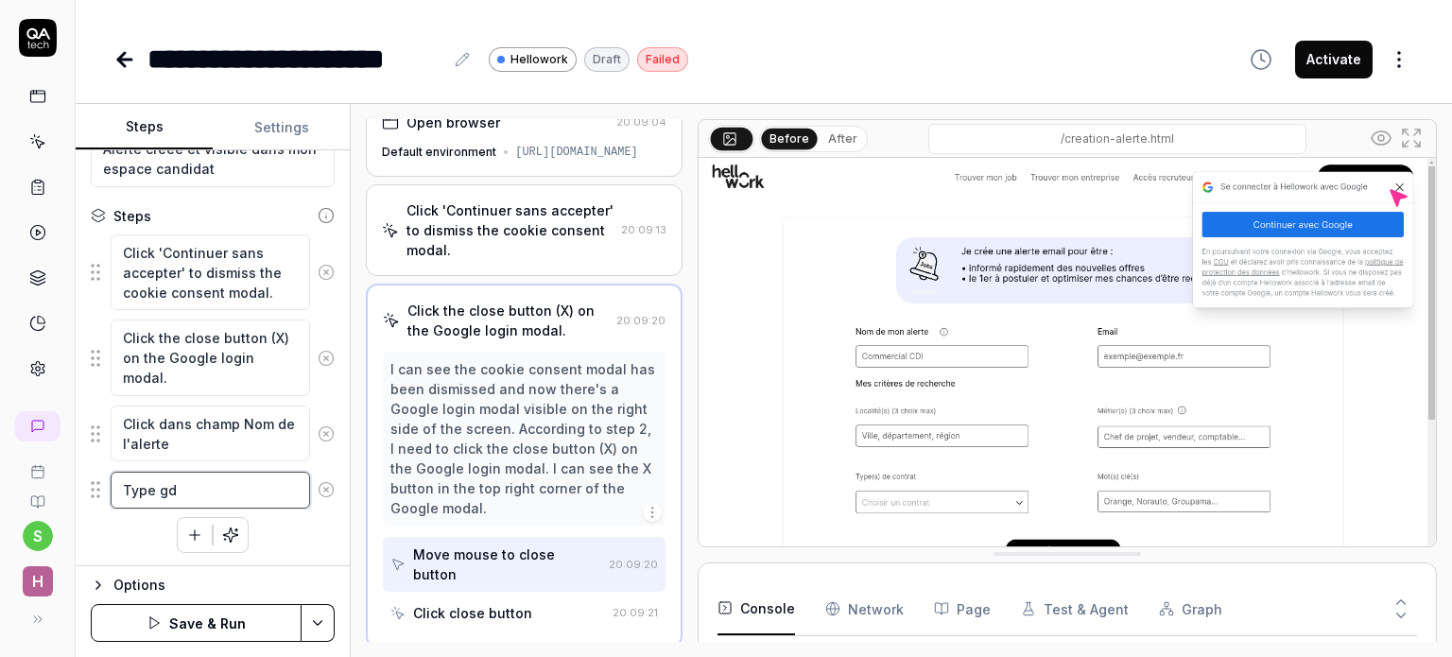
type textarea "*"
type textarea "Type gdfg"
type textarea "*"
type textarea "Type gdfgd"
type textarea "*"
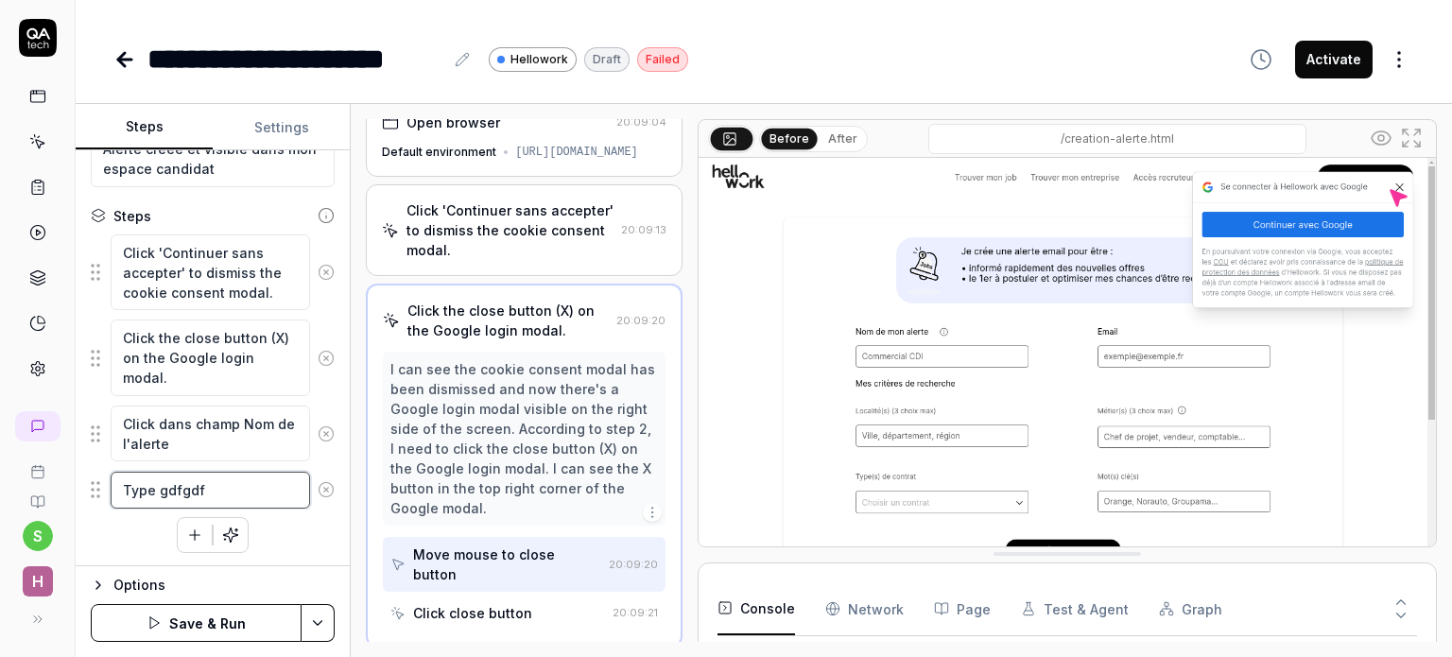
type textarea "Type gdfgdfg"
type textarea "*"
type textarea "Type gdfgdfgd"
type textarea "*"
type textarea "Type gdfgdfgdf"
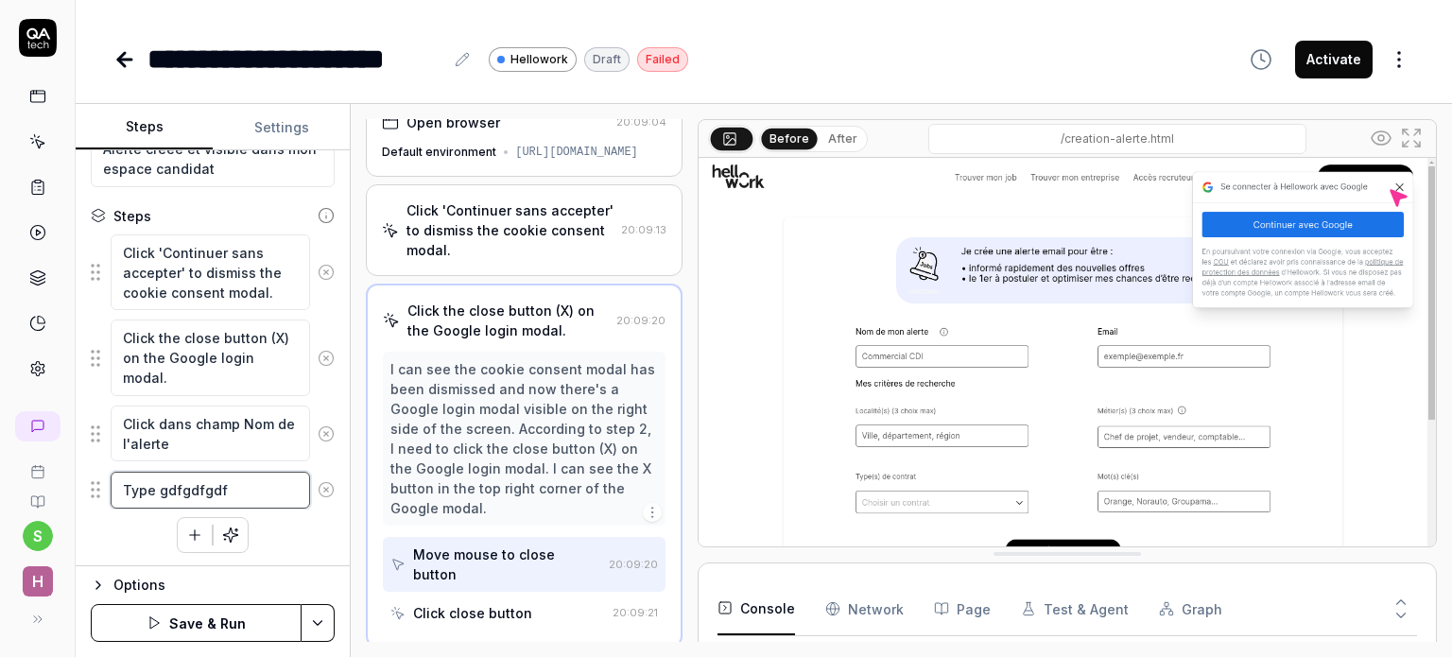
type textarea "*"
type textarea "Type gdfgdfgdfg"
type textarea "*"
type textarea "Type gdfgdfgdfgd"
type textarea "*"
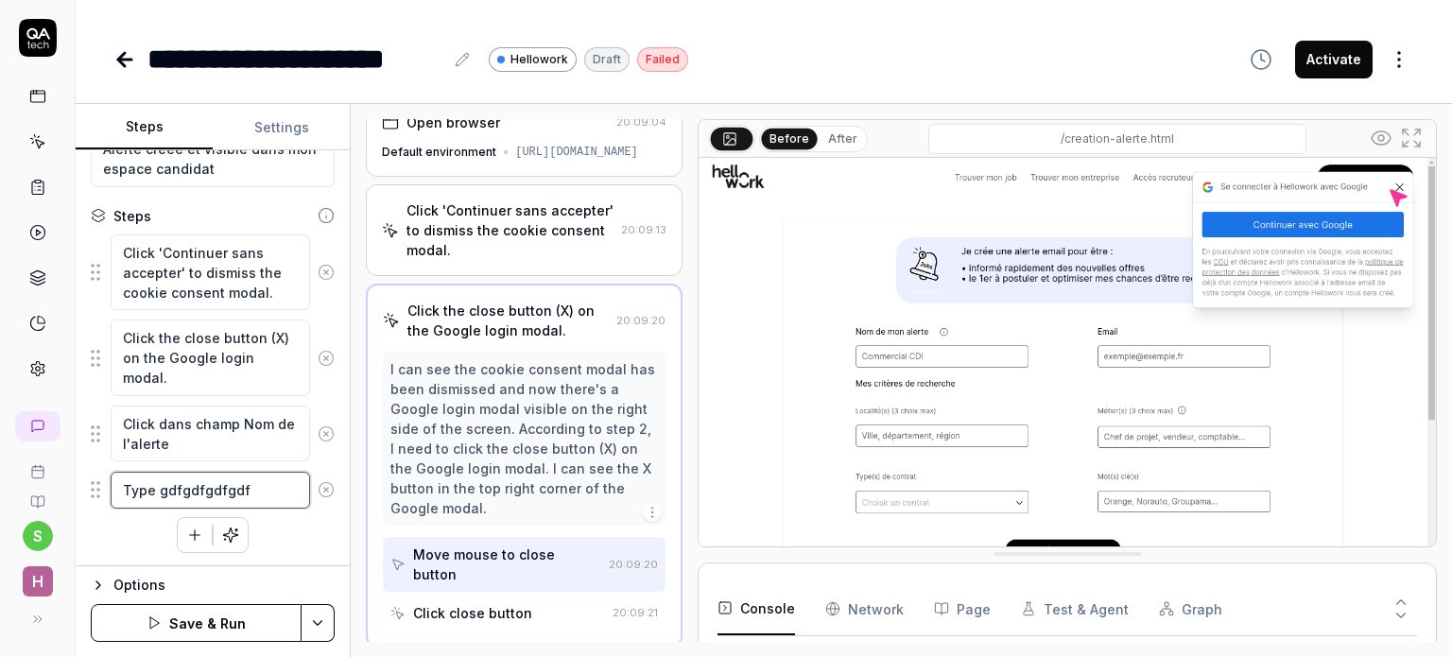
type textarea "Type gdfgdfgdfgdfg"
type textarea "*"
type textarea "Type gdfgdfgdfgdfg"
click at [296, 531] on div "Click 'Continuer sans accepter' to dismiss the cookie consent modal. Click the …" at bounding box center [213, 393] width 244 height 320
click at [178, 534] on button "button" at bounding box center [195, 535] width 34 height 34
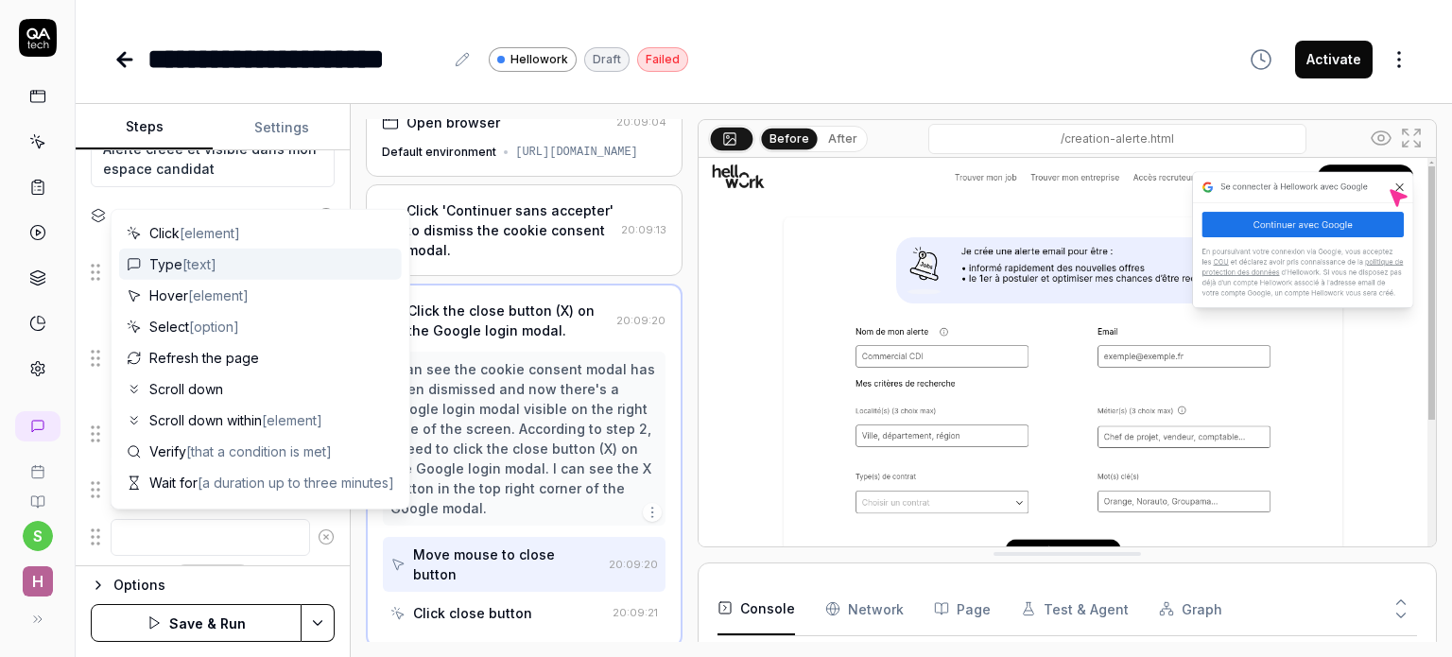
click at [716, 259] on img at bounding box center [1066, 388] width 737 height 460
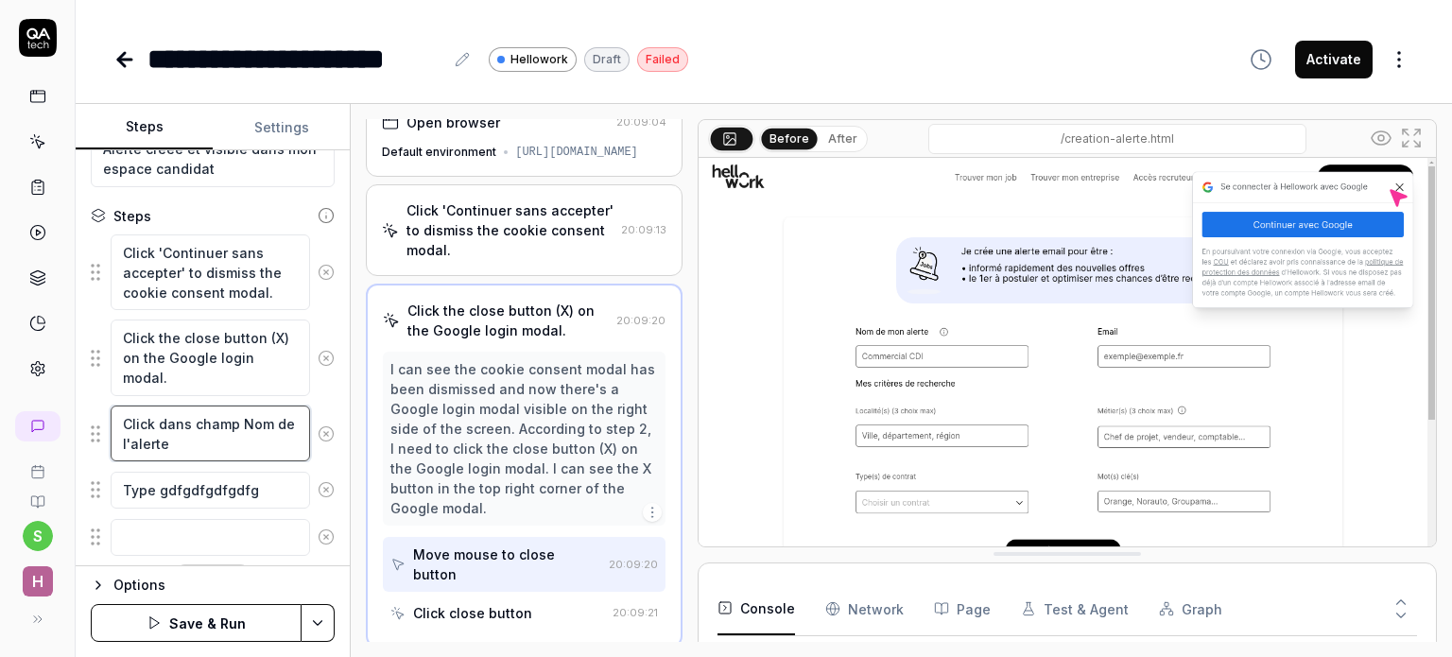
drag, startPoint x: 241, startPoint y: 421, endPoint x: 159, endPoint y: 422, distance: 82.2
click at [159, 422] on textarea "Click dans champ Nom de l'alerte" at bounding box center [210, 433] width 199 height 57
type textarea "*"
type textarea "Click [Nom de l'alerte"
click at [267, 417] on textarea "Click [Nom de l'alerte" at bounding box center [210, 424] width 199 height 37
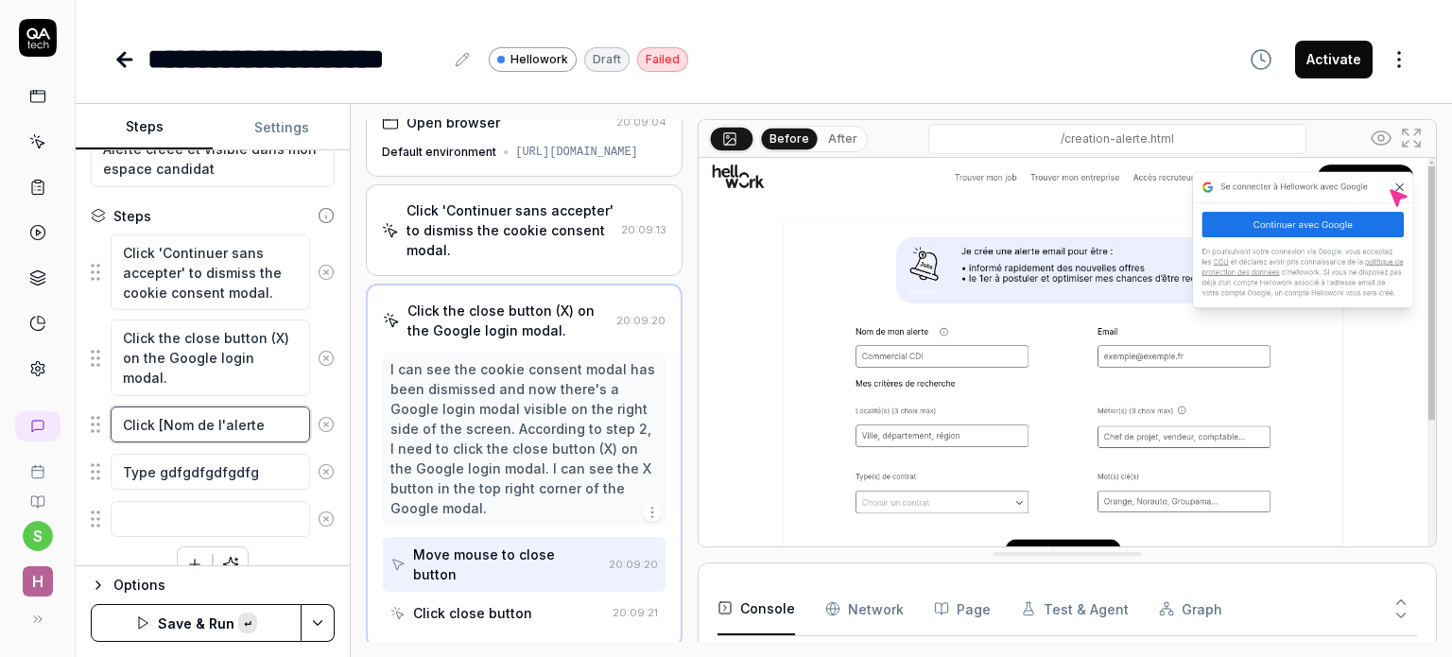
type textarea "*"
type textarea "Click [Nom de l'alerte]"
click at [232, 347] on textarea "Click the close button (X) on the Google login modal." at bounding box center [210, 357] width 199 height 77
click at [202, 273] on textarea "Click 'Continuer sans accepter' to dismiss the cookie consent modal." at bounding box center [210, 272] width 199 height 77
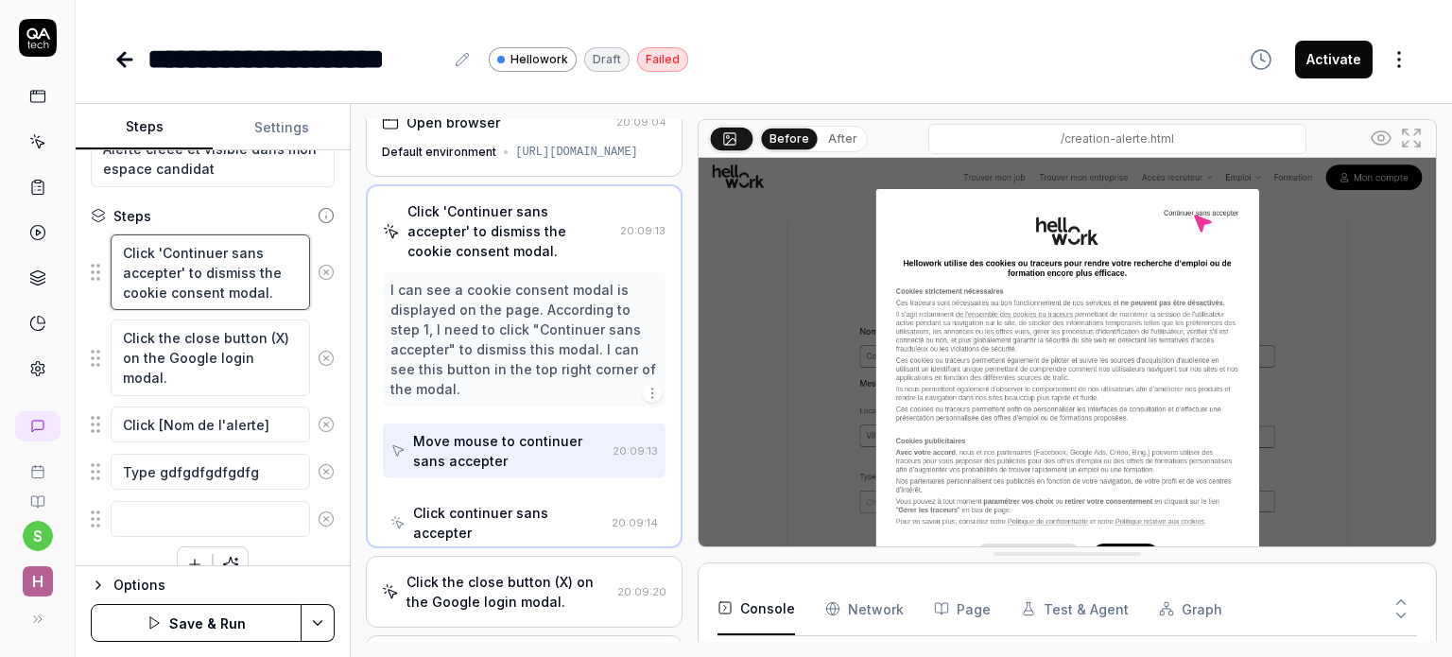
scroll to position [0, 0]
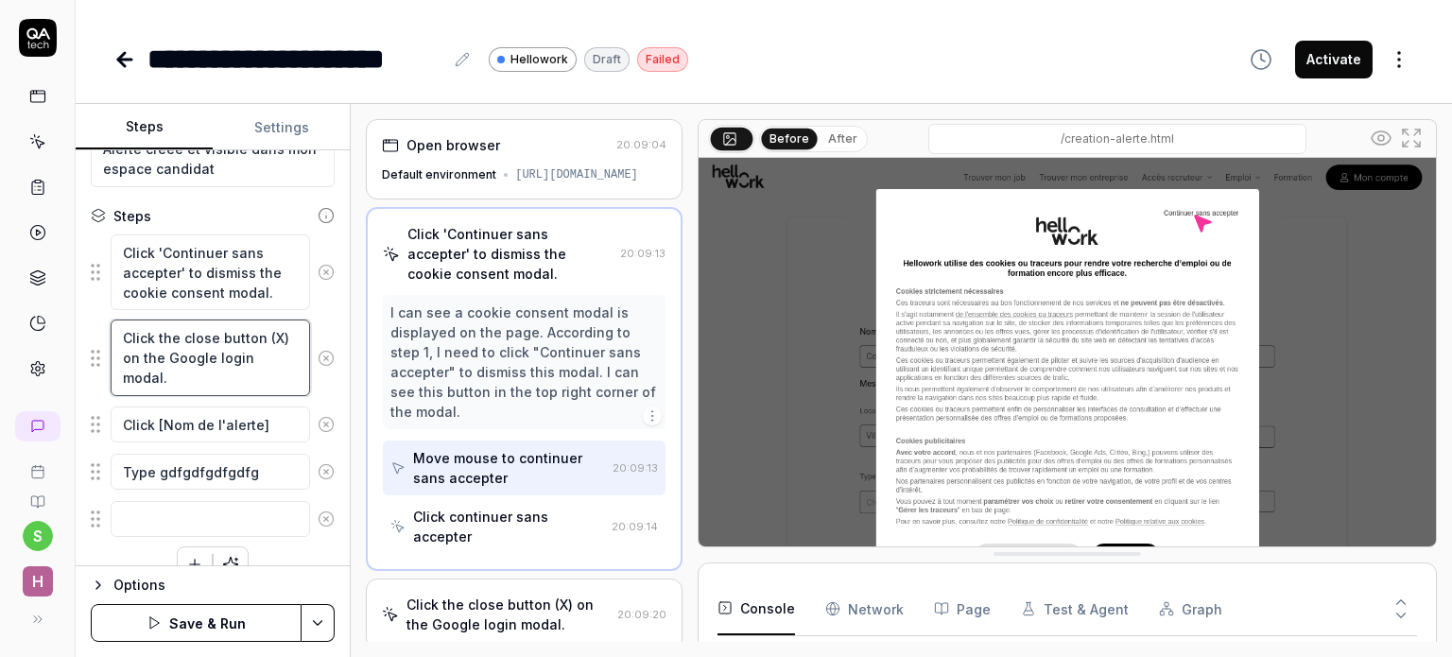
click at [189, 339] on textarea "Click the close button (X) on the Google login modal." at bounding box center [210, 357] width 199 height 77
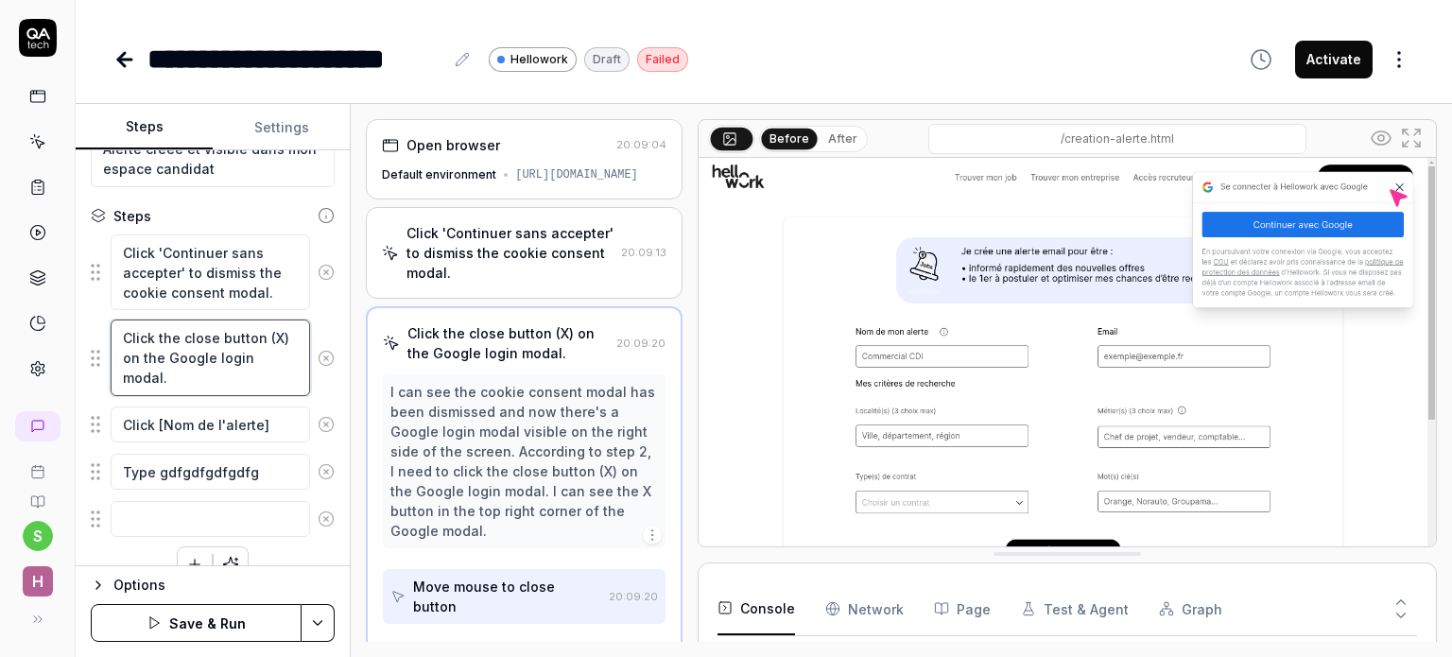
scroll to position [23, 0]
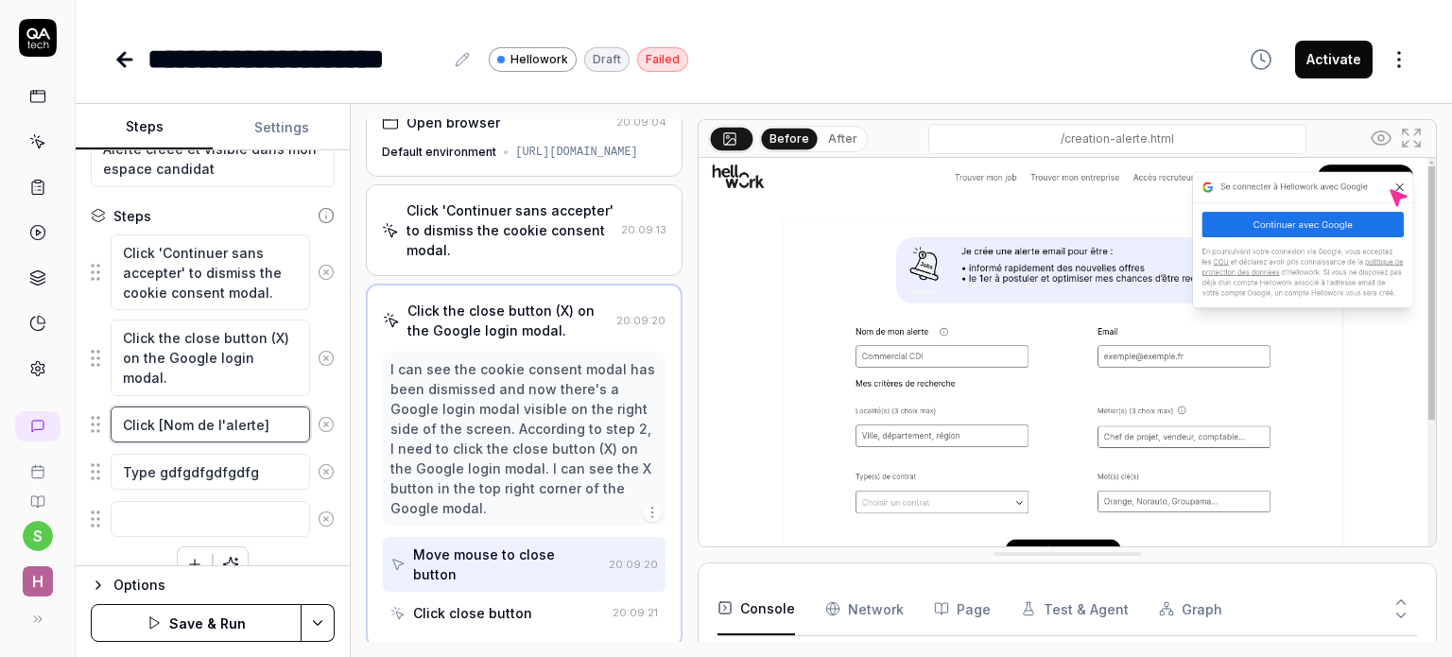
click at [181, 419] on textarea "Click [Nom de l'alerte]" at bounding box center [210, 424] width 199 height 37
click at [135, 422] on textarea "Click [Nom de l'alerte]" at bounding box center [210, 424] width 199 height 37
click at [96, 422] on fieldset "Click 'Continuer sans accepter' to dismiss the cookie consent modal. Click the …" at bounding box center [213, 385] width 244 height 305
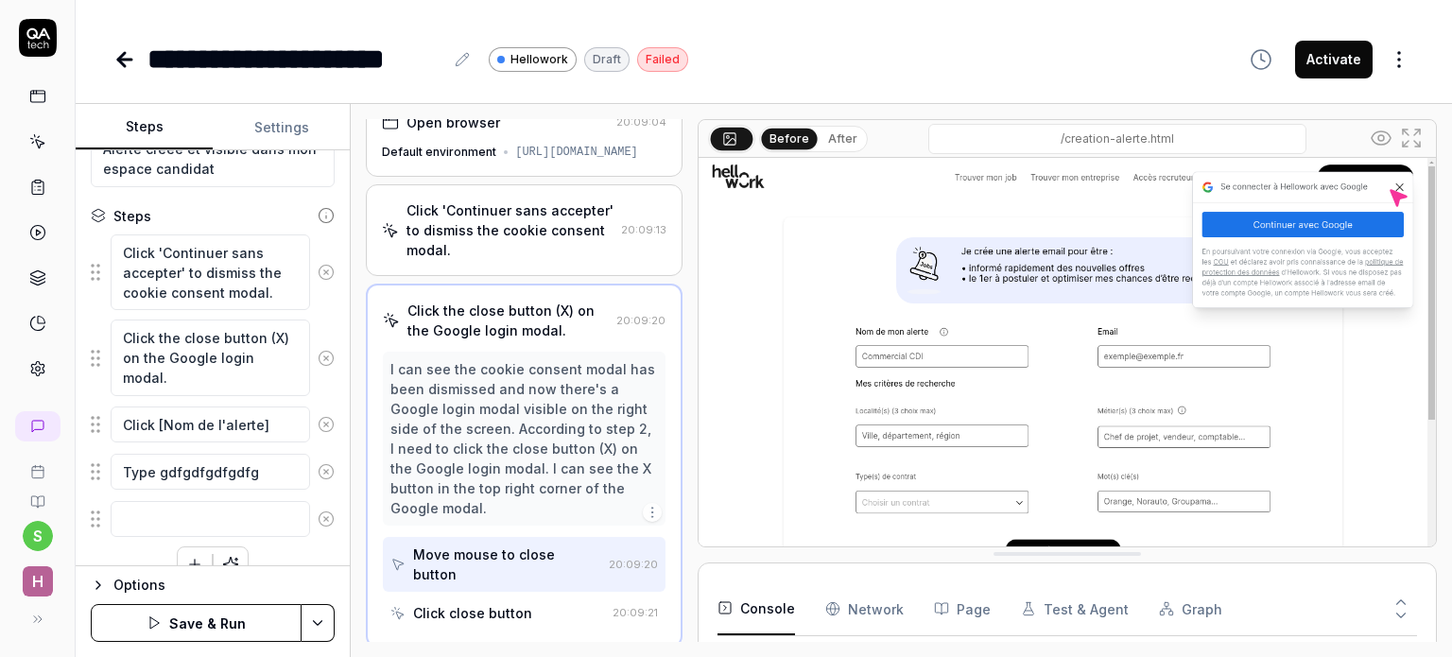
click at [96, 422] on fieldset "Click 'Continuer sans accepter' to dismiss the cookie consent modal. Click the …" at bounding box center [213, 385] width 244 height 305
click at [95, 426] on fieldset "Click 'Continuer sans accepter' to dismiss the cookie consent modal. Click the …" at bounding box center [213, 385] width 244 height 305
click at [191, 418] on textarea "Click [Nom de l'alerte]" at bounding box center [210, 424] width 199 height 37
click at [879, 353] on img at bounding box center [1066, 388] width 737 height 460
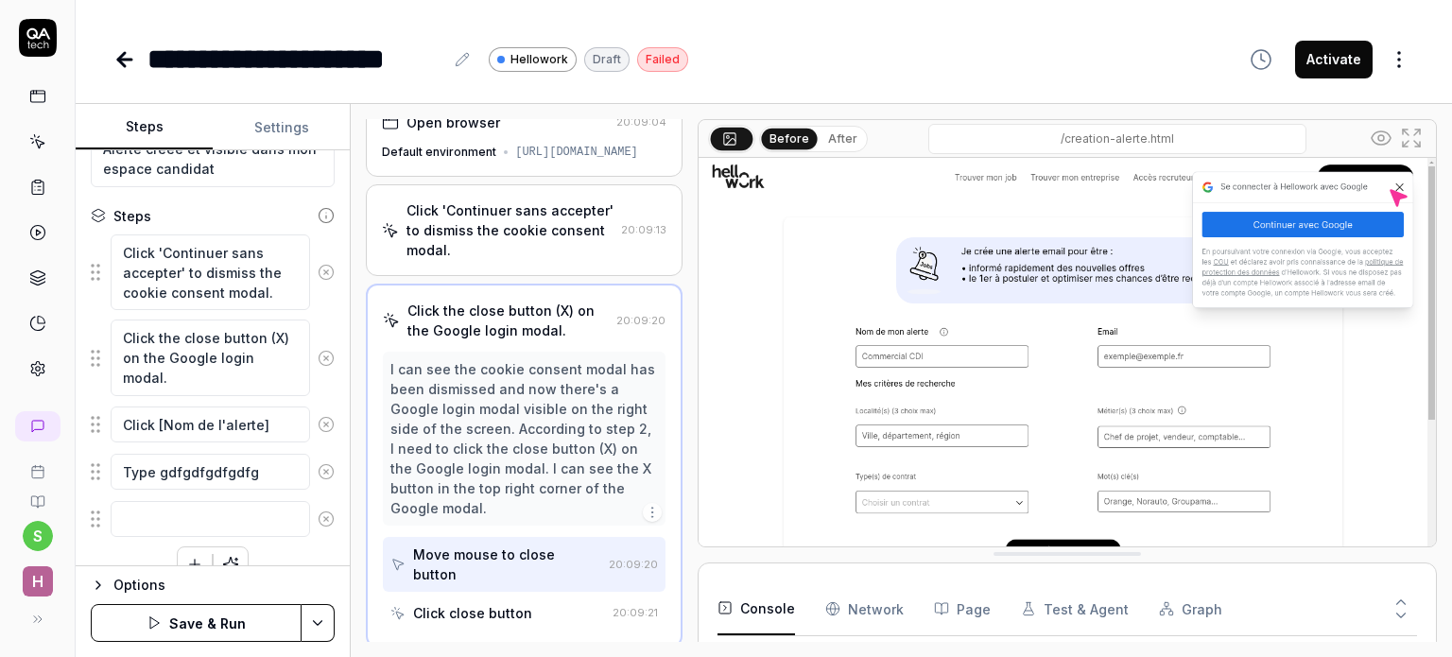
click at [879, 353] on img at bounding box center [1066, 388] width 737 height 460
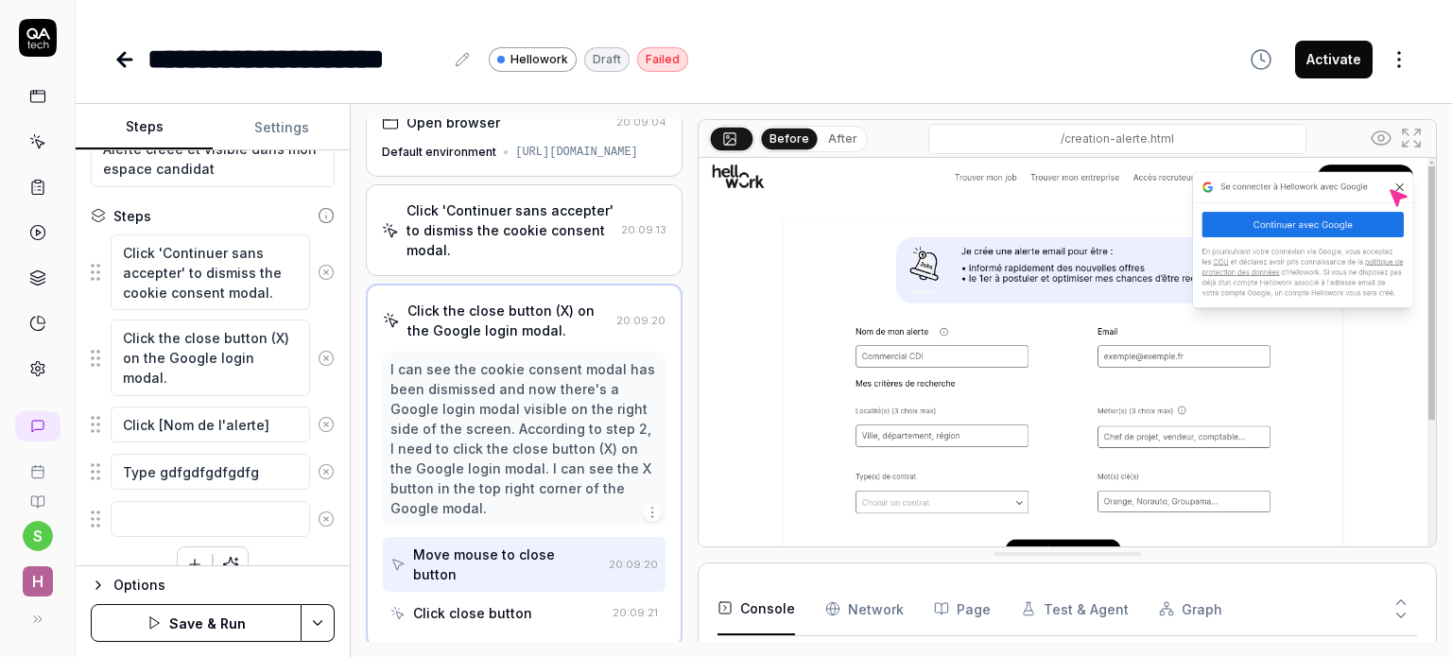
click at [879, 353] on img at bounding box center [1066, 388] width 737 height 460
drag, startPoint x: 270, startPoint y: 426, endPoint x: 107, endPoint y: 419, distance: 163.7
click at [107, 419] on div "Click [Nom de l'alerte]" at bounding box center [213, 424] width 244 height 40
click at [323, 422] on icon at bounding box center [325, 424] width 5 height 5
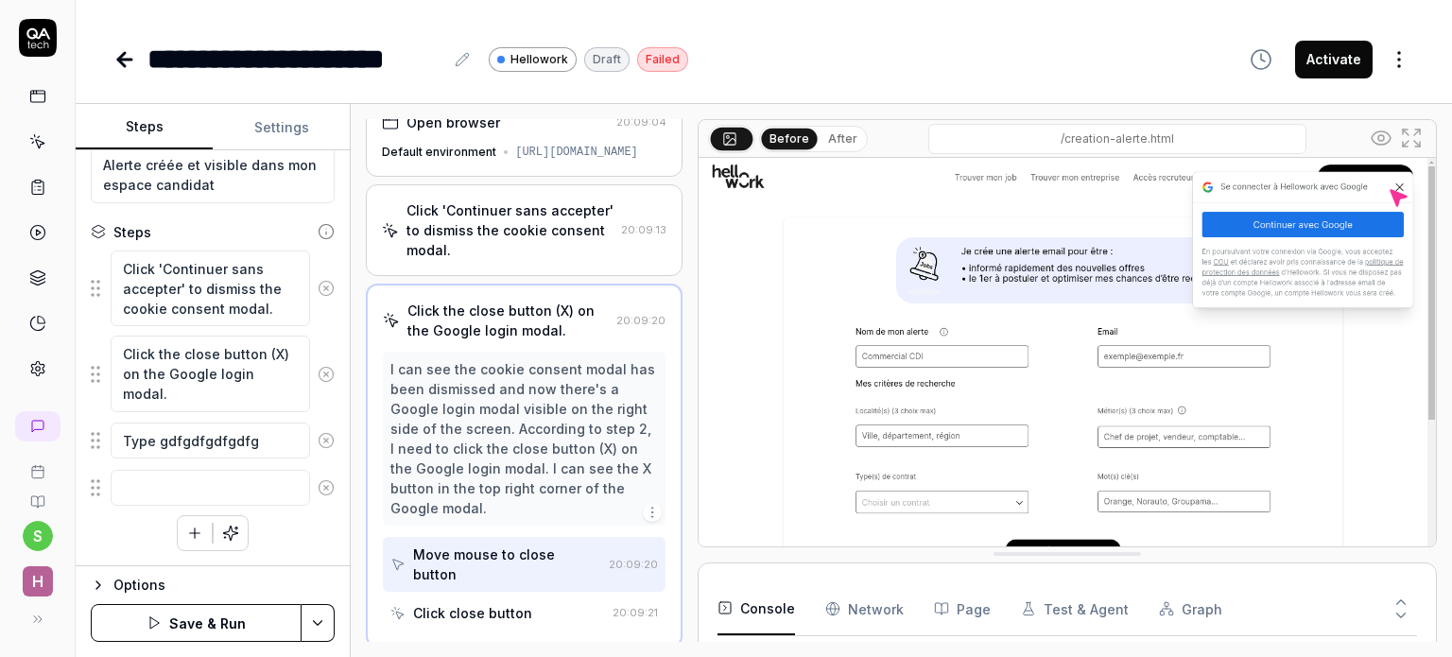
scroll to position [146, 0]
click at [473, 608] on div "Click close button" at bounding box center [472, 613] width 119 height 20
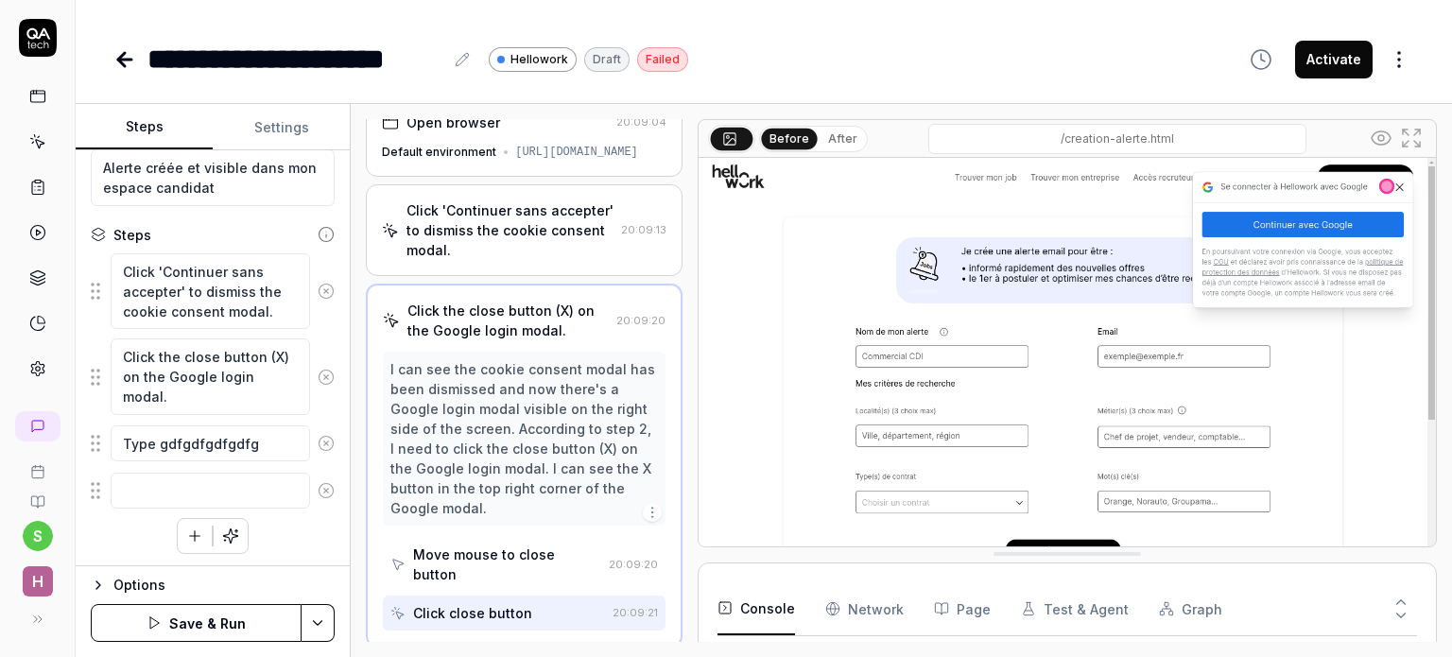
click at [473, 608] on div "Click close button" at bounding box center [472, 613] width 119 height 20
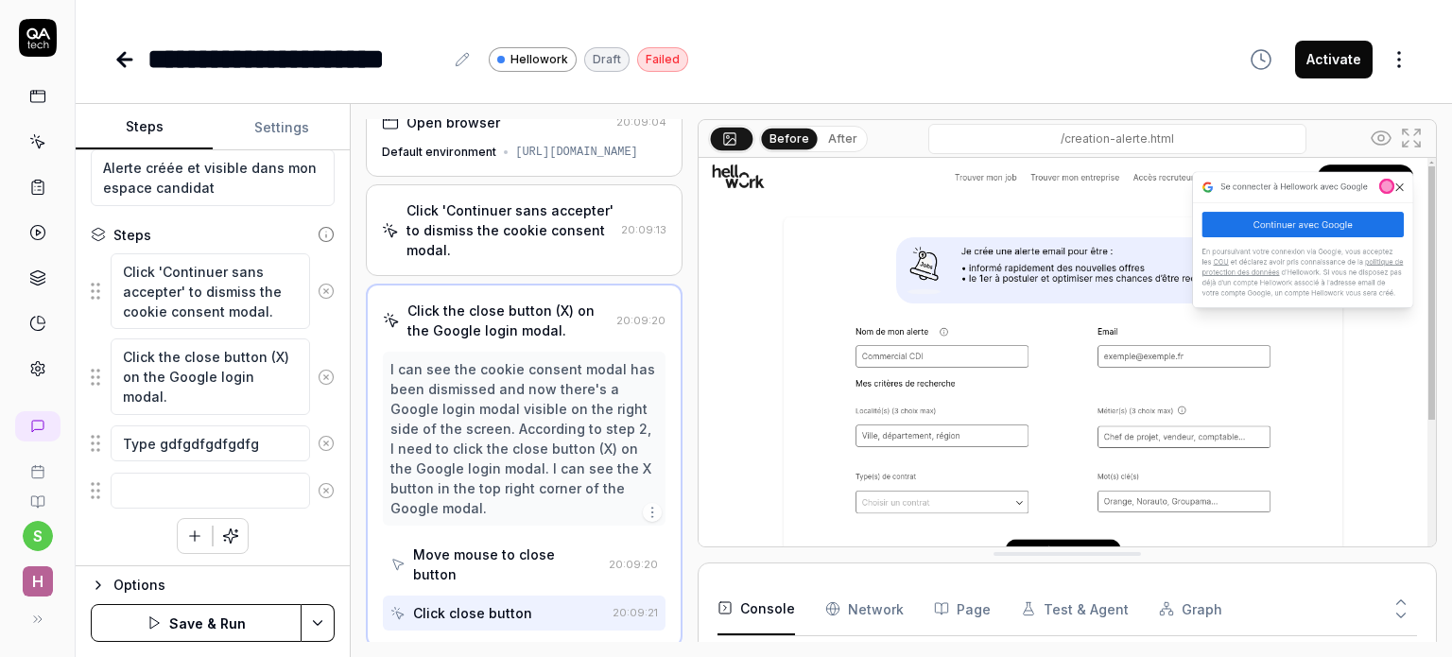
click at [473, 608] on div "Click close button" at bounding box center [472, 613] width 119 height 20
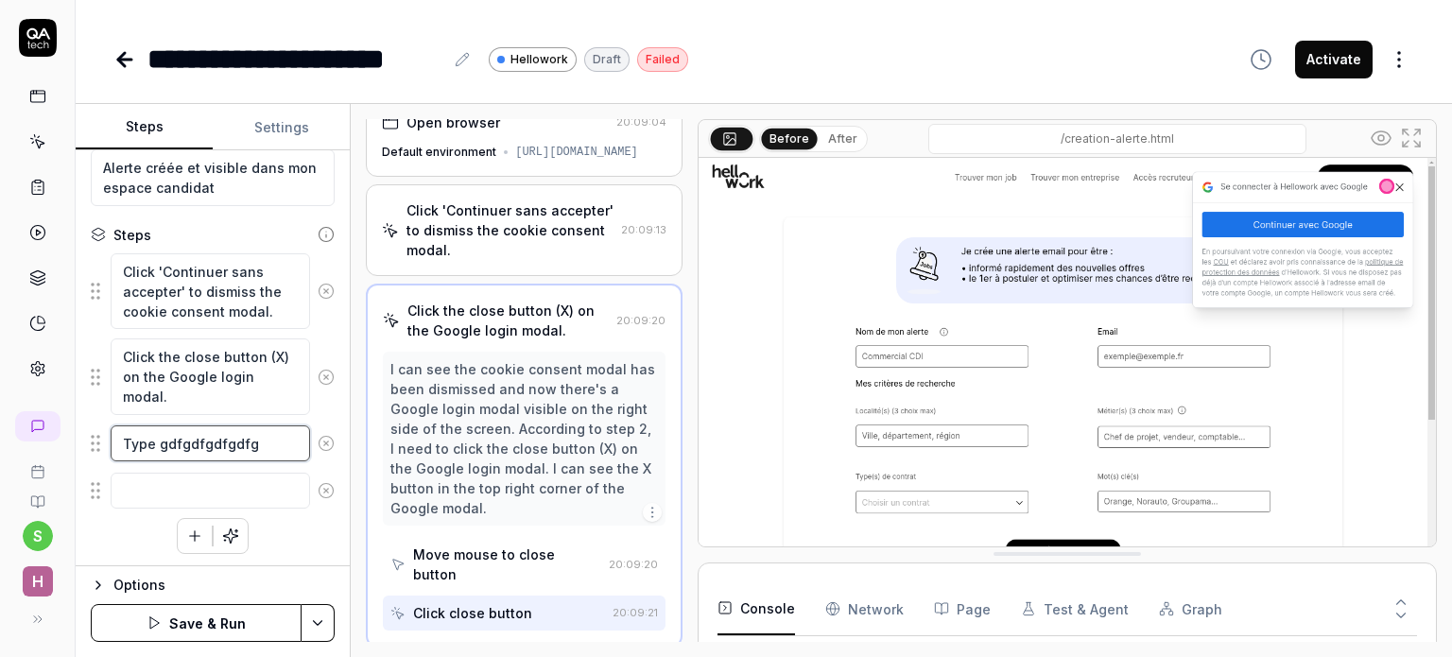
click at [267, 436] on textarea "Type gdfgdfgdfgdfg" at bounding box center [210, 443] width 199 height 37
click at [159, 439] on textarea "Type gdfgdfgdfgdfg" at bounding box center [210, 443] width 199 height 37
type textarea "*"
type textarea "Type [gdfgdfgdfgdfg"
click at [263, 435] on textarea "Type [gdfgdfgdfgdfg" at bounding box center [210, 443] width 199 height 37
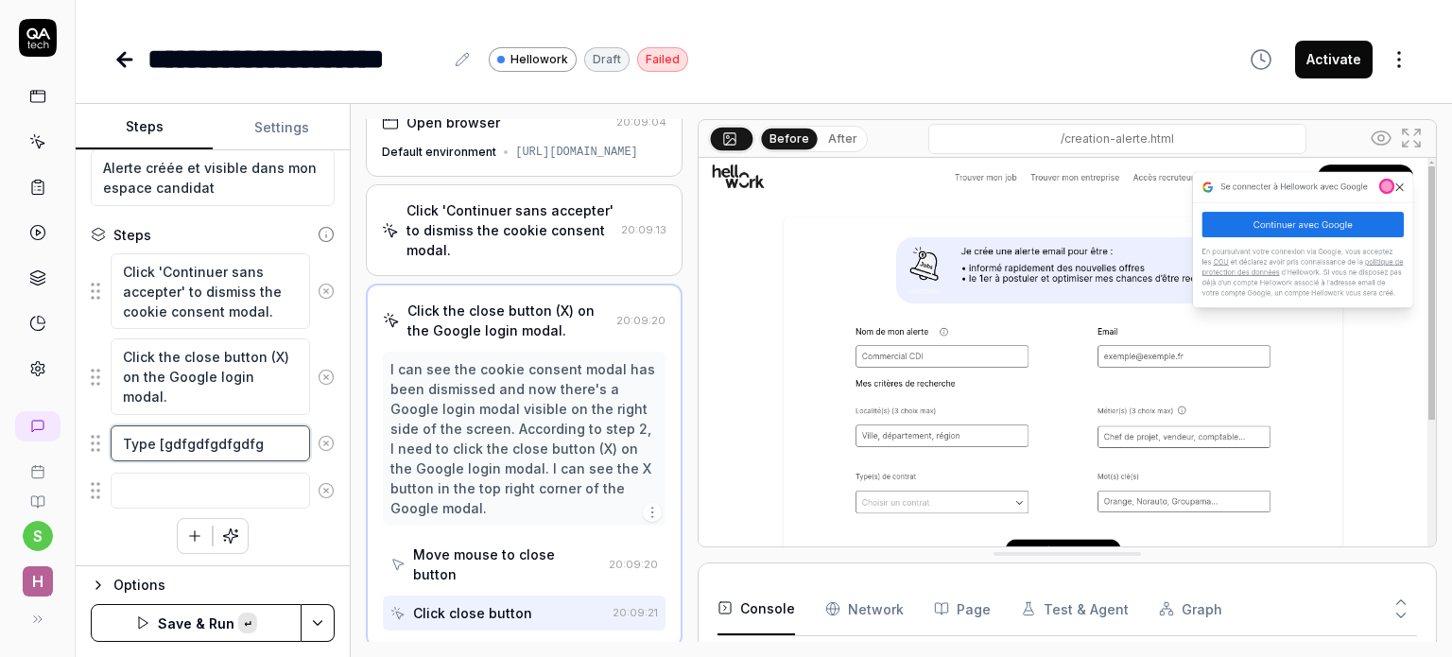
type textarea "*"
type textarea "Type [gdfgdfgdfgdfg]"
click at [219, 487] on textarea at bounding box center [210, 491] width 199 height 37
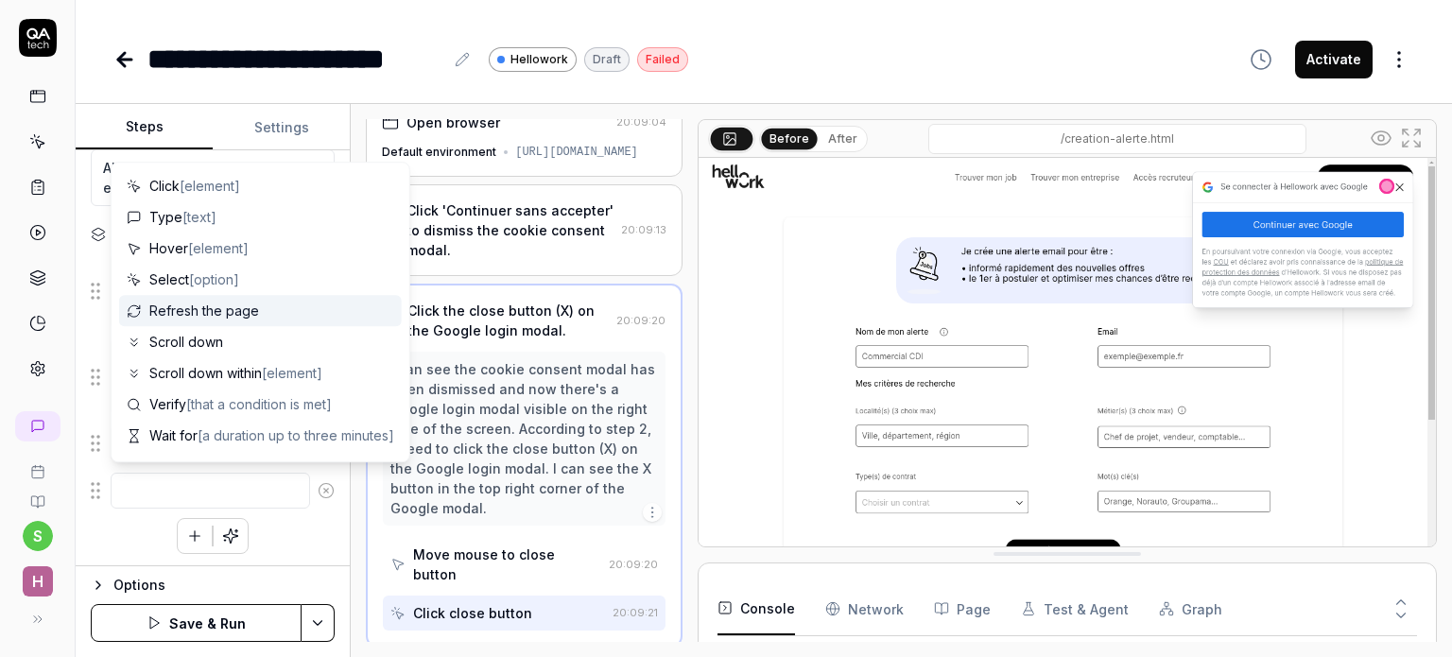
click at [227, 309] on span "Refresh the page" at bounding box center [204, 311] width 110 height 20
type textarea "*"
type textarea "Refresh the page"
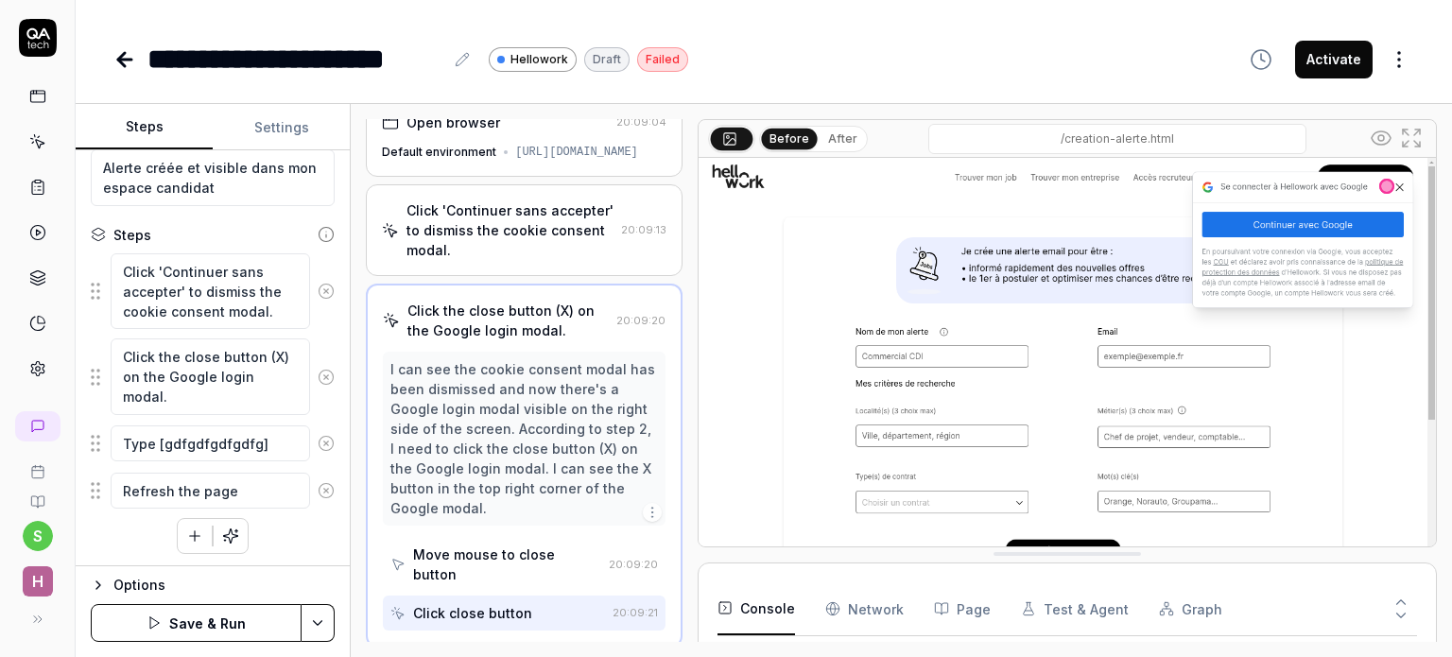
click at [318, 490] on icon at bounding box center [326, 490] width 17 height 17
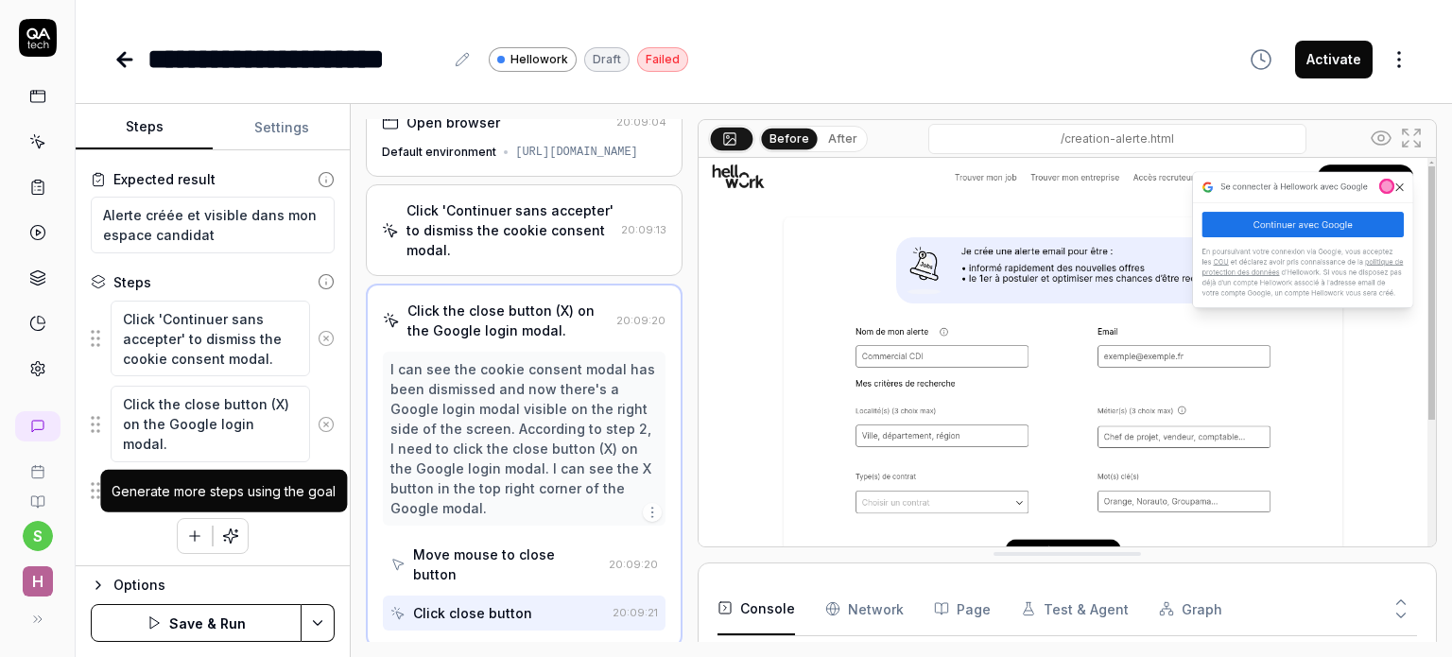
click at [228, 533] on icon "button" at bounding box center [231, 535] width 14 height 14
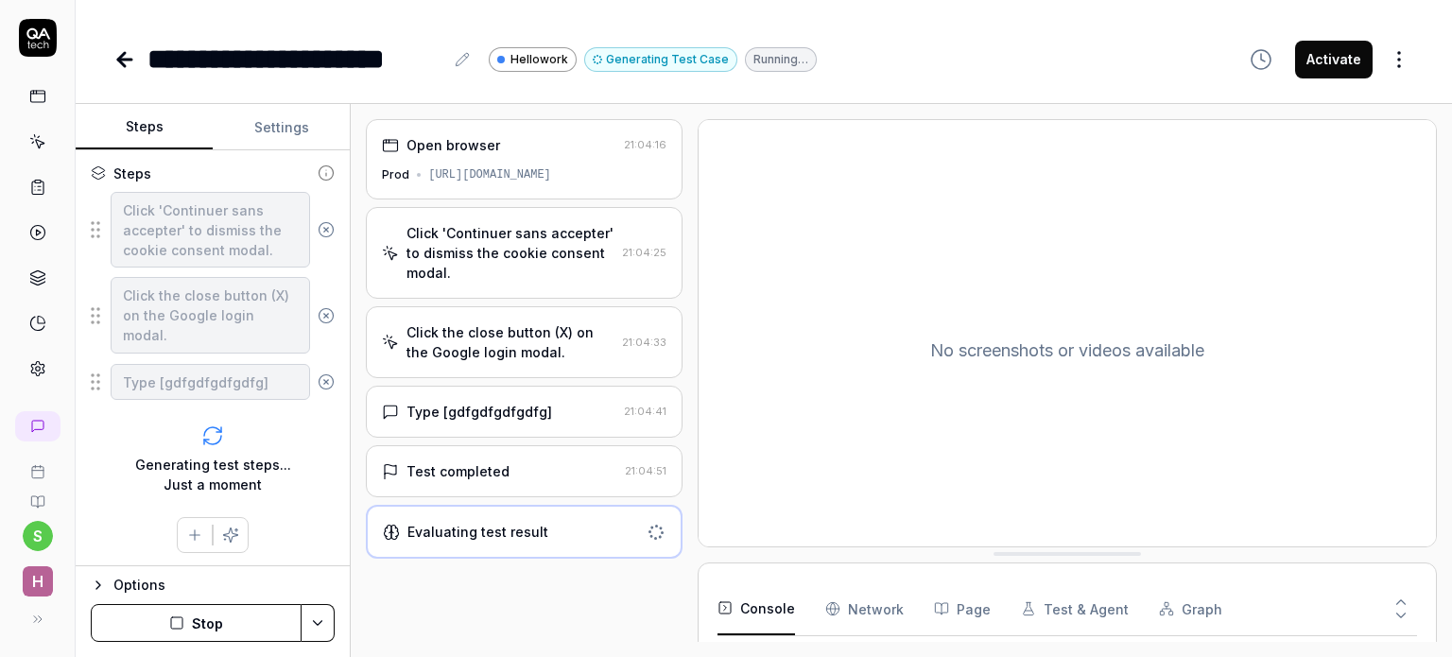
click at [519, 413] on div "Type [gdfgdfgdfgdfg]" at bounding box center [479, 412] width 146 height 20
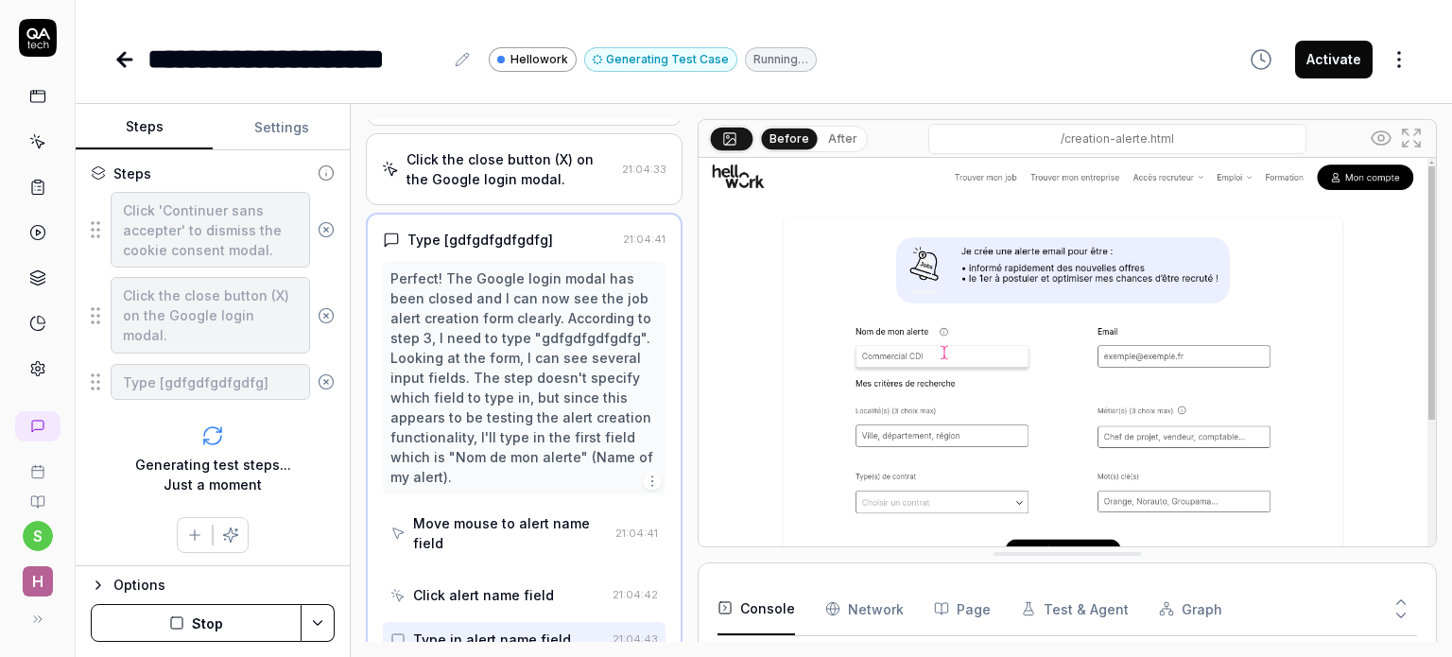
scroll to position [183, 0]
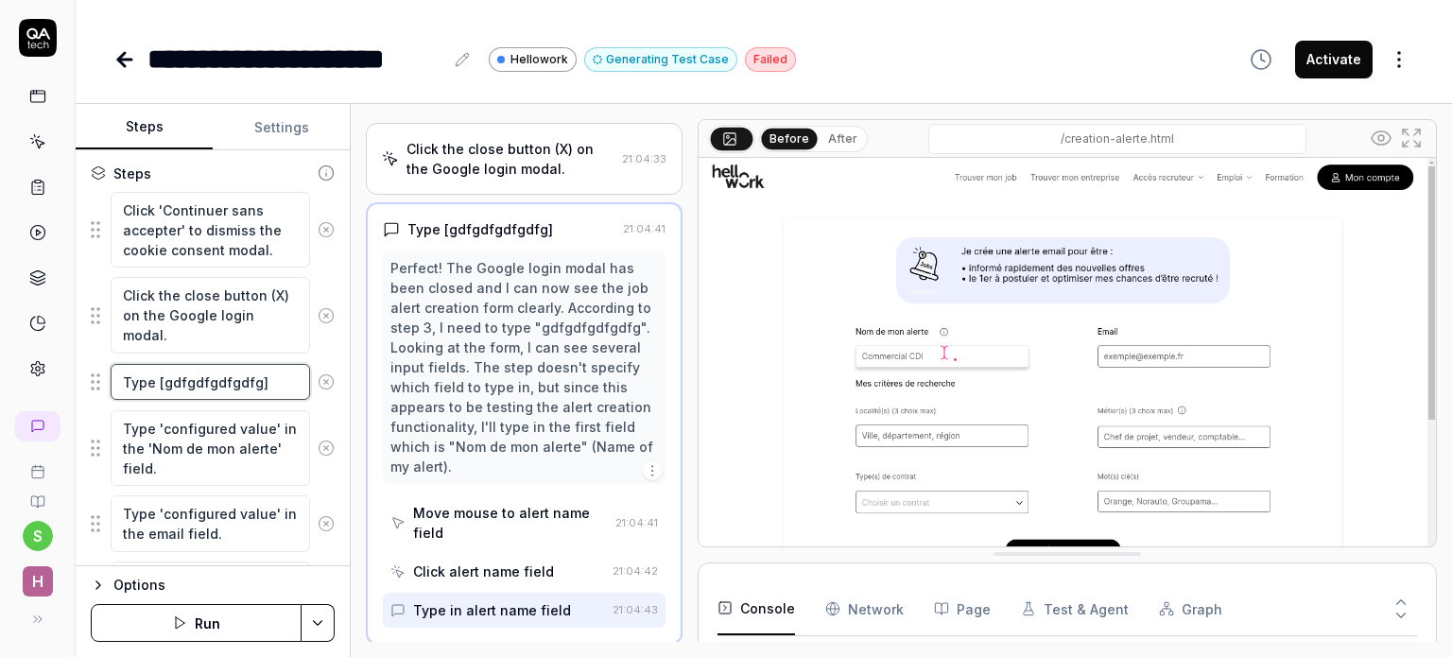
click at [222, 376] on textarea "Type [gdfgdfgdfgdfg]" at bounding box center [210, 382] width 199 height 37
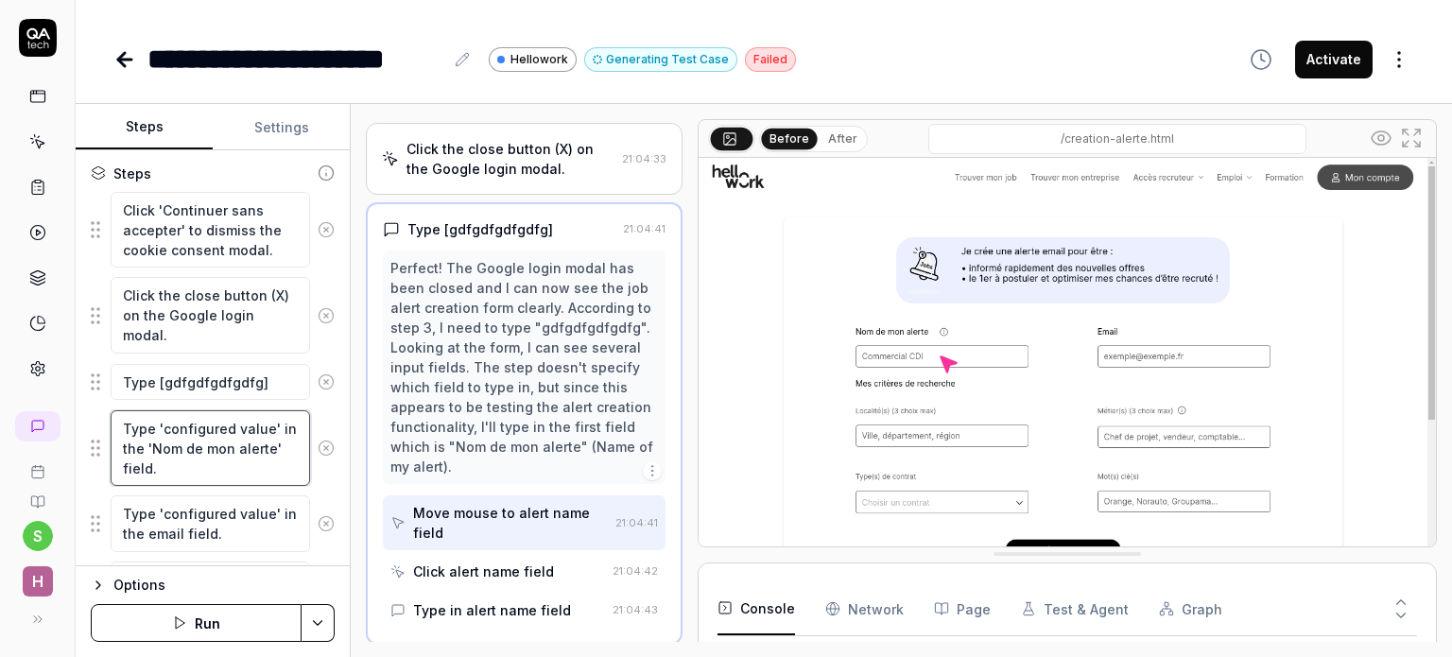
click at [197, 441] on textarea "Type 'configured value' in the 'Nom de mon alerte' field." at bounding box center [210, 448] width 199 height 77
click at [192, 531] on textarea "Type 'configured value' in the email field." at bounding box center [210, 523] width 199 height 57
click at [214, 442] on textarea "Type 'configured value' in the 'Nom de mon alerte' field." at bounding box center [210, 448] width 199 height 77
drag, startPoint x: 267, startPoint y: 429, endPoint x: 162, endPoint y: 423, distance: 106.0
click at [162, 423] on textarea "Type 'configured value' in the 'Nom de mon alerte' field." at bounding box center [210, 448] width 199 height 77
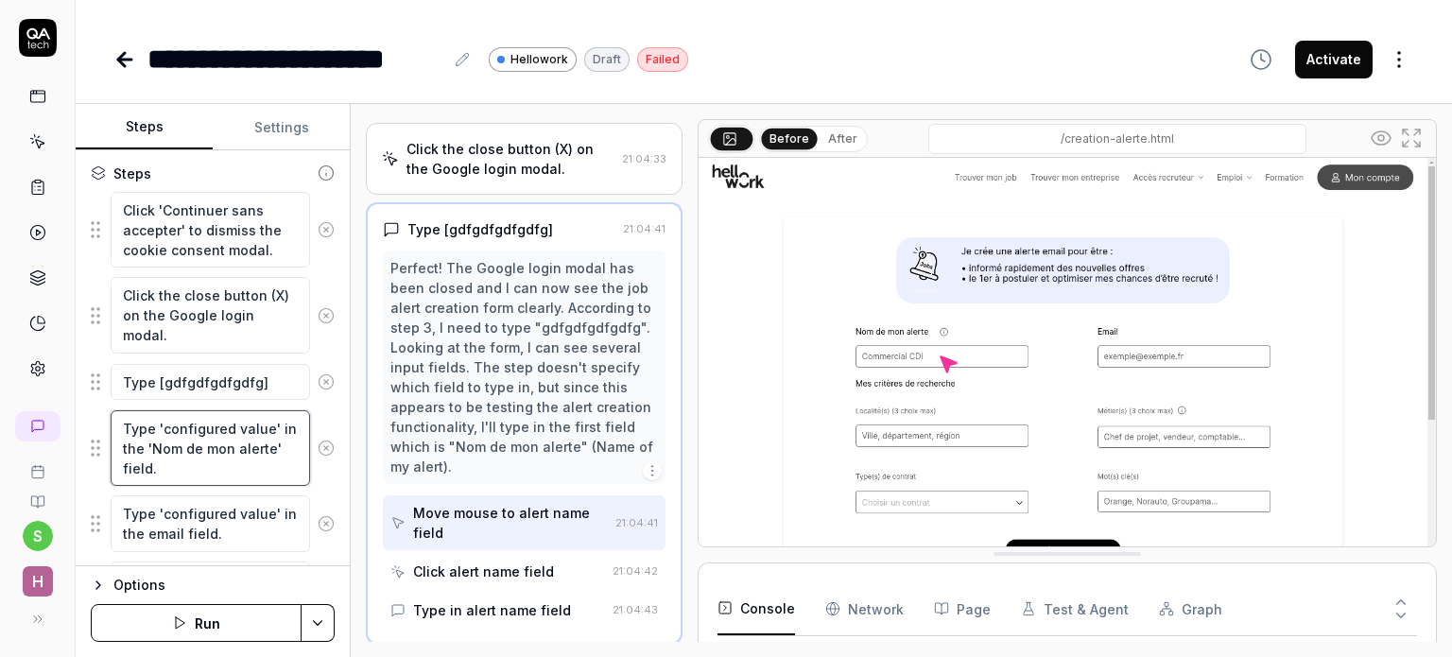
type textarea "*"
type textarea "Type 'T' in the 'Nom de mon alerte' field."
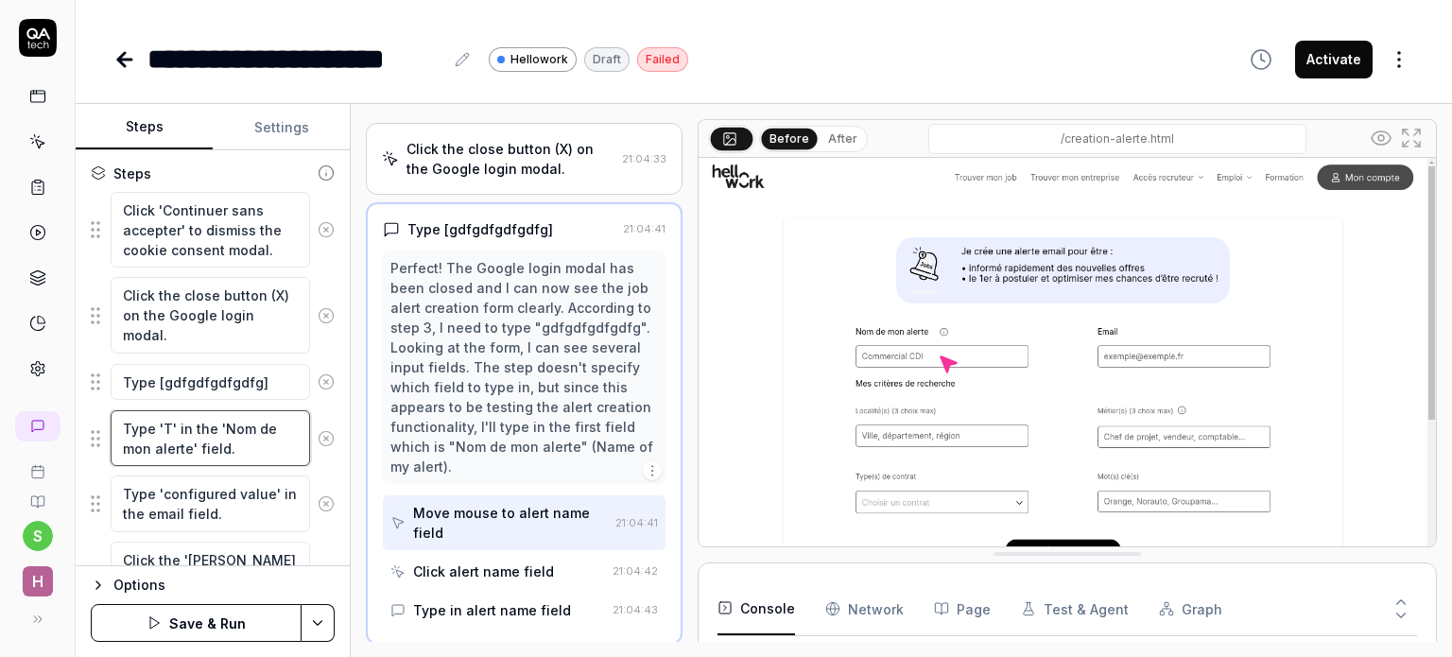
type textarea "*"
type textarea "Type 'Te' in the 'Nom de mon alerte' field."
type textarea "*"
type textarea "Type 'Tes' in the 'Nom de mon alerte' field."
type textarea "*"
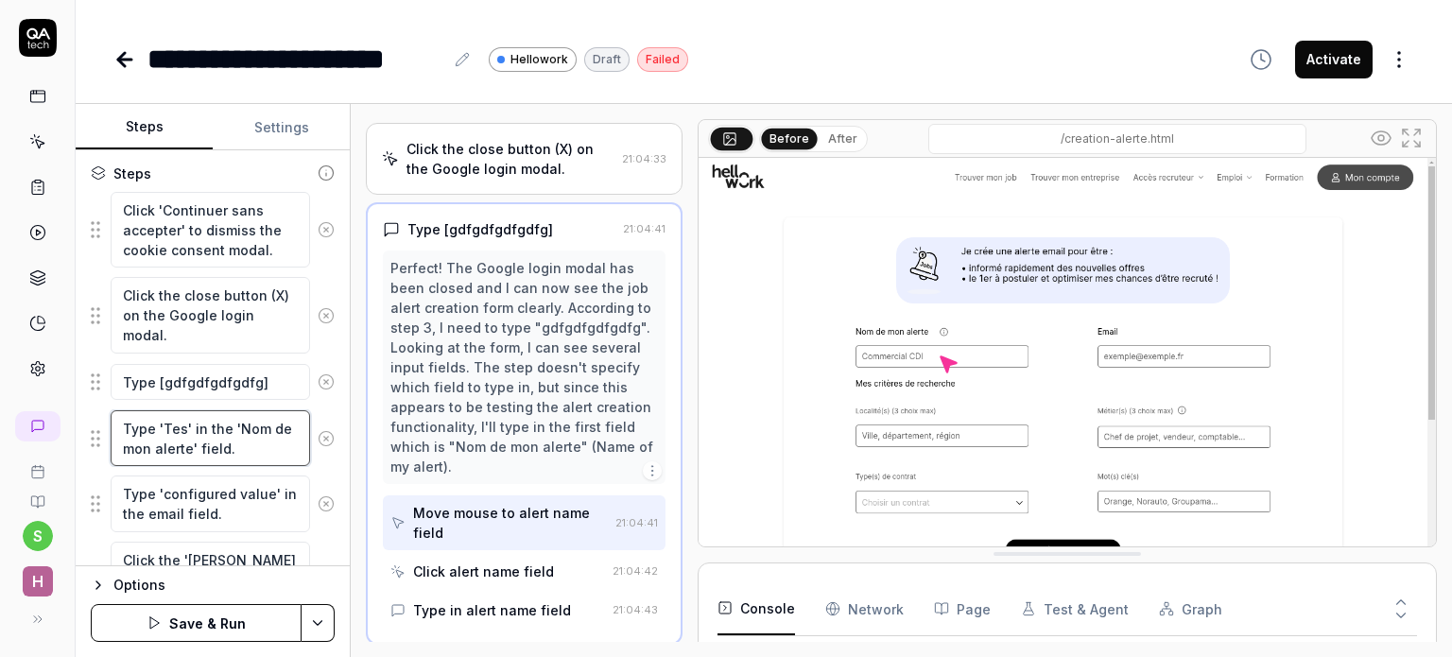
type textarea "Type 'Test' in the 'Nom de mon alerte' field."
type textarea "*"
type textarea "Type 'Test ' in the 'Nom de mon alerte' field."
type textarea "*"
type textarea "Type 'Test a' in the 'Nom de mon alerte' field."
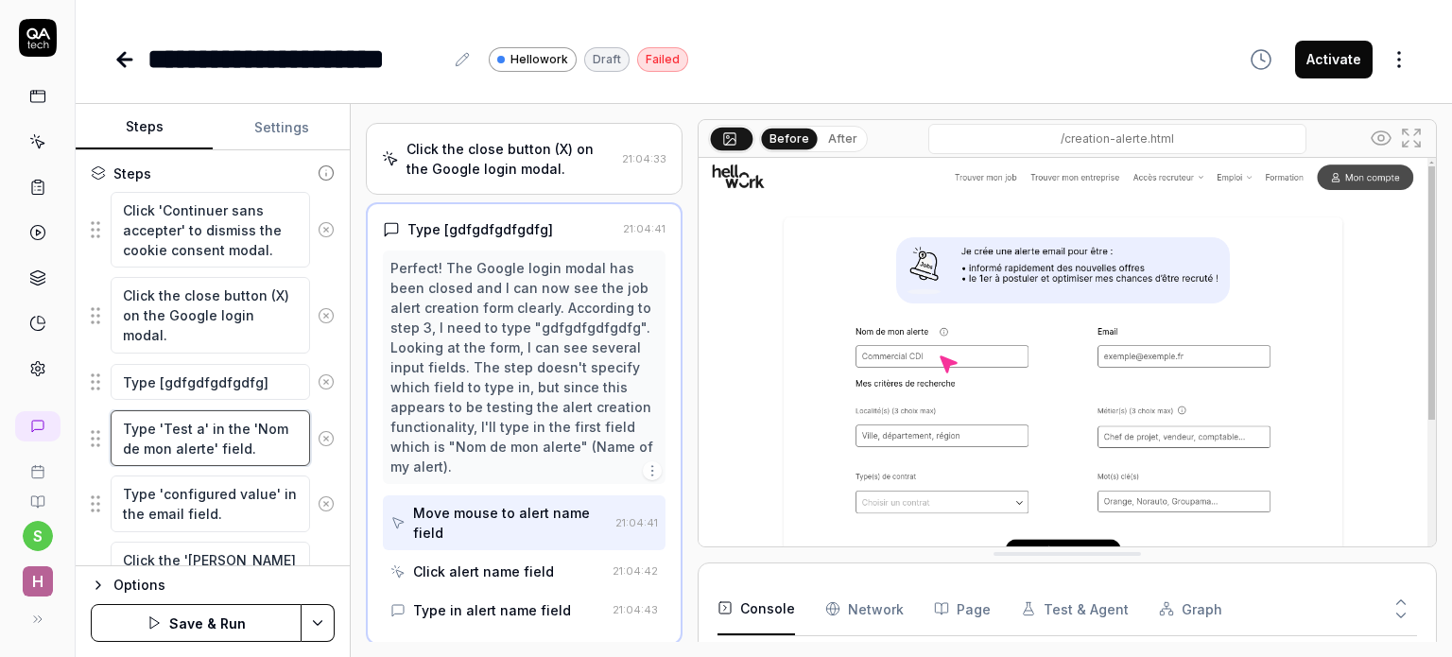
type textarea "*"
type textarea "Type 'Test al' in the 'Nom de mon alerte' field."
type textarea "*"
type textarea "Type 'Test ale' in the 'Nom de mon alerte' field."
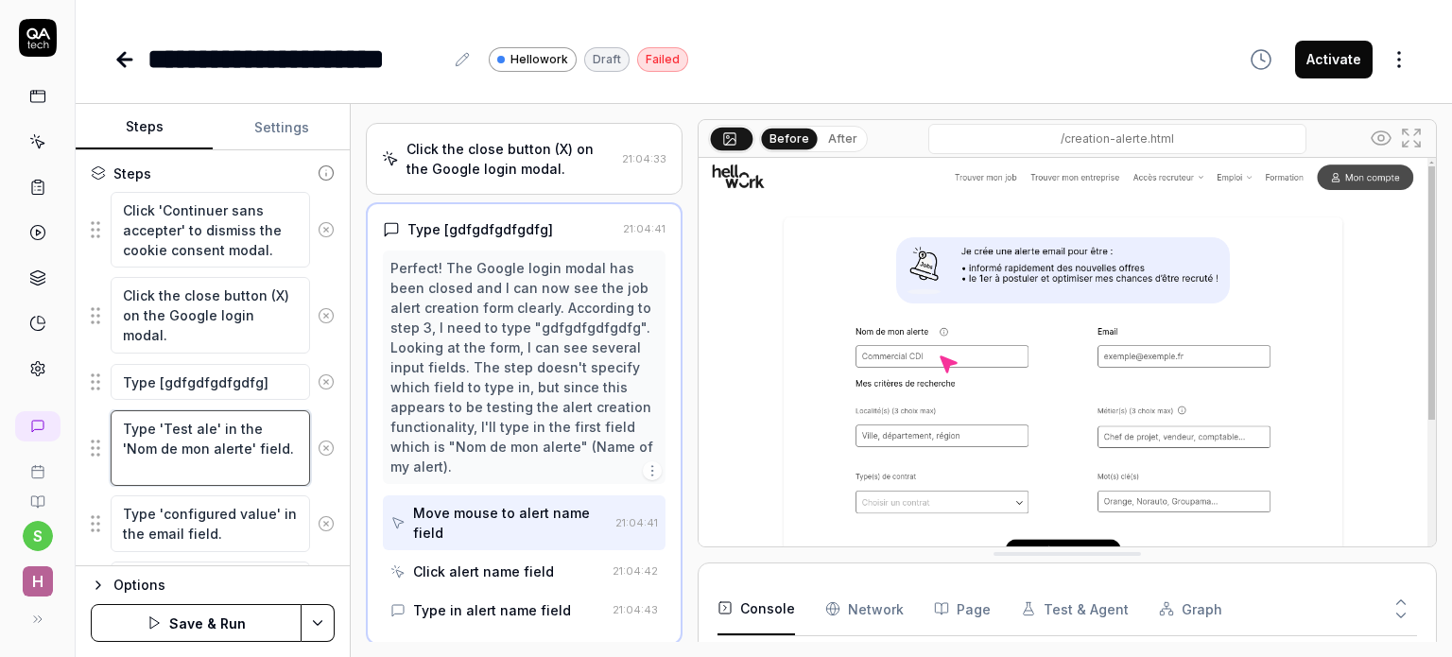
type textarea "*"
type textarea "Type 'Test aler' in the 'Nom de mon alerte' field."
type textarea "*"
type textarea "Type 'Test alert' in the 'Nom de mon alerte' field."
type textarea "*"
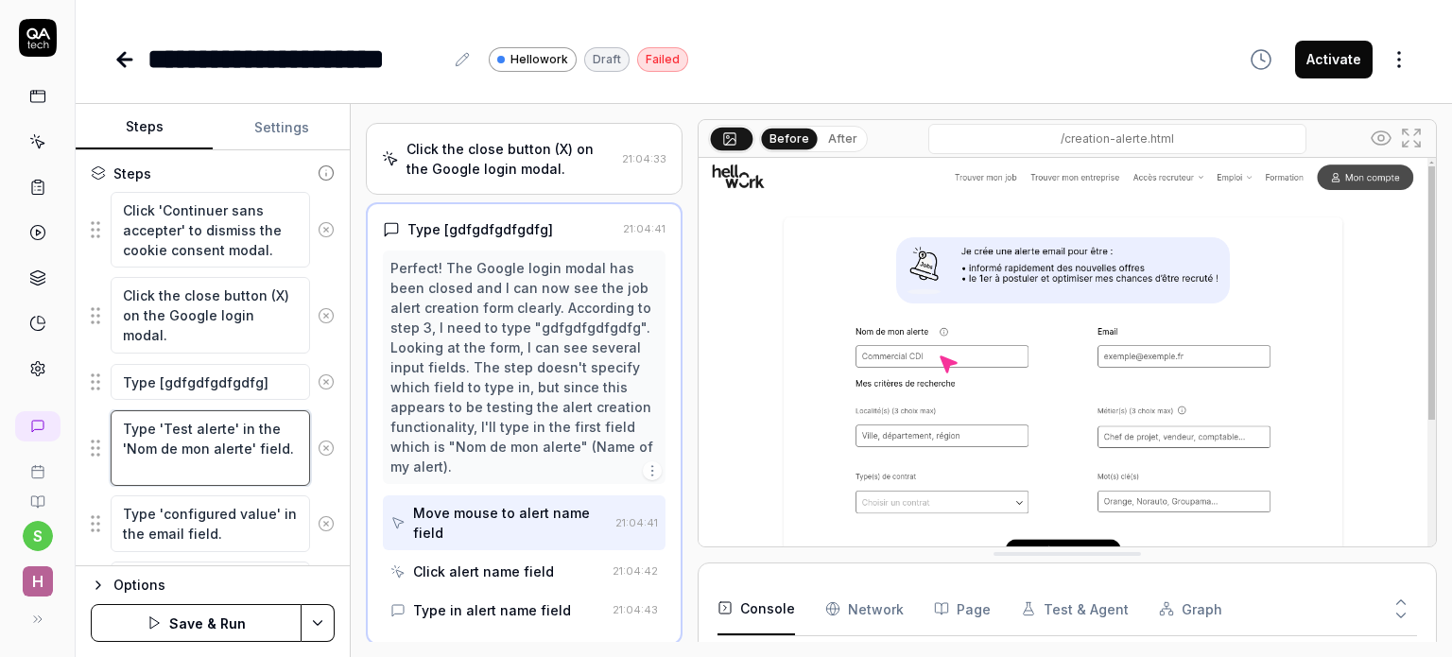
click at [167, 464] on textarea "Type 'Test alerte' in the 'Nom de mon alerte' field." at bounding box center [210, 448] width 199 height 77
type textarea "Type 'Test alerte' in the 'Nom de mon alerte' field."
click at [330, 469] on div "Goal Créer une alerte Expected result Alerte créée et visible dans mon espace c…" at bounding box center [213, 358] width 274 height 416
click at [237, 439] on textarea "Type 'Test alerte' in the 'Nom de mon alerte' field." at bounding box center [210, 448] width 199 height 77
click at [206, 516] on textarea "Type 'configured value' in the email field." at bounding box center [210, 523] width 199 height 57
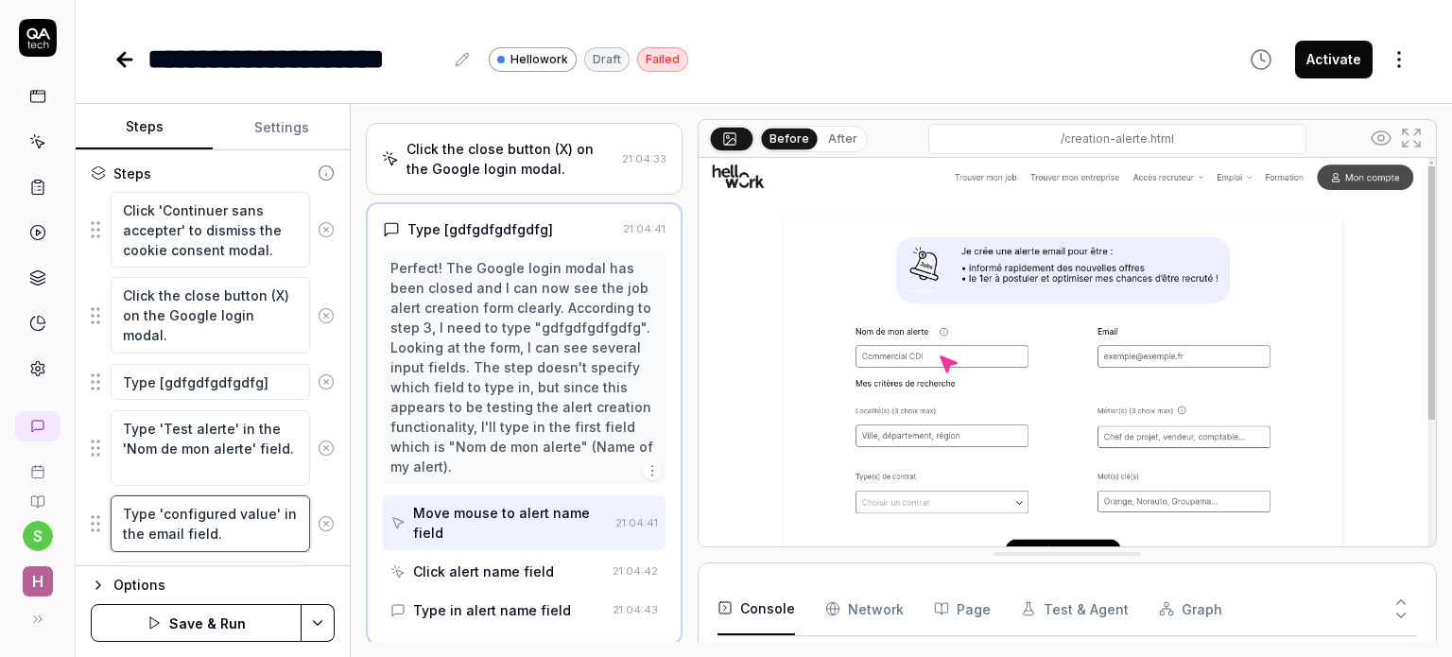
drag, startPoint x: 268, startPoint y: 513, endPoint x: 162, endPoint y: 510, distance: 106.8
click at [162, 510] on textarea "Type 'configured value' in the email field." at bounding box center [210, 523] width 199 height 57
type textarea "*"
type textarea "Type 't' in the email field."
type textarea "*"
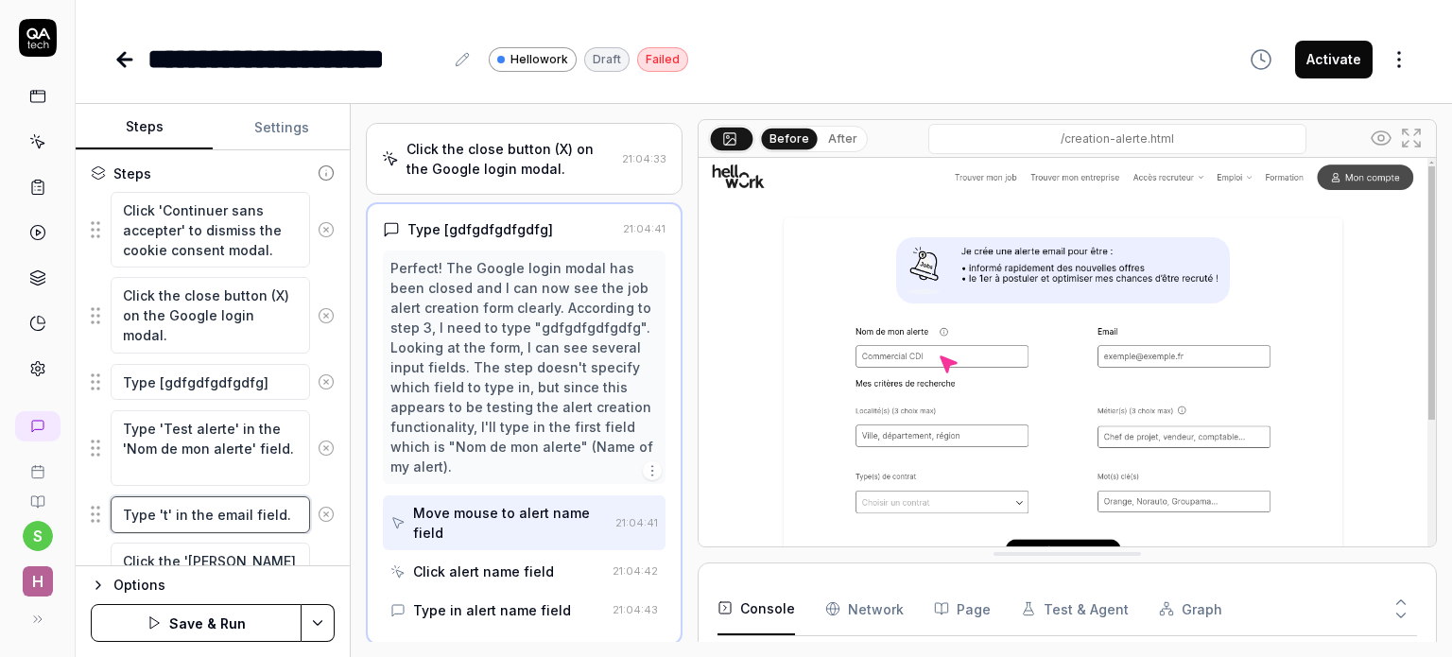
type textarea "Type 'te' in the email field."
type textarea "*"
type textarea "Type 'tes' in the email field."
type textarea "*"
type textarea "Type 'test' in the email field."
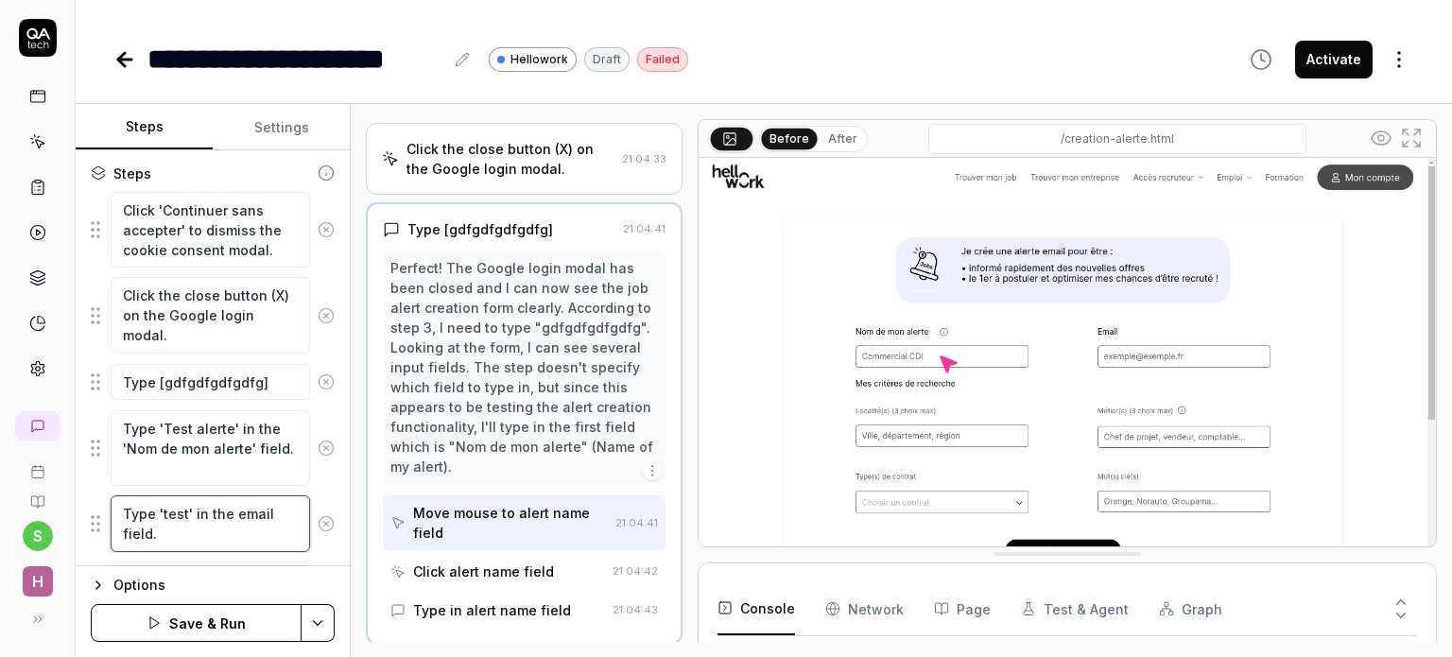
type textarea "*"
type textarea "Type 'test@' in the email field."
type textarea "*"
type textarea "Type 'test@t' in the email field."
type textarea "*"
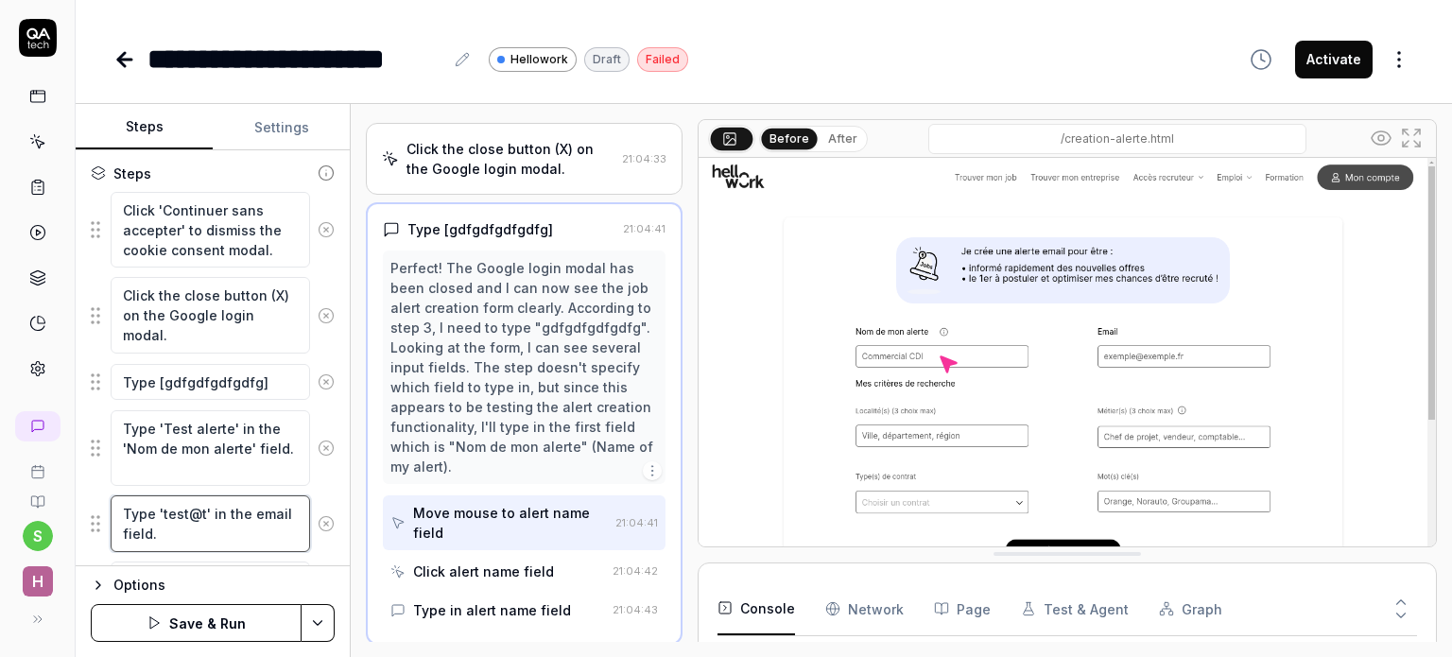
type textarea "Type 'test@te' in the email field."
type textarea "*"
type textarea "Type 'test@tet' in the email field."
type textarea "*"
type textarea "Type 'test@tets' in the email field."
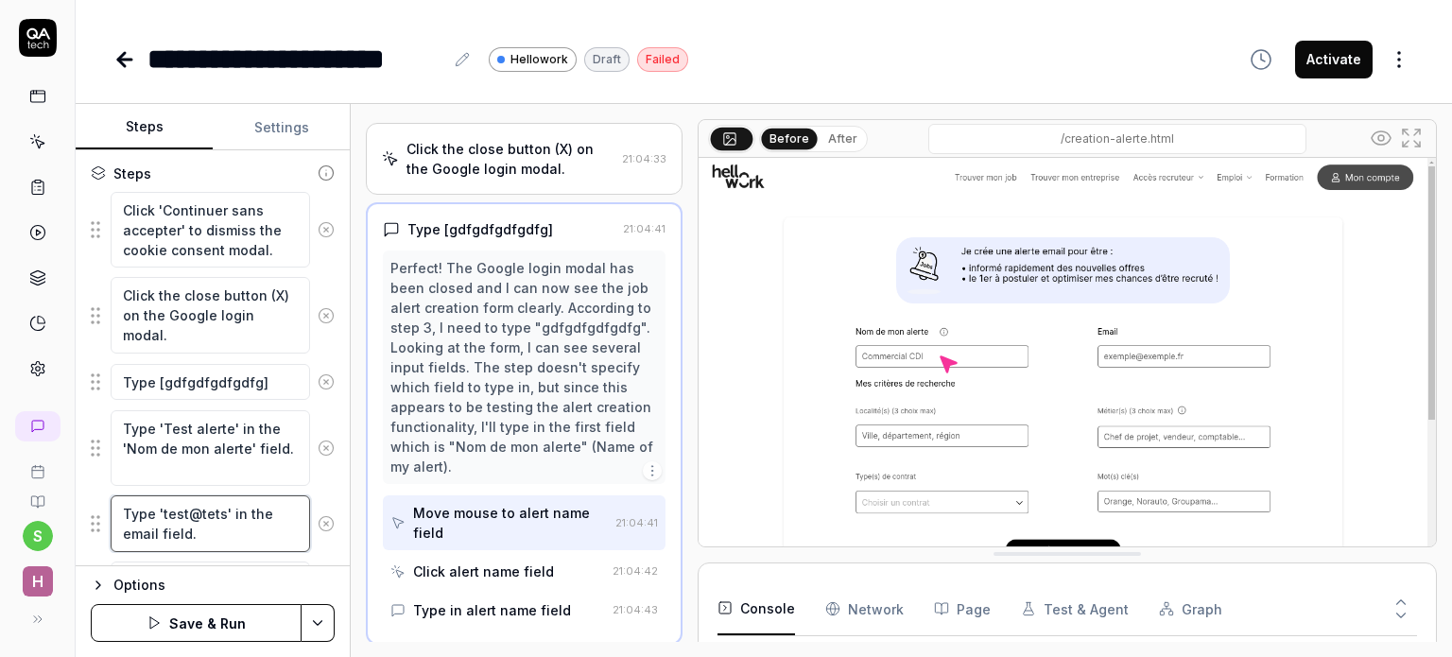
type textarea "*"
type textarea "Type 'test@tet' in the email field."
type textarea "*"
type textarea "Type 'test@te' in the email field."
type textarea "*"
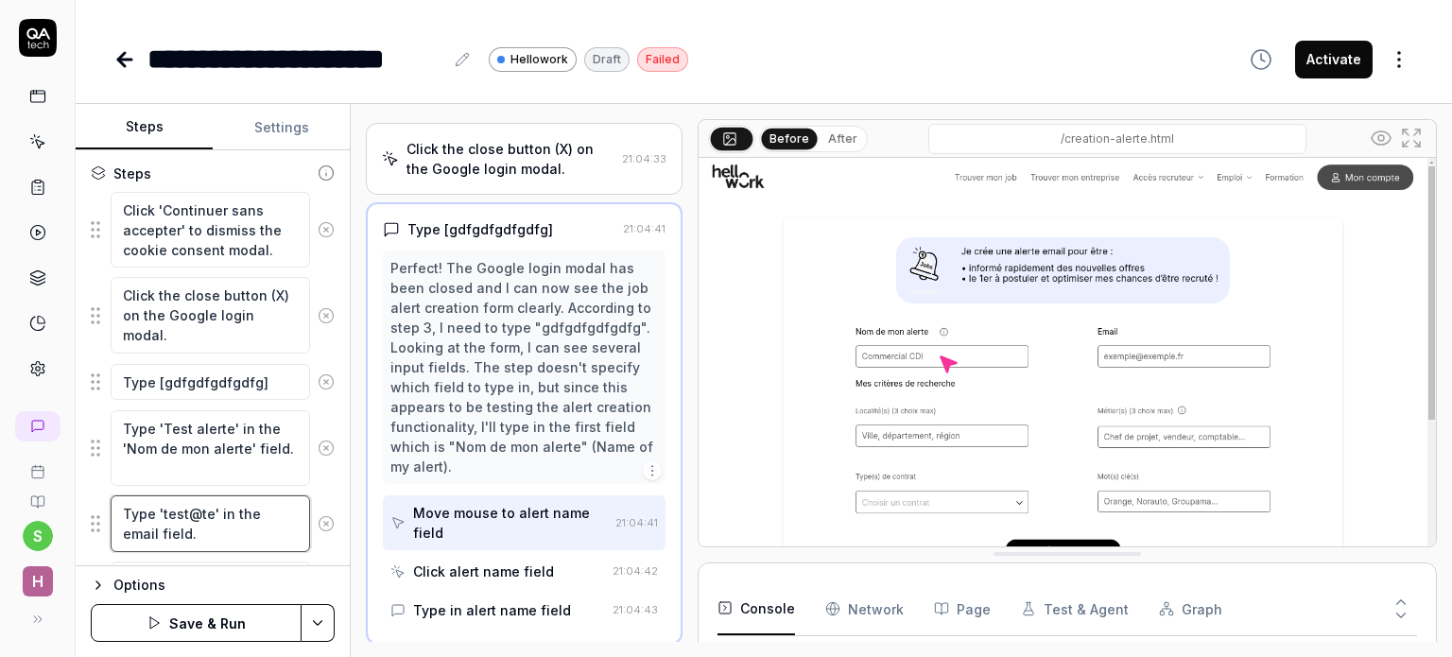
type textarea "Type 'test@tes' in the email field."
type textarea "*"
type textarea "Type 'test@test' in the email field."
type textarea "*"
type textarea "Type 'test@test.' in the email field."
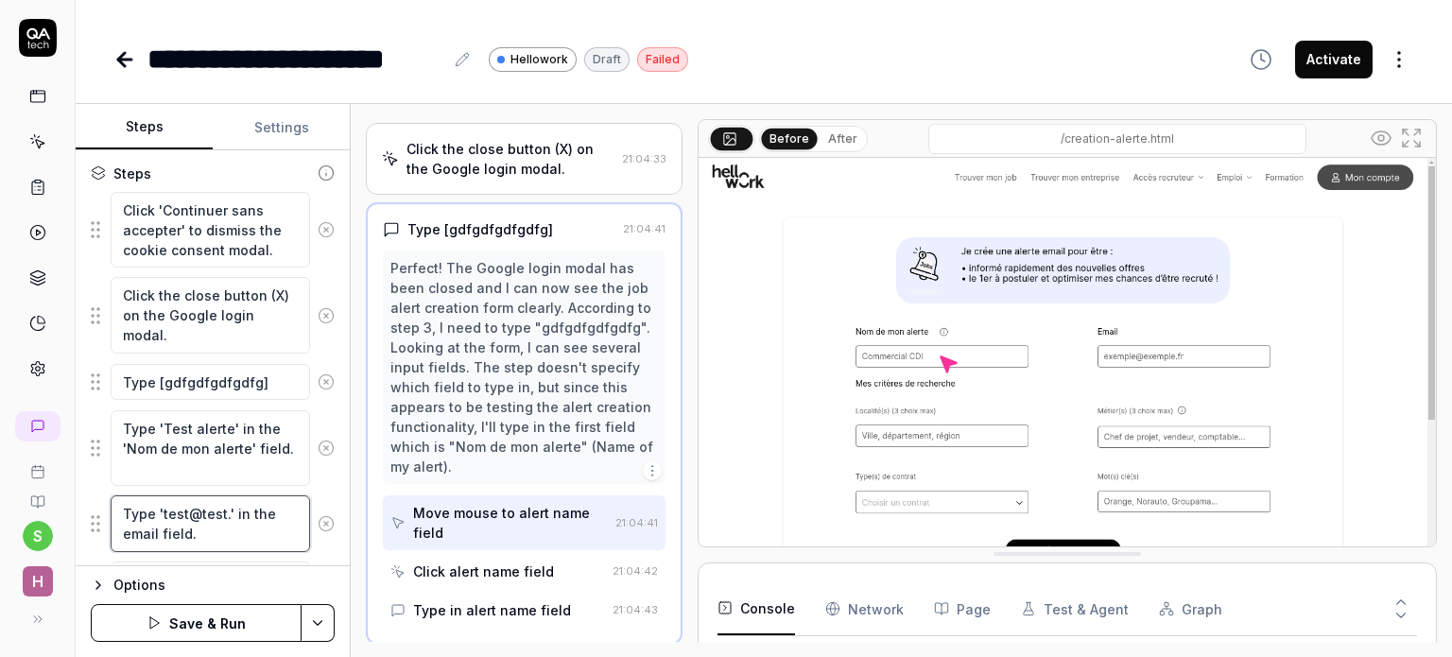
type textarea "*"
type textarea "Type 'test@test.c' in the email field."
type textarea "*"
type textarea "Type [EMAIL_ADDRESS][DOMAIN_NAME]' in the email field."
type textarea "*"
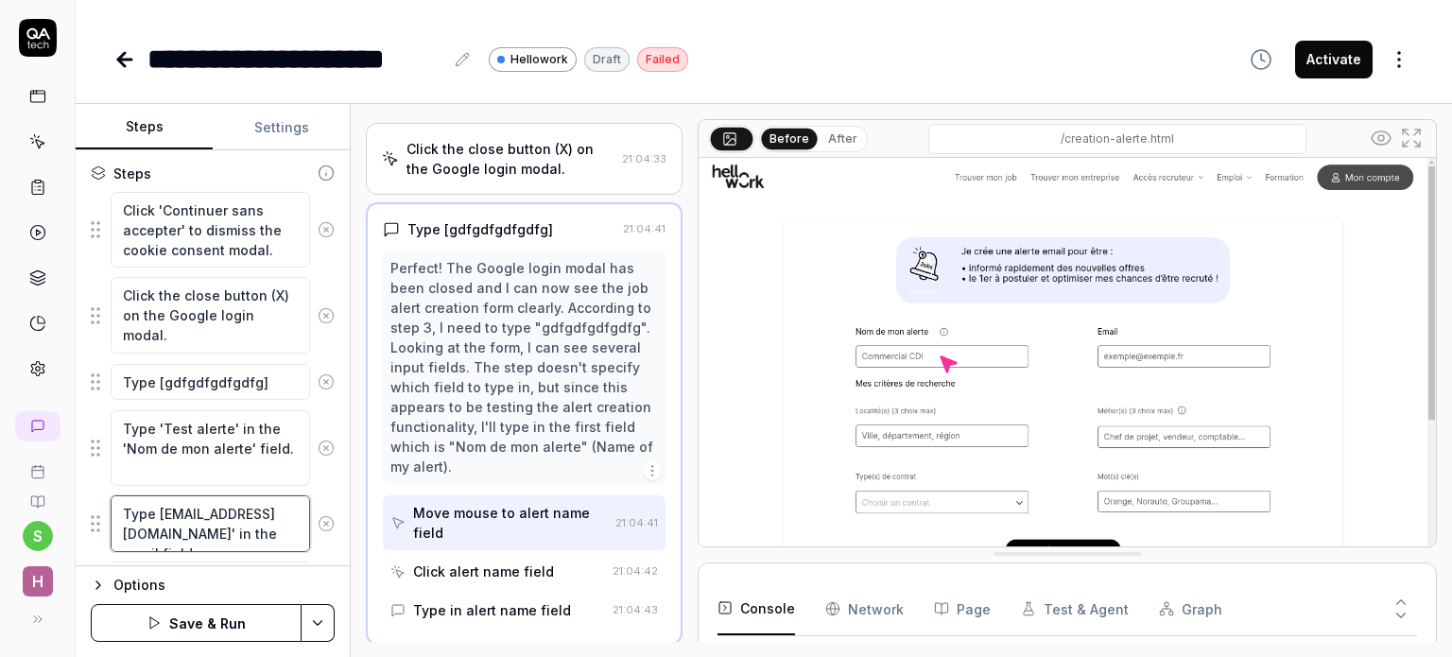
type textarea "Type [EMAIL_ADDRESS][DOMAIN_NAME]' in the email field."
click at [187, 622] on button "Save & Run" at bounding box center [196, 623] width 211 height 38
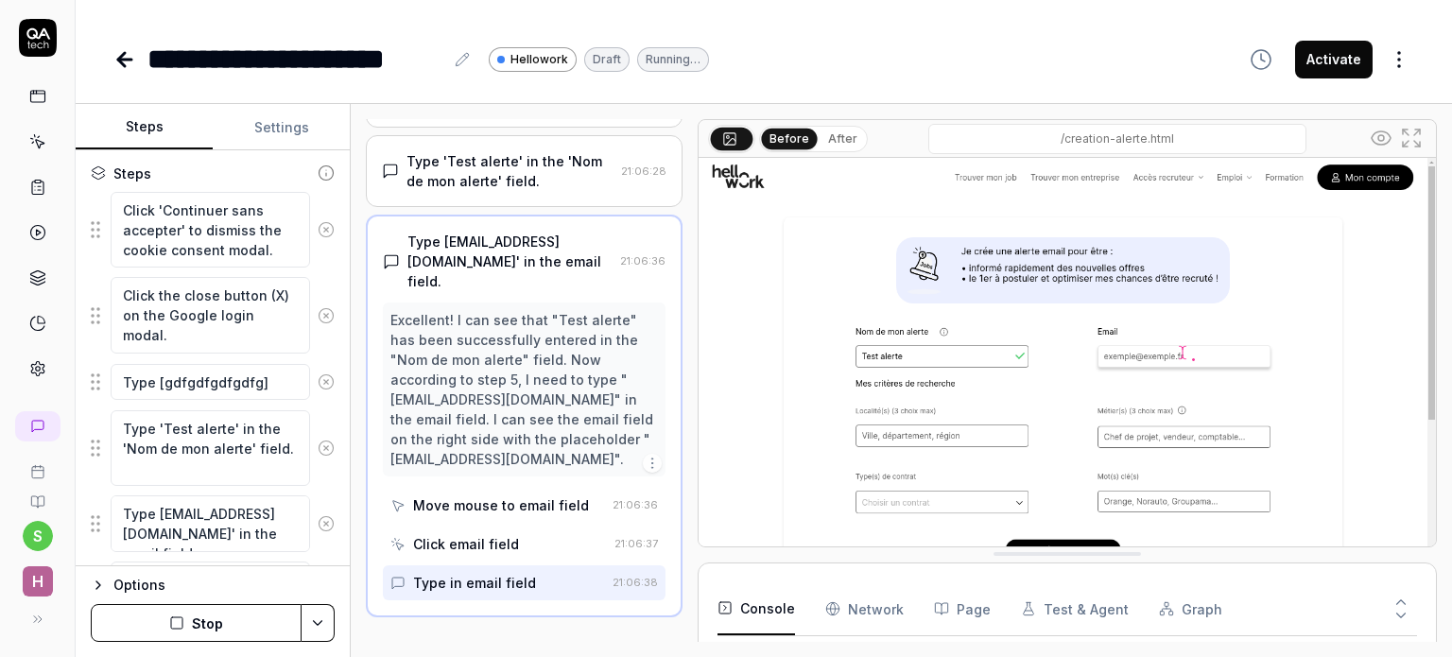
scroll to position [302, 0]
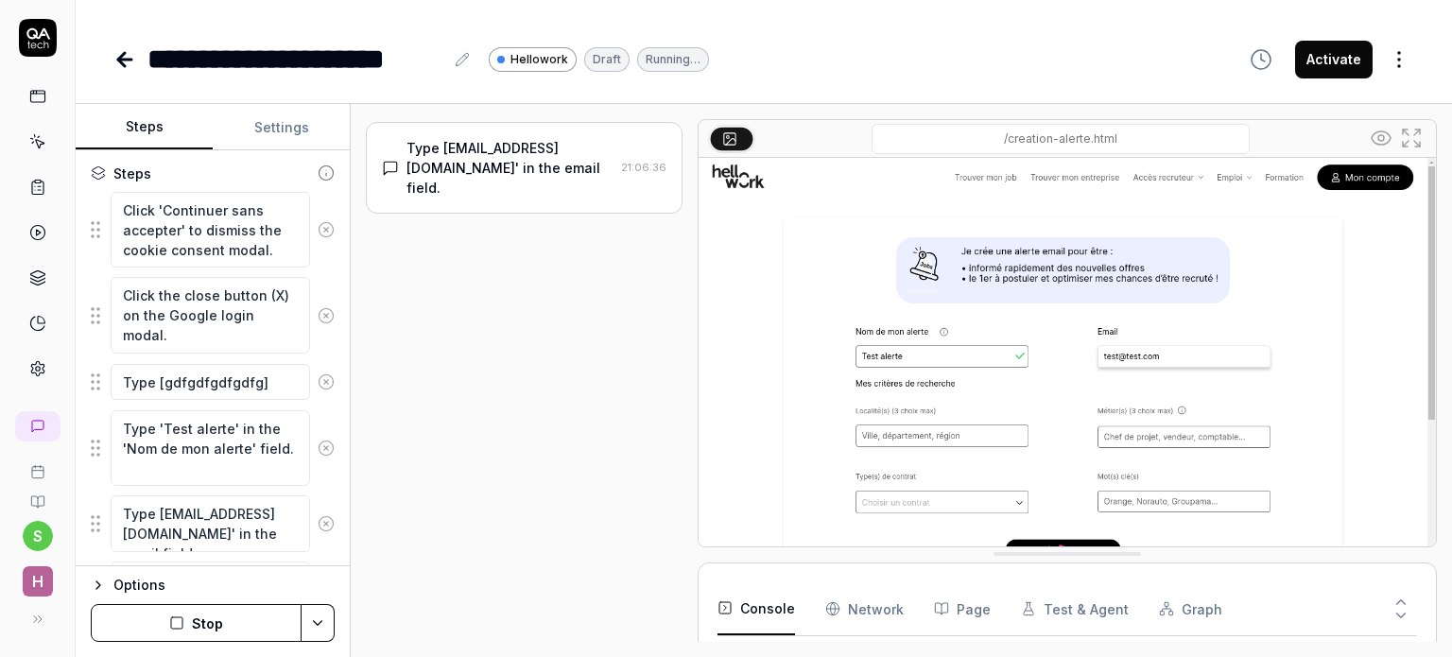
type textarea "*"
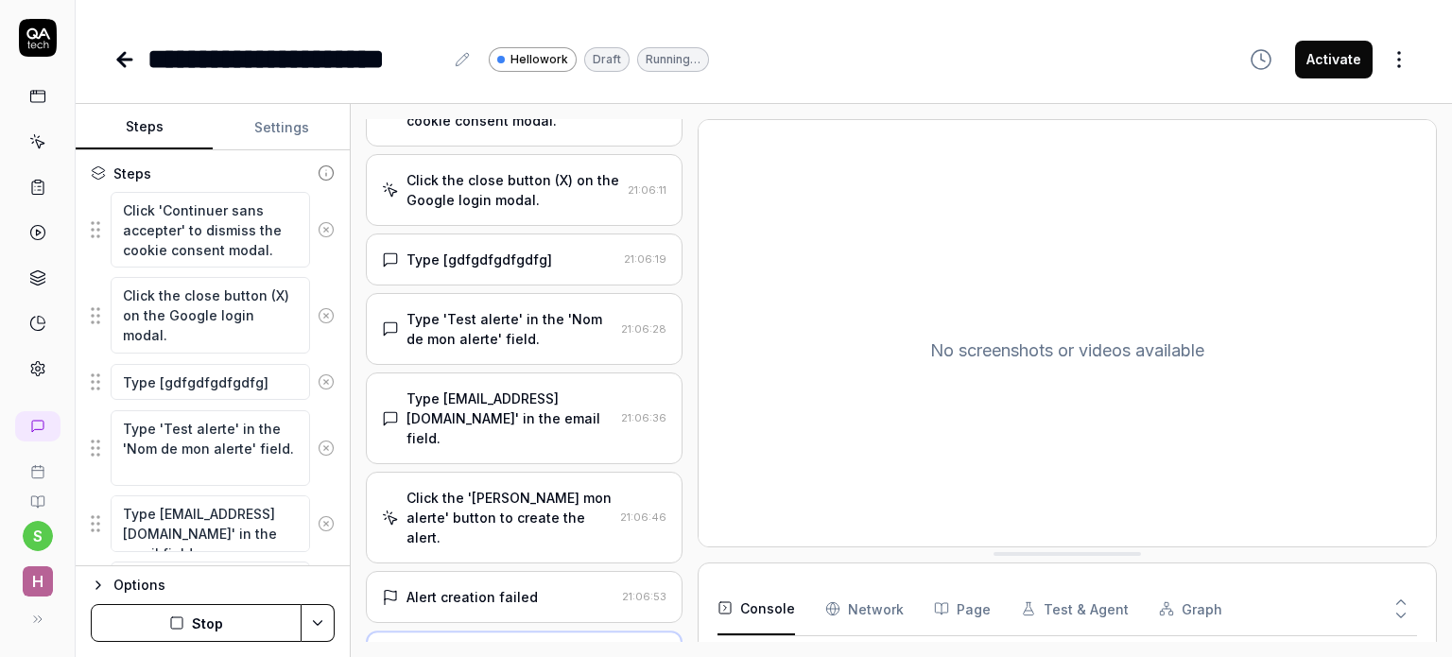
scroll to position [150, 0]
